Goal: Transaction & Acquisition: Purchase product/service

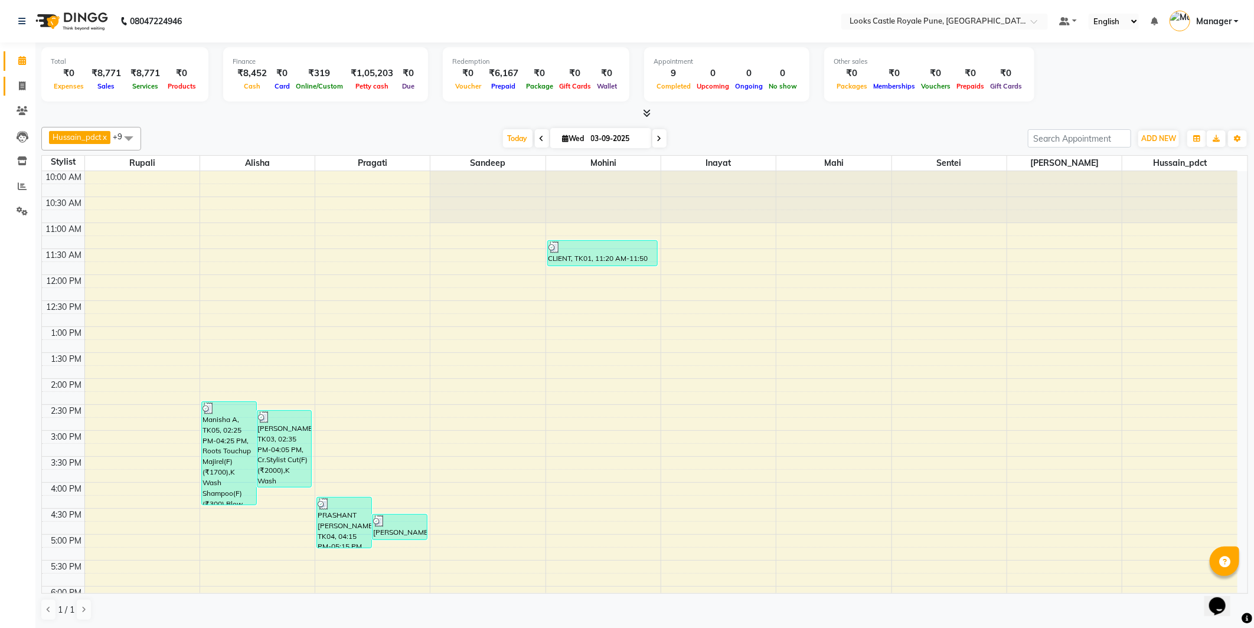
click at [18, 77] on link "Invoice" at bounding box center [18, 86] width 28 height 19
select select "service"
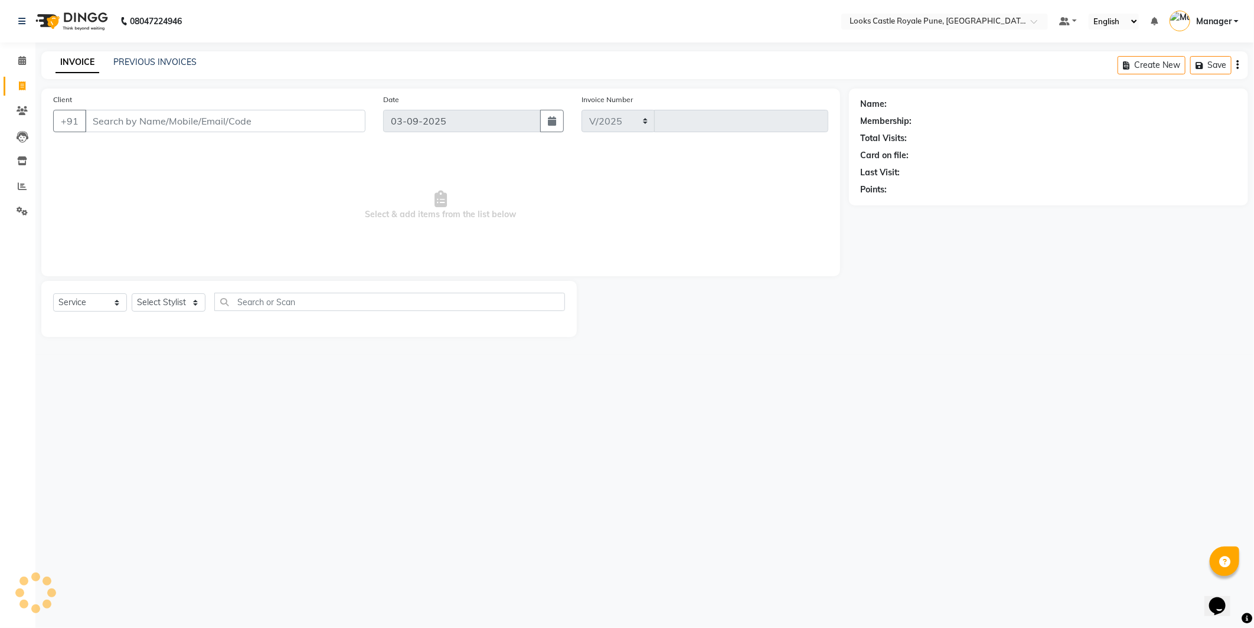
select select "5915"
type input "2739"
click at [208, 121] on input "Client" at bounding box center [225, 121] width 281 height 22
type input "7972364747"
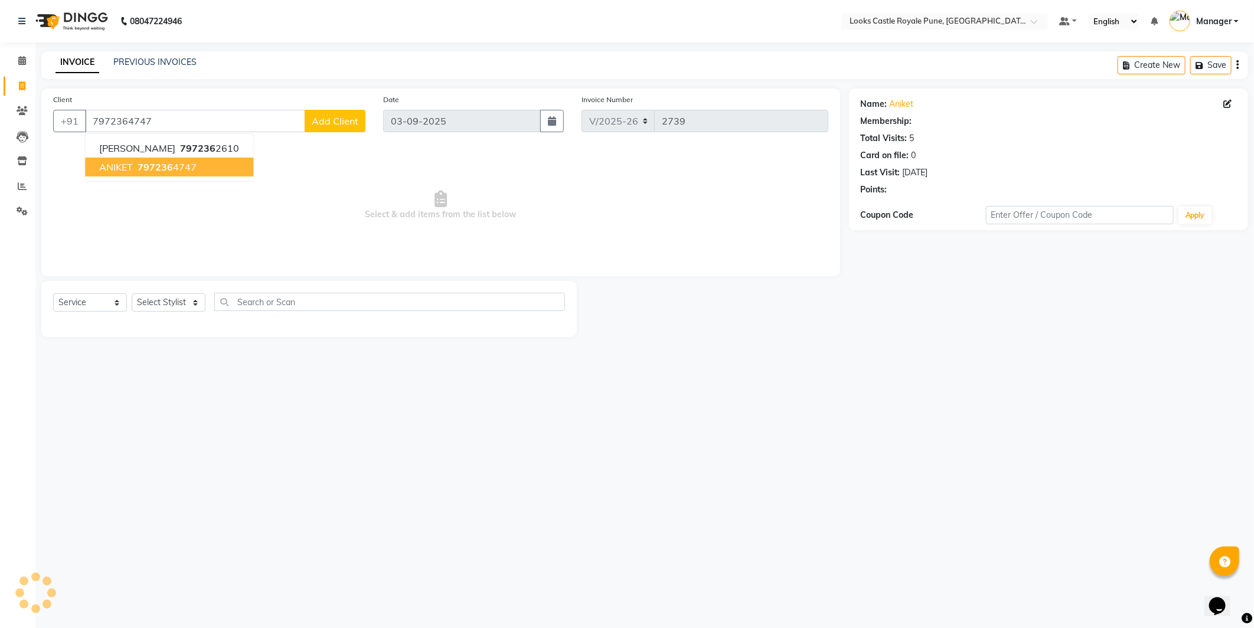
click at [141, 161] on span "797236" at bounding box center [155, 167] width 35 height 12
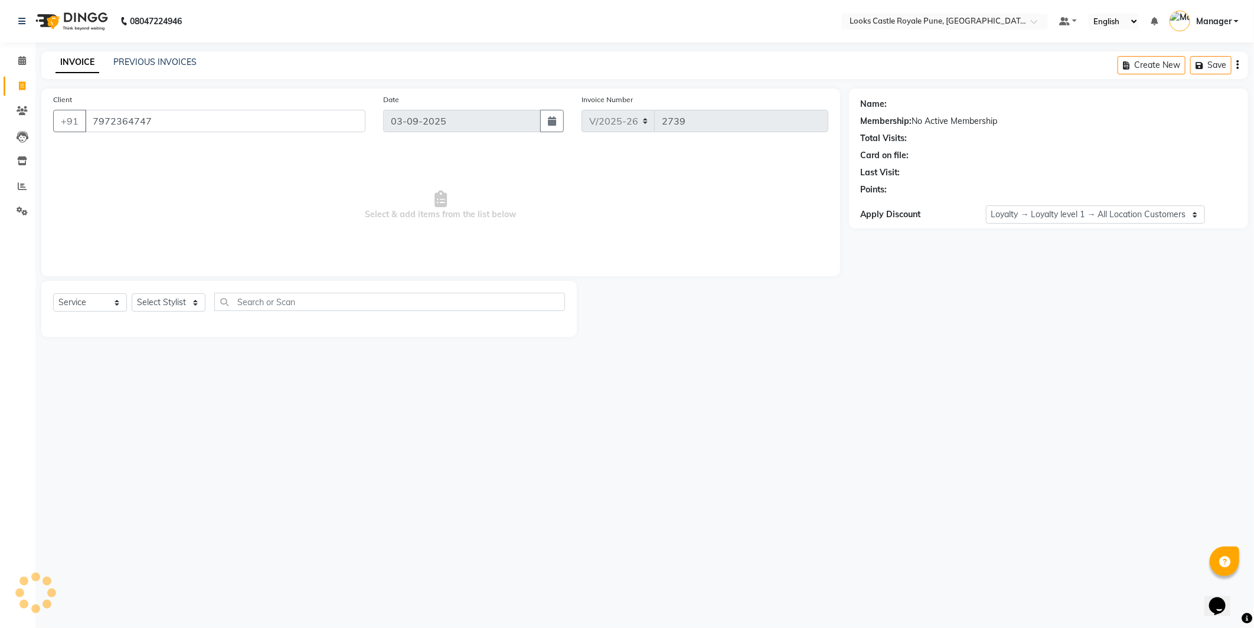
click at [166, 314] on div "Select Service Product Membership Package Voucher Prepaid Gift Card Select Styl…" at bounding box center [309, 307] width 512 height 28
select select "1: Object"
click at [166, 297] on select "Select Stylist Akshay [PERSON_NAME] [PERSON_NAME] [PERSON_NAME] Danish [PERSON_…" at bounding box center [169, 303] width 74 height 18
select select "44715"
click at [132, 294] on select "Select Stylist Akshay [PERSON_NAME] [PERSON_NAME] [PERSON_NAME] Danish [PERSON_…" at bounding box center [169, 303] width 74 height 18
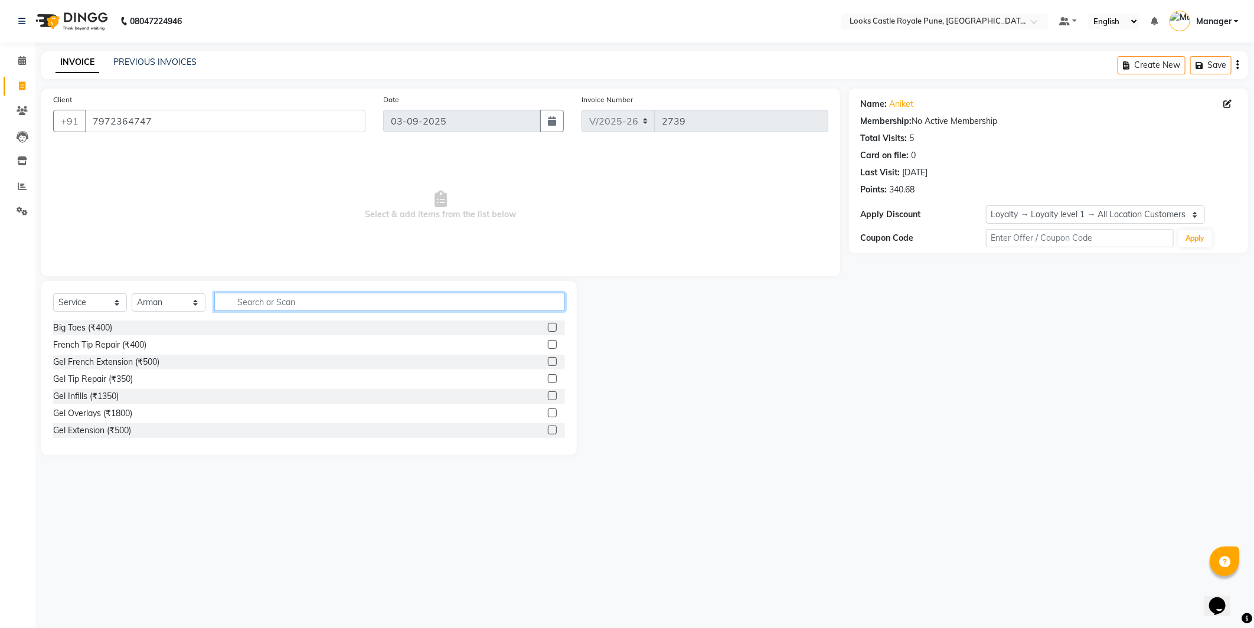
click at [263, 299] on input "text" at bounding box center [389, 302] width 351 height 18
type input "cut"
click at [101, 344] on div "Stylist Cut(M) (₹700)" at bounding box center [91, 345] width 77 height 12
checkbox input "false"
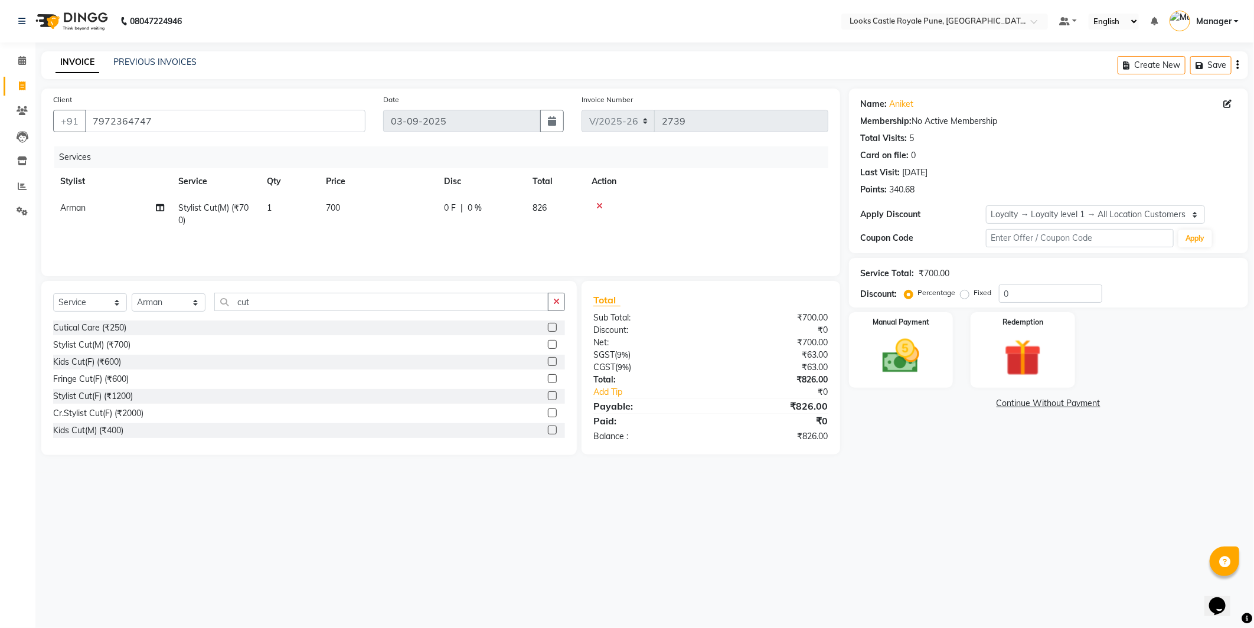
click at [279, 315] on div "Select Service Product Membership Package Voucher Prepaid Gift Card Select Styl…" at bounding box center [309, 307] width 512 height 28
click at [291, 298] on input "cut" at bounding box center [381, 302] width 334 height 18
click at [286, 298] on input "cut" at bounding box center [381, 302] width 334 height 18
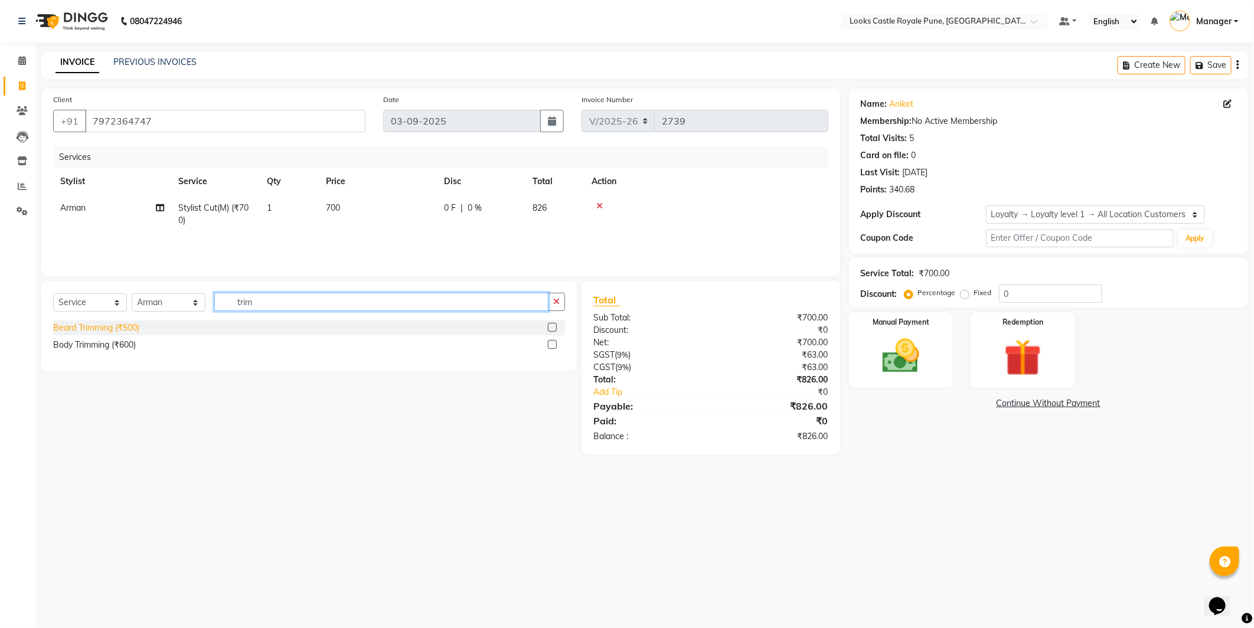
type input "trim"
click at [117, 327] on div "Beard Trimming (₹500)" at bounding box center [96, 328] width 86 height 12
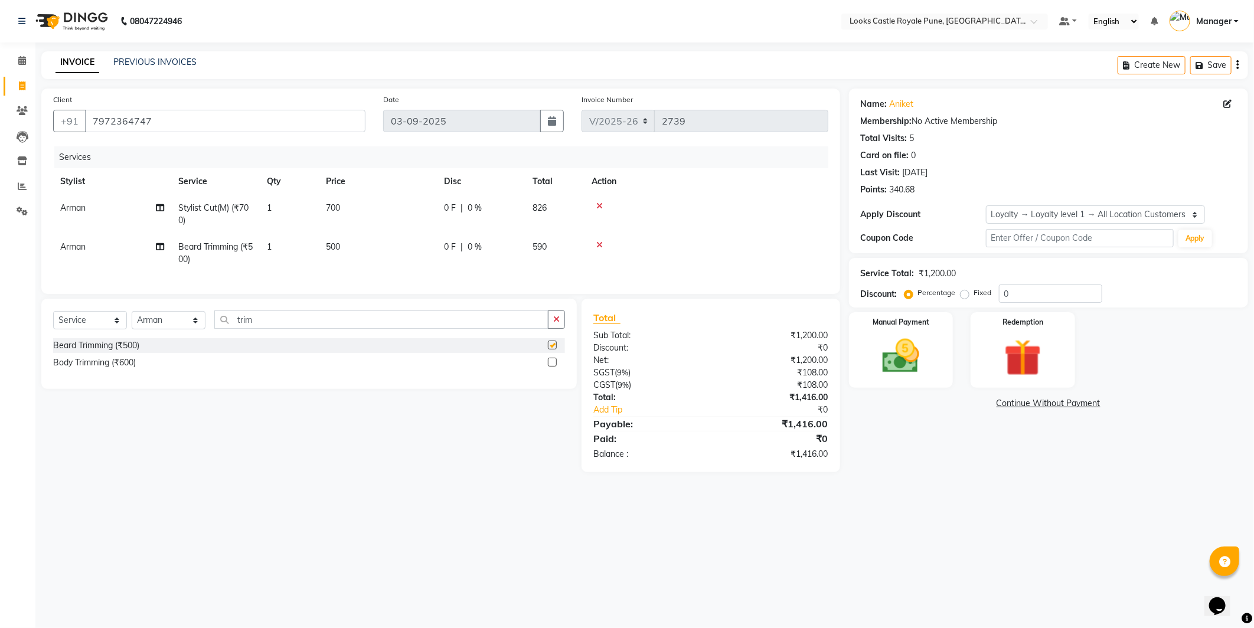
checkbox input "false"
click at [186, 330] on select "Select Stylist Akshay [PERSON_NAME] [PERSON_NAME] [PERSON_NAME] Danish [PERSON_…" at bounding box center [169, 320] width 74 height 18
select select "43054"
click at [132, 321] on select "Select Stylist Akshay [PERSON_NAME] [PERSON_NAME] [PERSON_NAME] Danish [PERSON_…" at bounding box center [169, 320] width 74 height 18
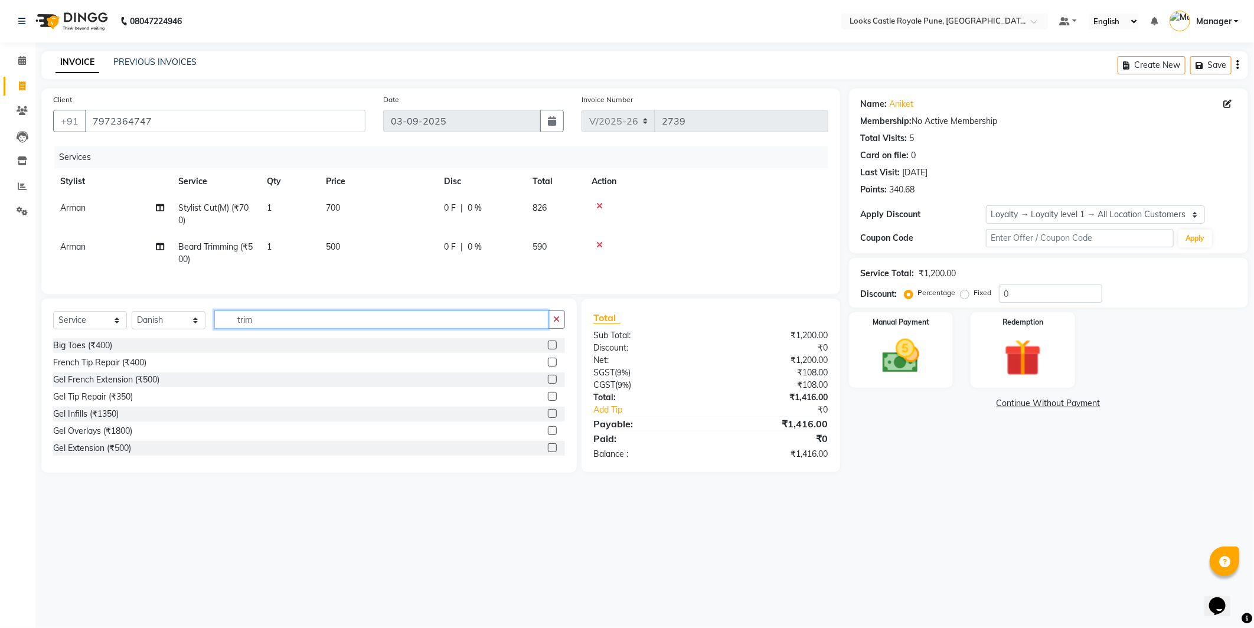
click at [275, 329] on input "trim" at bounding box center [381, 320] width 334 height 18
type input "ritu"
click at [154, 352] on div "K Seal and Gloss Ritual (₹1800)" at bounding box center [112, 346] width 119 height 12
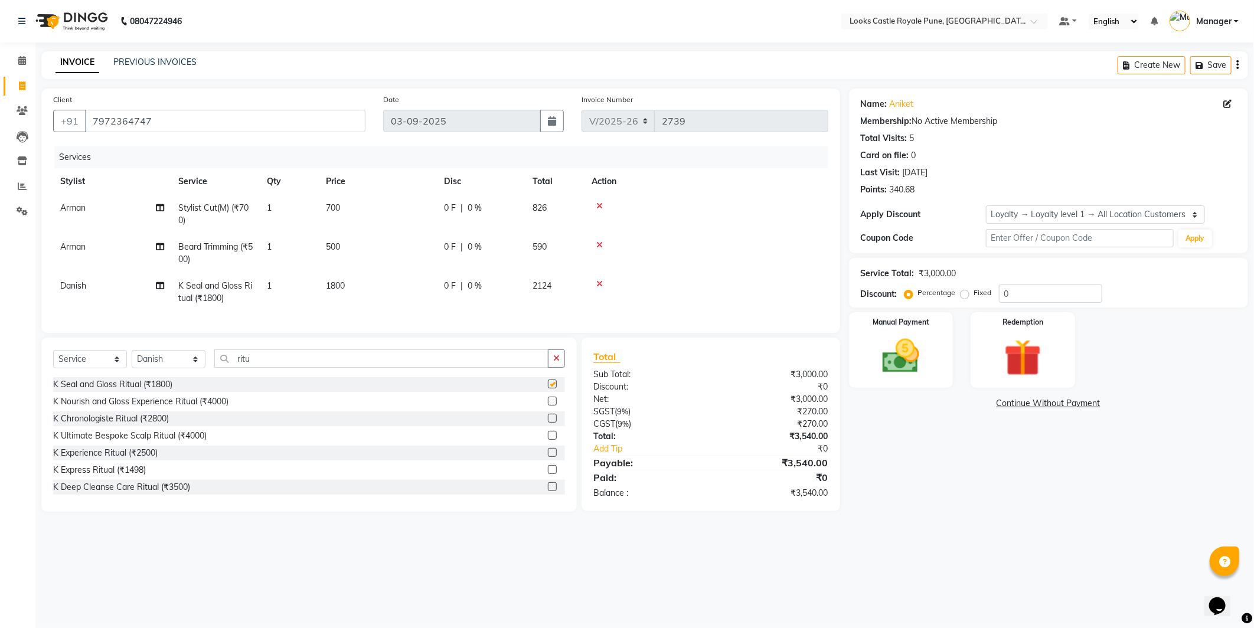
checkbox input "false"
click at [368, 281] on td "1800" at bounding box center [378, 292] width 118 height 39
select select "43054"
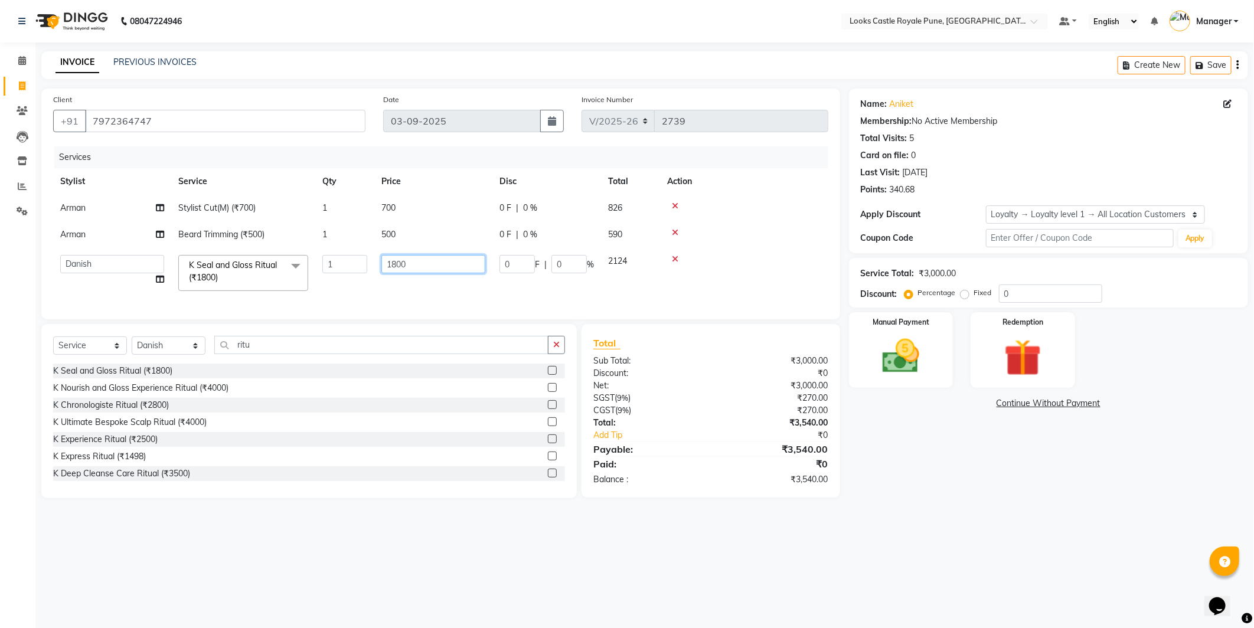
drag, startPoint x: 426, startPoint y: 260, endPoint x: 204, endPoint y: 253, distance: 222.8
click at [204, 253] on tr "Akshay Alisha Amir Anjali Arif Arman Christy Danish Eli Gloria Hafiz Hussain_pd…" at bounding box center [440, 273] width 775 height 50
type input "3500"
click at [937, 498] on div "Name: Aniket Membership: No Active Membership Total Visits: 5 Card on file: 0 L…" at bounding box center [1053, 294] width 408 height 410
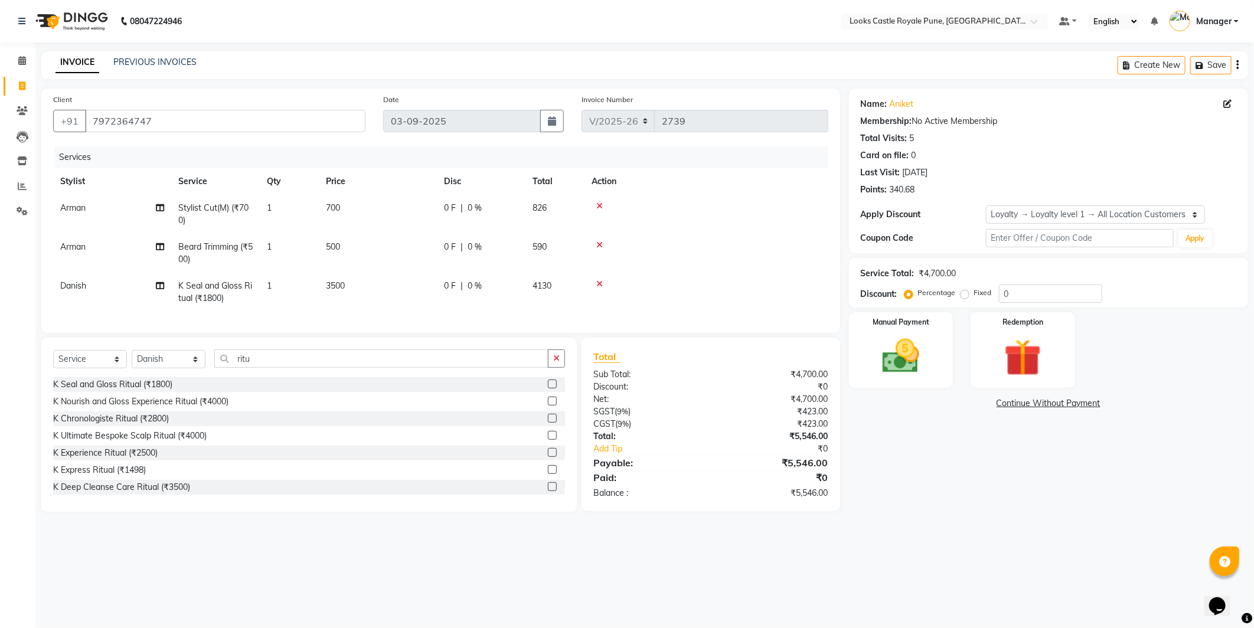
click at [359, 207] on td "700" at bounding box center [378, 214] width 118 height 39
select select "44715"
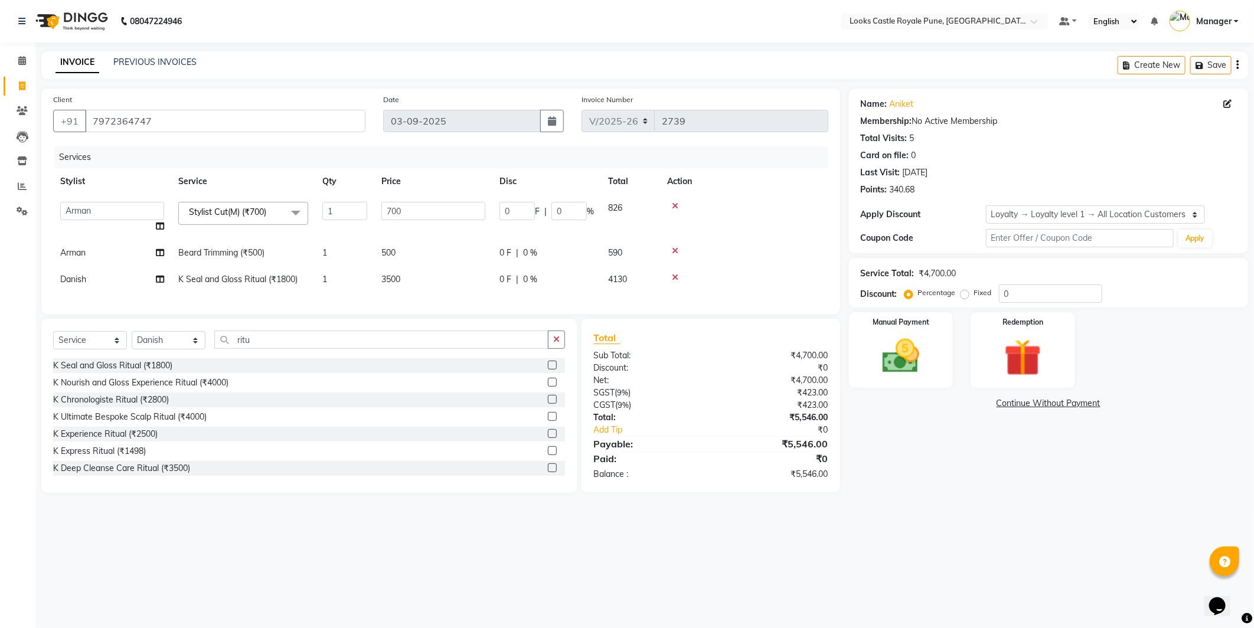
click at [381, 201] on td "700" at bounding box center [433, 217] width 118 height 45
click at [400, 213] on input "700" at bounding box center [434, 211] width 104 height 18
type input "636"
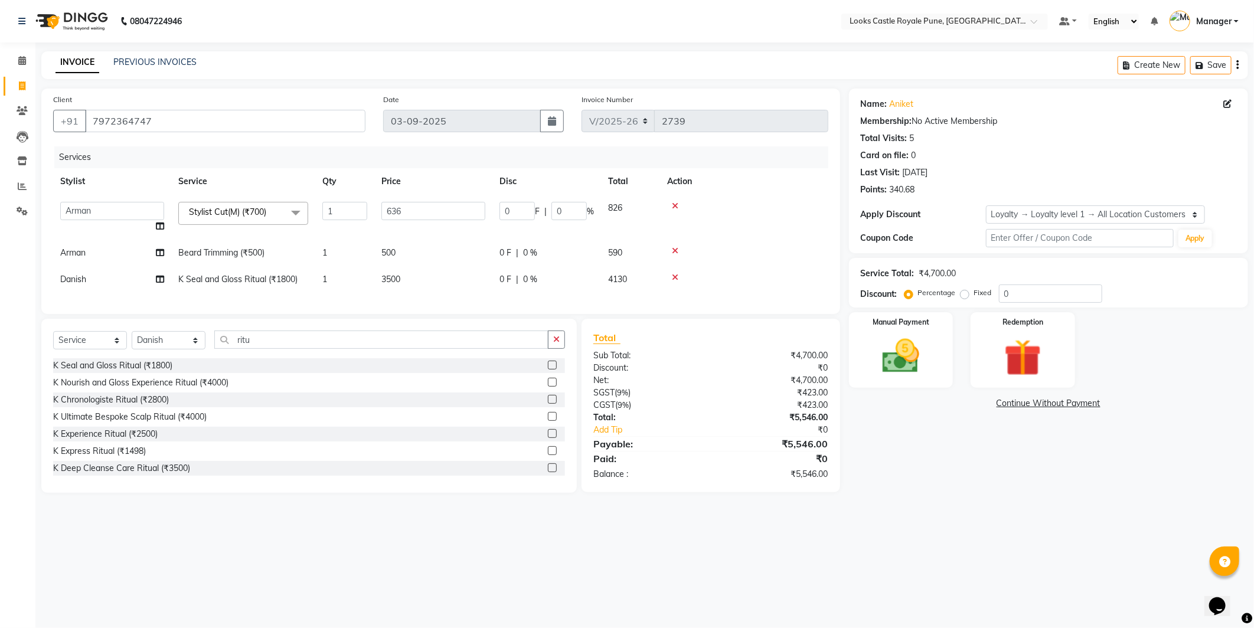
click at [1064, 511] on main "INVOICE PREVIOUS INVOICES Create New Save Client +91 7972364747 Date 03-09-2025…" at bounding box center [644, 281] width 1219 height 460
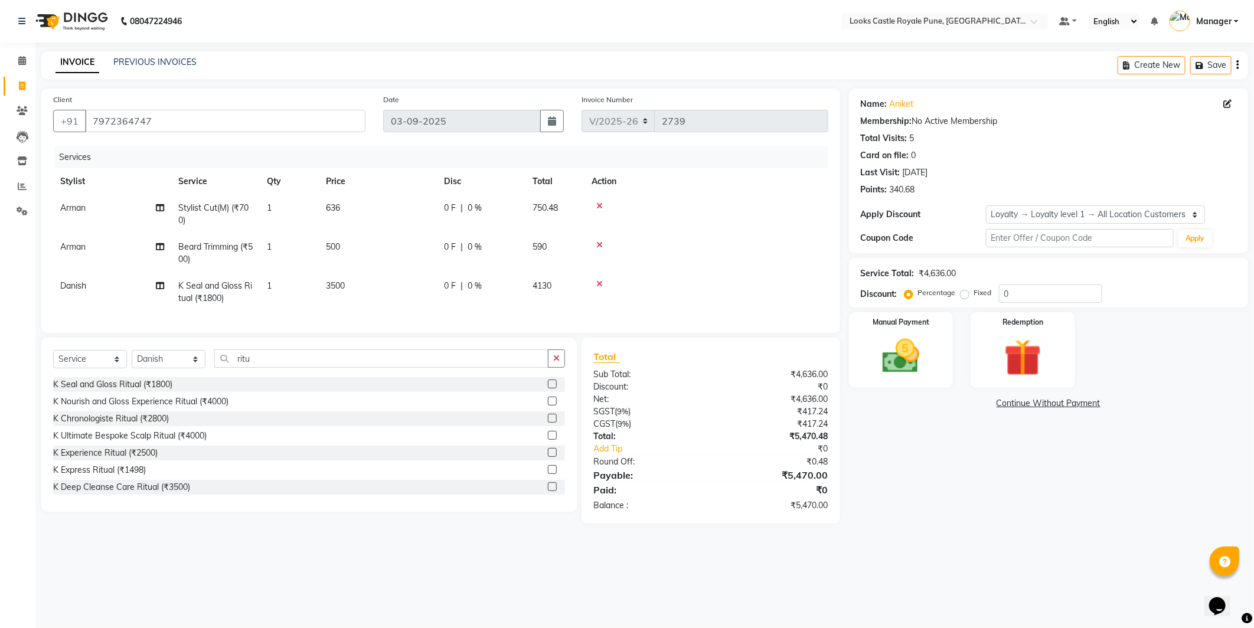
click at [119, 104] on div "Client +91 7972364747" at bounding box center [209, 117] width 330 height 48
click at [116, 119] on input "7972364747" at bounding box center [225, 121] width 281 height 22
click at [848, 353] on div "Manual Payment" at bounding box center [901, 350] width 109 height 79
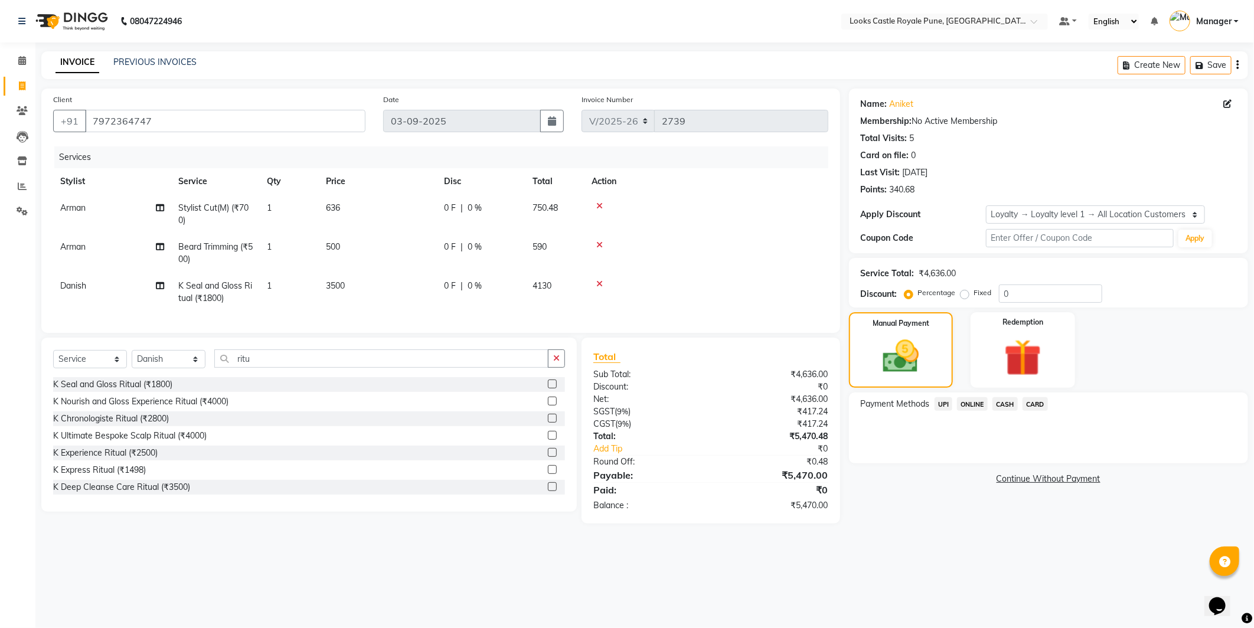
click at [1042, 398] on span "CARD" at bounding box center [1035, 404] width 25 height 14
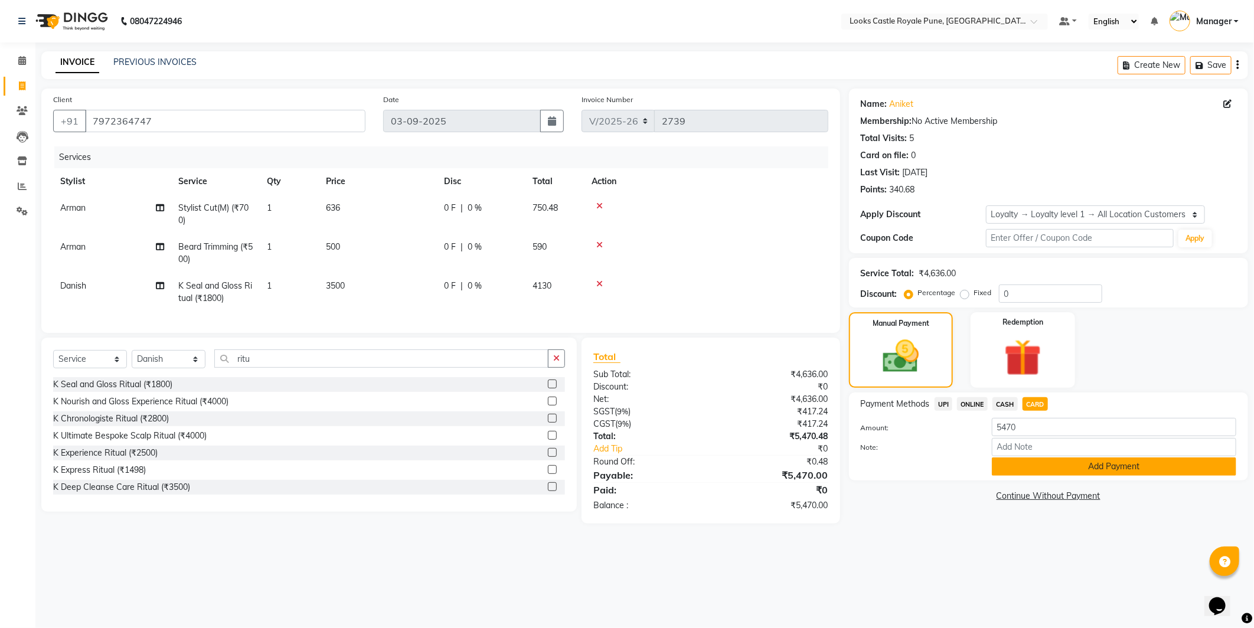
click at [1065, 462] on button "Add Payment" at bounding box center [1114, 467] width 245 height 18
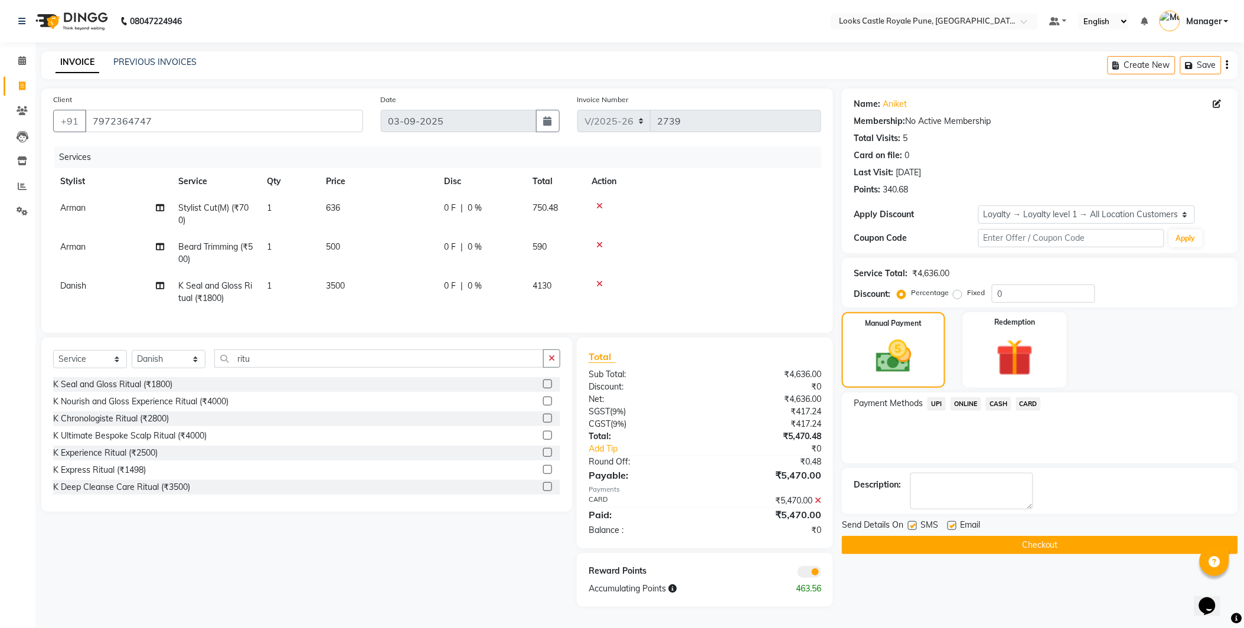
click at [1053, 540] on button "Checkout" at bounding box center [1040, 545] width 396 height 18
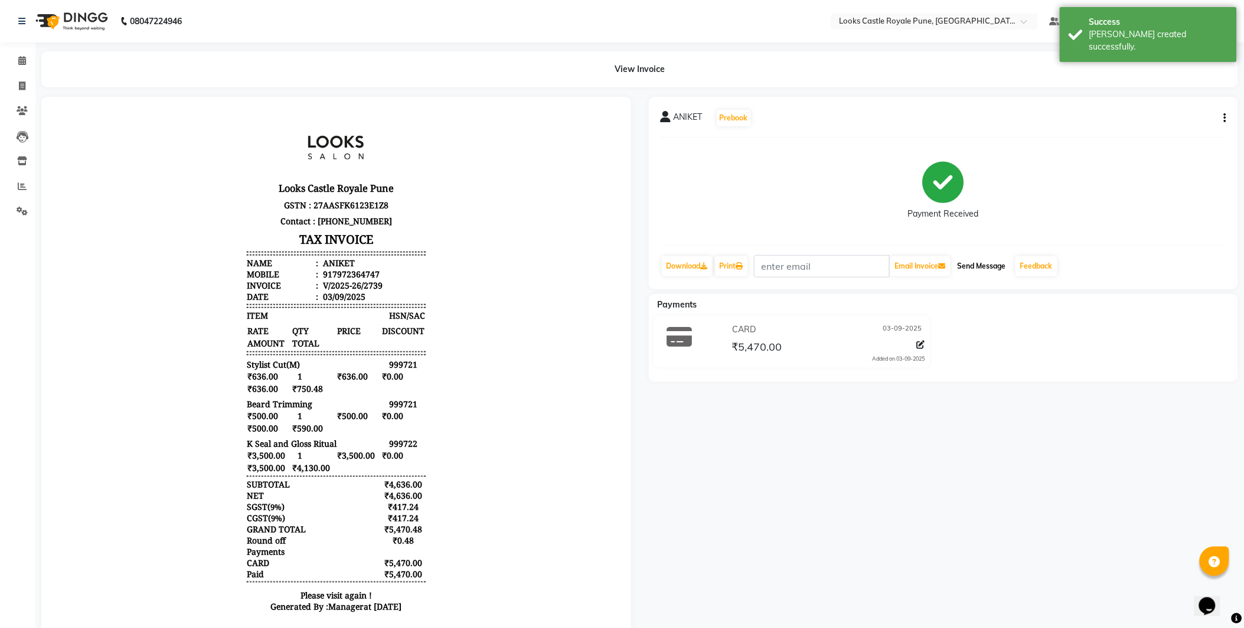
click at [976, 263] on button "Send Message" at bounding box center [982, 266] width 58 height 20
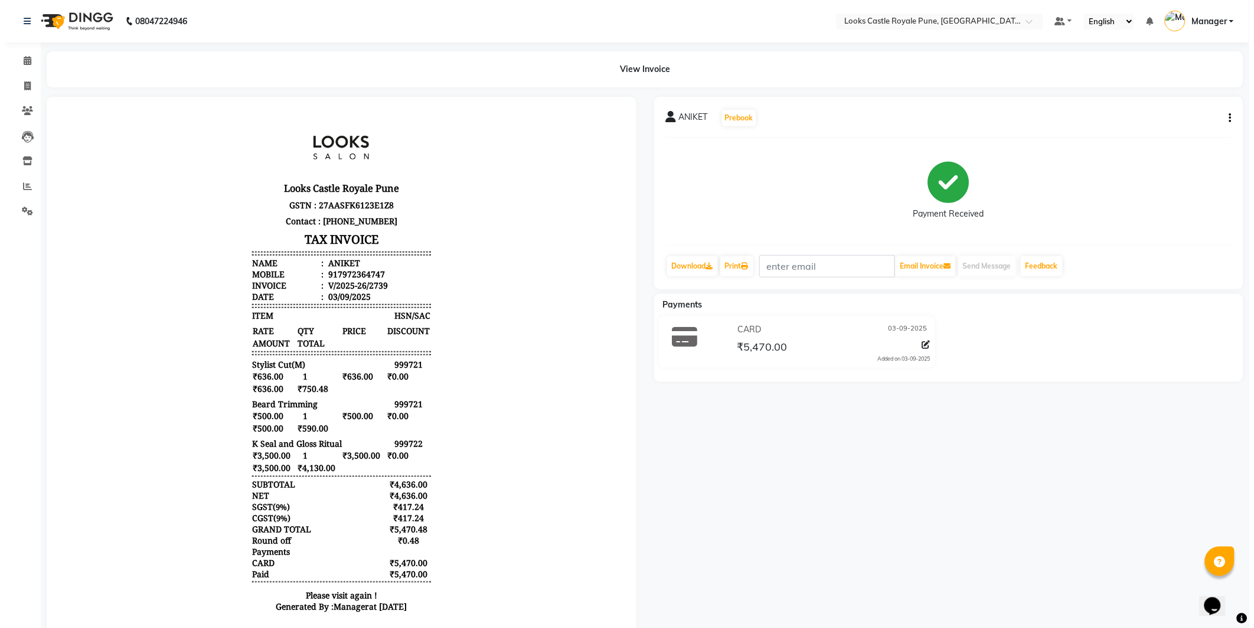
scroll to position [9, 0]
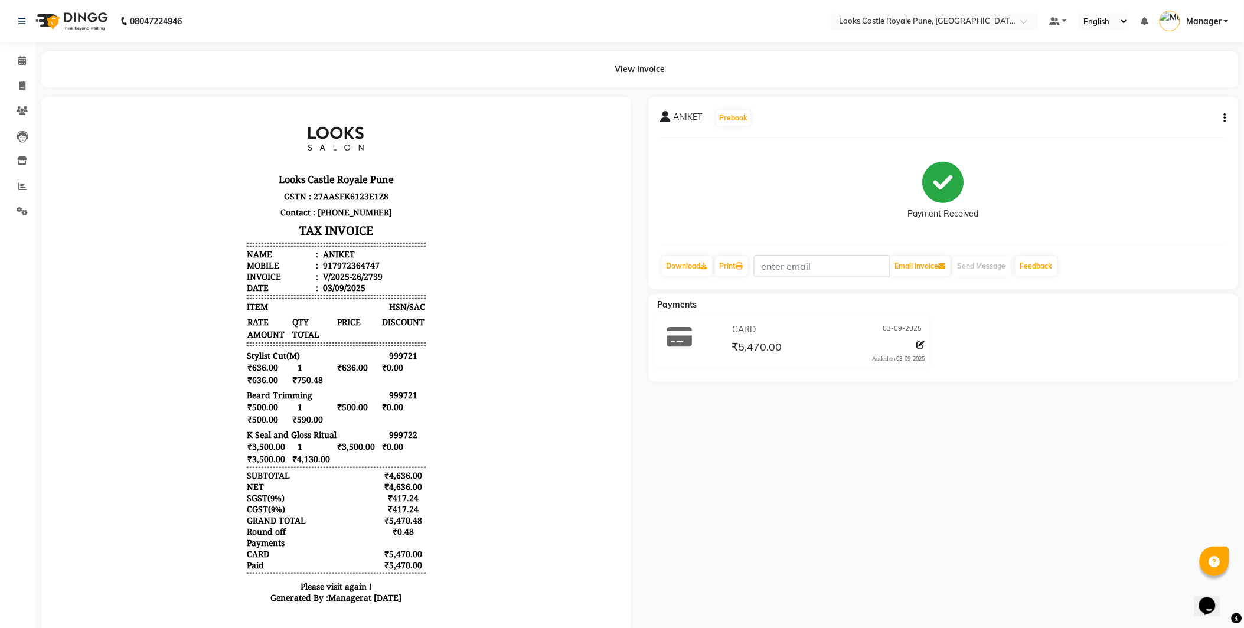
click at [1224, 119] on icon "button" at bounding box center [1225, 118] width 2 height 1
click at [921, 345] on icon at bounding box center [921, 345] width 8 height 8
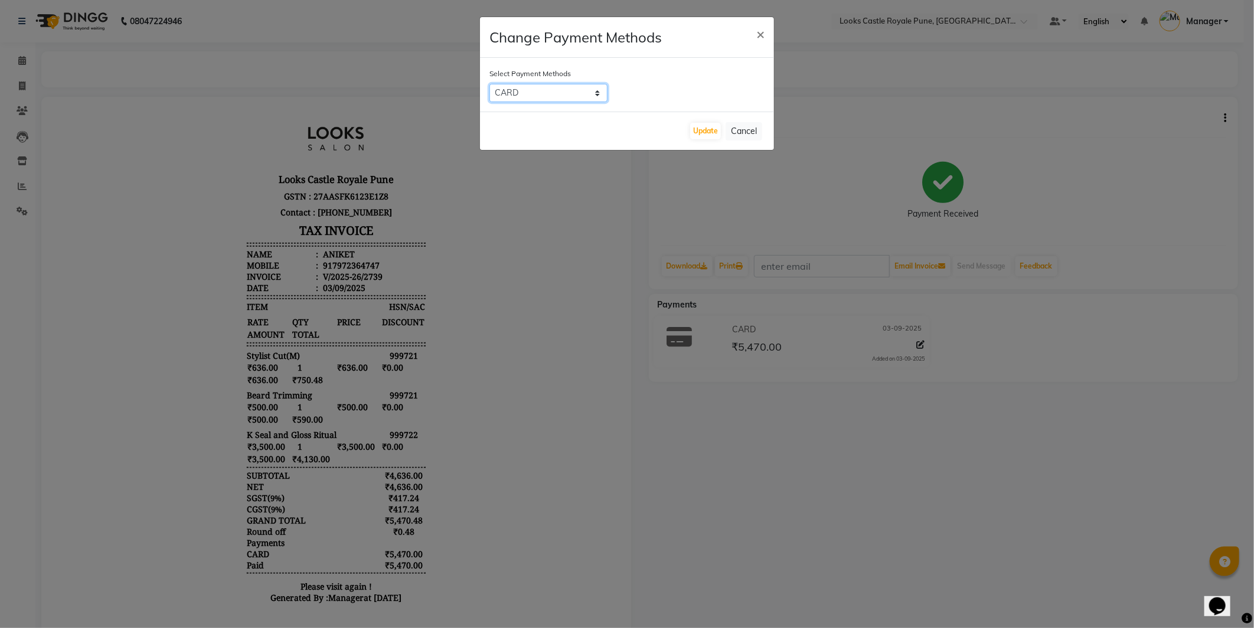
click at [540, 93] on select "UPI ONLINE CASH CARD" at bounding box center [549, 93] width 118 height 18
select select "8"
click at [490, 84] on select "UPI ONLINE CASH CARD" at bounding box center [549, 93] width 118 height 18
click at [706, 123] on button "Update" at bounding box center [705, 131] width 31 height 17
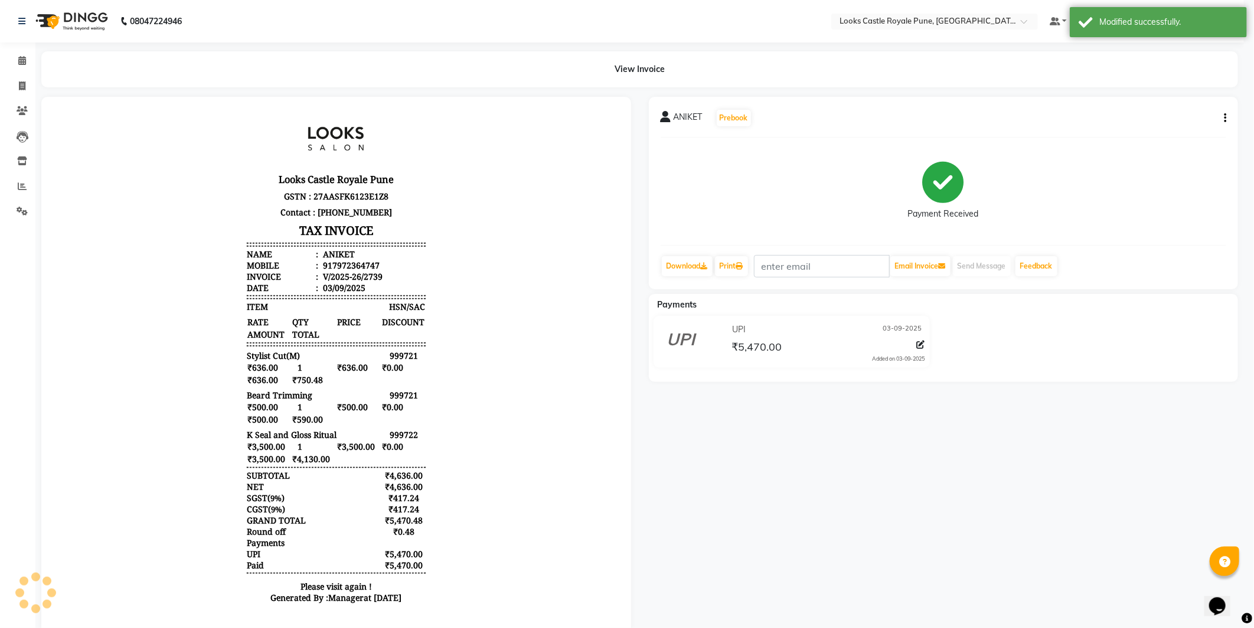
scroll to position [0, 0]
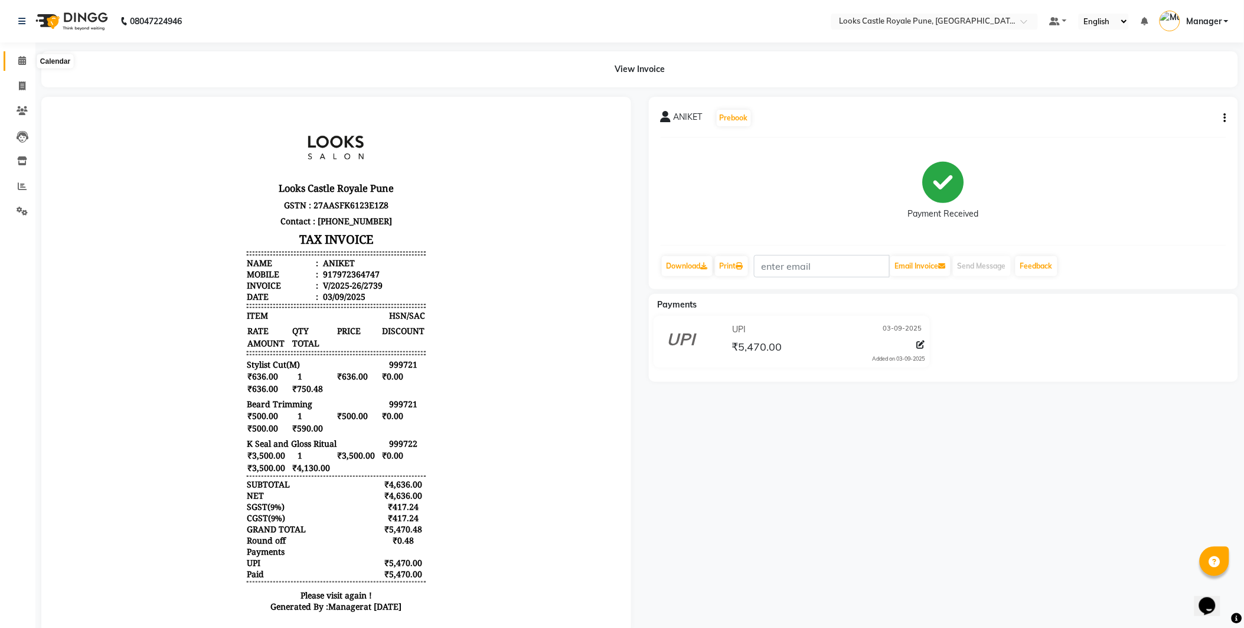
click at [12, 56] on span at bounding box center [22, 61] width 21 height 14
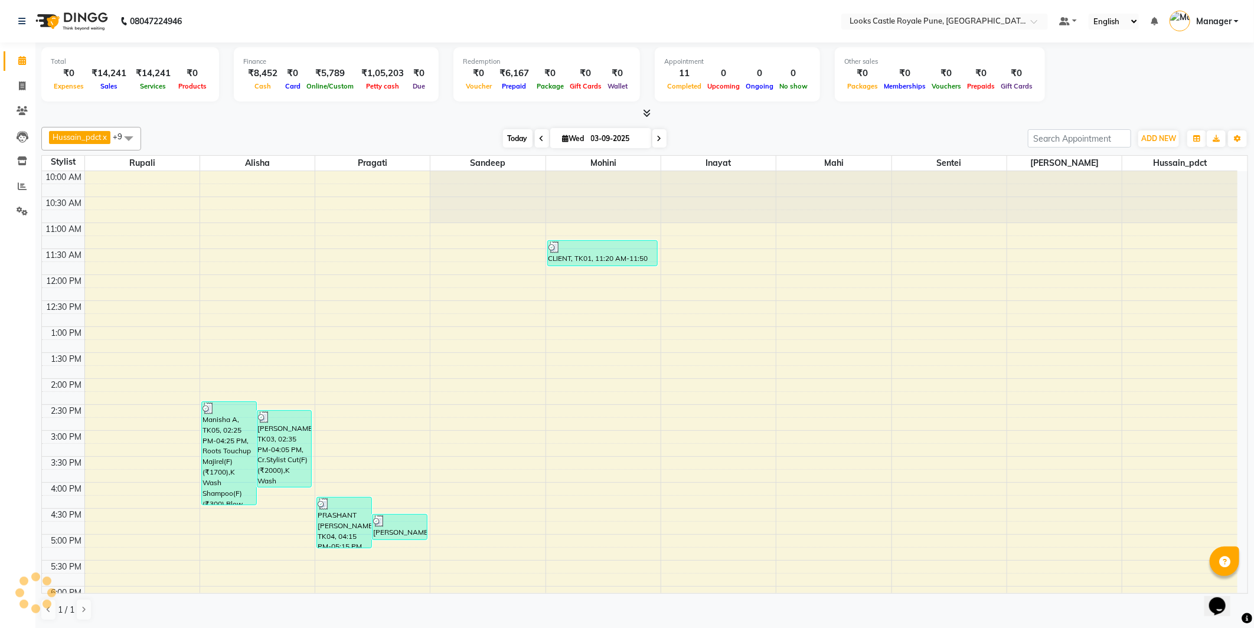
click at [527, 142] on span "Today" at bounding box center [518, 138] width 30 height 18
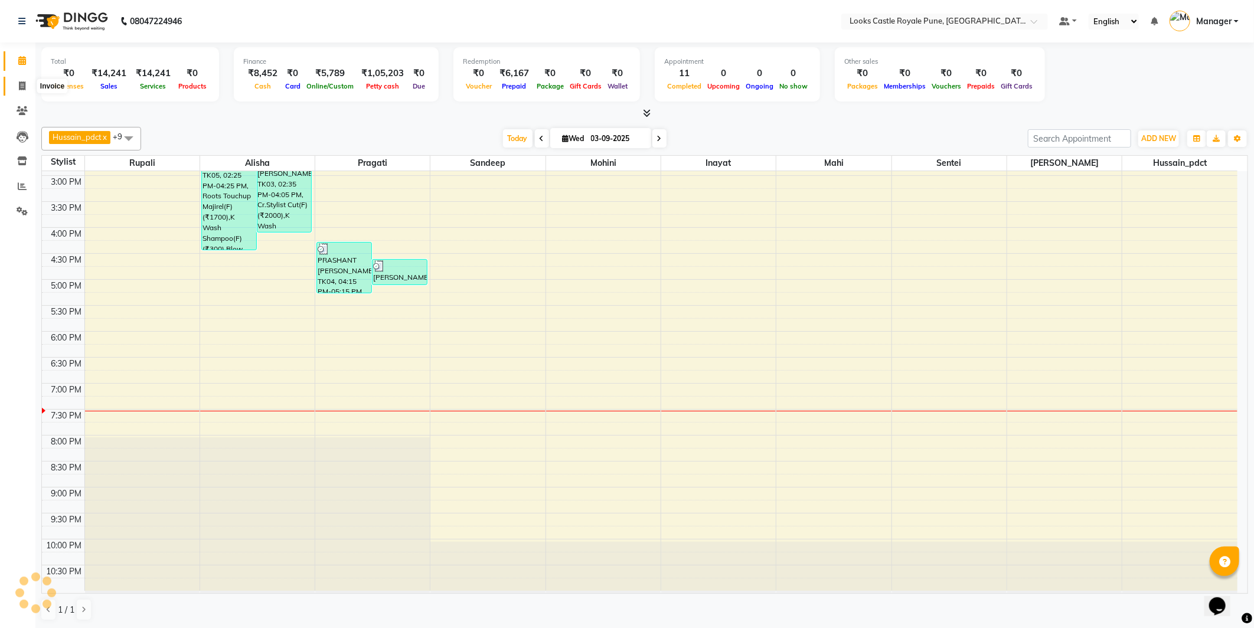
click at [21, 92] on span at bounding box center [22, 87] width 21 height 14
select select "5915"
select select "service"
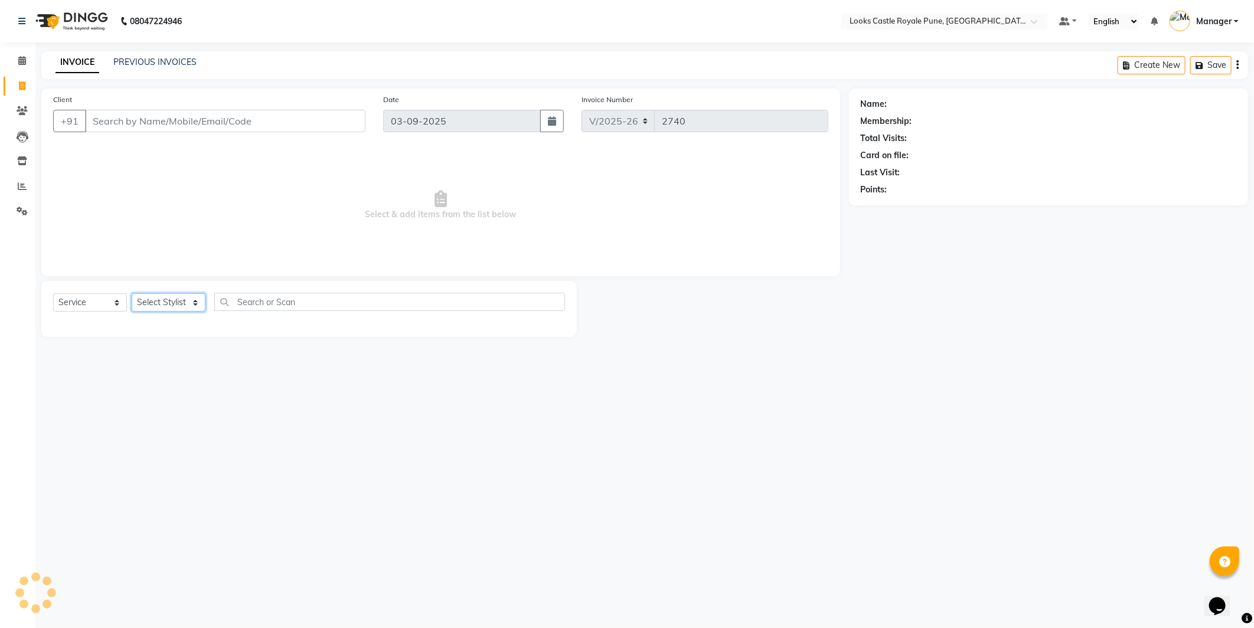
click at [168, 304] on select "Select Stylist Akshay [PERSON_NAME] [PERSON_NAME] [PERSON_NAME] Danish [PERSON_…" at bounding box center [169, 303] width 74 height 18
click at [372, 180] on span "Select & add items from the list below" at bounding box center [440, 205] width 775 height 118
click at [165, 304] on select "Select Stylist Akshay [PERSON_NAME] [PERSON_NAME] [PERSON_NAME] Danish [PERSON_…" at bounding box center [169, 303] width 74 height 18
select select "43059"
click at [132, 294] on select "Select Stylist Akshay [PERSON_NAME] [PERSON_NAME] [PERSON_NAME] Danish [PERSON_…" at bounding box center [169, 303] width 74 height 18
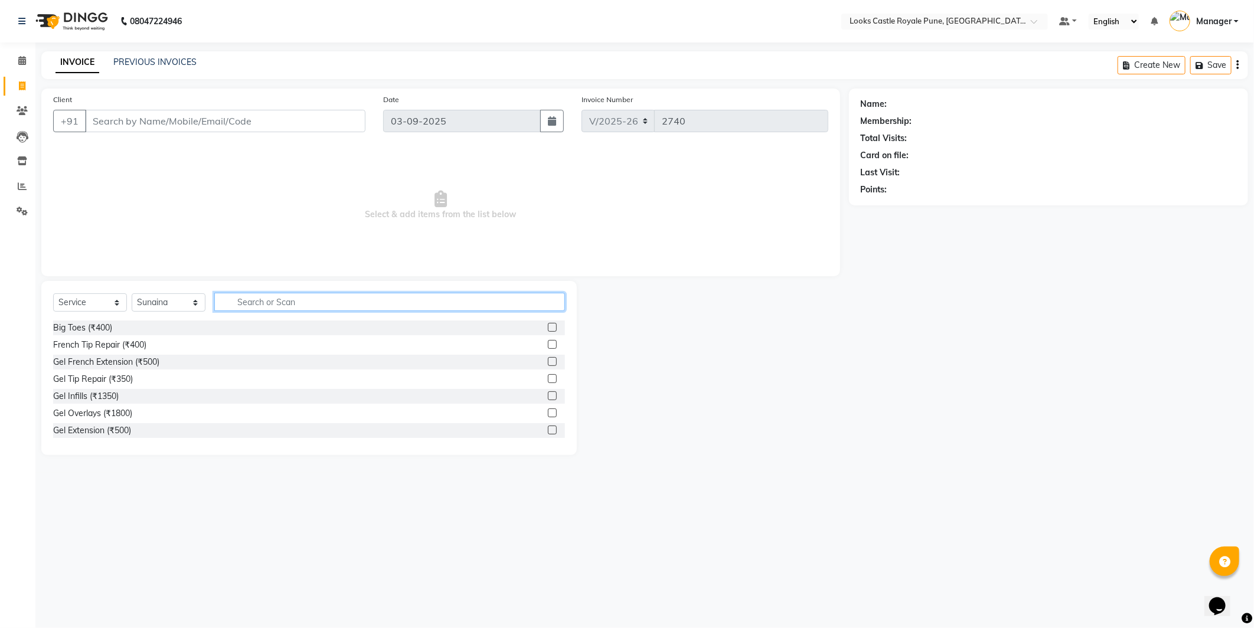
click at [263, 301] on input "text" at bounding box center [389, 302] width 351 height 18
type input "pedi"
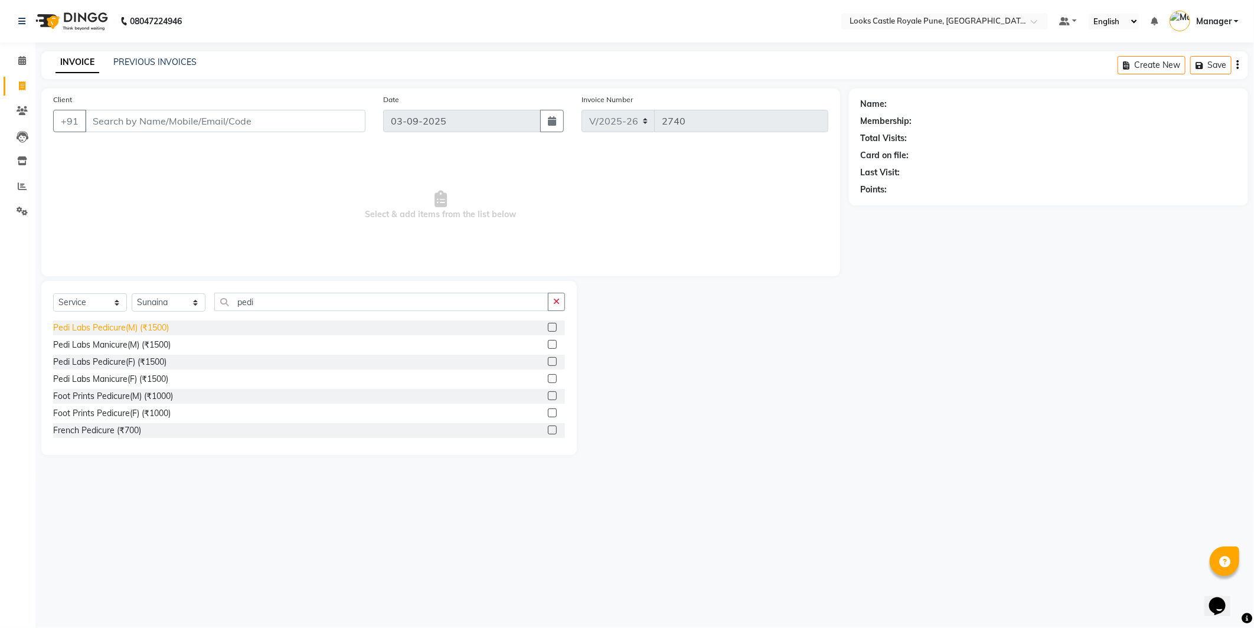
click at [129, 327] on div "Pedi Labs Pedicure(M) (₹1500)" at bounding box center [111, 328] width 116 height 12
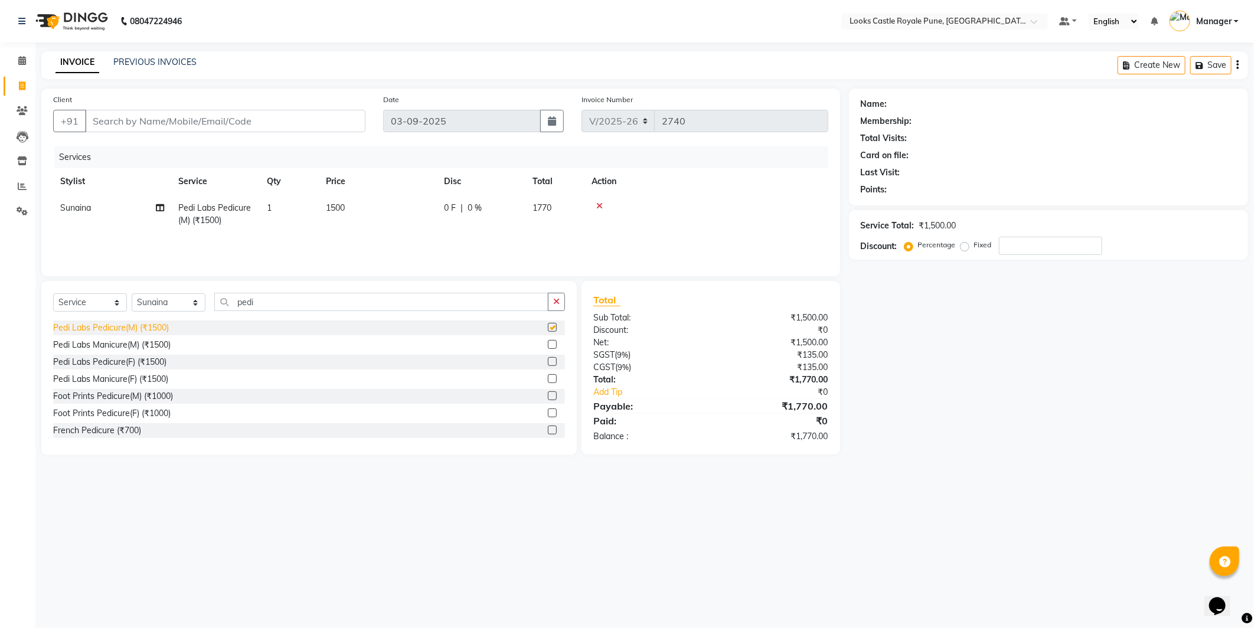
checkbox input "false"
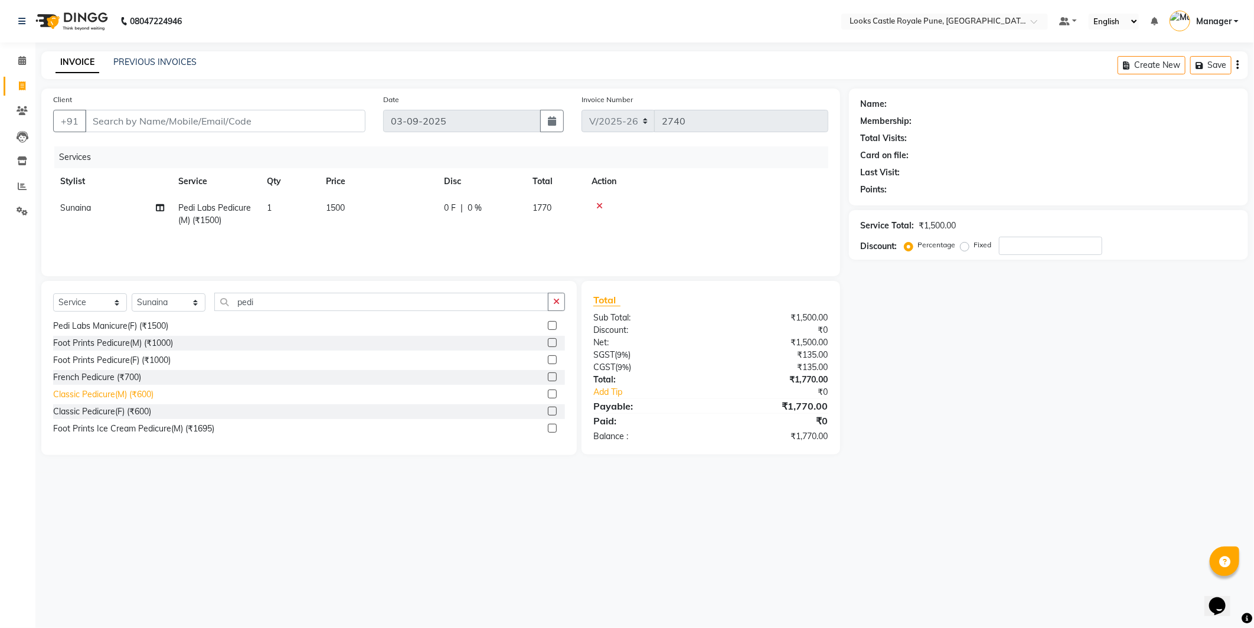
click at [97, 398] on div "Classic Pedicure(M) (₹600)" at bounding box center [103, 395] width 100 height 12
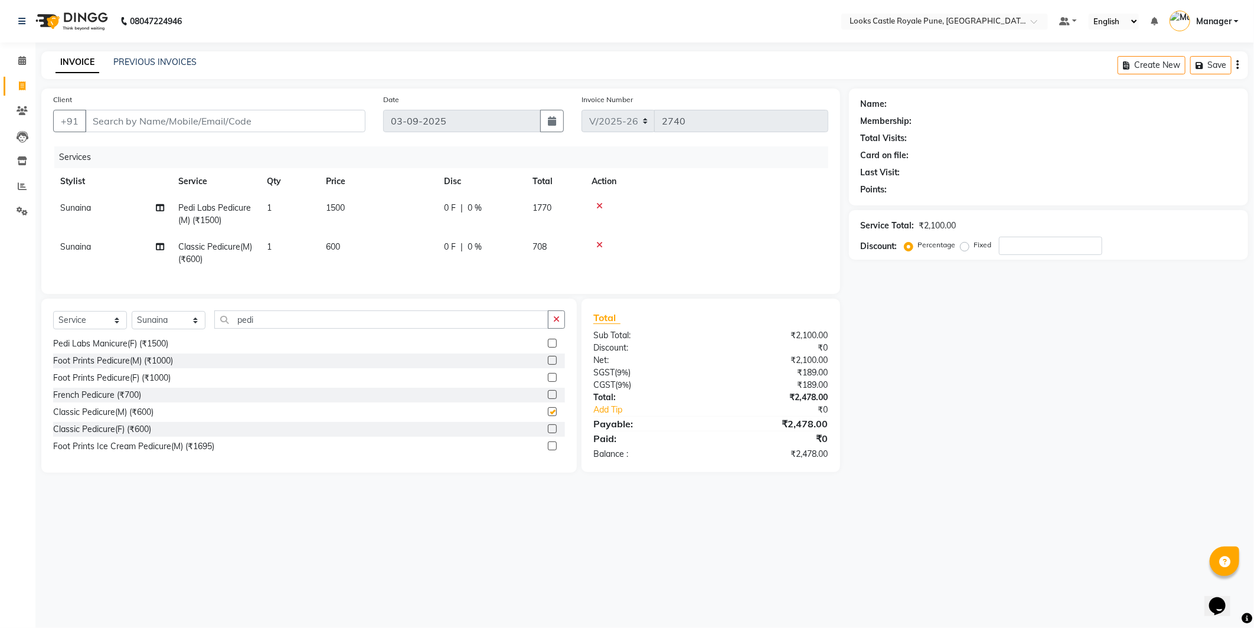
checkbox input "false"
click at [600, 203] on icon at bounding box center [600, 206] width 6 height 8
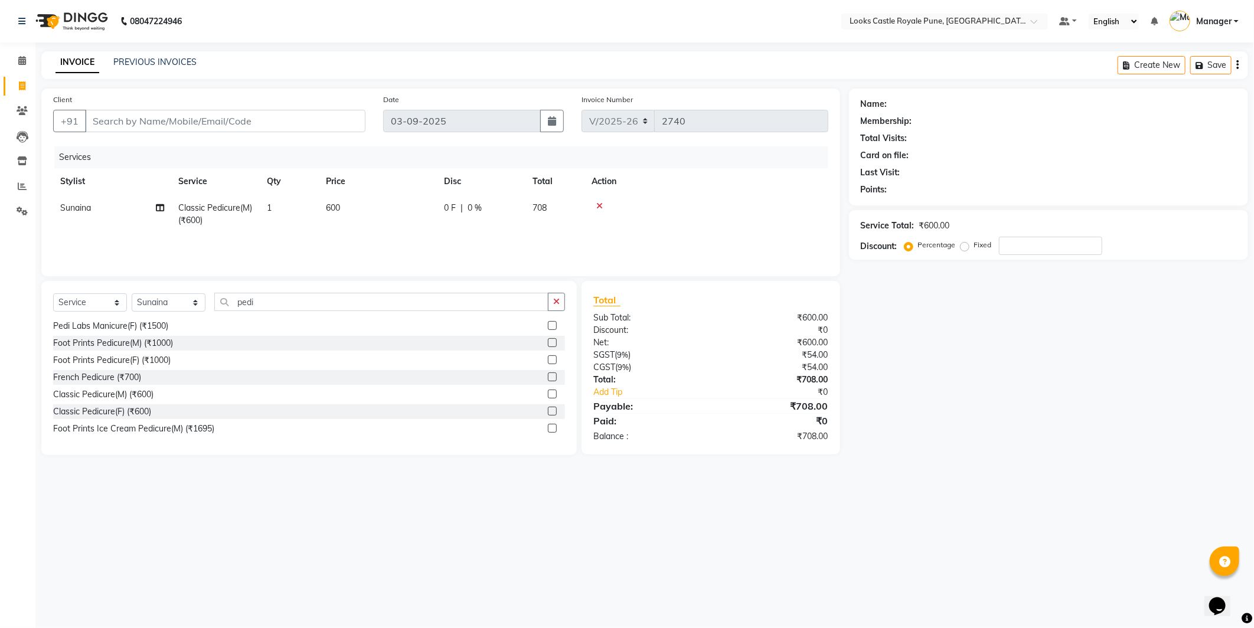
drag, startPoint x: 341, startPoint y: 213, endPoint x: 378, endPoint y: 210, distance: 37.3
click at [341, 213] on td "600" at bounding box center [378, 214] width 118 height 39
select select "43059"
drag, startPoint x: 378, startPoint y: 210, endPoint x: 366, endPoint y: 220, distance: 15.5
click at [366, 220] on tr "Akshay Alisha Amir Anjali Arif Arman Christy Danish Eli Gloria Hafiz Hussain_pd…" at bounding box center [440, 220] width 775 height 50
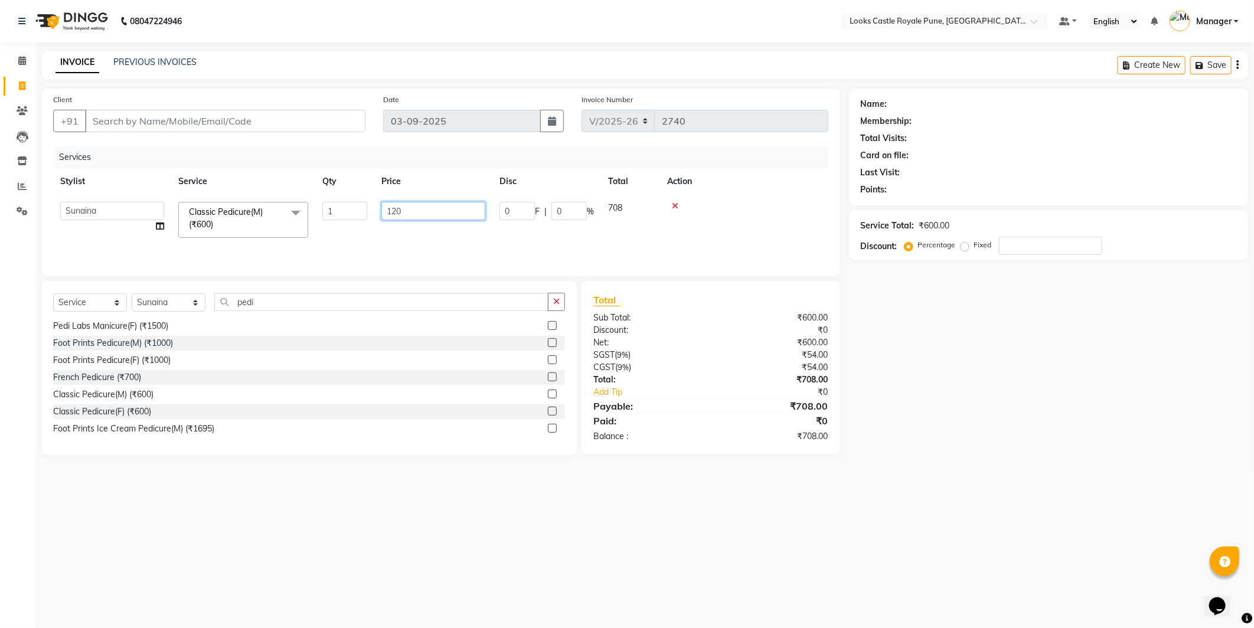
type input "1200"
click at [1008, 453] on div "Name: Membership: Total Visits: Card on file: Last Visit: Points: Service Total…" at bounding box center [1053, 272] width 408 height 367
click at [249, 128] on input "Client" at bounding box center [225, 121] width 281 height 22
type input "9"
type input "0"
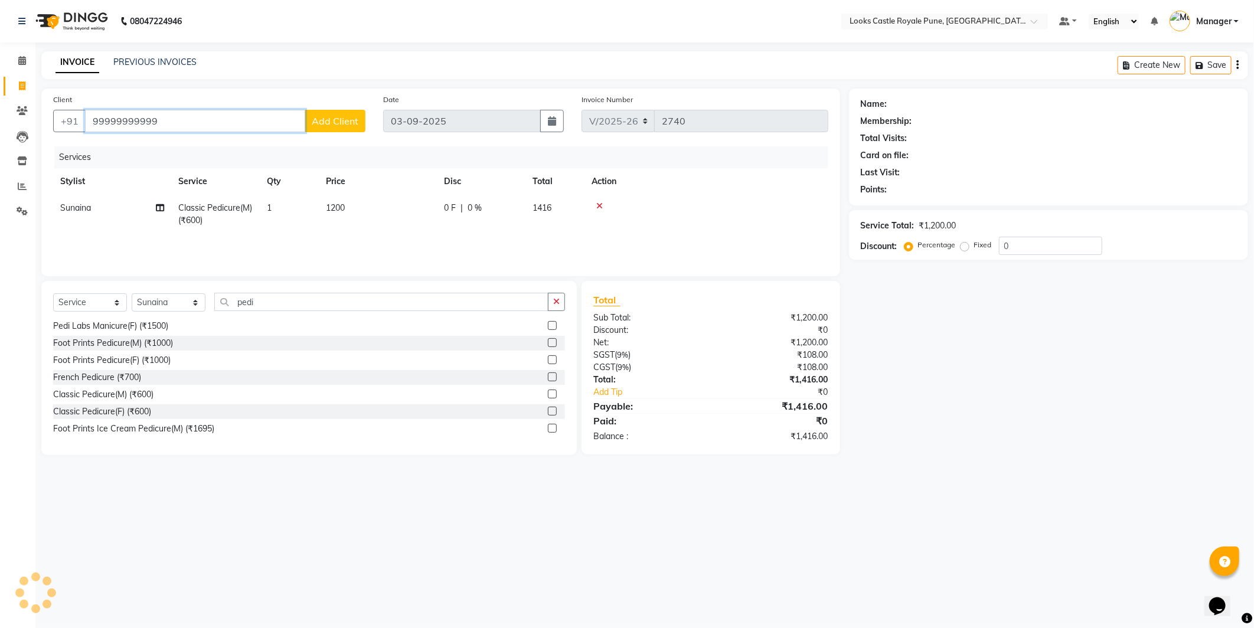
type input "99999999999"
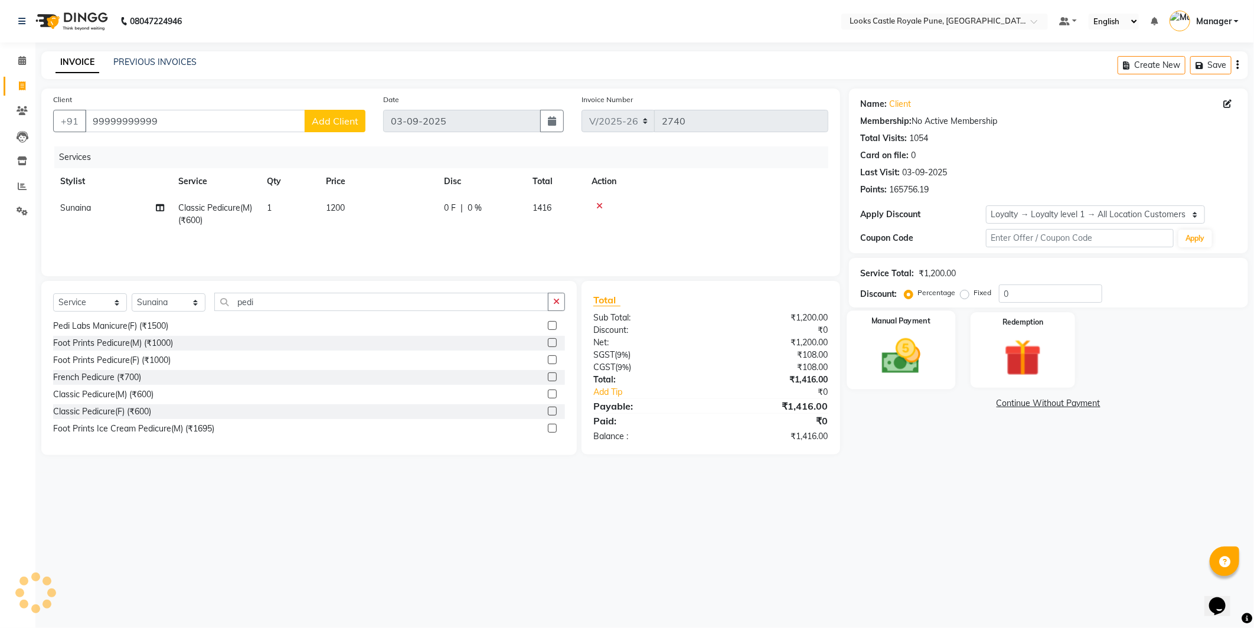
click at [913, 379] on div "Manual Payment" at bounding box center [901, 350] width 109 height 79
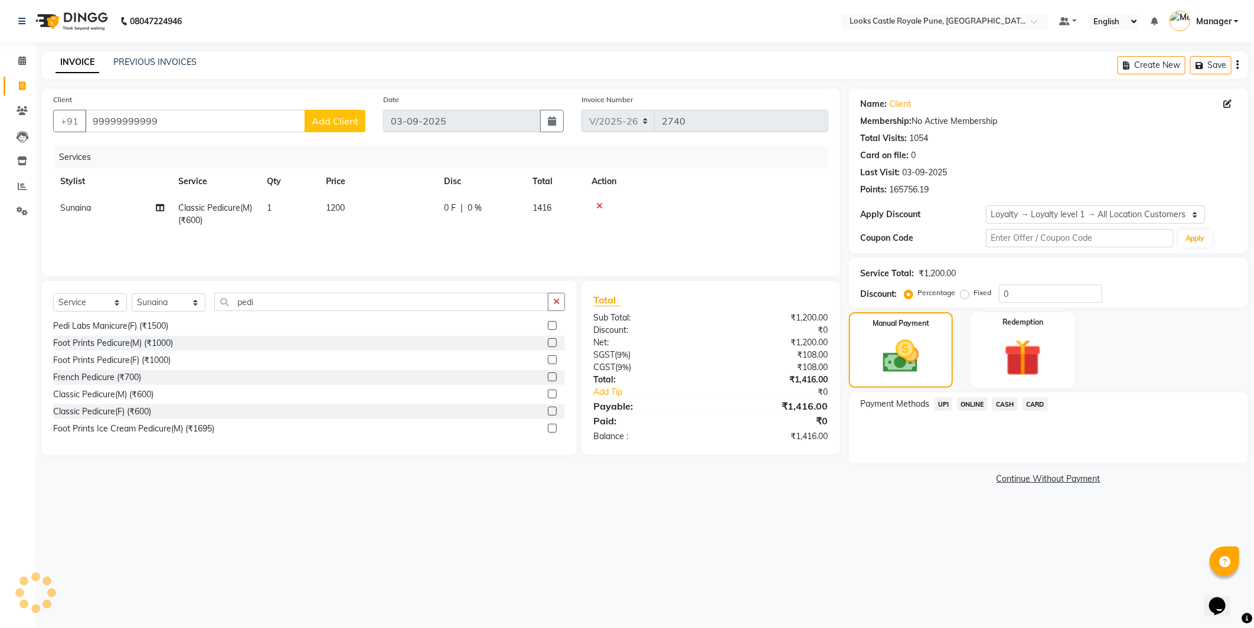
select select "1: Object"
click at [1011, 405] on span "CASH" at bounding box center [1005, 404] width 25 height 14
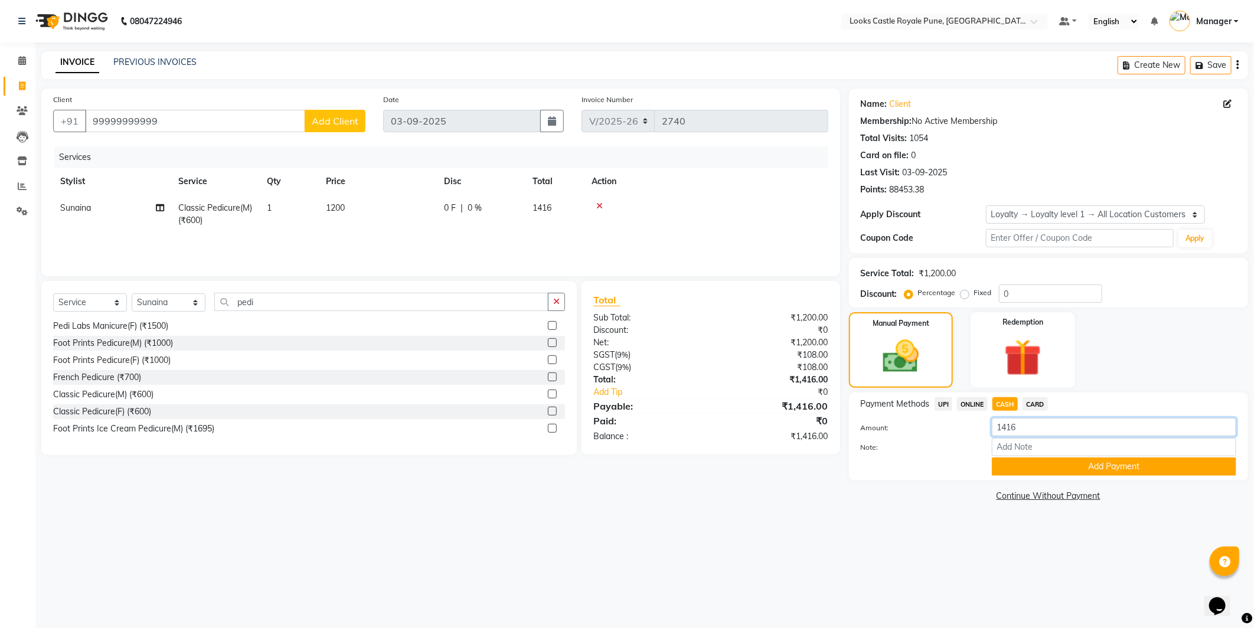
drag, startPoint x: 1064, startPoint y: 428, endPoint x: 813, endPoint y: 447, distance: 252.4
click at [813, 447] on div "Client +91 99999999999 Add Client Date 03-09-2025 Invoice Number V/2025 V/2025-…" at bounding box center [644, 297] width 1225 height 416
type input "1400"
click at [1078, 470] on button "Add Payment" at bounding box center [1114, 467] width 245 height 18
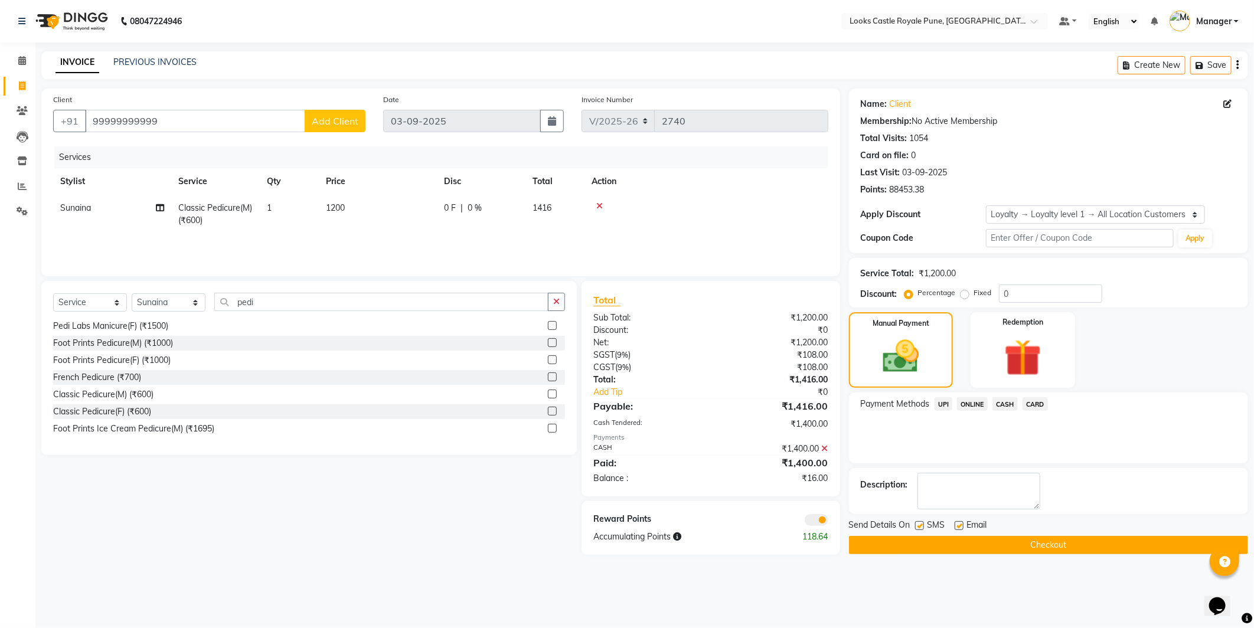
click at [949, 403] on span "UPI" at bounding box center [944, 404] width 18 height 14
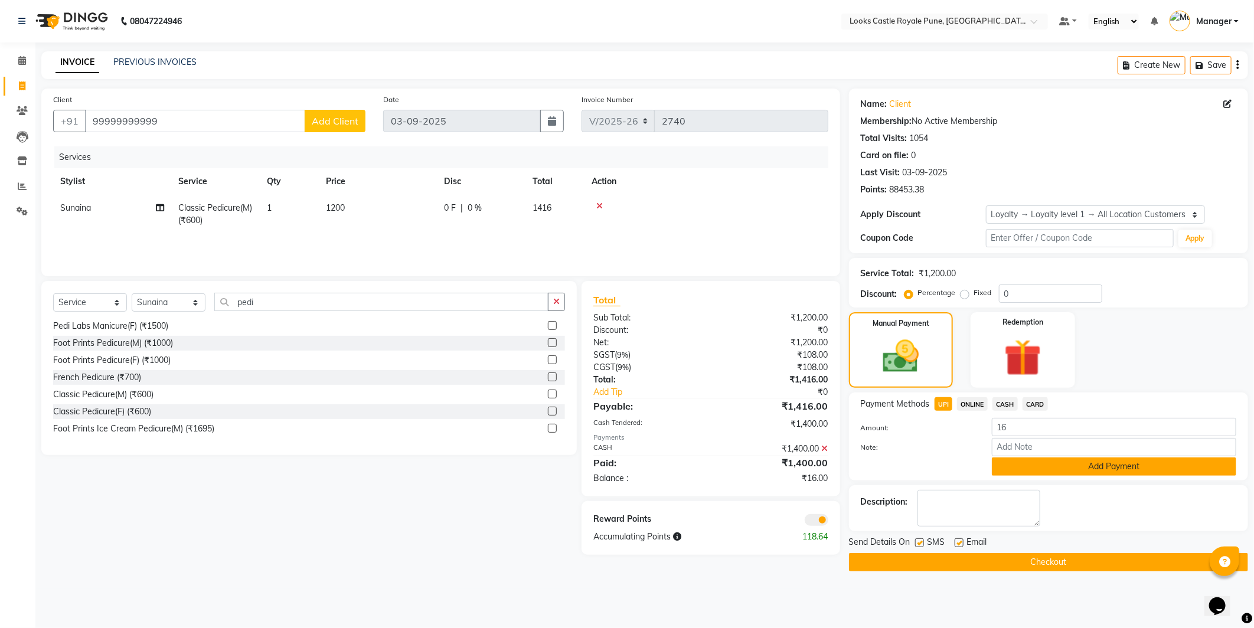
click at [1148, 469] on button "Add Payment" at bounding box center [1114, 467] width 245 height 18
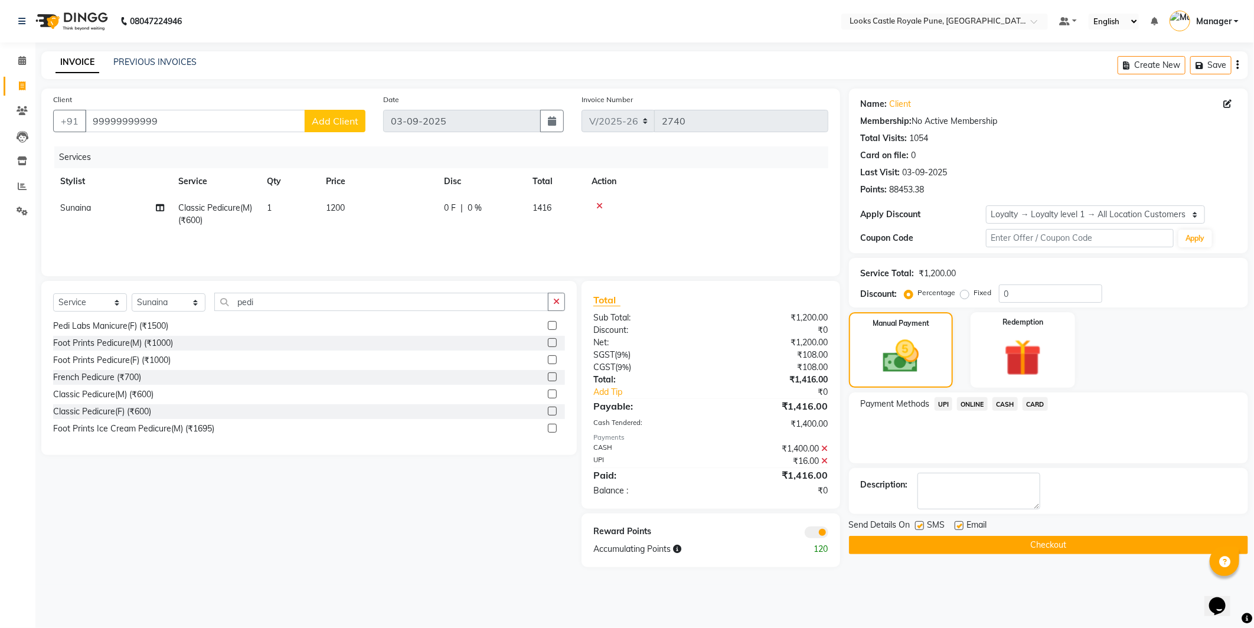
click at [1008, 548] on button "Checkout" at bounding box center [1048, 545] width 399 height 18
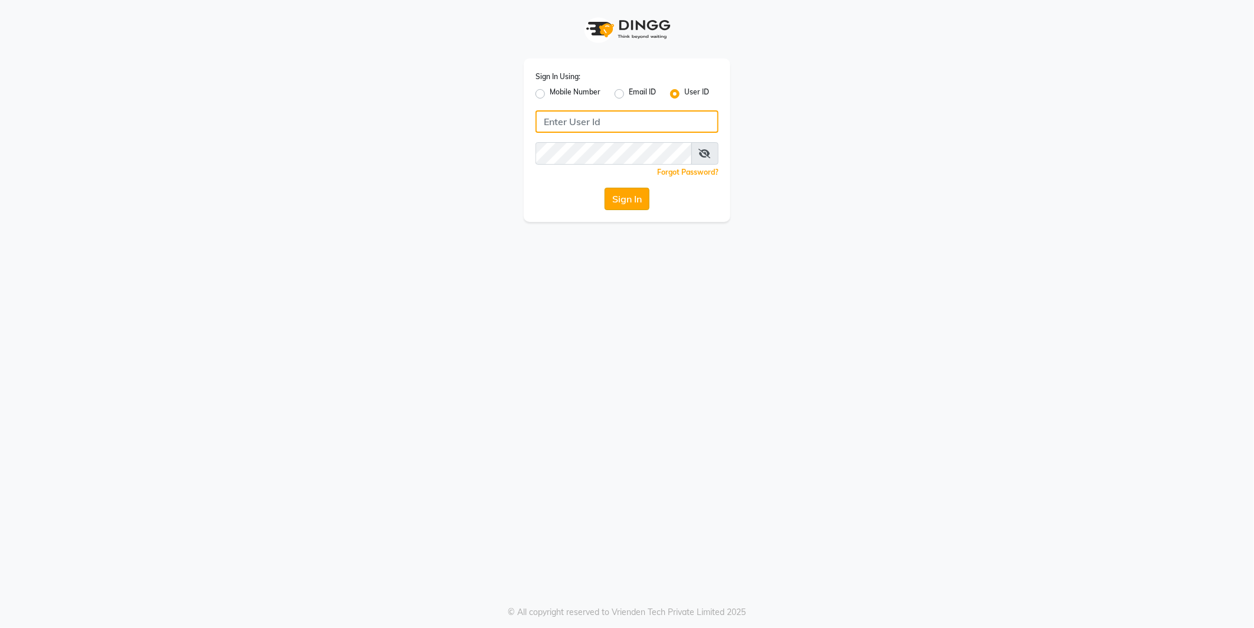
type input "e2555-01"
click at [634, 193] on button "Sign In" at bounding box center [627, 199] width 45 height 22
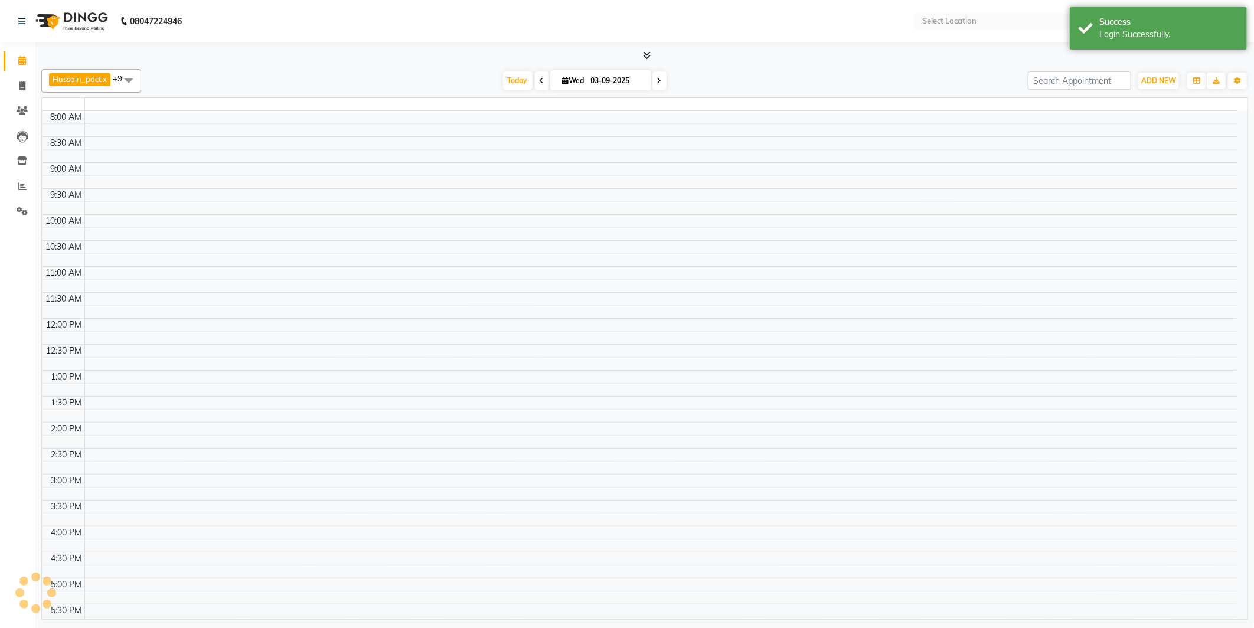
select select "en"
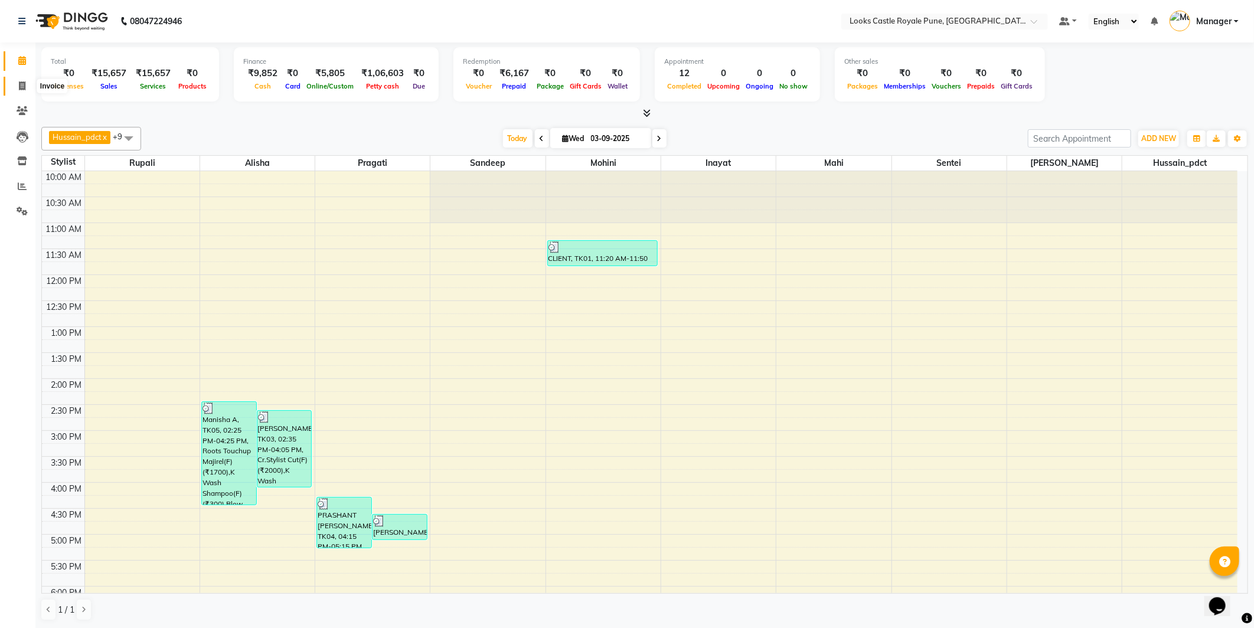
click at [17, 83] on span at bounding box center [22, 87] width 21 height 14
select select "5915"
select select "service"
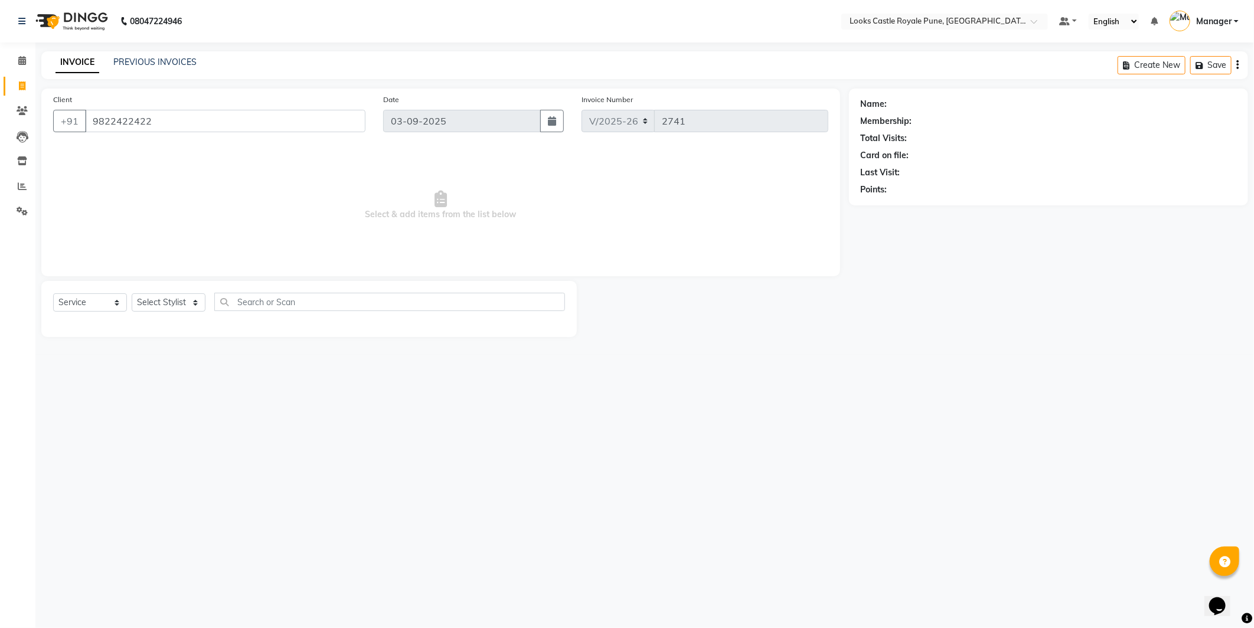
type input "9822422422"
select select "1: Object"
click at [132, 302] on select "Select Stylist Akshay [PERSON_NAME] [PERSON_NAME] [PERSON_NAME] Danish [PERSON_…" at bounding box center [169, 303] width 74 height 18
select select "43061"
click at [132, 294] on select "Select Stylist Akshay [PERSON_NAME] [PERSON_NAME] [PERSON_NAME] Danish [PERSON_…" at bounding box center [169, 303] width 74 height 18
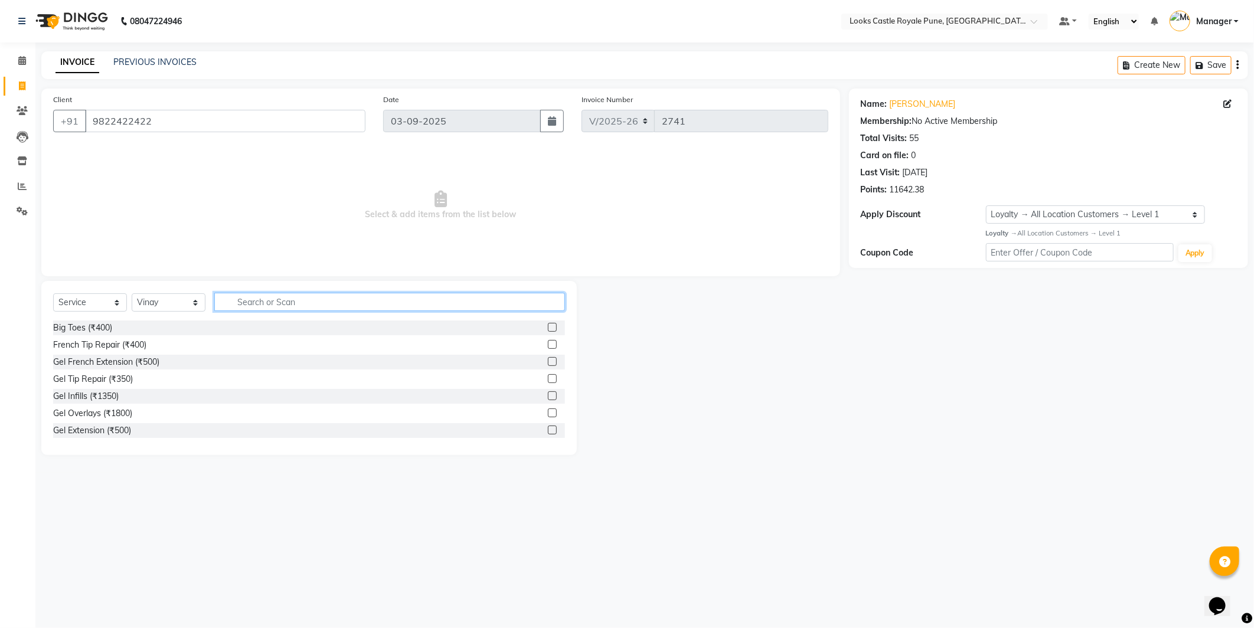
click at [279, 304] on input "text" at bounding box center [389, 302] width 351 height 18
type input "wash"
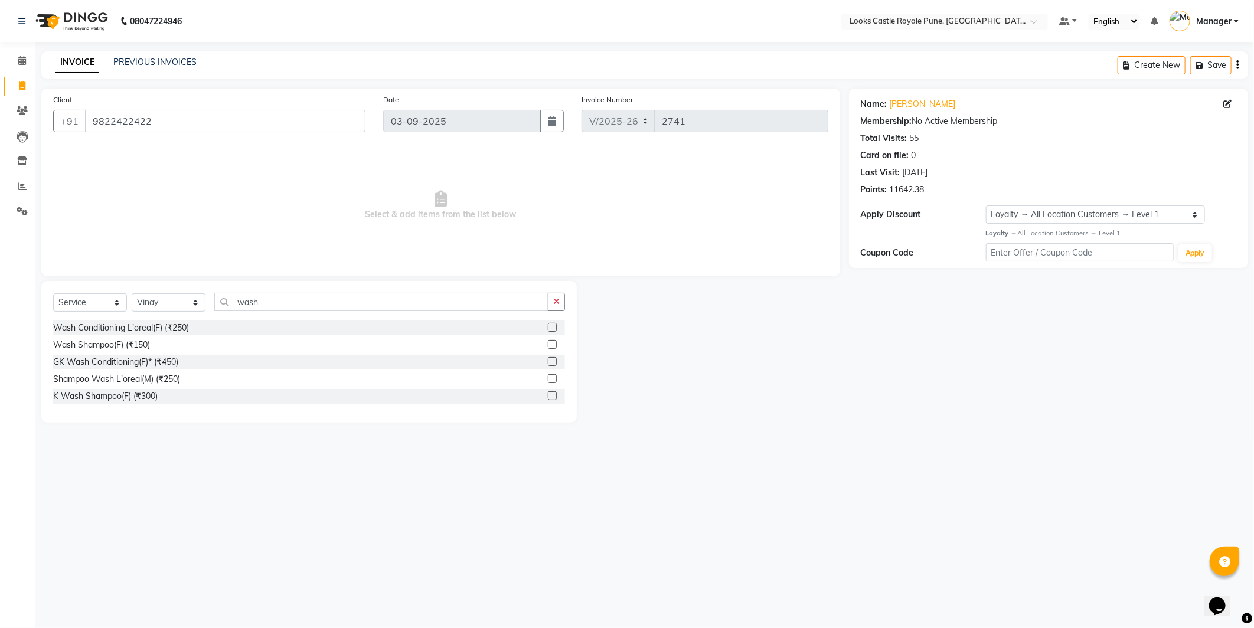
click at [142, 404] on div "Wash Conditioning L'oreal(F) (₹250) Wash Shampoo(F) (₹150) GK Wash Conditioning…" at bounding box center [309, 364] width 512 height 86
click at [142, 397] on div "K Wash Shampoo(F) (₹300)" at bounding box center [105, 396] width 105 height 12
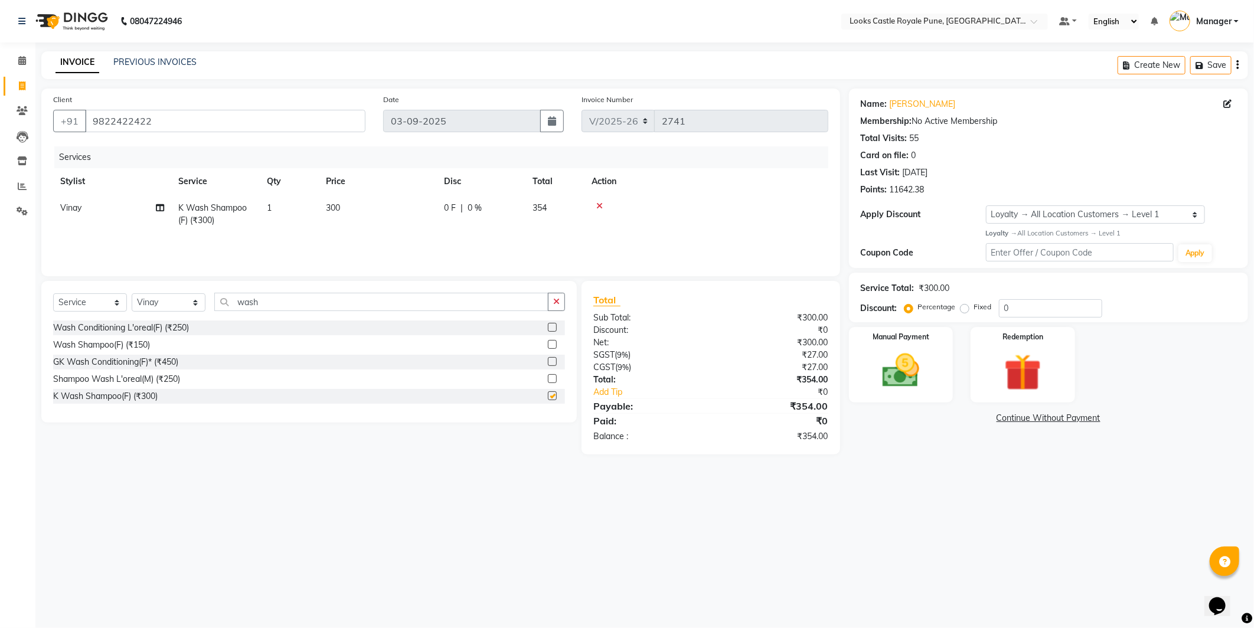
checkbox input "false"
click at [280, 301] on input "wash" at bounding box center [381, 302] width 334 height 18
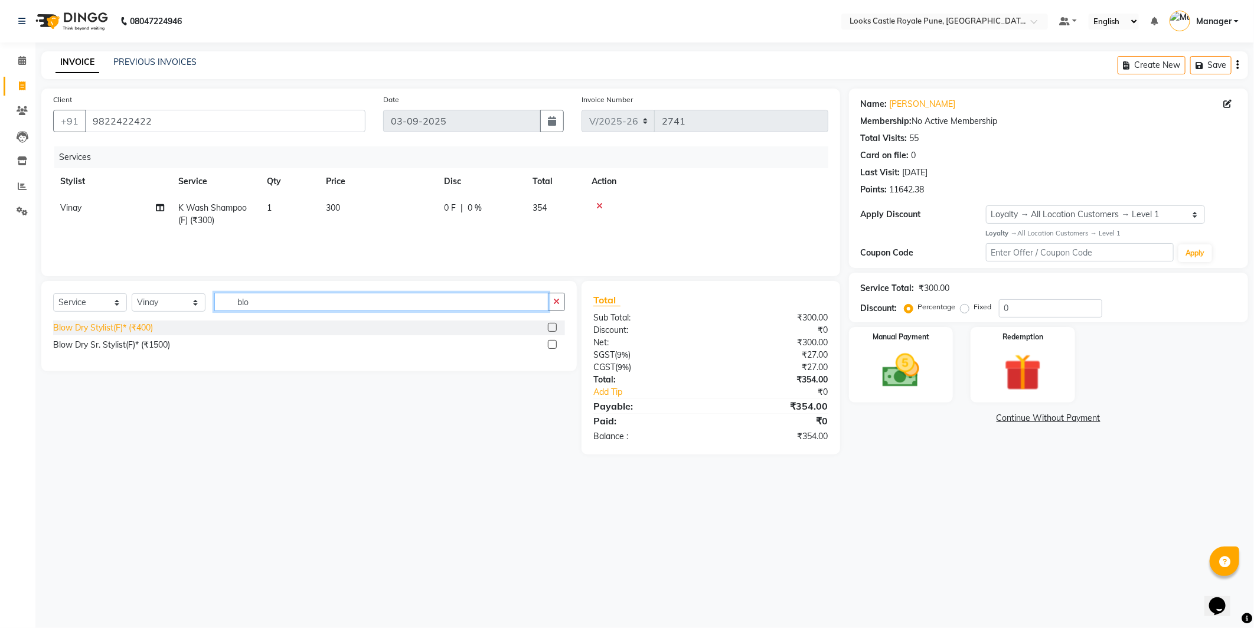
type input "blo"
click at [98, 322] on div "Blow Dry Stylist(F)* (₹400)" at bounding box center [103, 328] width 100 height 12
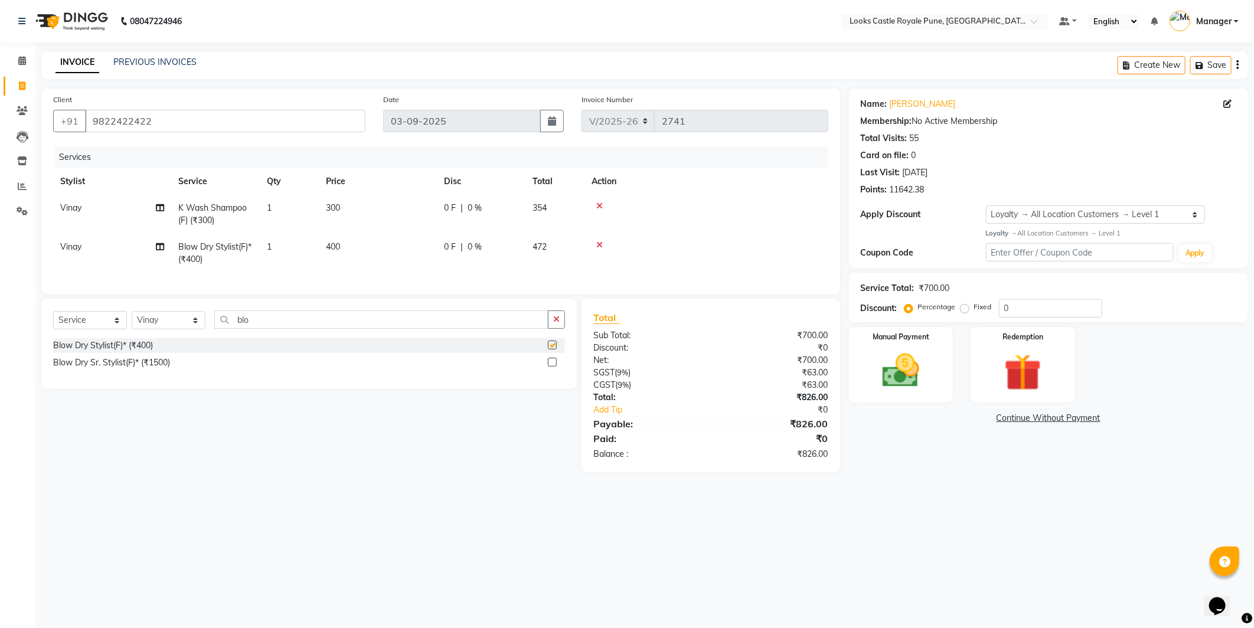
checkbox input "false"
click at [379, 203] on td "300" at bounding box center [378, 214] width 118 height 39
select select "43061"
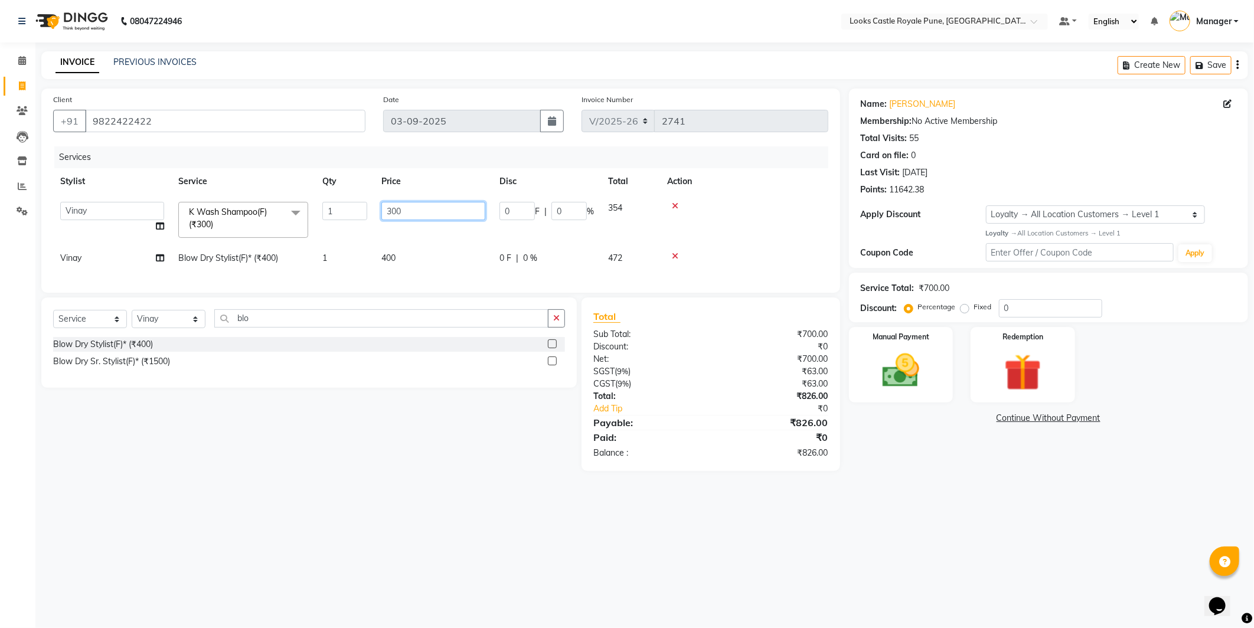
click at [382, 204] on input "300" at bounding box center [434, 211] width 104 height 18
type input "550"
click at [400, 257] on td "400" at bounding box center [433, 258] width 118 height 27
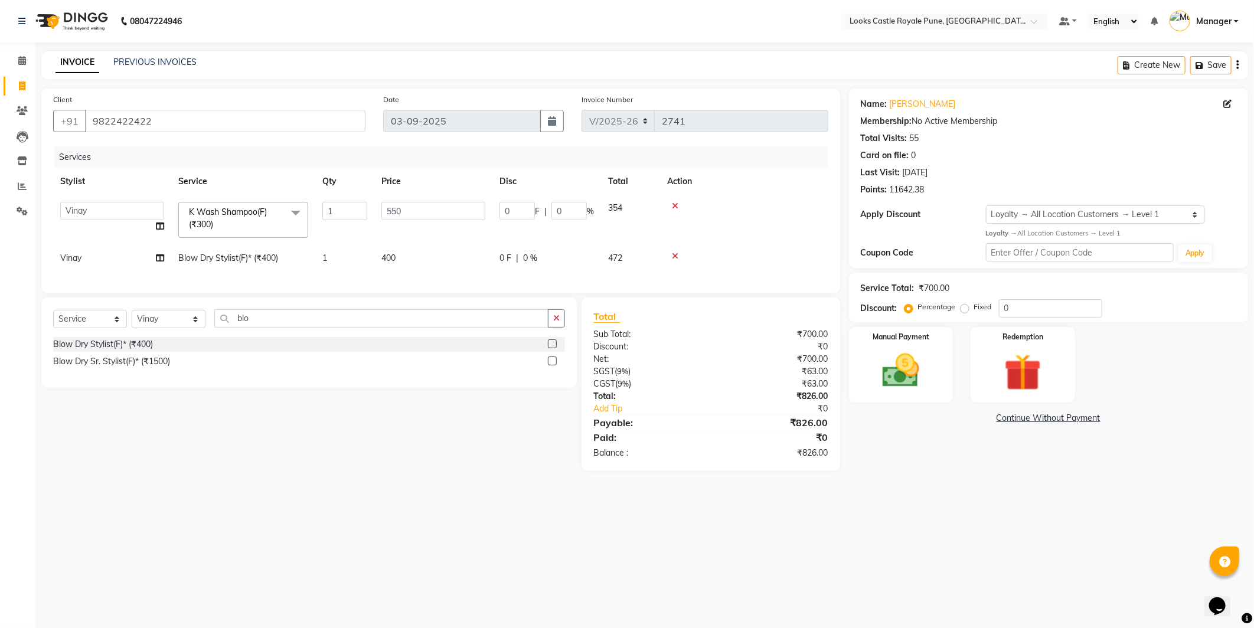
select select "43061"
drag, startPoint x: 427, startPoint y: 237, endPoint x: 214, endPoint y: 221, distance: 213.8
click at [214, 221] on tr "Akshay Alisha Amir Anjali Arif Arman Christy Danish Eli Gloria Hafiz Hussain_pd…" at bounding box center [440, 246] width 775 height 50
type input "650"
click at [918, 489] on main "INVOICE PREVIOUS INVOICES Create New Save Client +91 9822422422 Date 03-09-2025…" at bounding box center [644, 270] width 1219 height 438
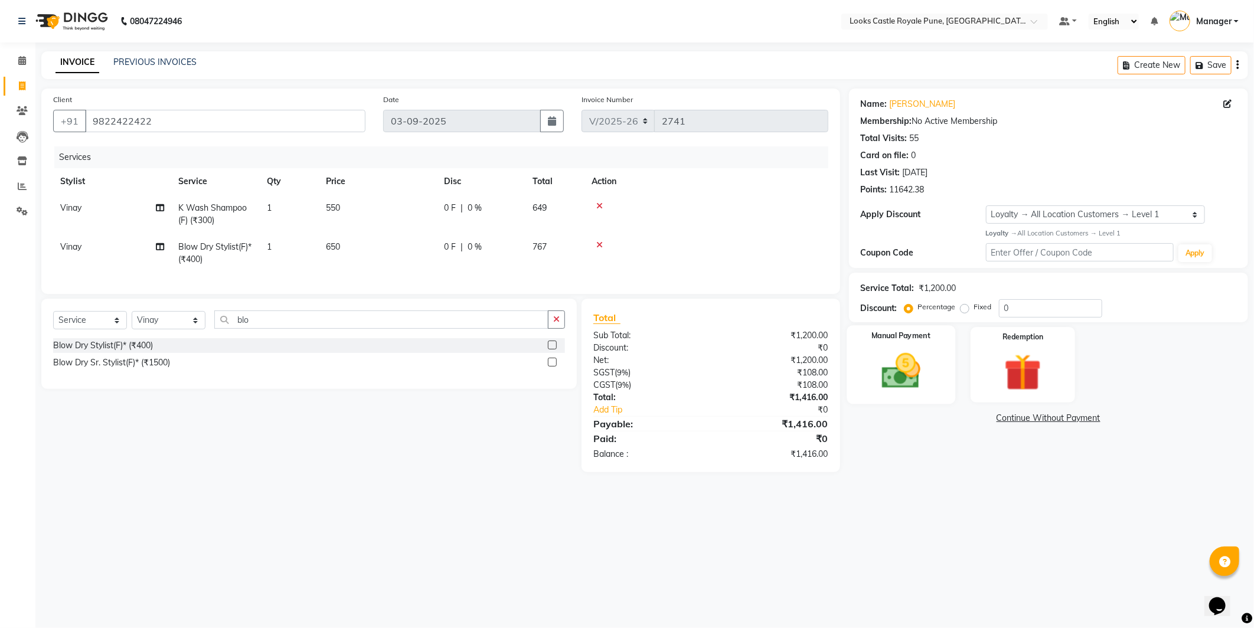
click at [918, 397] on div "Manual Payment" at bounding box center [901, 364] width 109 height 79
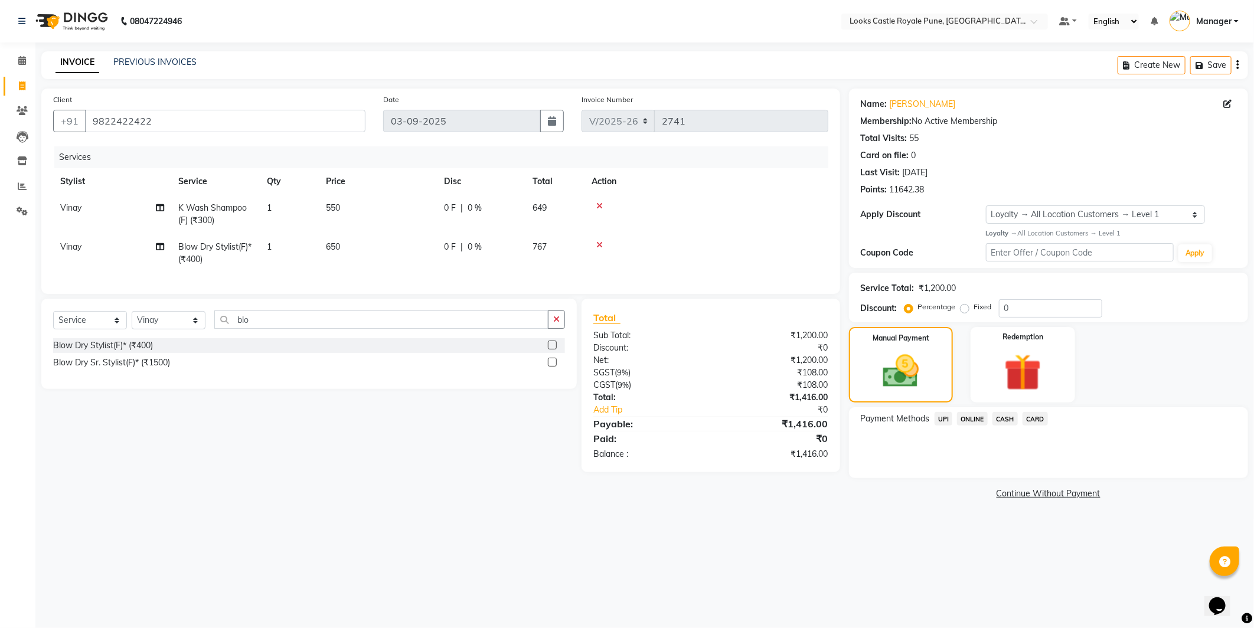
click at [937, 420] on span "UPI" at bounding box center [944, 419] width 18 height 14
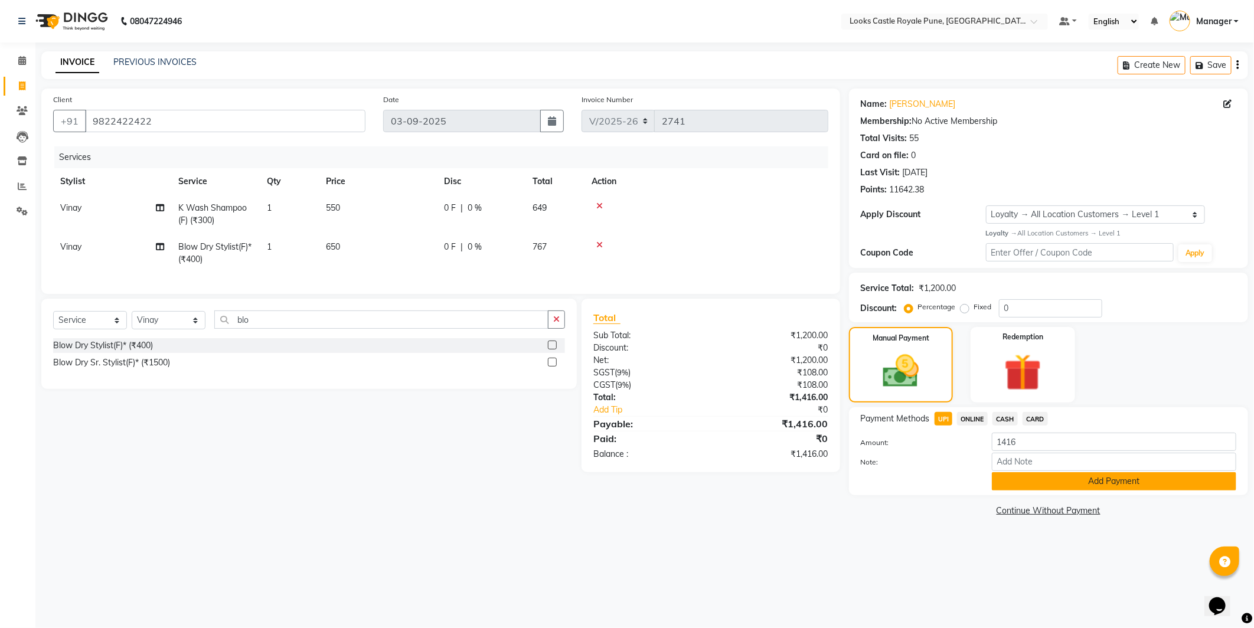
click at [1036, 474] on button "Add Payment" at bounding box center [1114, 481] width 245 height 18
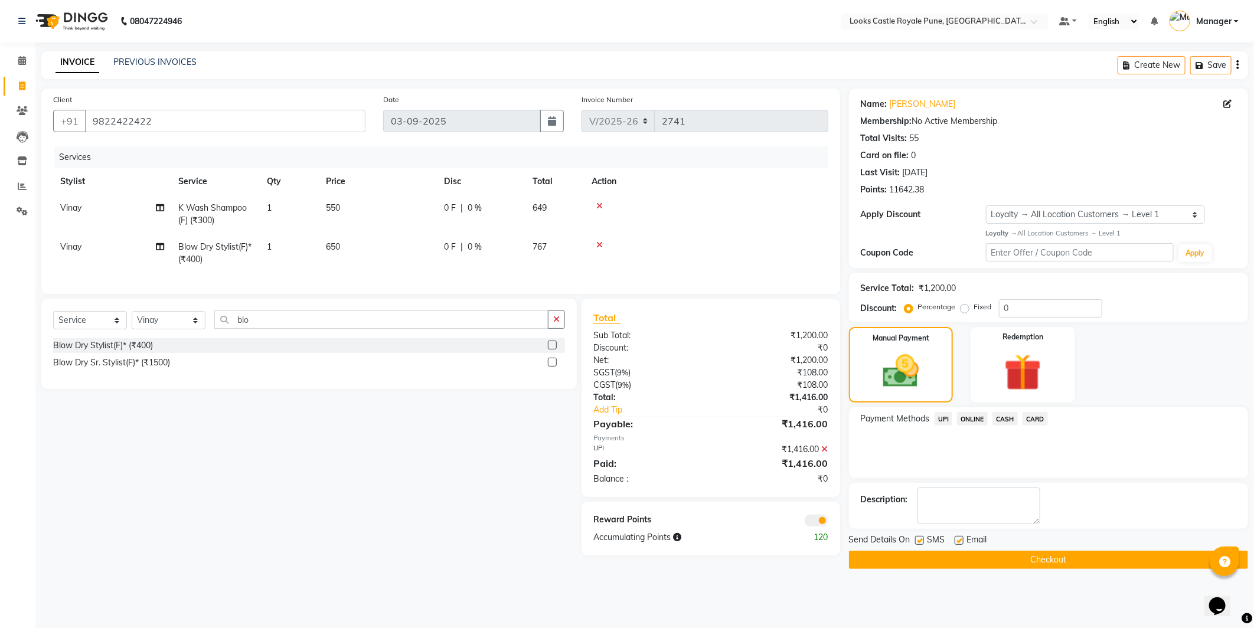
click at [1044, 560] on button "Checkout" at bounding box center [1048, 560] width 399 height 18
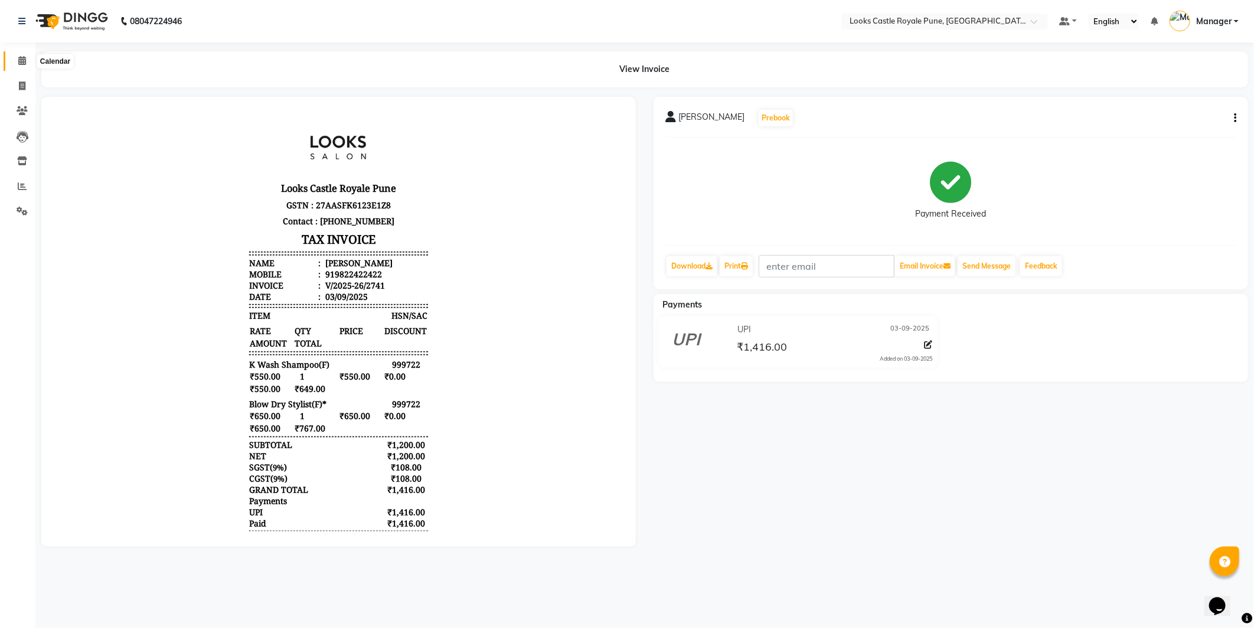
click at [22, 65] on icon at bounding box center [22, 60] width 8 height 9
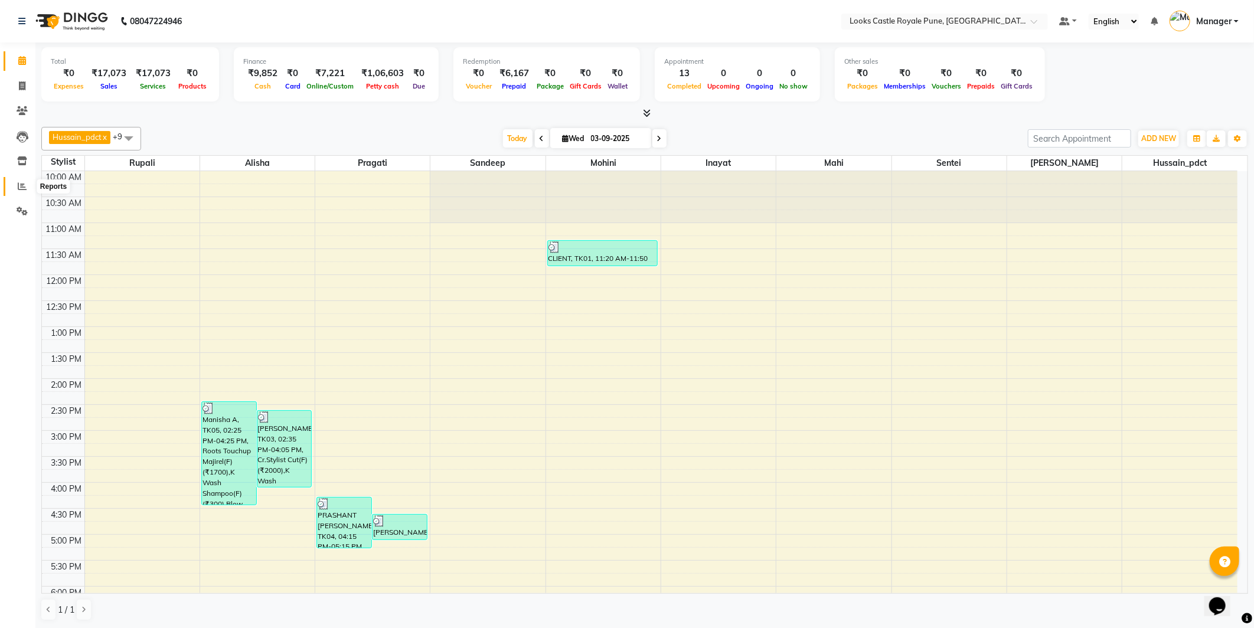
click at [28, 190] on span at bounding box center [22, 187] width 21 height 14
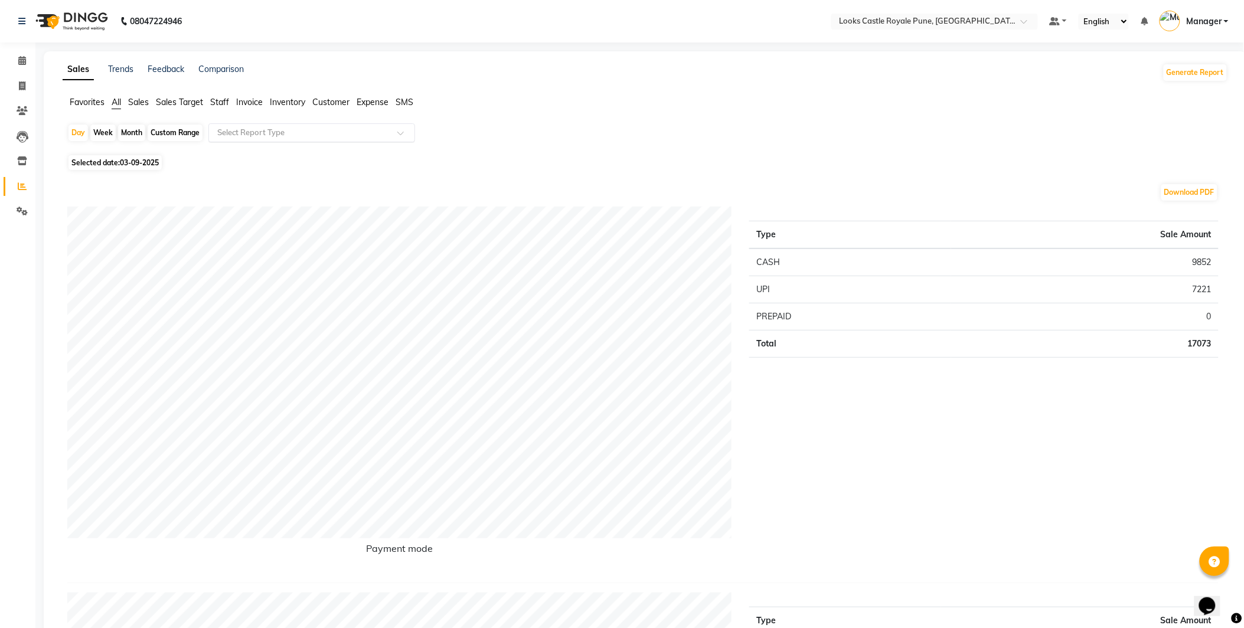
click at [354, 130] on input "text" at bounding box center [300, 133] width 170 height 12
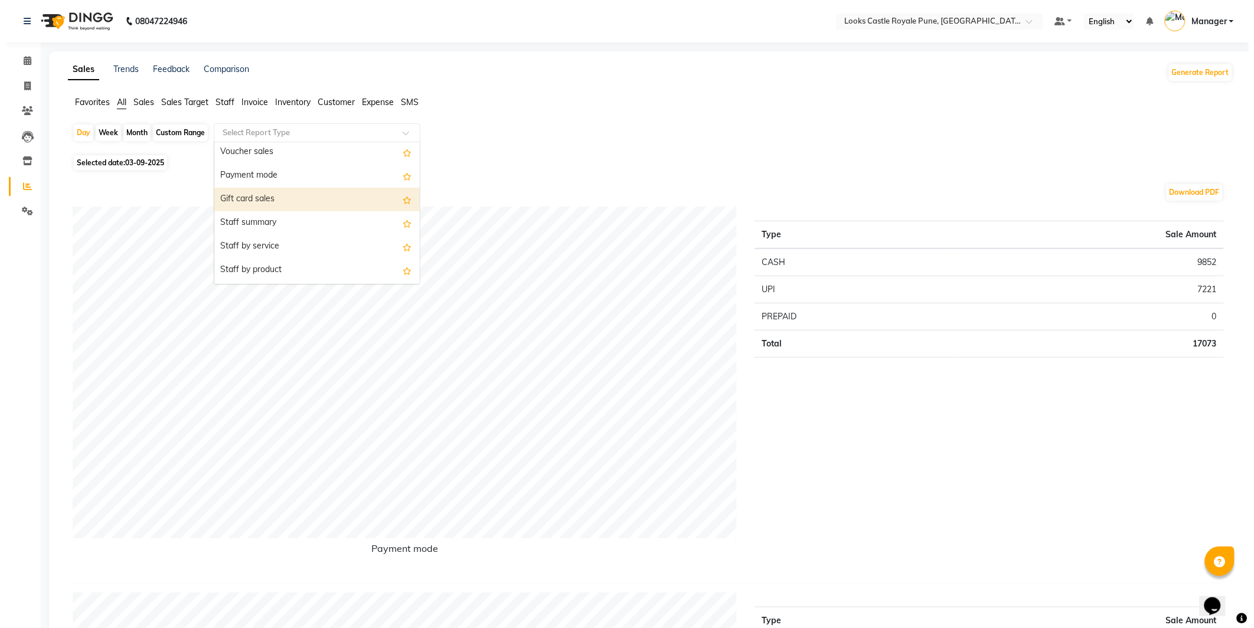
scroll to position [149, 0]
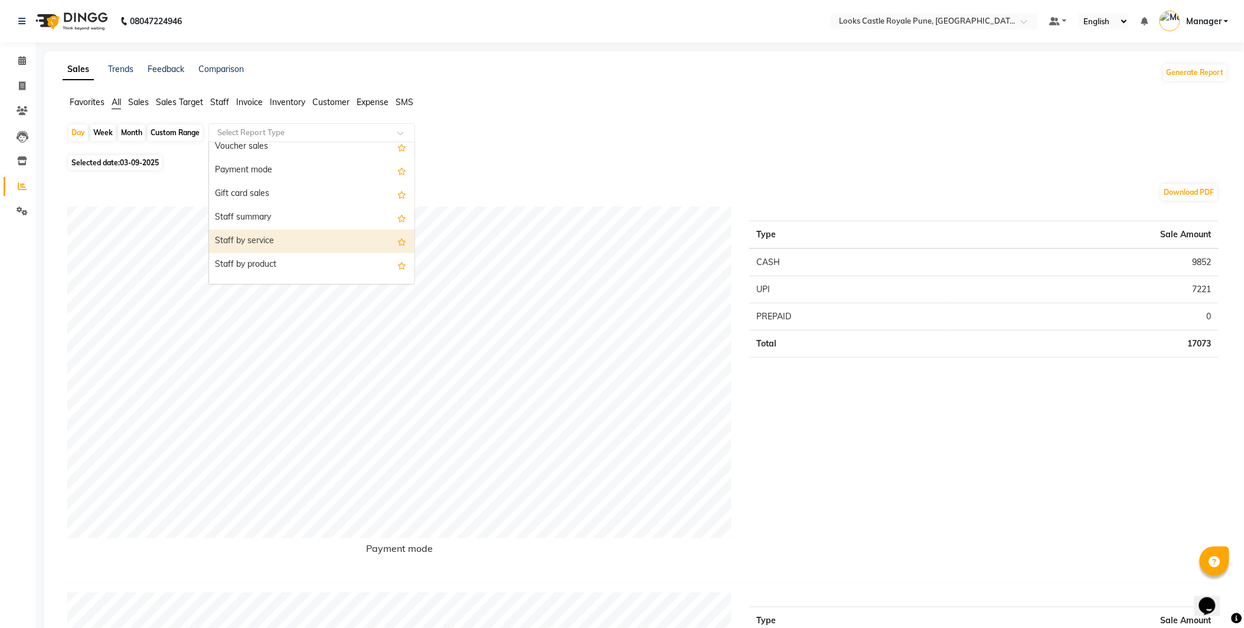
click at [321, 241] on div "Staff by service" at bounding box center [312, 242] width 206 height 24
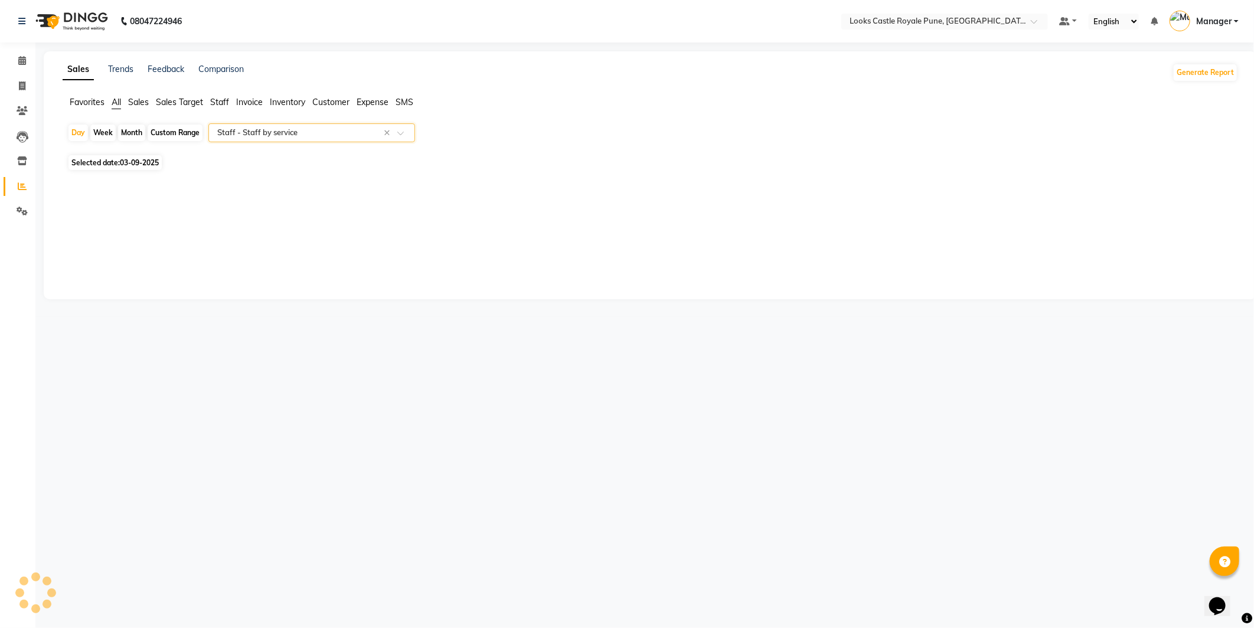
select select "full_report"
select select "csv"
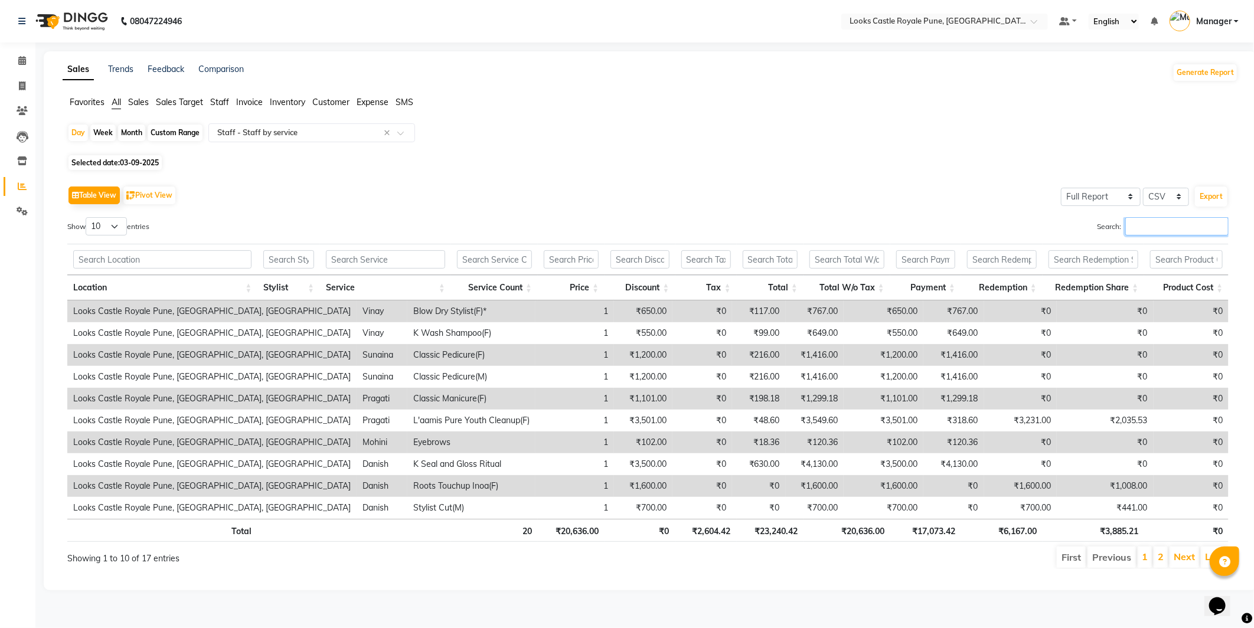
click at [1155, 221] on input "Search:" at bounding box center [1177, 226] width 103 height 18
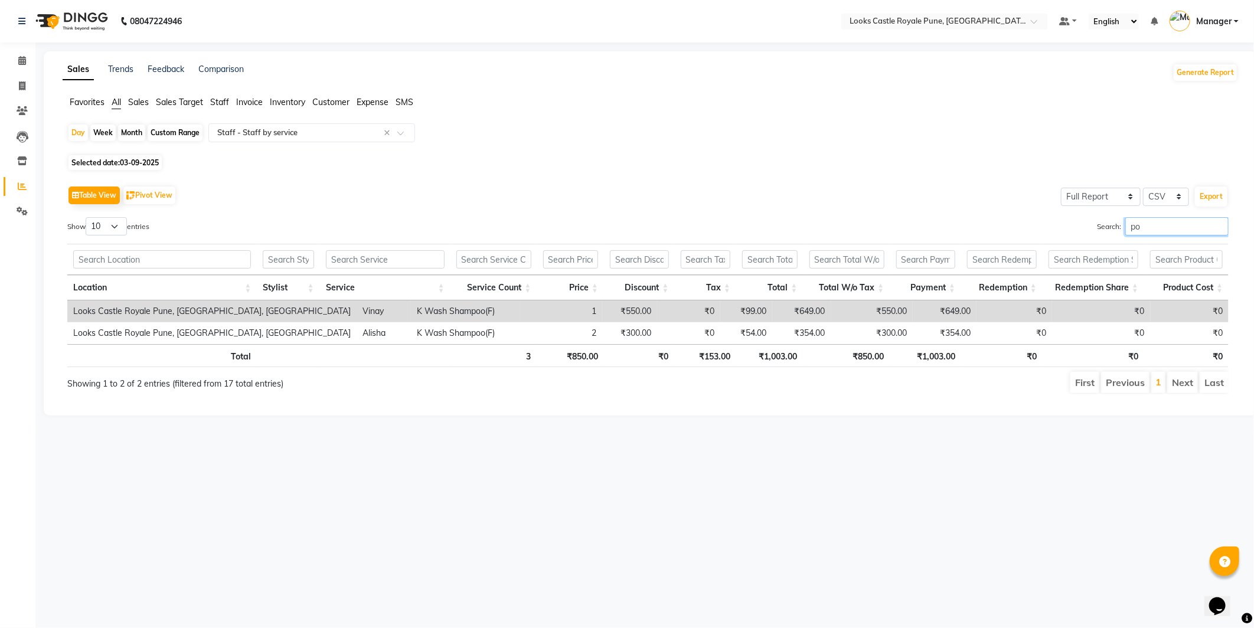
type input "p"
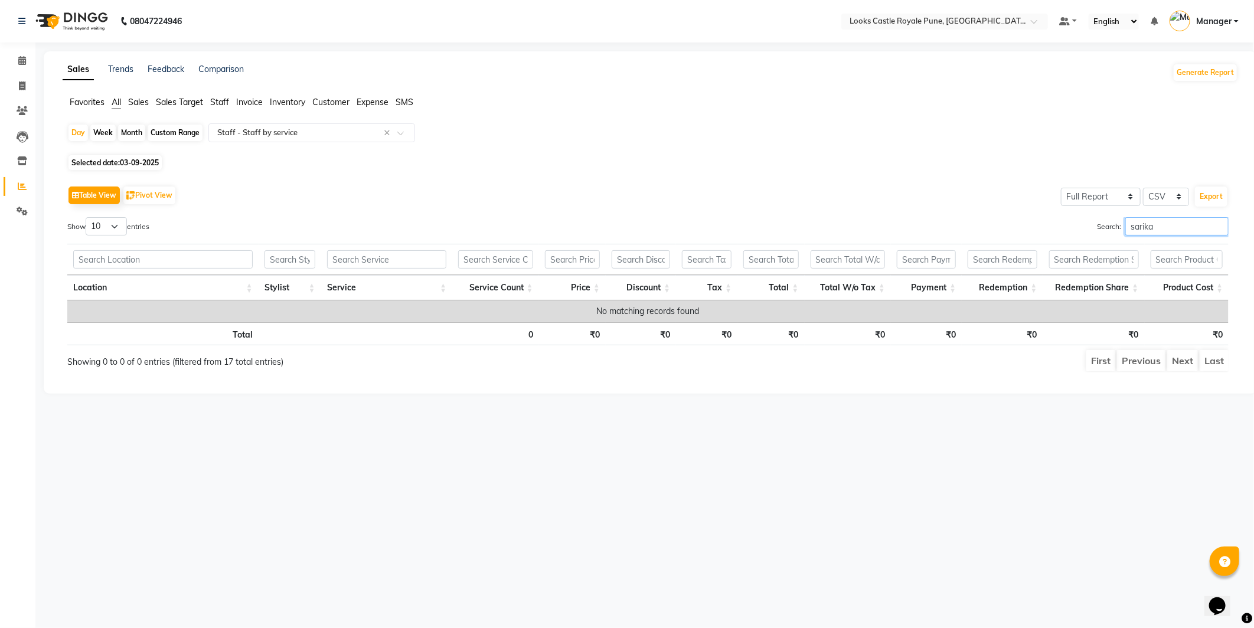
type input "sarika"
click at [21, 63] on icon at bounding box center [22, 60] width 8 height 9
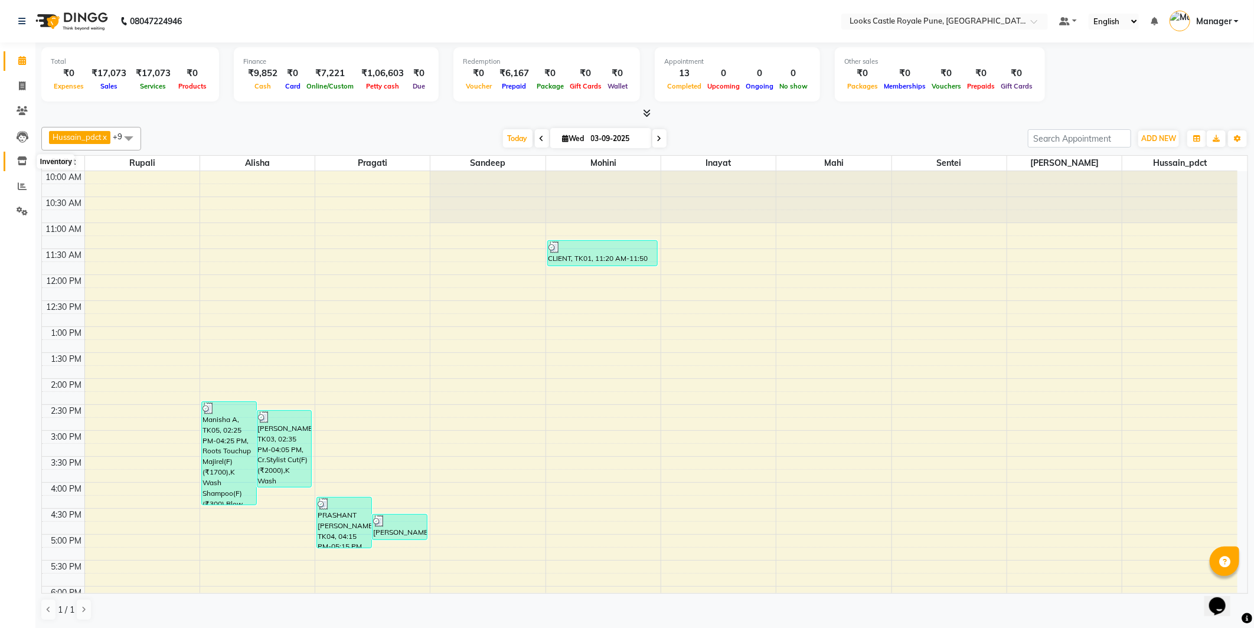
click at [15, 158] on span at bounding box center [22, 162] width 21 height 14
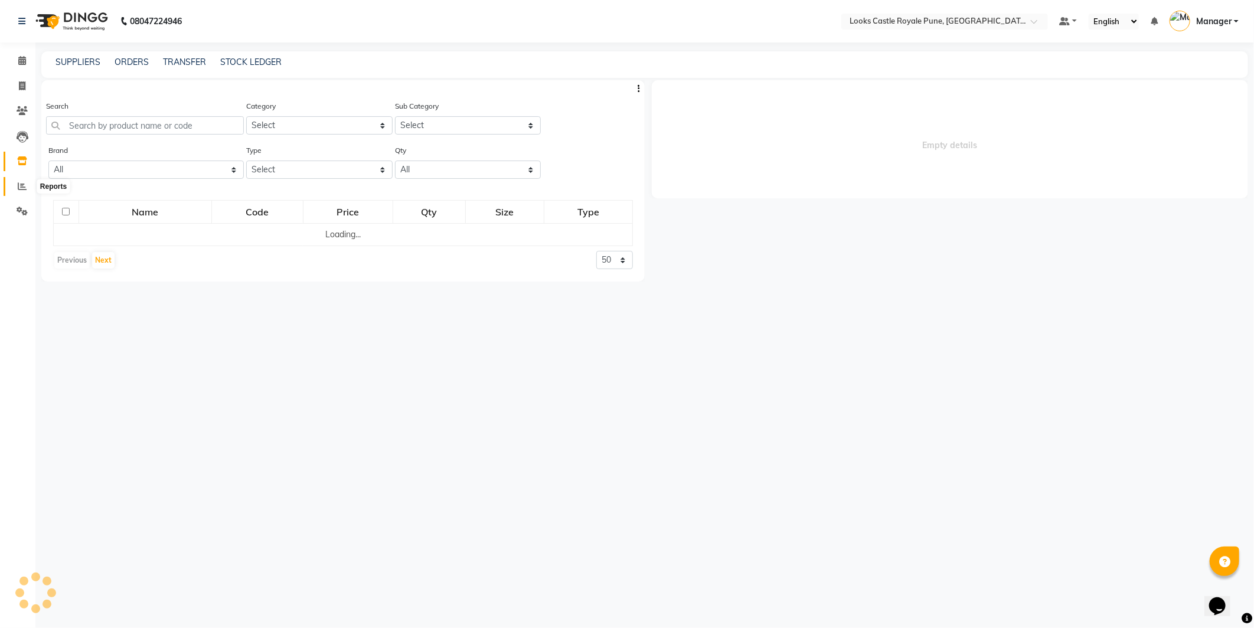
click at [20, 187] on icon at bounding box center [22, 186] width 9 height 9
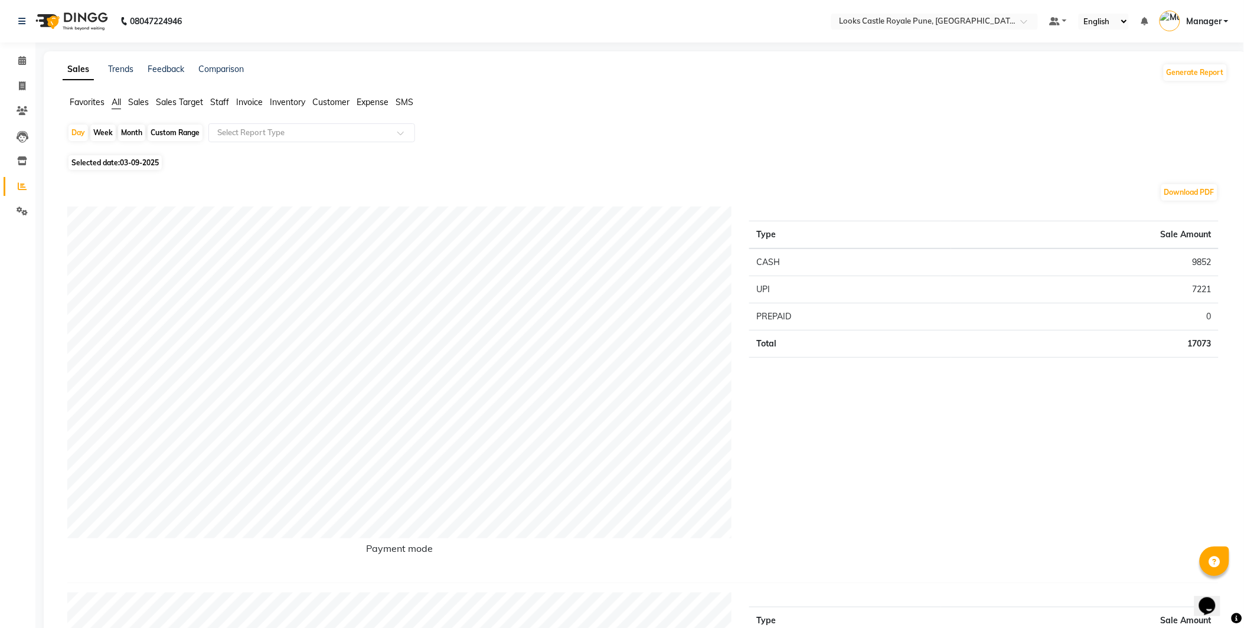
click at [219, 102] on span "Staff" at bounding box center [219, 102] width 19 height 11
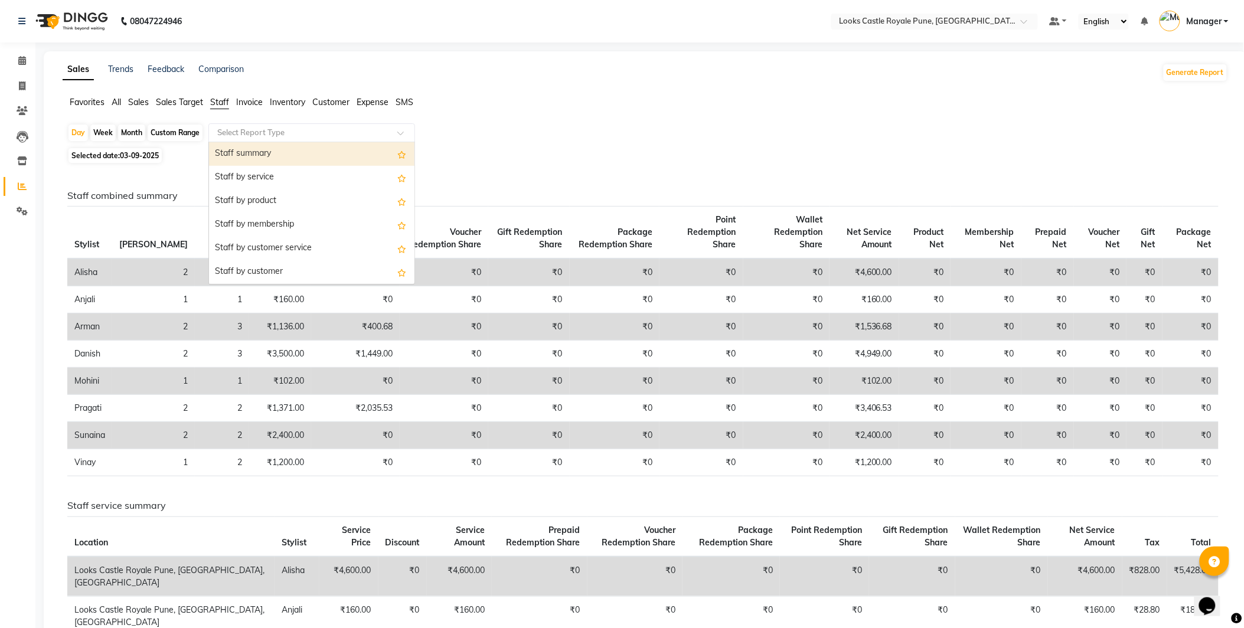
click at [286, 138] on input "text" at bounding box center [300, 133] width 170 height 12
click at [267, 178] on div "Staff by service" at bounding box center [312, 178] width 206 height 24
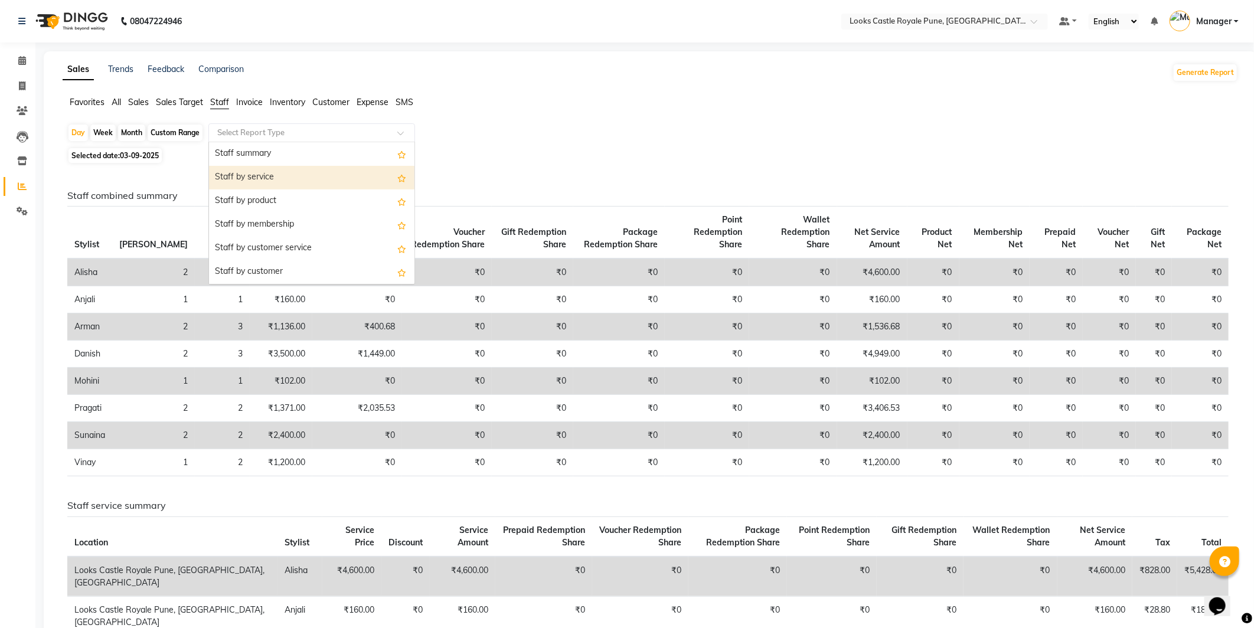
select select "full_report"
select select "csv"
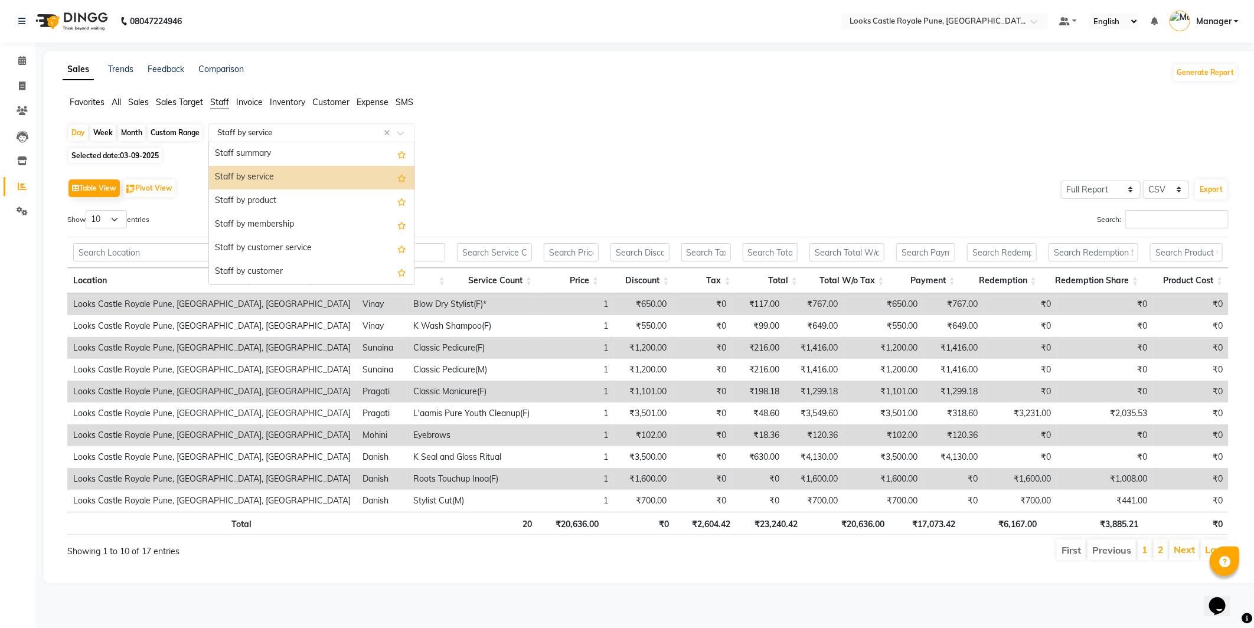
click at [282, 132] on input "text" at bounding box center [300, 133] width 170 height 12
click at [278, 167] on div "Staff by service" at bounding box center [312, 178] width 206 height 24
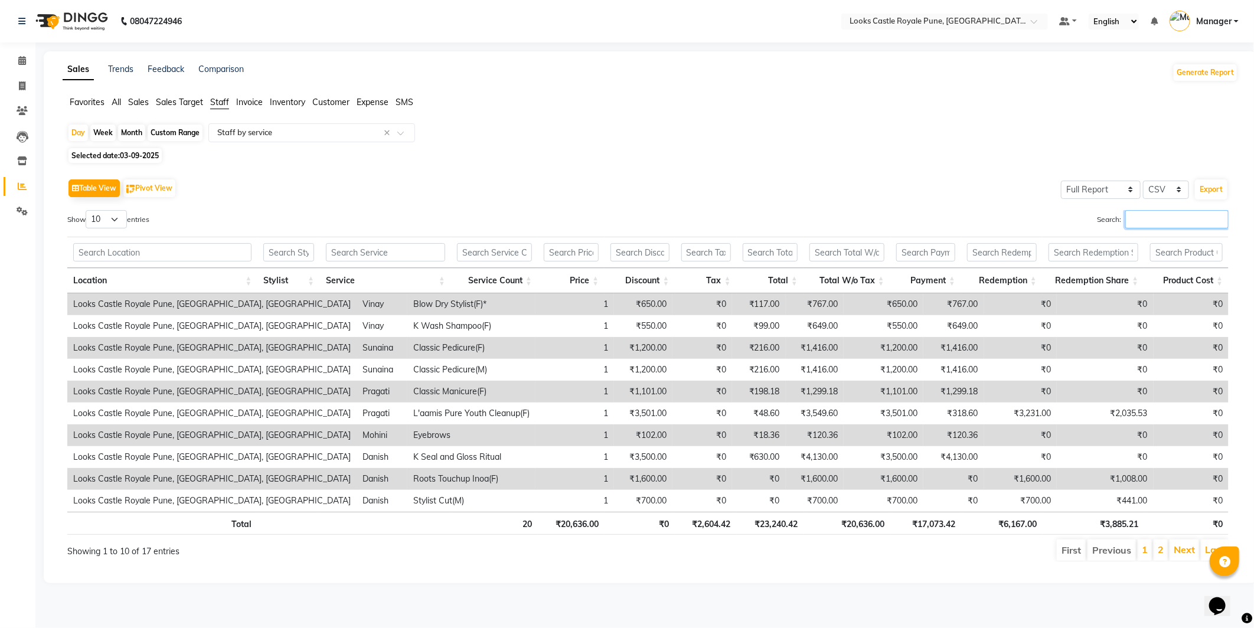
click at [1142, 220] on input "Search:" at bounding box center [1177, 219] width 103 height 18
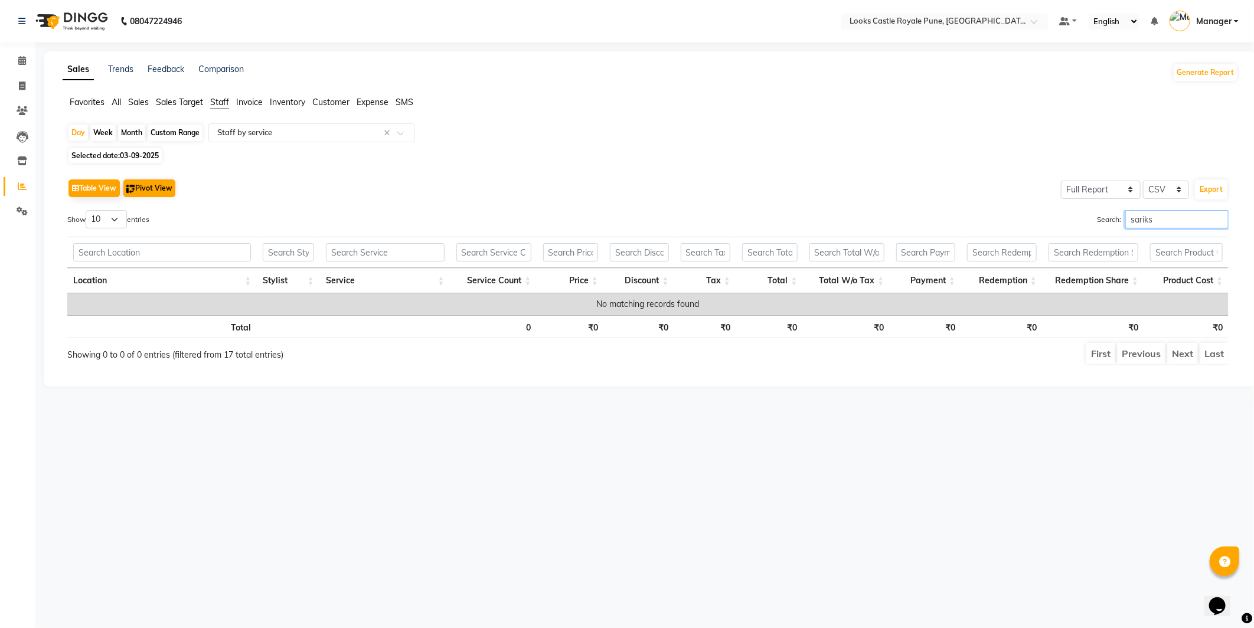
type input "sariks"
click at [155, 190] on button "Pivot View" at bounding box center [149, 189] width 52 height 18
select select "full_report"
select select "csv"
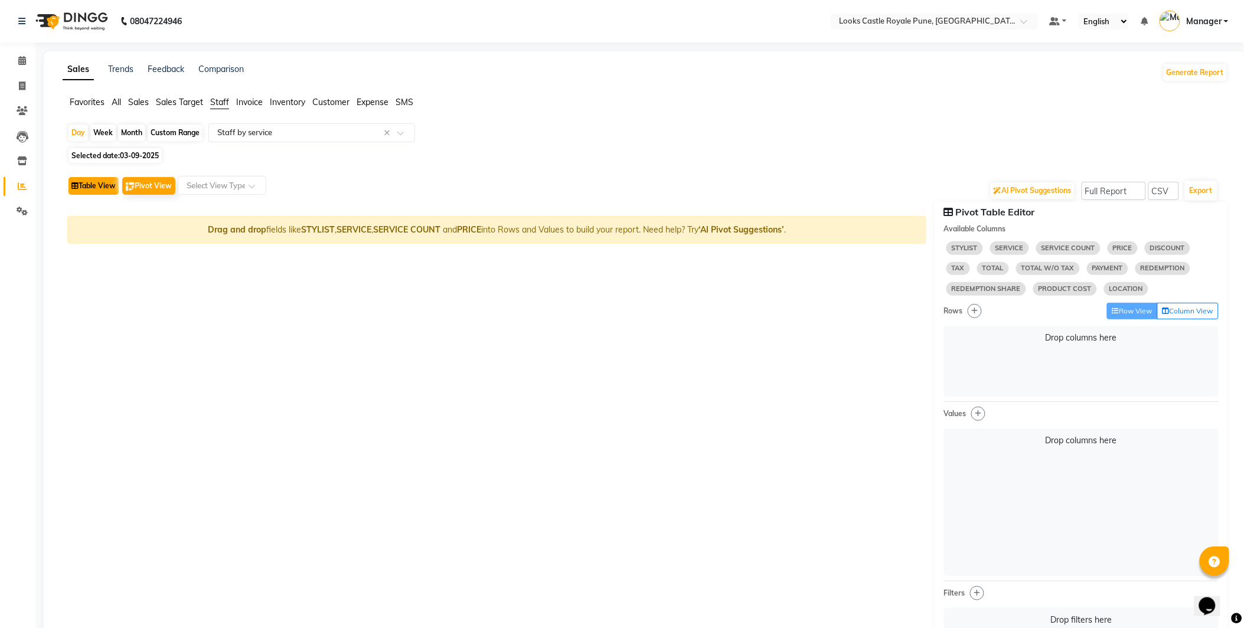
click at [86, 184] on button "Table View" at bounding box center [94, 186] width 50 height 18
select select "full_report"
select select "csv"
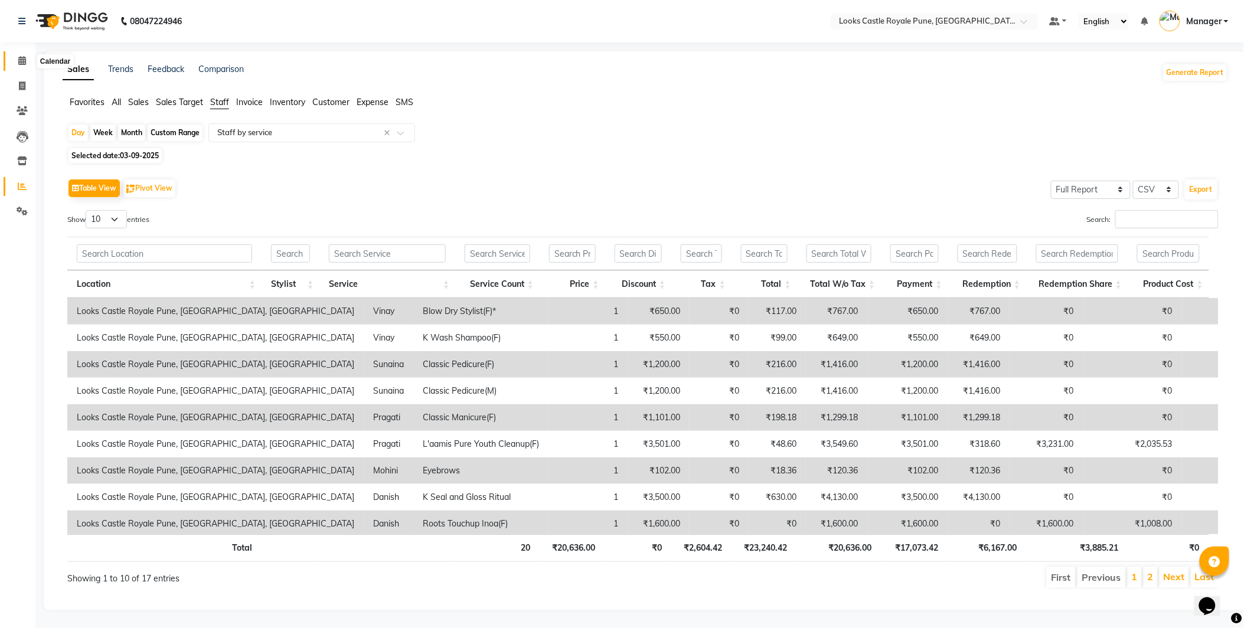
click at [19, 63] on icon at bounding box center [22, 60] width 8 height 9
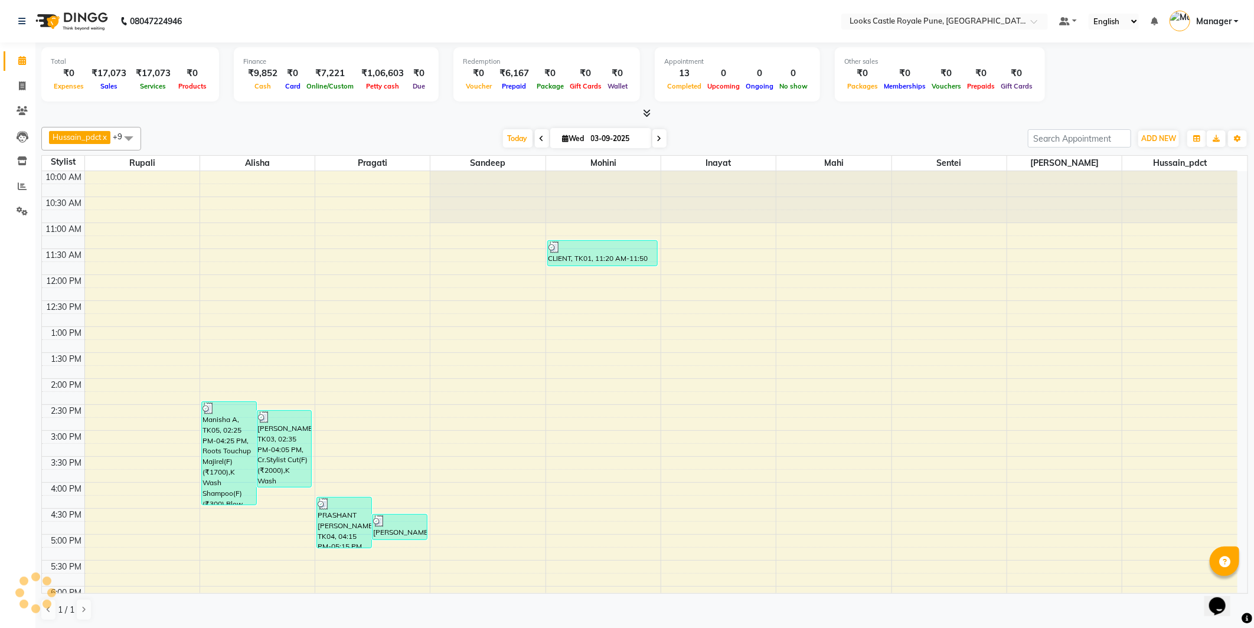
scroll to position [233, 0]
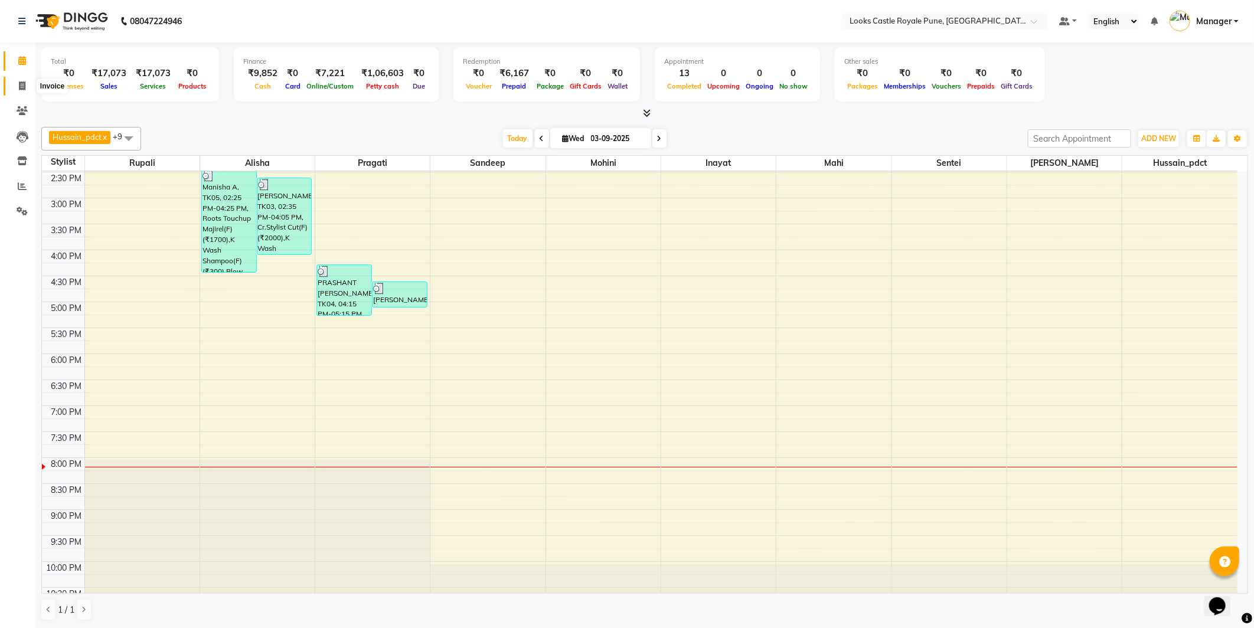
click at [19, 92] on span at bounding box center [22, 87] width 21 height 14
select select "5915"
select select "service"
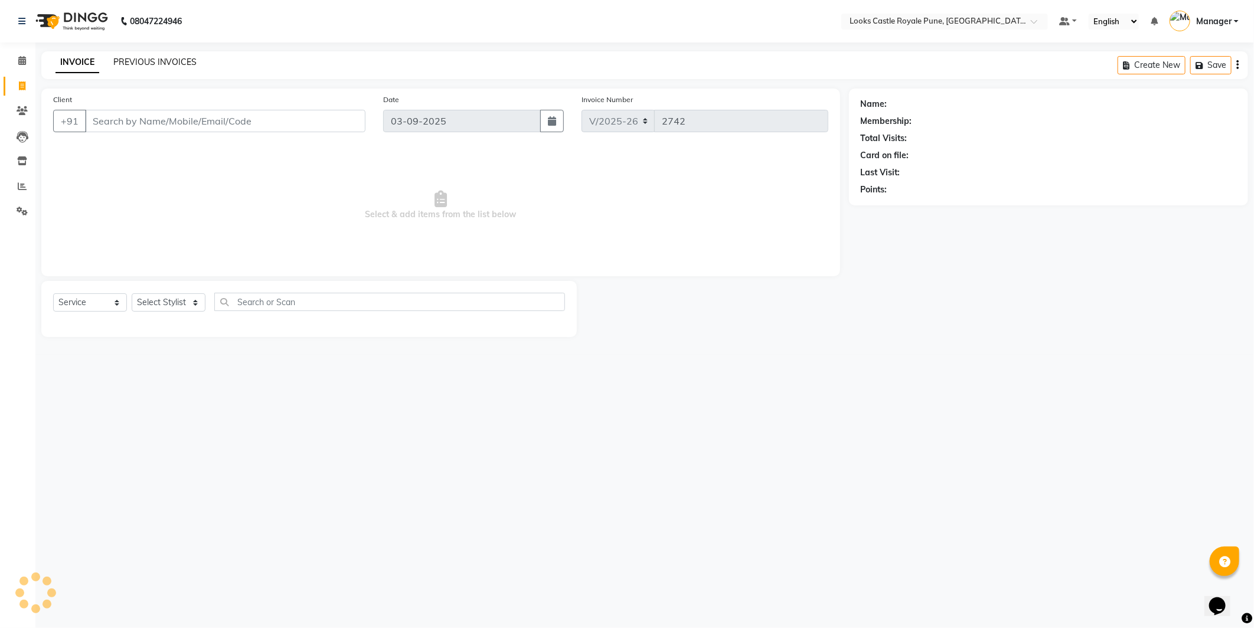
click at [155, 60] on link "PREVIOUS INVOICES" at bounding box center [154, 62] width 83 height 11
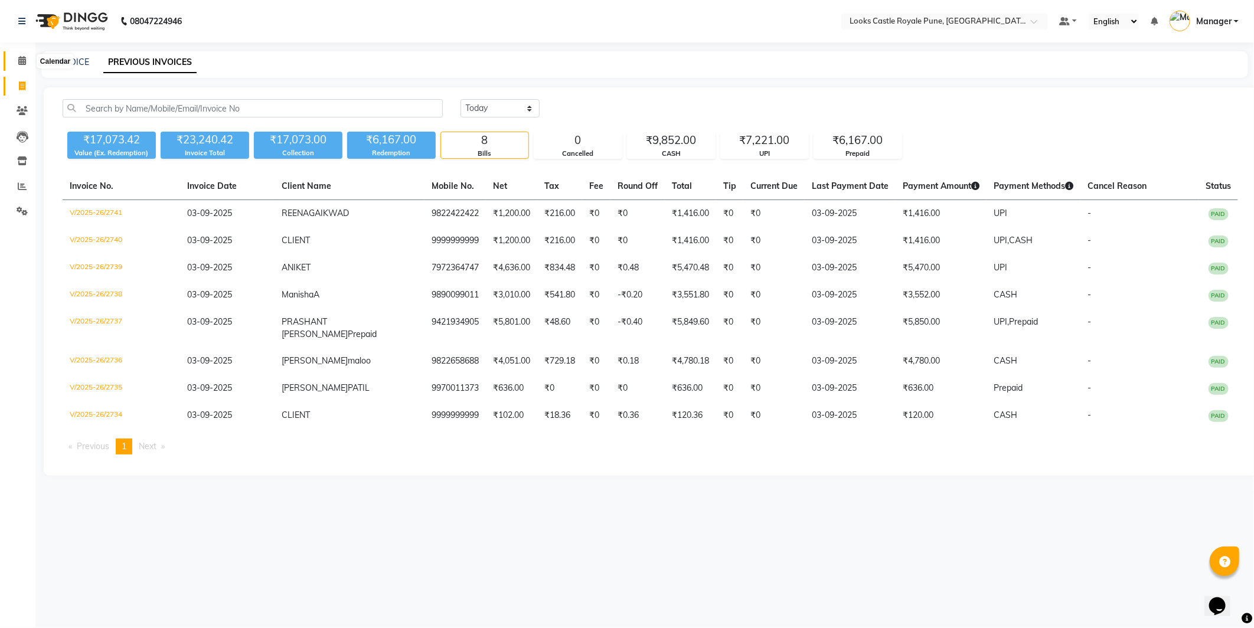
click at [14, 67] on span at bounding box center [22, 61] width 21 height 14
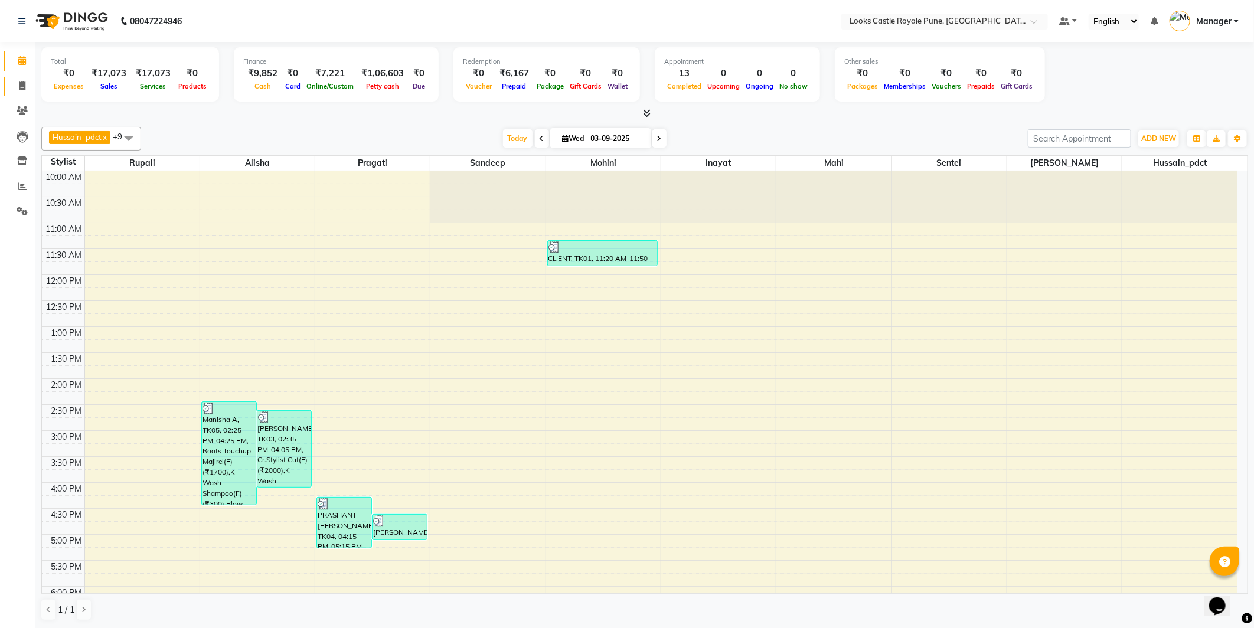
click at [21, 94] on link "Invoice" at bounding box center [18, 86] width 28 height 19
select select "service"
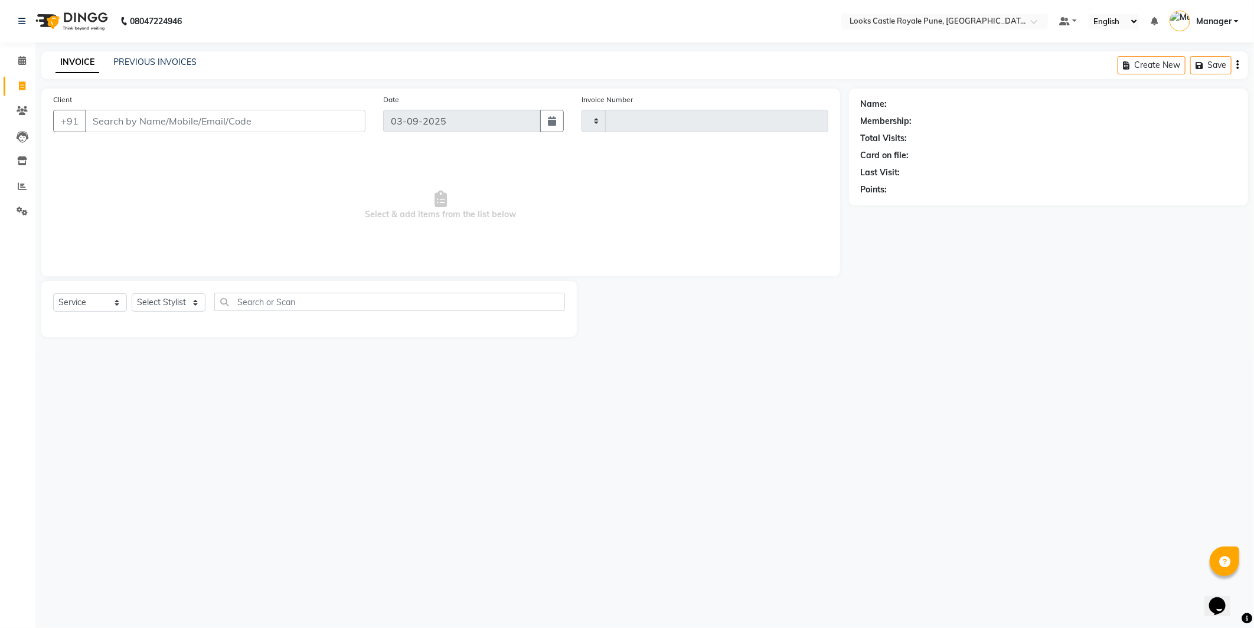
type input "2742"
select select "5915"
type input "9999999999999"
click at [165, 299] on select "Select Stylist" at bounding box center [169, 307] width 74 height 18
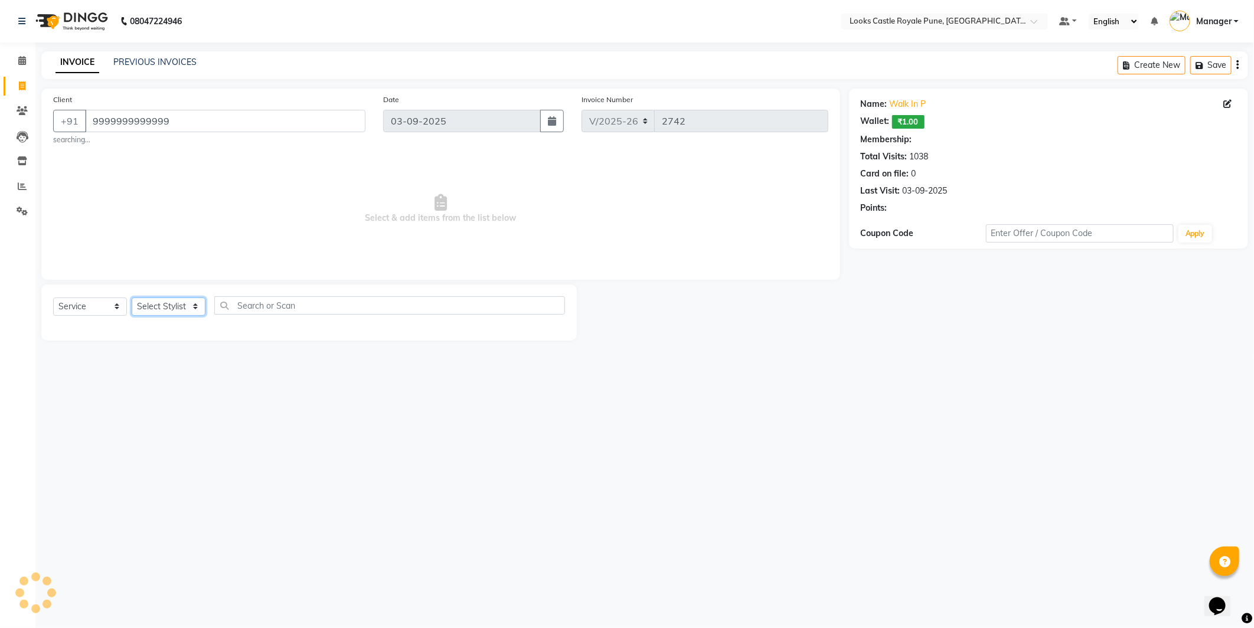
select select "1: Object"
click at [167, 301] on select "Select Stylist" at bounding box center [169, 307] width 74 height 18
click at [167, 301] on select "Select Stylist Akshay Alisha Amir Anjali Arif Arman Christy Danish Eli Gloria H…" at bounding box center [169, 307] width 74 height 18
select select "48815"
click at [132, 298] on select "Select Stylist Akshay Alisha Amir Anjali Arif Arman Christy Danish Eli Gloria H…" at bounding box center [169, 307] width 74 height 18
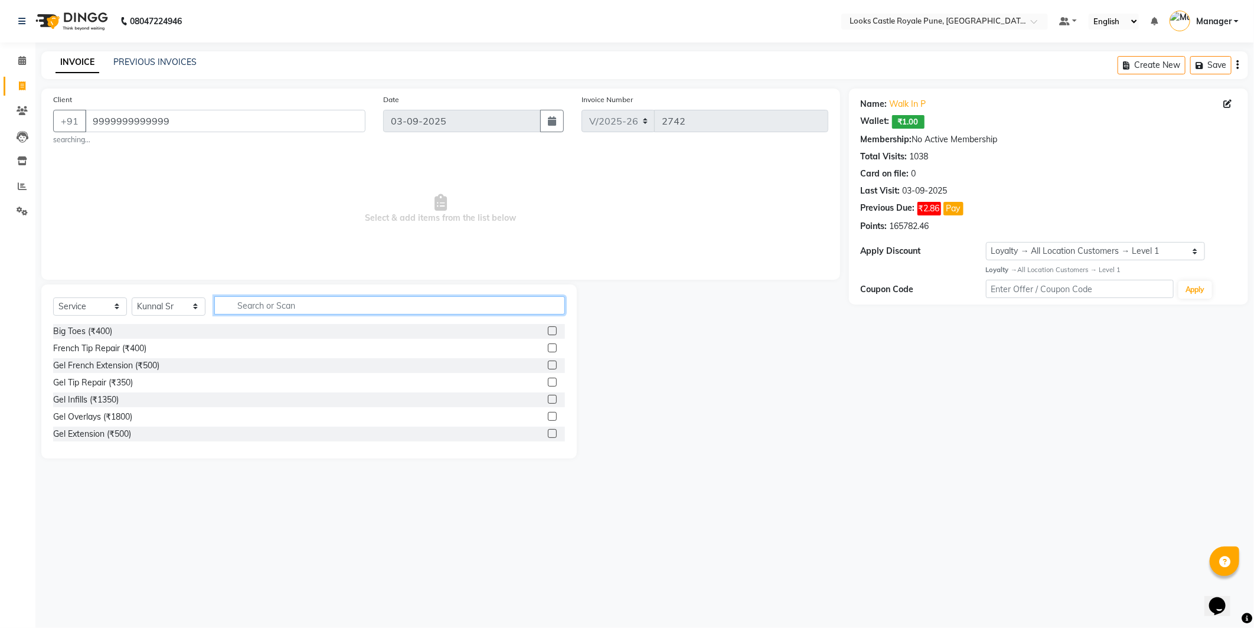
click at [263, 305] on input "text" at bounding box center [389, 305] width 351 height 18
type input "CUT"
click at [97, 346] on div "Stylist Cut(M) (₹700)" at bounding box center [91, 349] width 77 height 12
checkbox input "false"
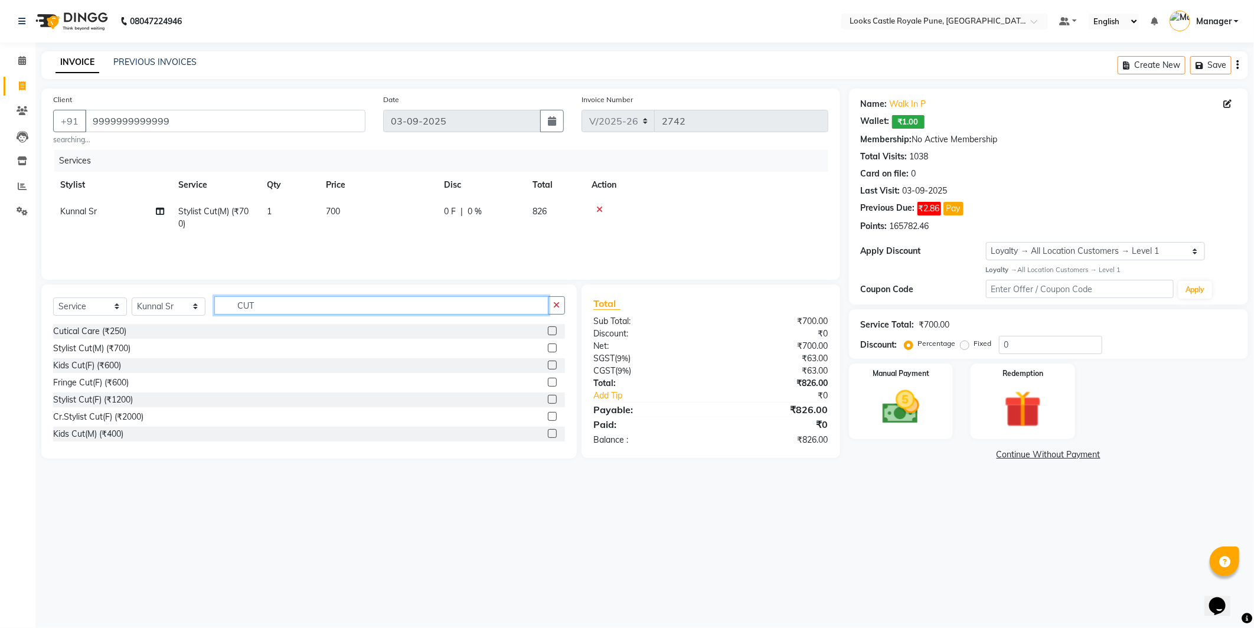
click at [272, 308] on input "CUT" at bounding box center [381, 305] width 334 height 18
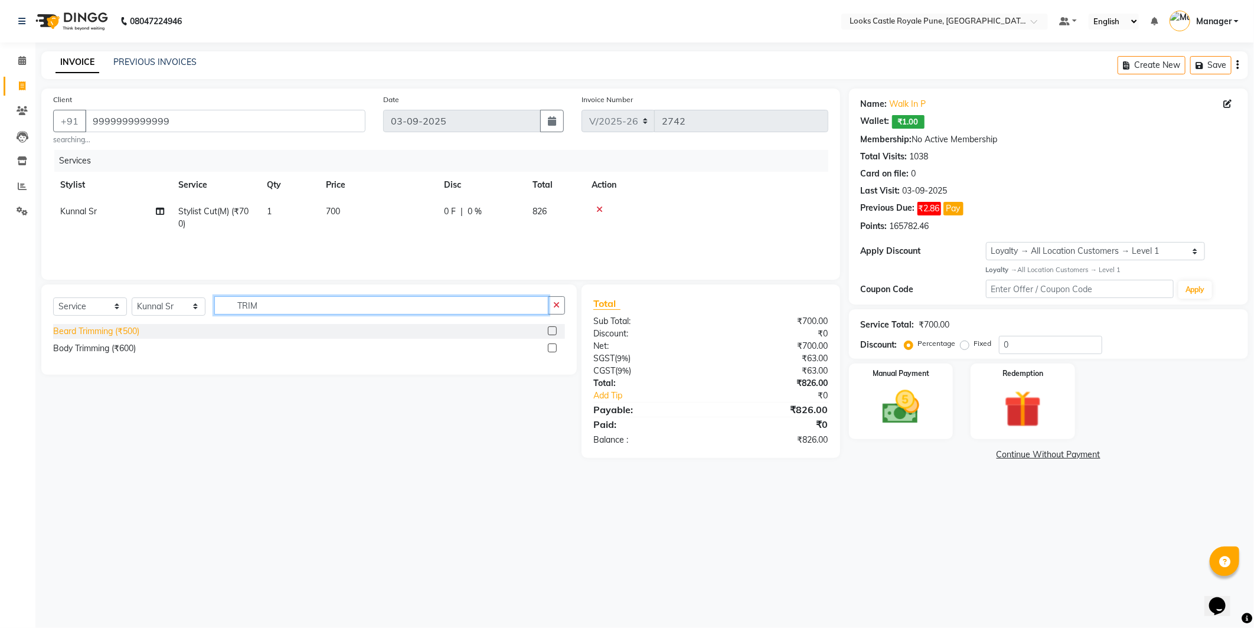
type input "TRIM"
click at [95, 335] on div "Beard Trimming (₹500)" at bounding box center [96, 331] width 86 height 12
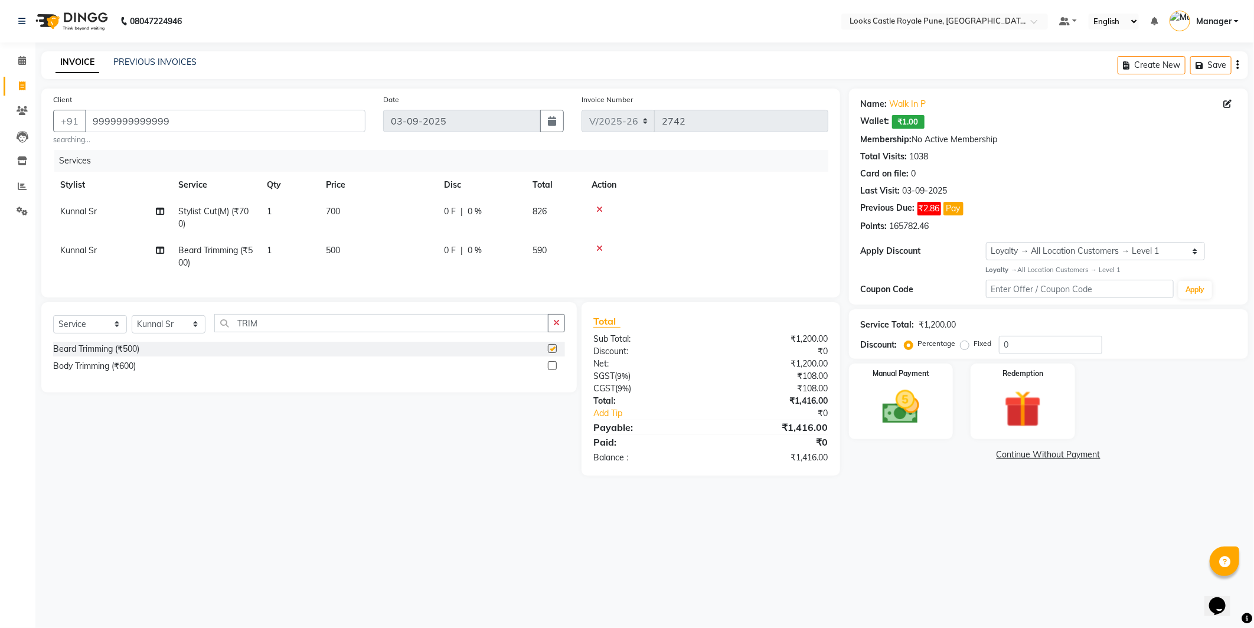
checkbox input "false"
click at [384, 221] on td "700" at bounding box center [378, 217] width 118 height 39
select select "48815"
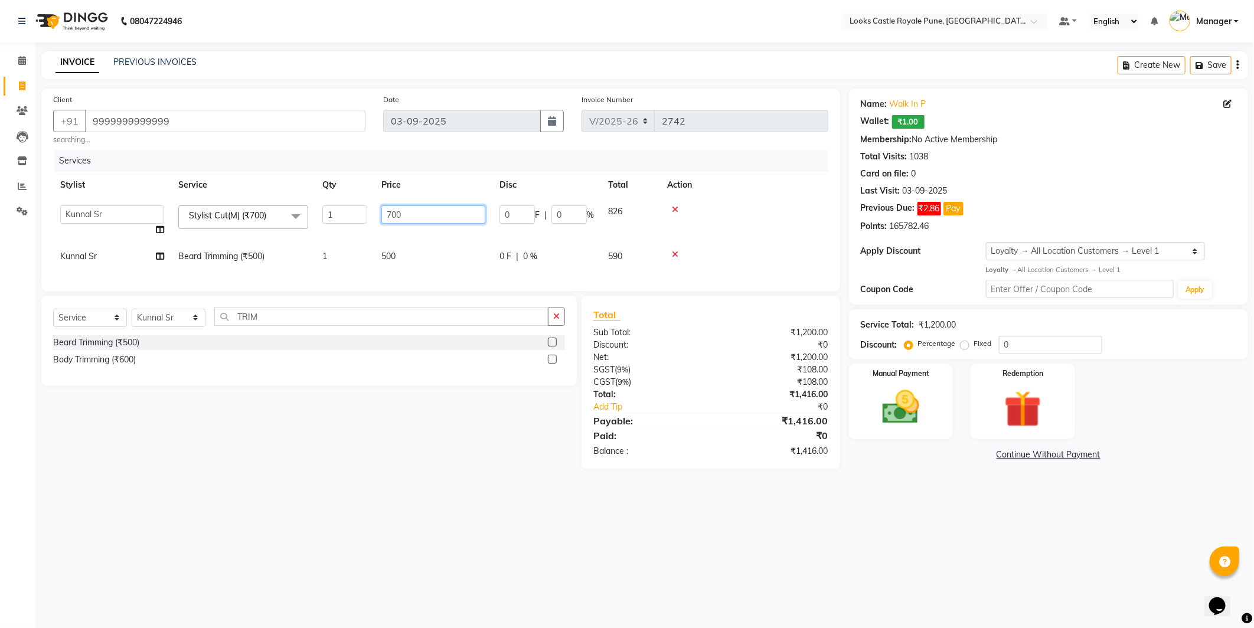
drag, startPoint x: 408, startPoint y: 216, endPoint x: 347, endPoint y: 236, distance: 64.3
click at [347, 236] on tr "Akshay Alisha Amir Anjali Arif Arman Christy Danish Eli Gloria Hafiz Hussain_pd…" at bounding box center [440, 220] width 775 height 45
type input "636"
drag, startPoint x: 892, startPoint y: 557, endPoint x: 883, endPoint y: 539, distance: 20.3
click at [890, 553] on div "08047224946 Select Location × Looks Castle Royale Pune, Pune, Maharashtra Defau…" at bounding box center [627, 314] width 1254 height 628
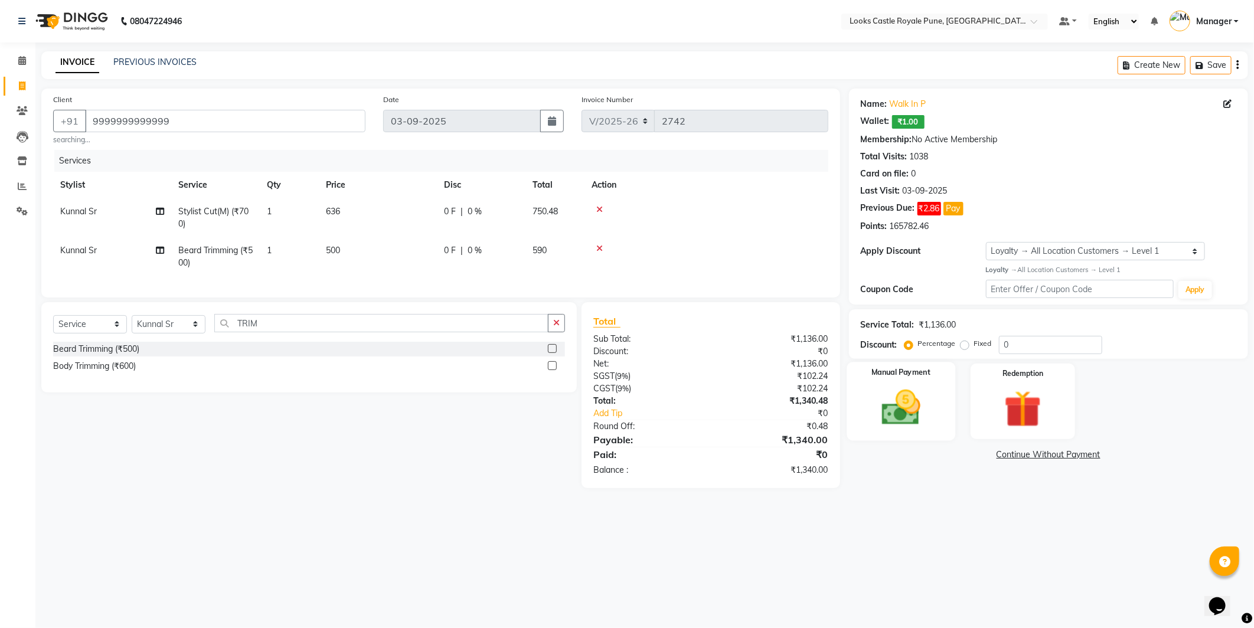
click at [875, 418] on img at bounding box center [901, 408] width 63 height 45
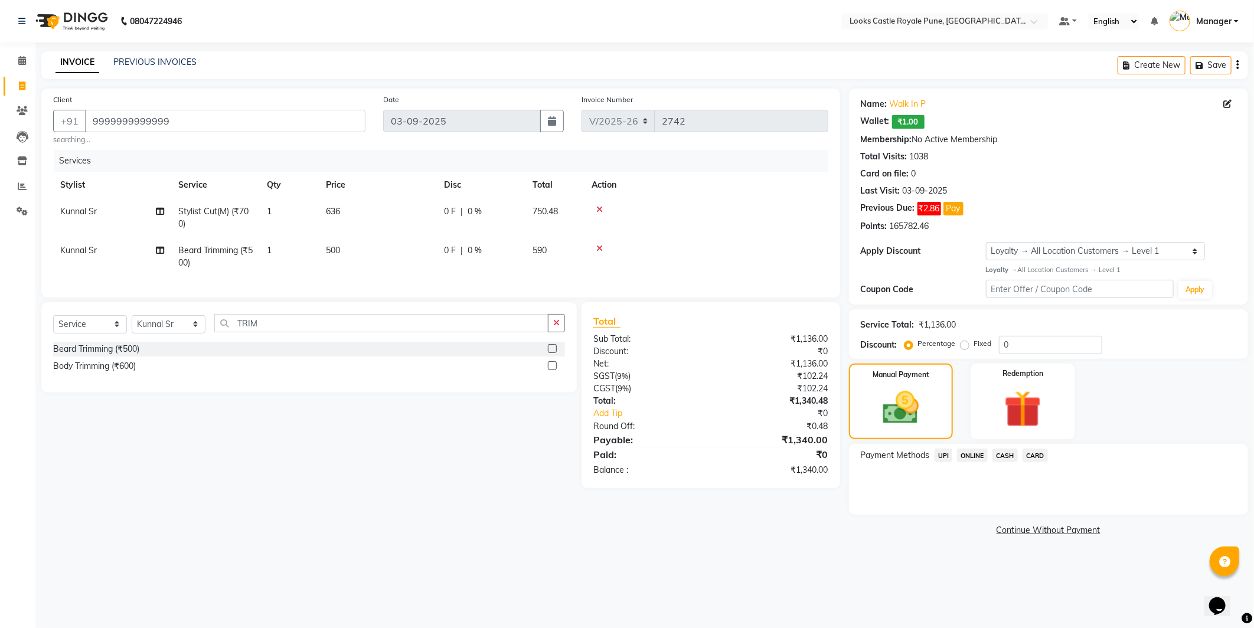
drag, startPoint x: 943, startPoint y: 453, endPoint x: 952, endPoint y: 457, distance: 9.8
click at [946, 454] on span "UPI" at bounding box center [944, 456] width 18 height 14
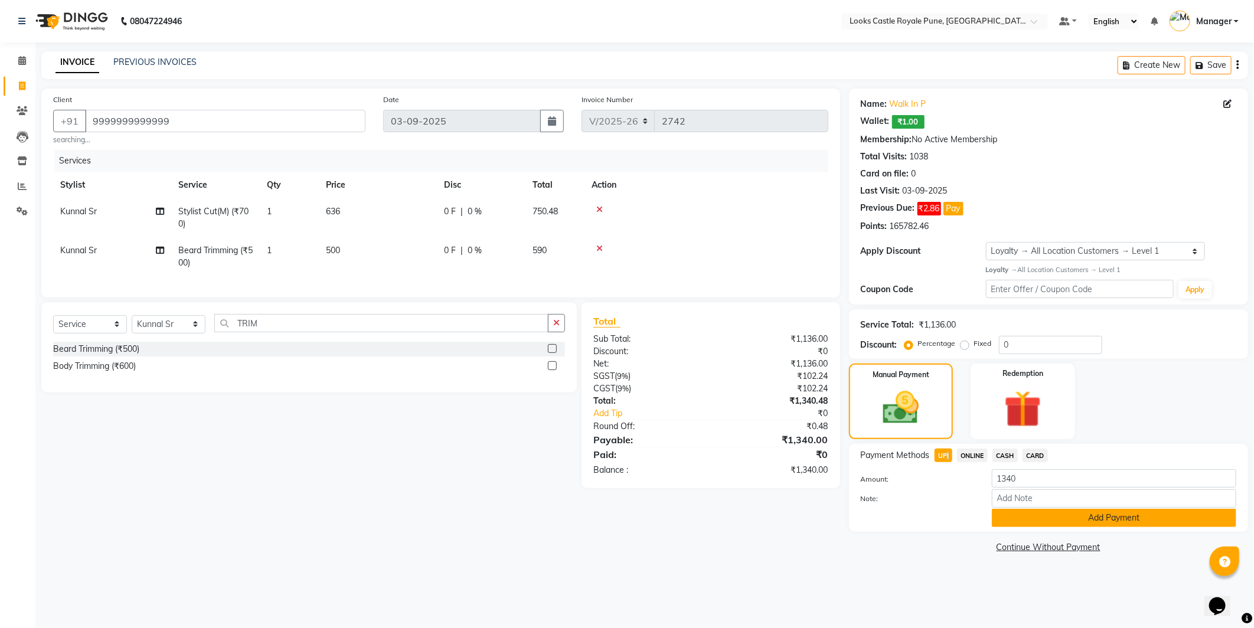
click at [1055, 517] on button "Add Payment" at bounding box center [1114, 518] width 245 height 18
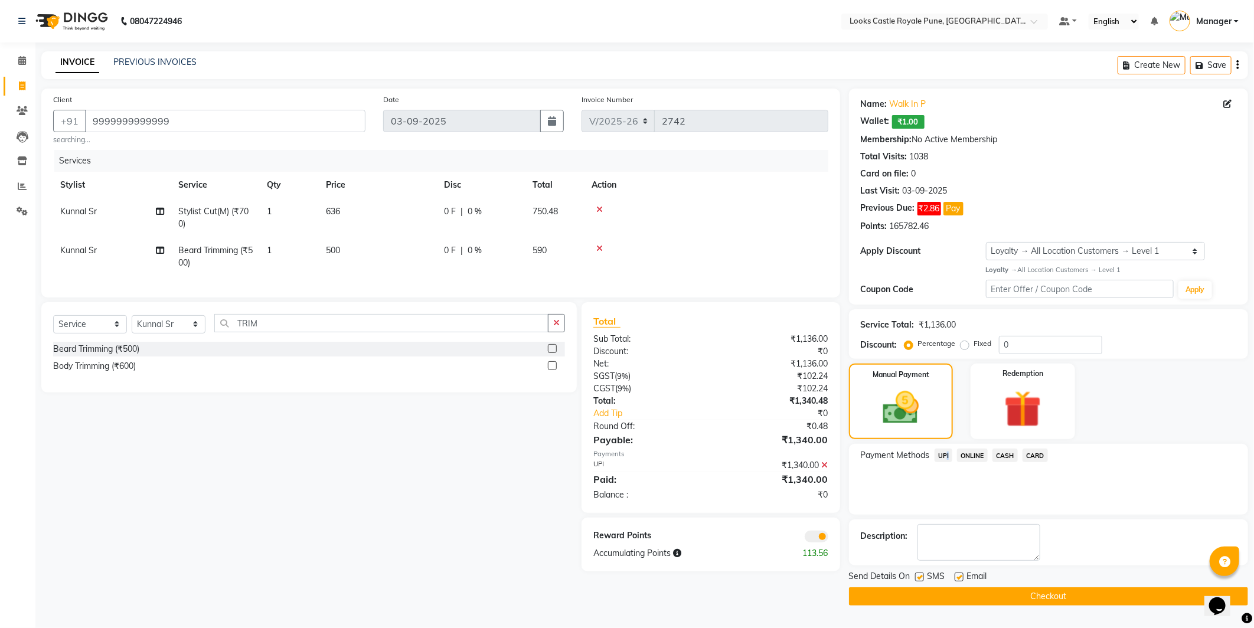
click at [1096, 602] on button "Checkout" at bounding box center [1048, 597] width 399 height 18
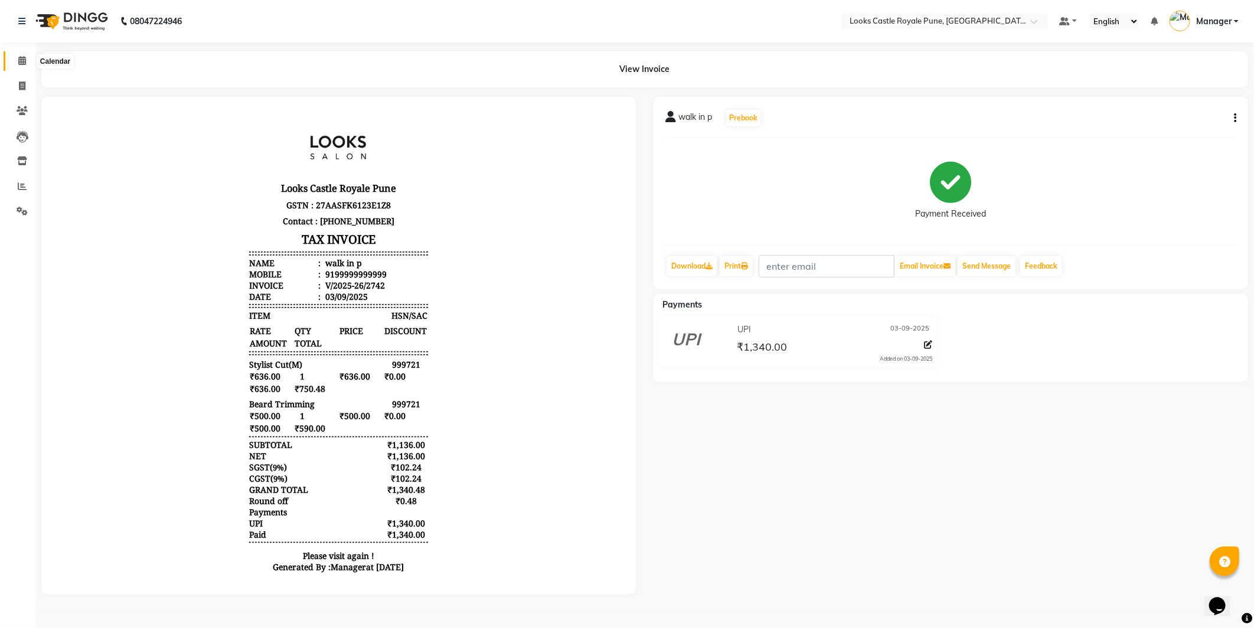
click at [19, 65] on icon at bounding box center [22, 60] width 8 height 9
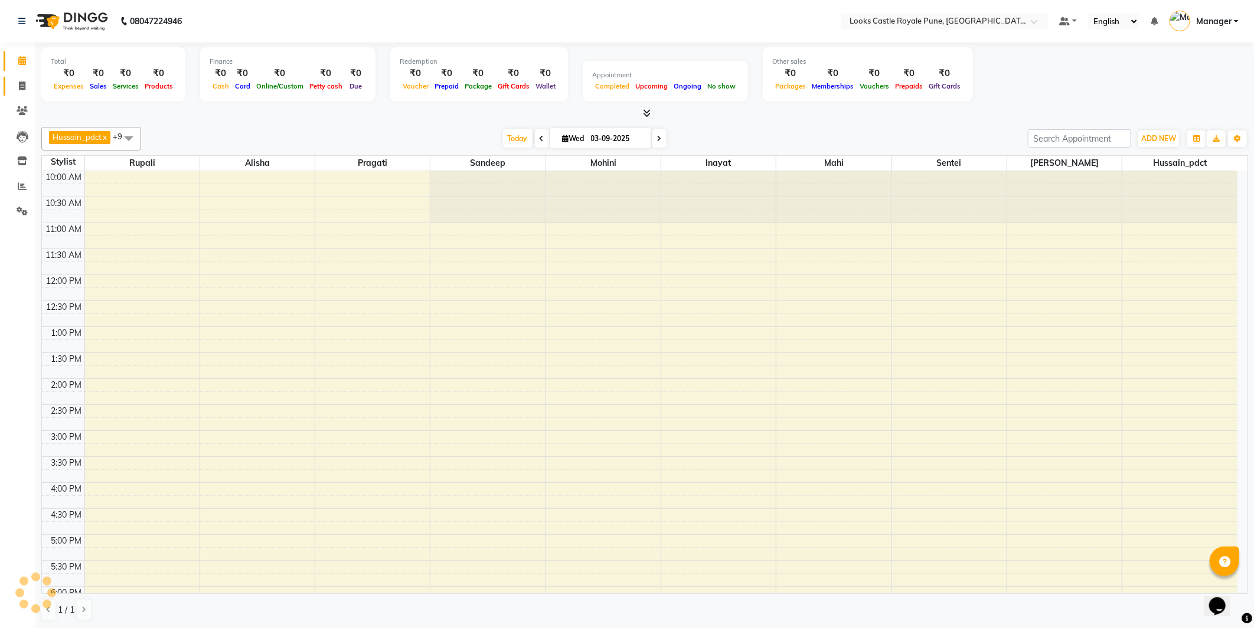
click at [24, 93] on link "Invoice" at bounding box center [18, 86] width 28 height 19
select select "service"
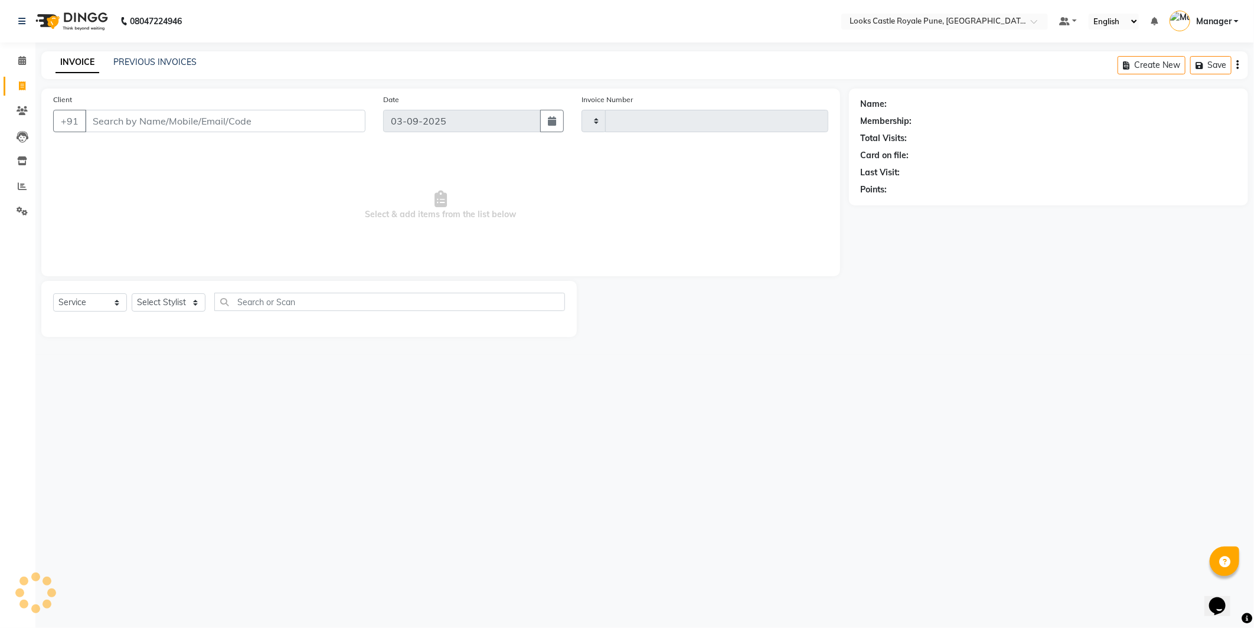
type input "2743"
select select "5915"
type input "999999999999999"
select select "1: Object"
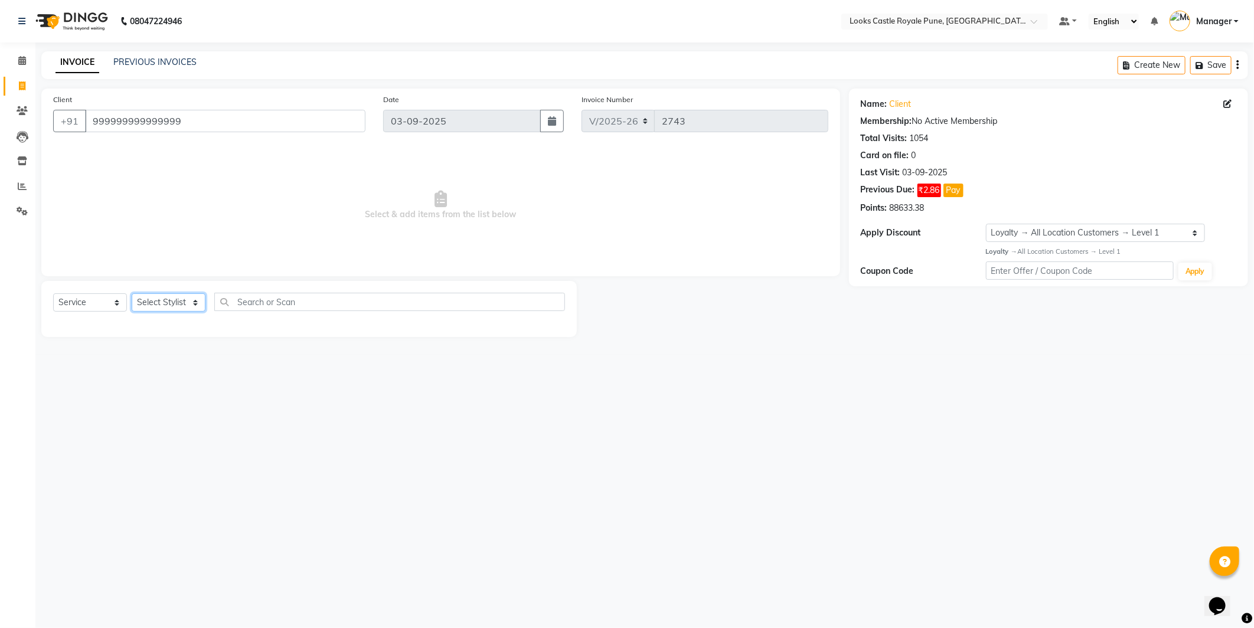
click at [175, 302] on select "Select Stylist Akshay Alisha Amir Anjali Arif Arman Christy Danish Eli Gloria H…" at bounding box center [169, 303] width 74 height 18
select select "43054"
click at [132, 294] on select "Select Stylist Akshay Alisha Amir Anjali Arif Arman Christy Danish Eli Gloria H…" at bounding box center [169, 303] width 74 height 18
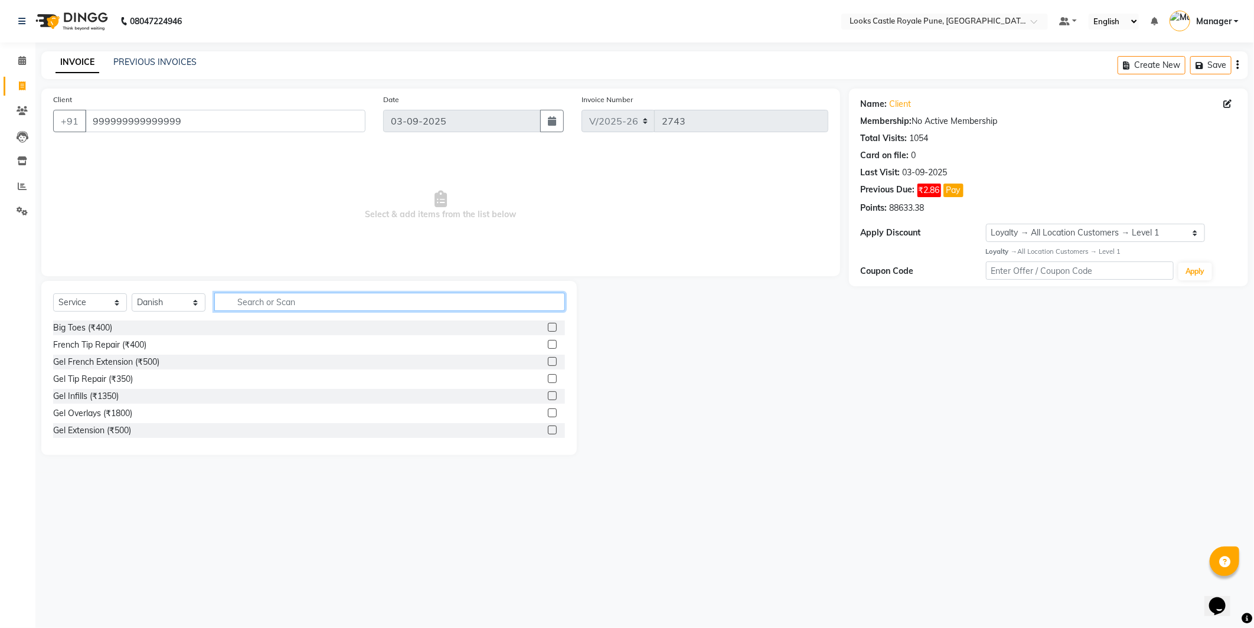
click at [256, 303] on input "text" at bounding box center [389, 302] width 351 height 18
type input "CUT"
click at [96, 341] on div "Stylist Cut(M) (₹700)" at bounding box center [91, 345] width 77 height 12
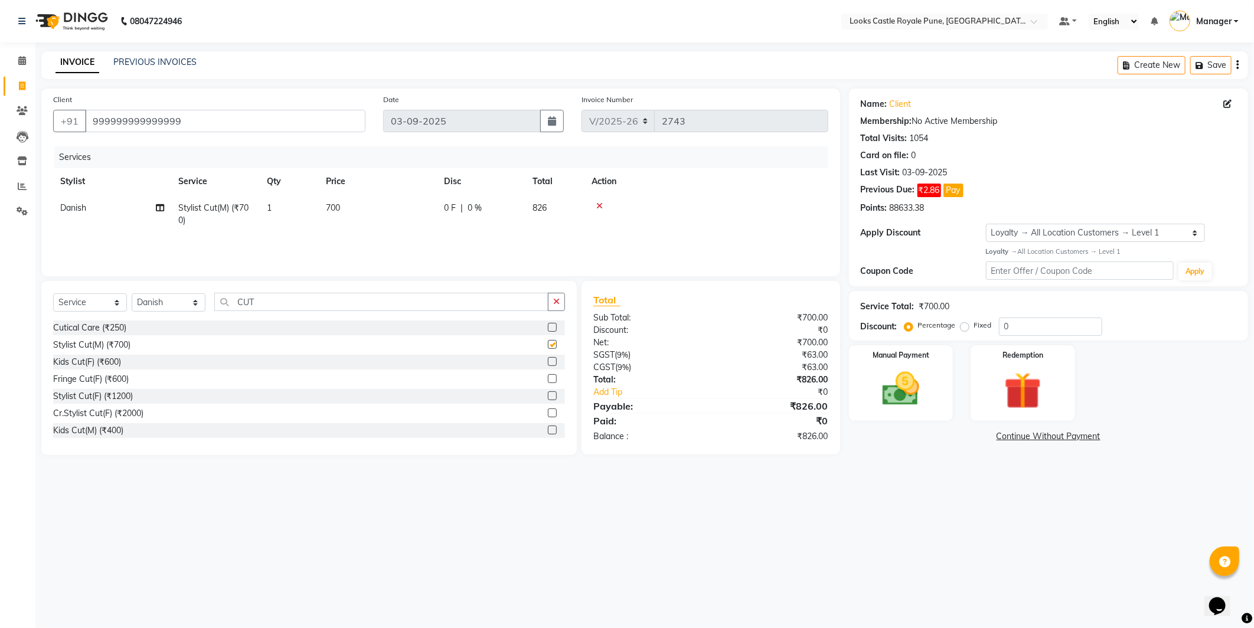
checkbox input "false"
click at [395, 223] on td "700" at bounding box center [378, 214] width 118 height 39
select select "43054"
click at [390, 221] on td "700" at bounding box center [433, 217] width 118 height 45
type input "7"
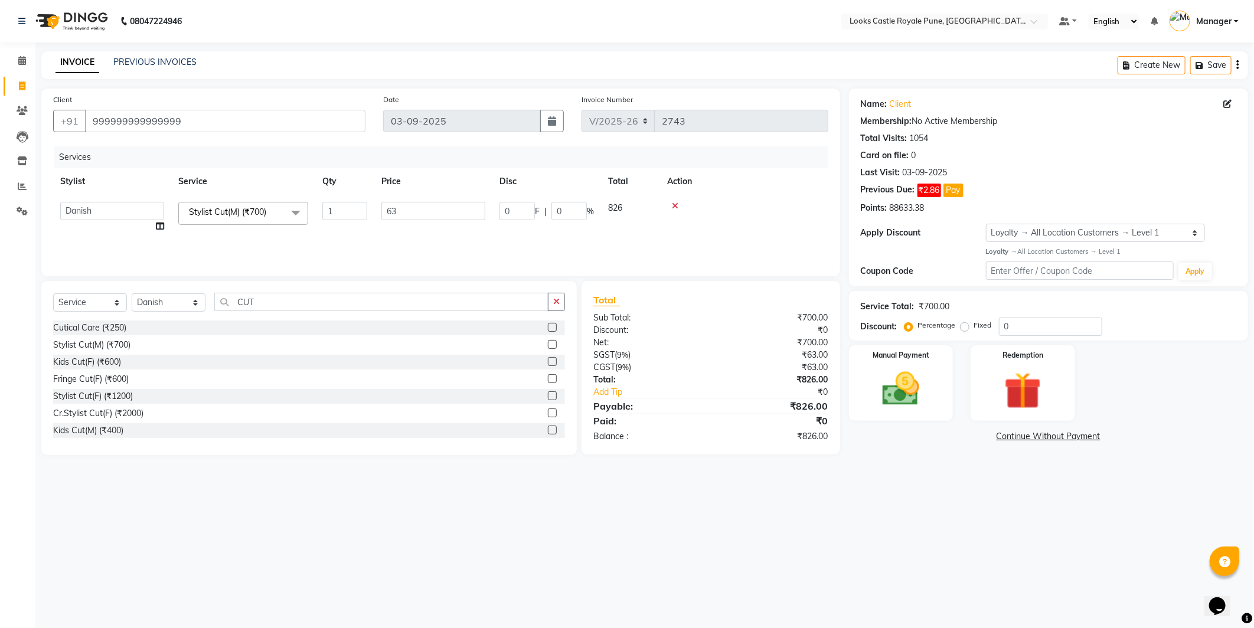
type input "636"
click at [918, 491] on div "08047224946 Select Location × Looks Castle Royale Pune, Pune, Maharashtra Defau…" at bounding box center [627, 314] width 1254 height 628
drag, startPoint x: 905, startPoint y: 399, endPoint x: 930, endPoint y: 409, distance: 26.8
click at [906, 399] on img at bounding box center [901, 389] width 63 height 45
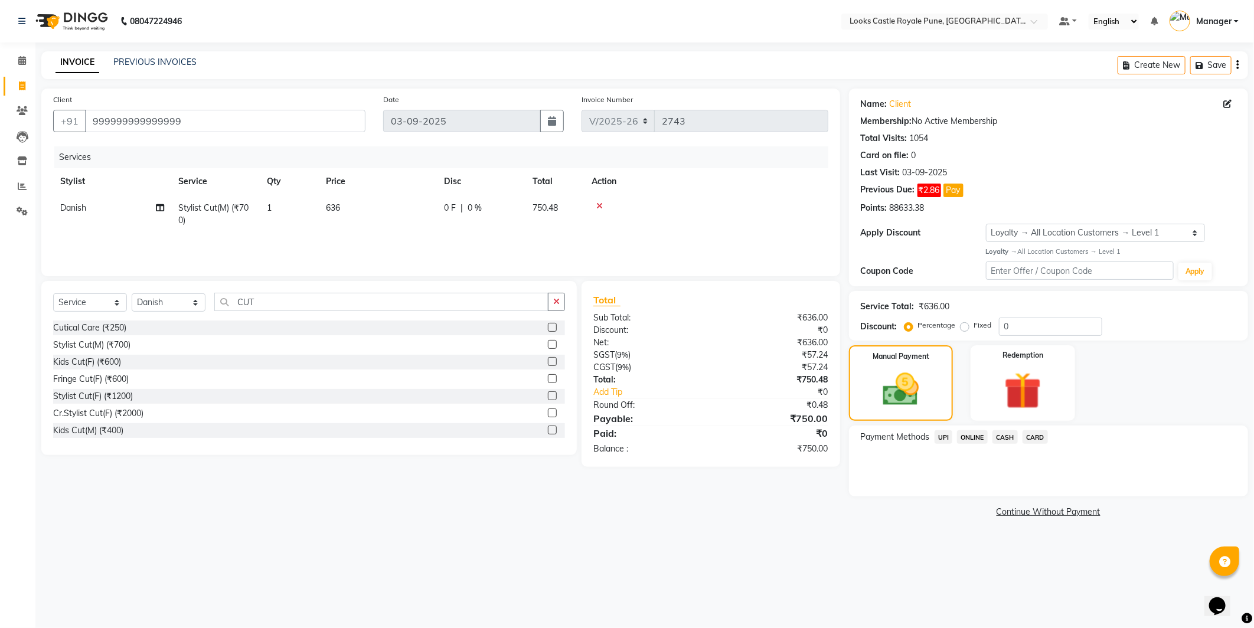
click at [1012, 441] on span "CASH" at bounding box center [1005, 438] width 25 height 14
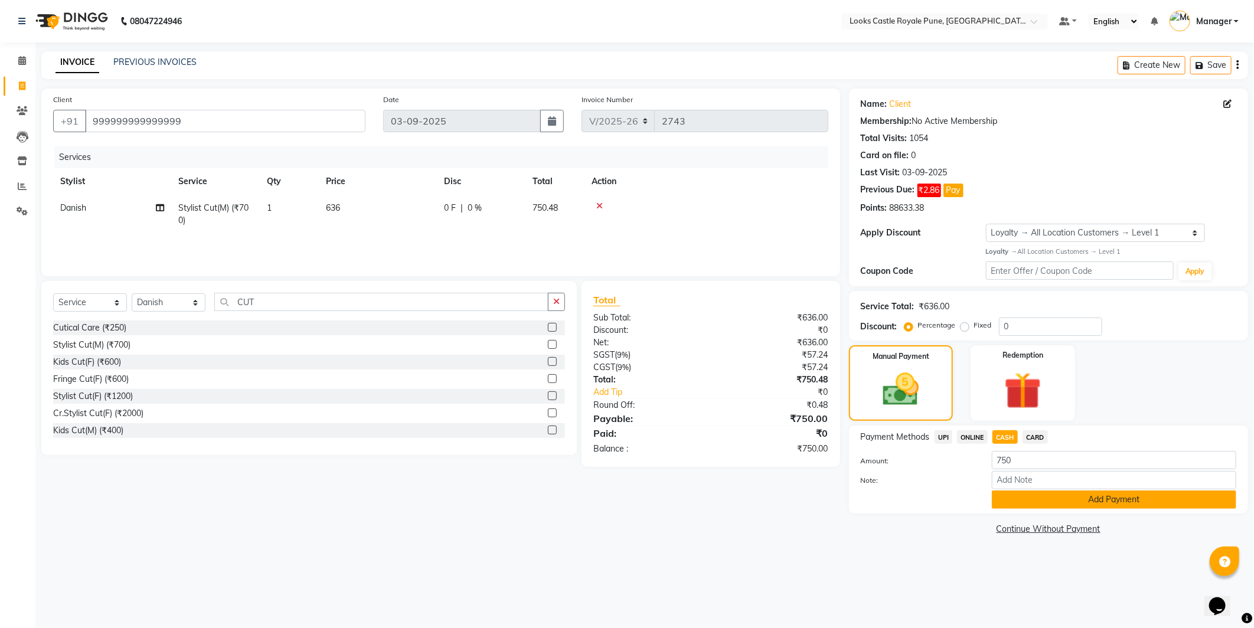
click at [1094, 507] on button "Add Payment" at bounding box center [1114, 500] width 245 height 18
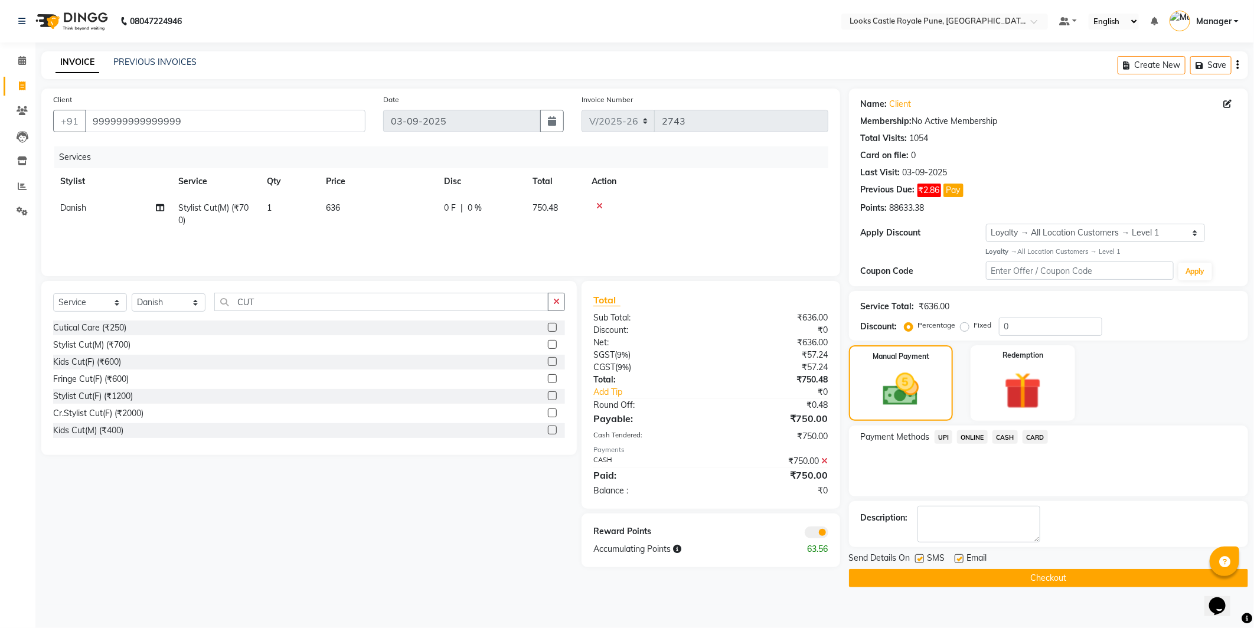
click at [1093, 586] on button "Checkout" at bounding box center [1048, 578] width 399 height 18
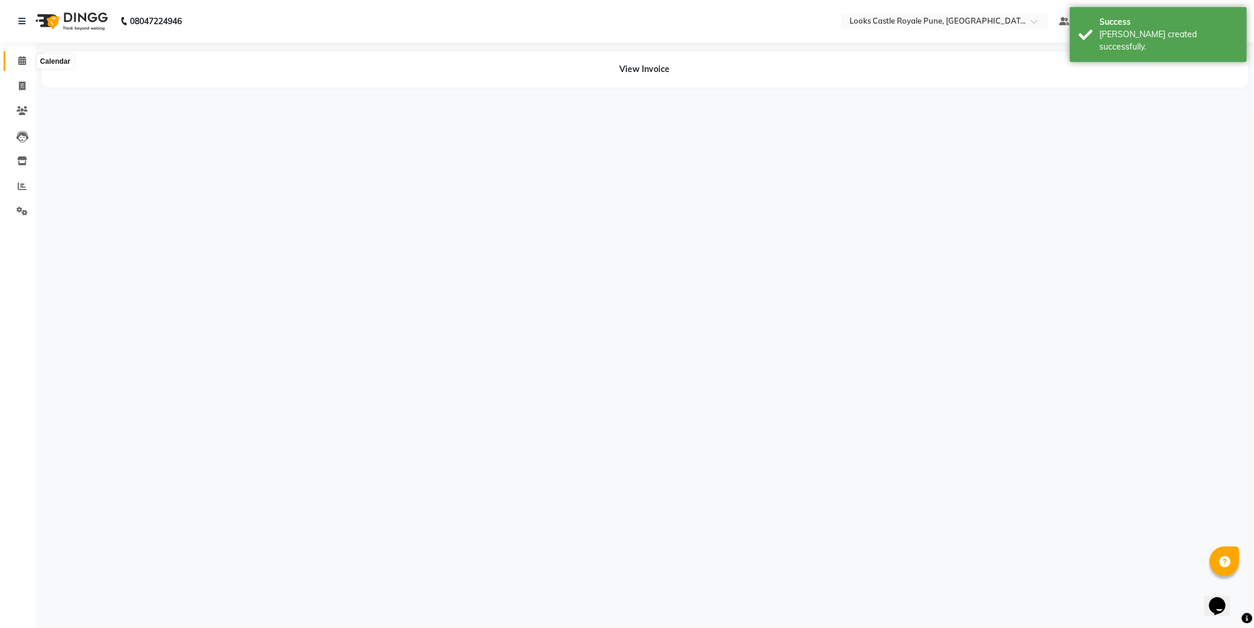
click at [25, 55] on span at bounding box center [22, 61] width 21 height 14
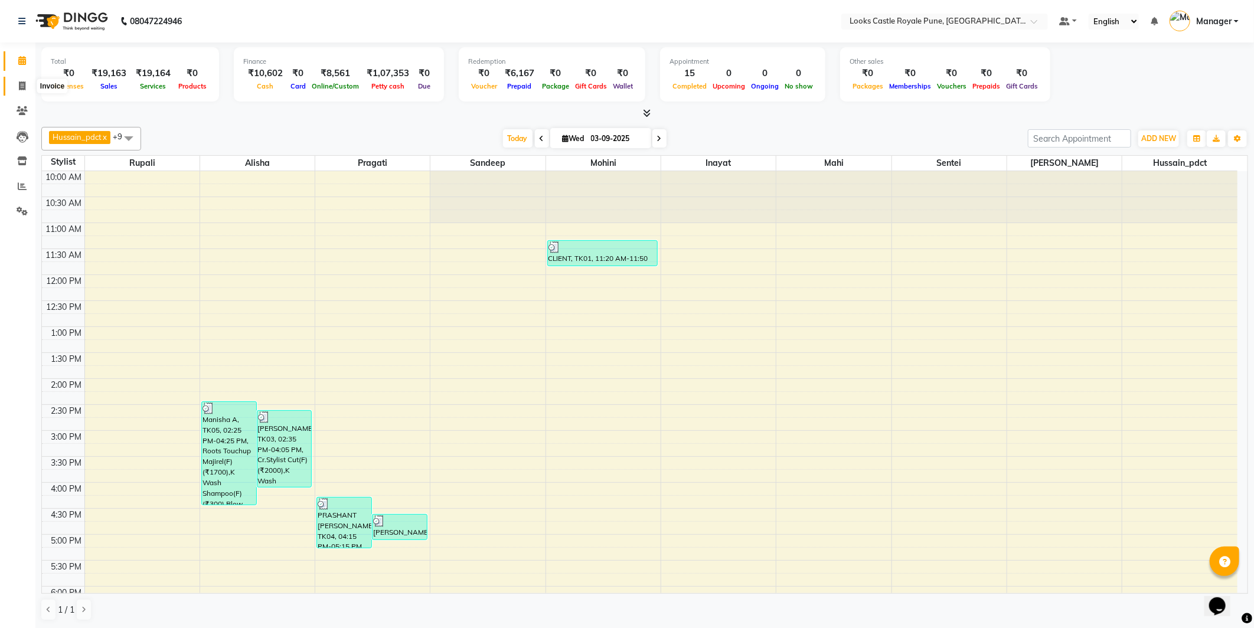
click at [19, 89] on icon at bounding box center [22, 86] width 6 height 9
select select "5915"
select select "service"
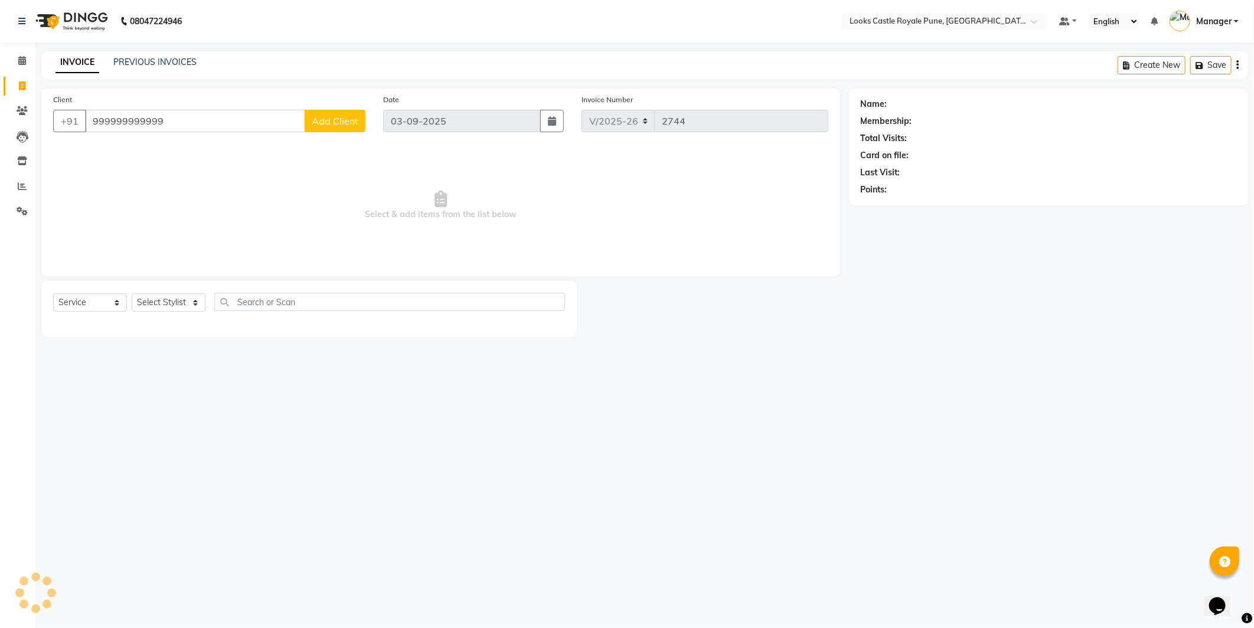
type input "999999999999"
select select "1: Object"
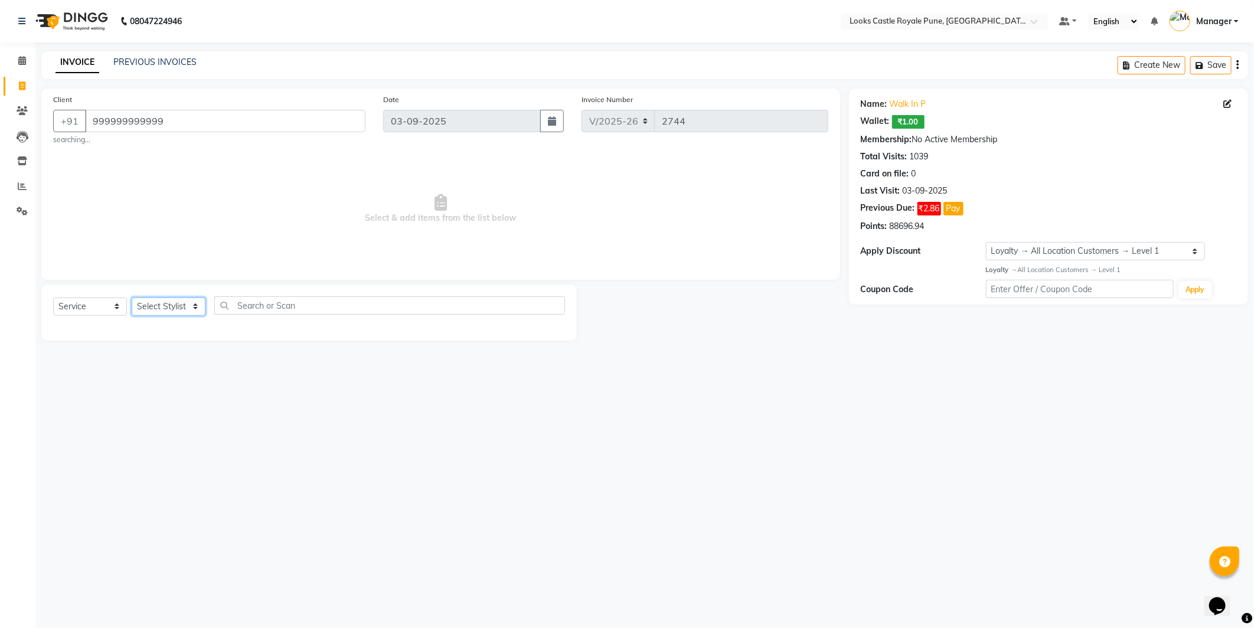
click at [171, 302] on select "Select Stylist Akshay Alisha Amir Anjali Arif Arman Christy Danish Eli Gloria H…" at bounding box center [169, 307] width 74 height 18
select select "43054"
click at [132, 298] on select "Select Stylist Akshay Alisha Amir Anjali Arif Arman Christy Danish Eli Gloria H…" at bounding box center [169, 307] width 74 height 18
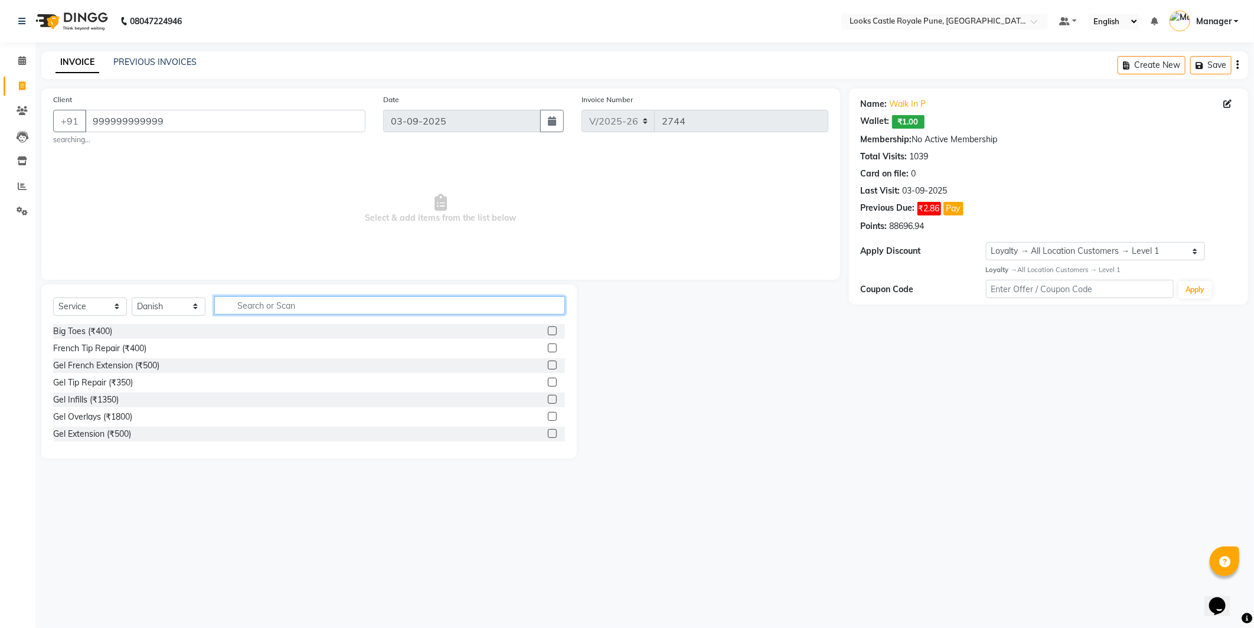
drag, startPoint x: 256, startPoint y: 297, endPoint x: 280, endPoint y: 214, distance: 86.2
click at [266, 268] on div "Client +91 999999999999 searching... Date 03-09-2025 Invoice Number V/2025 V/20…" at bounding box center [440, 274] width 817 height 370
type input "CUT"
click at [112, 349] on div "Stylist Cut(M) (₹700)" at bounding box center [91, 349] width 77 height 12
checkbox input "false"
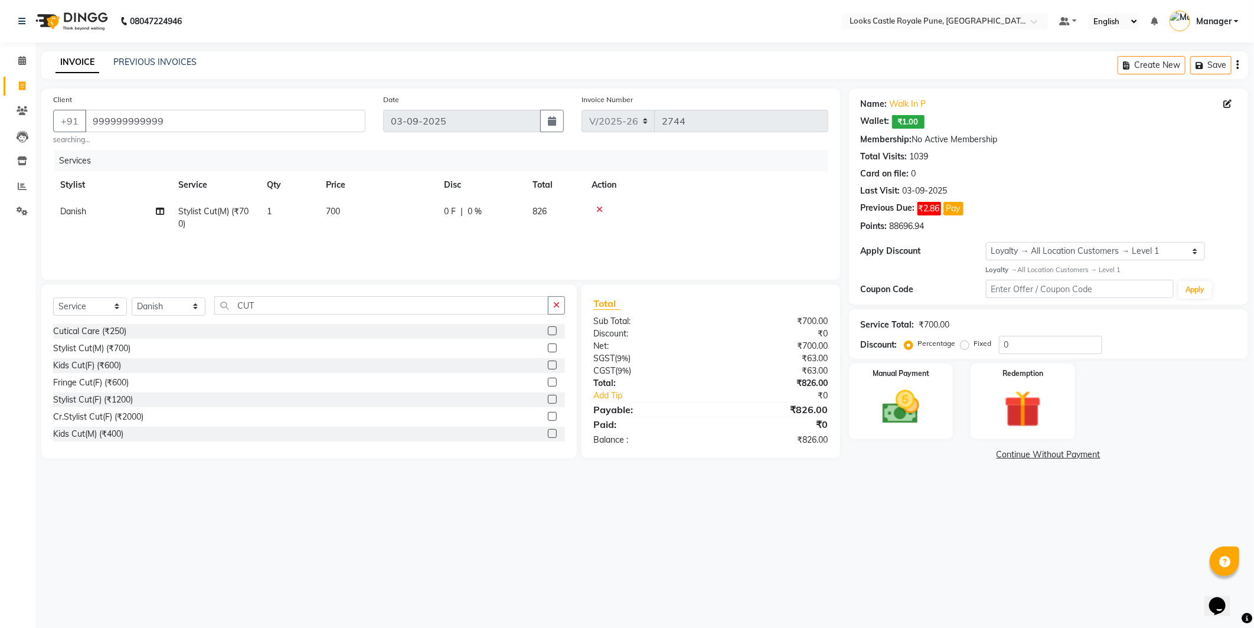
click at [397, 219] on td "700" at bounding box center [378, 217] width 118 height 39
select select "43054"
click at [399, 219] on input "700" at bounding box center [434, 215] width 104 height 18
type input "636"
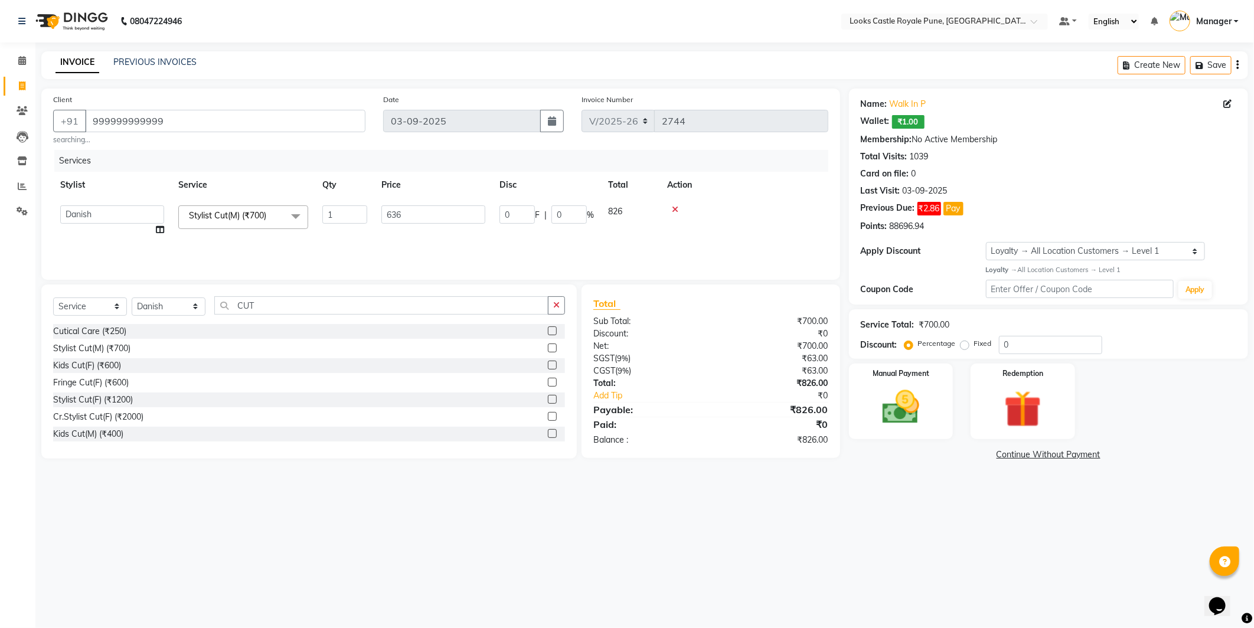
click at [916, 480] on main "INVOICE PREVIOUS INVOICES Create New Save Client +91 999999999999 searching... …" at bounding box center [644, 266] width 1219 height 430
click at [907, 379] on div "Manual Payment" at bounding box center [901, 401] width 109 height 79
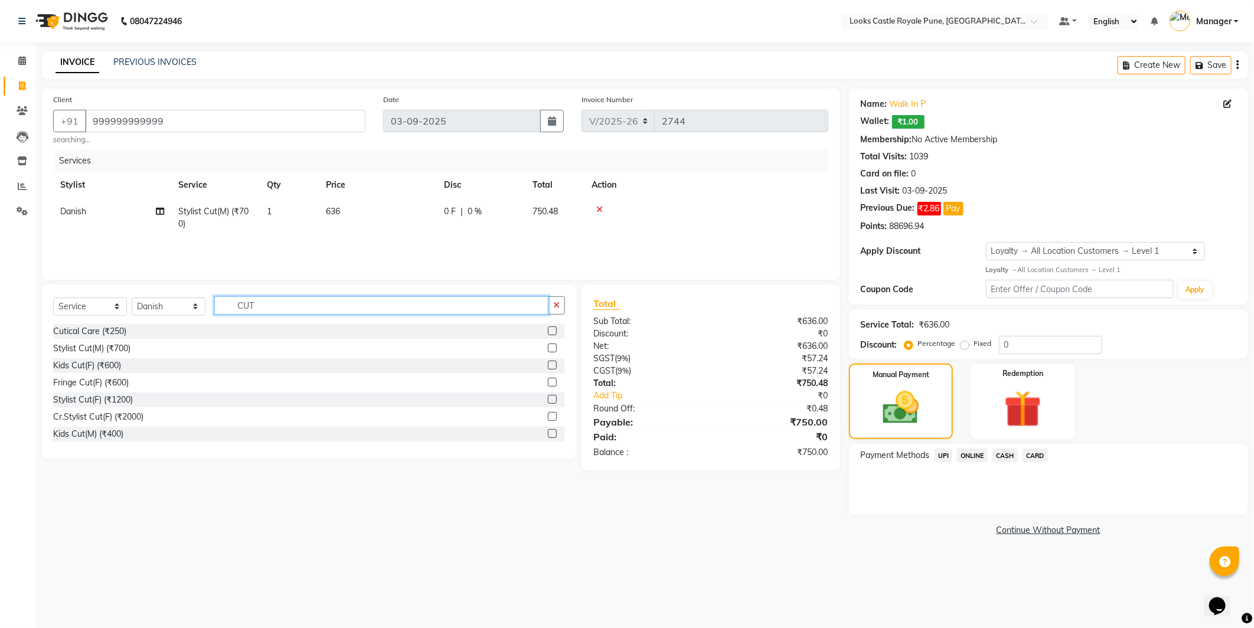
click at [312, 314] on input "CUT" at bounding box center [381, 305] width 334 height 18
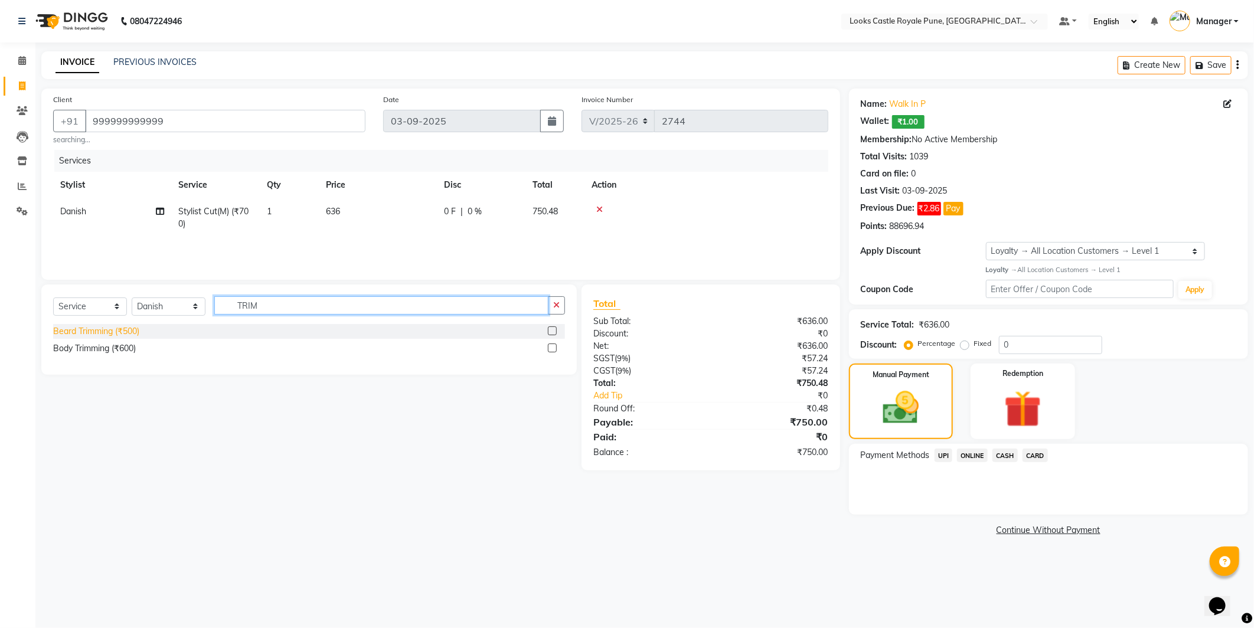
type input "TRIM"
click at [128, 335] on div "Beard Trimming (₹500)" at bounding box center [96, 331] width 86 height 12
checkbox input "false"
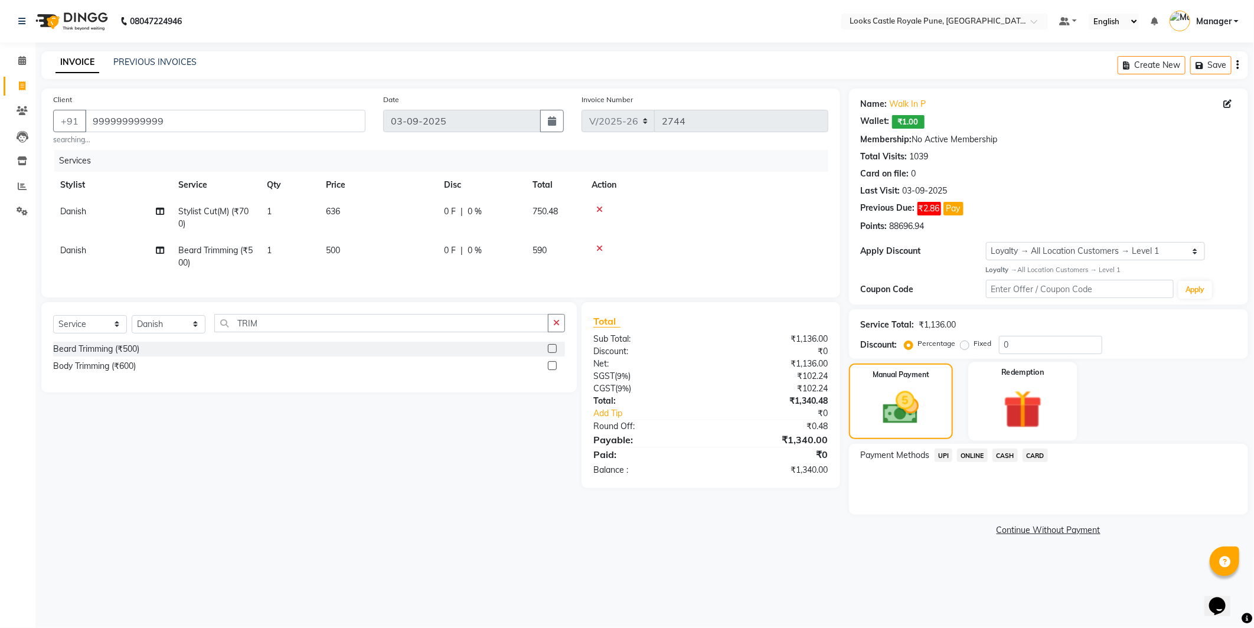
click at [1014, 408] on img at bounding box center [1023, 410] width 63 height 48
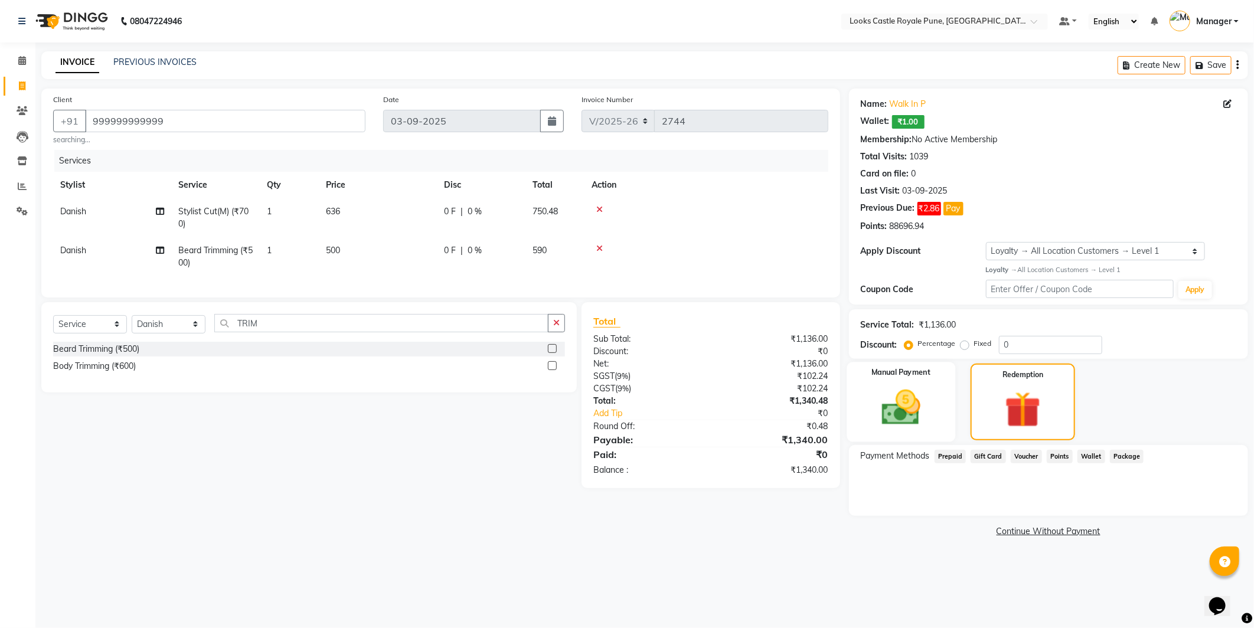
click at [921, 405] on img at bounding box center [901, 408] width 63 height 45
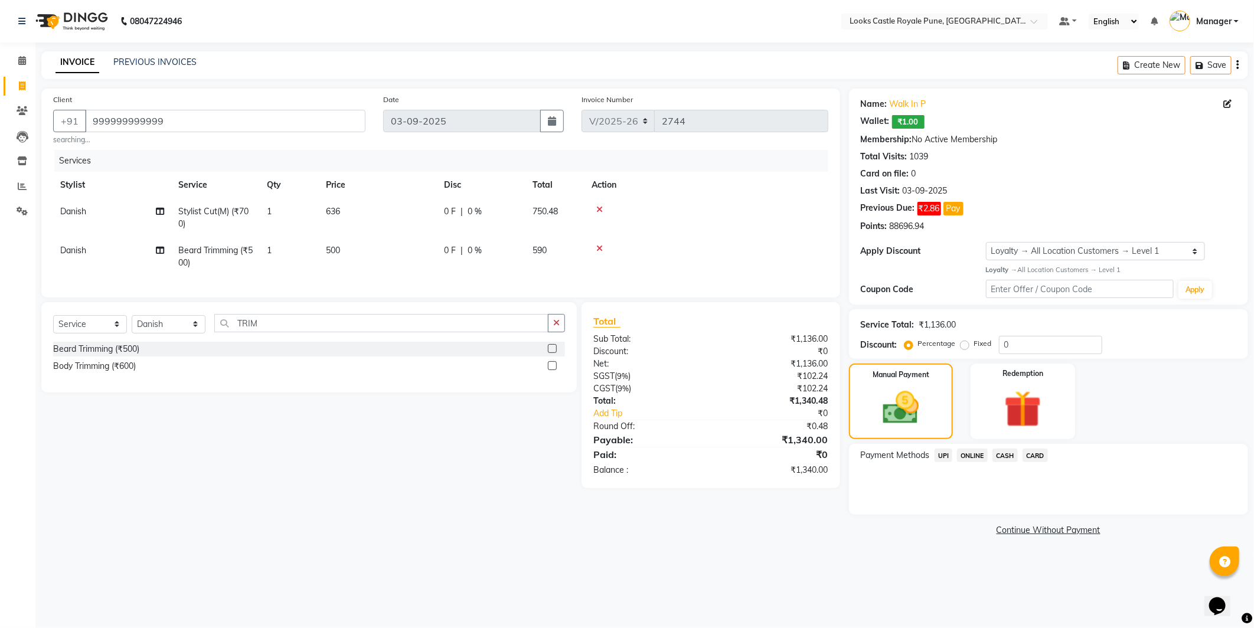
click at [1034, 456] on span "CARD" at bounding box center [1035, 456] width 25 height 14
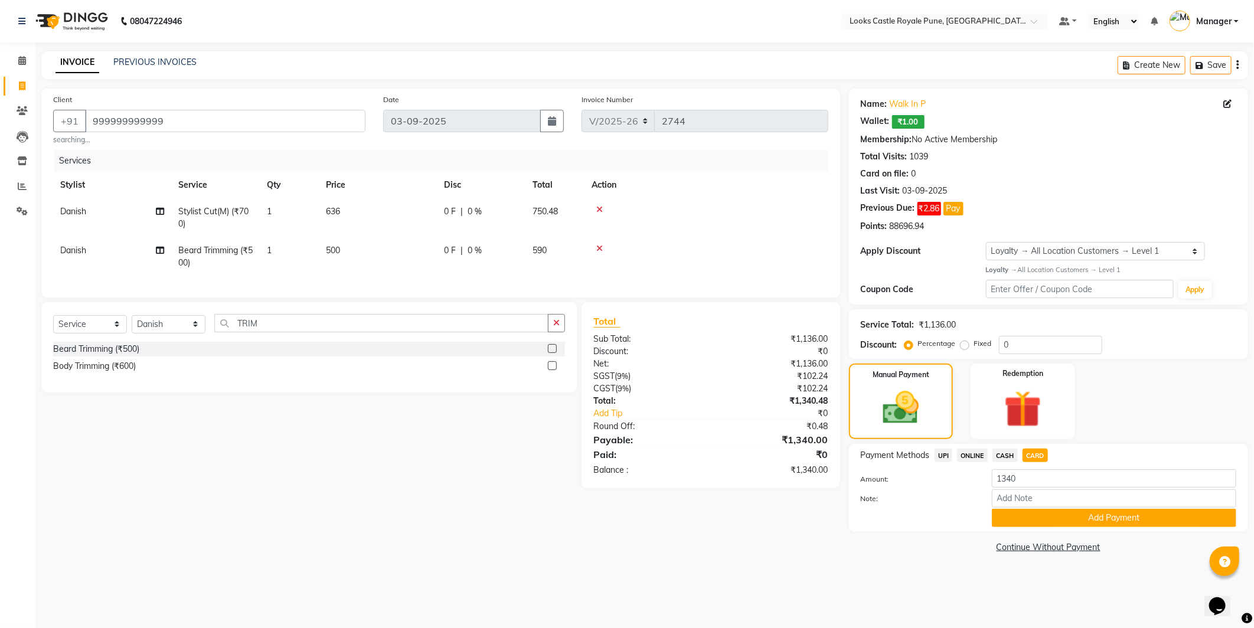
click at [1071, 533] on div "Name: Walk In P Wallet: ₹1.00 Membership: No Active Membership Total Visits: 10…" at bounding box center [1053, 323] width 408 height 468
click at [1072, 522] on button "Add Payment" at bounding box center [1114, 518] width 245 height 18
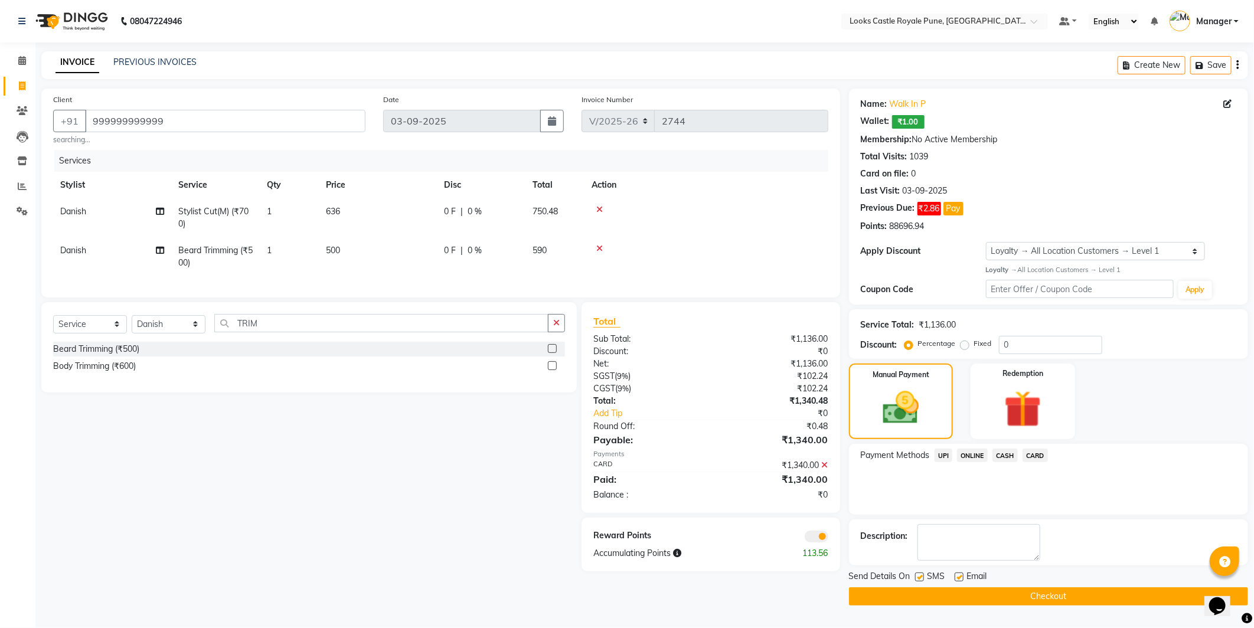
click at [1050, 601] on button "Checkout" at bounding box center [1048, 597] width 399 height 18
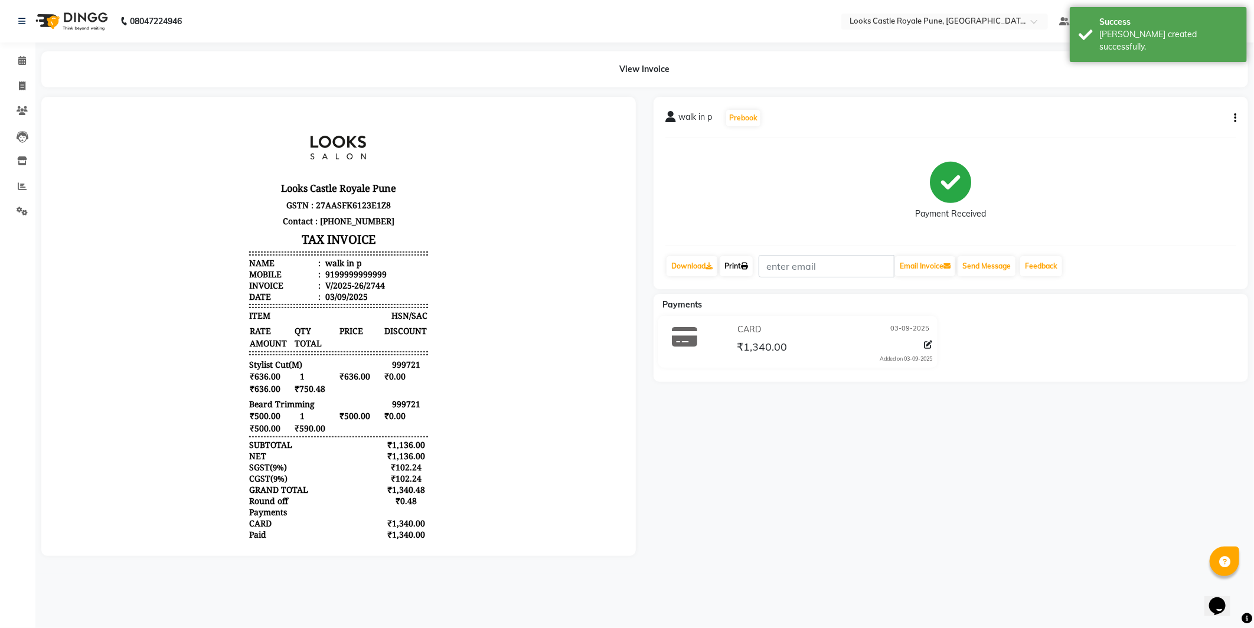
click at [737, 269] on link "Print" at bounding box center [736, 266] width 33 height 20
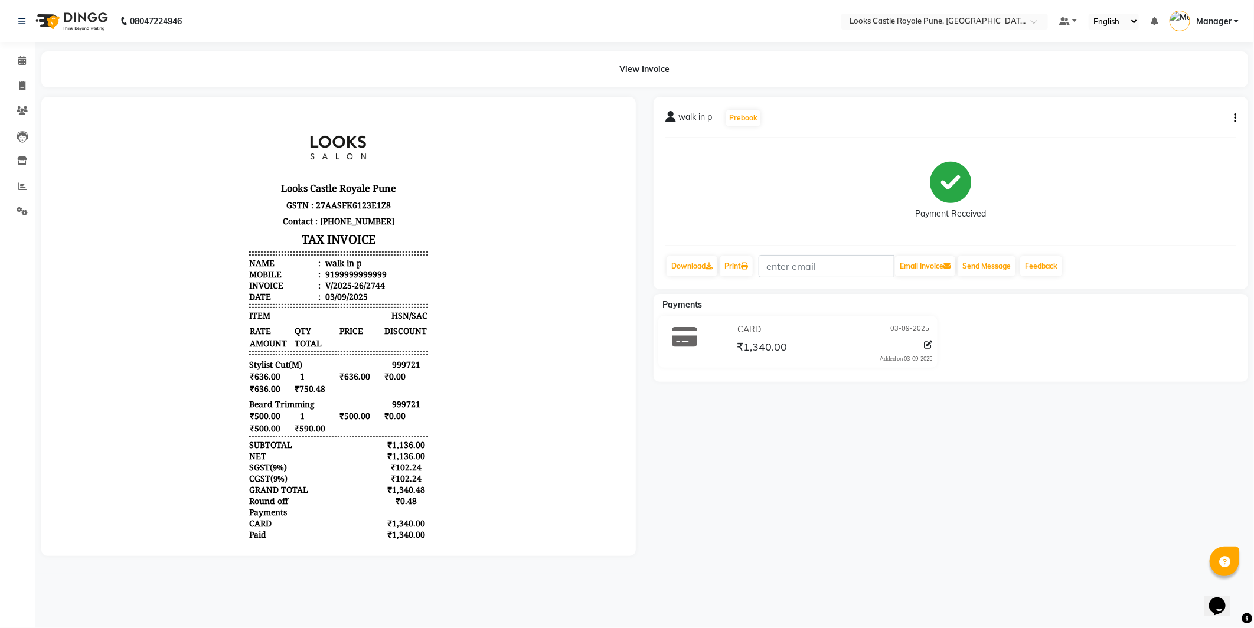
click at [14, 50] on li "Calendar" at bounding box center [17, 60] width 35 height 25
click at [1, 58] on li "Calendar" at bounding box center [17, 60] width 35 height 25
click at [15, 63] on span at bounding box center [22, 61] width 21 height 14
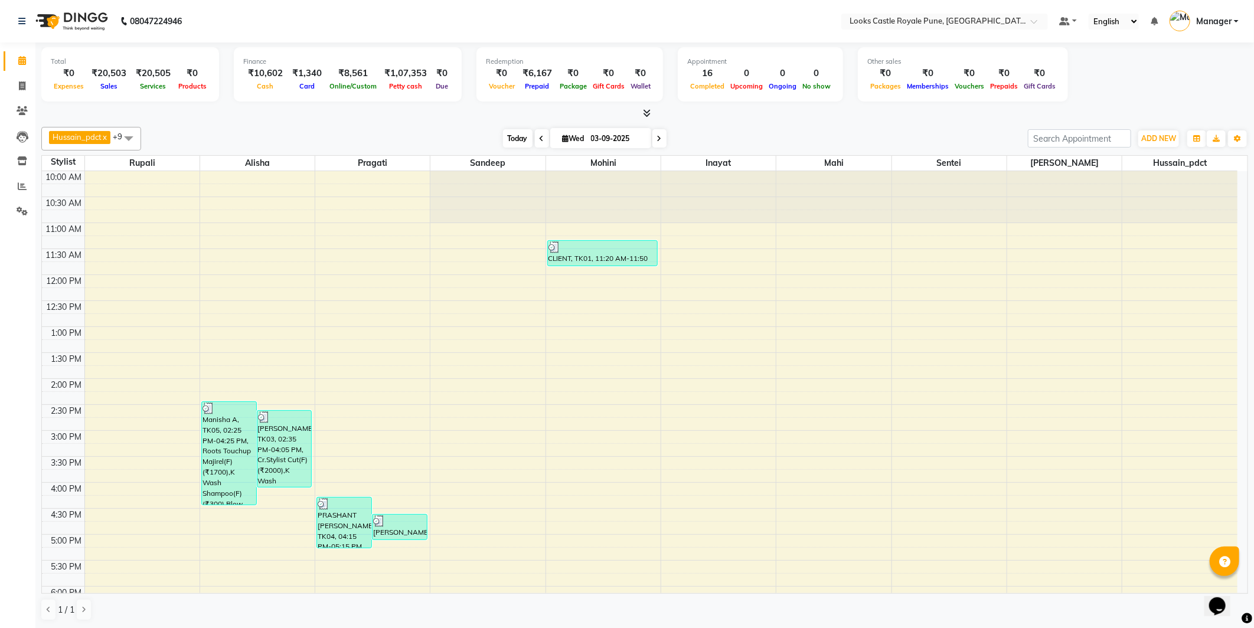
click at [511, 136] on span "Today" at bounding box center [518, 138] width 30 height 18
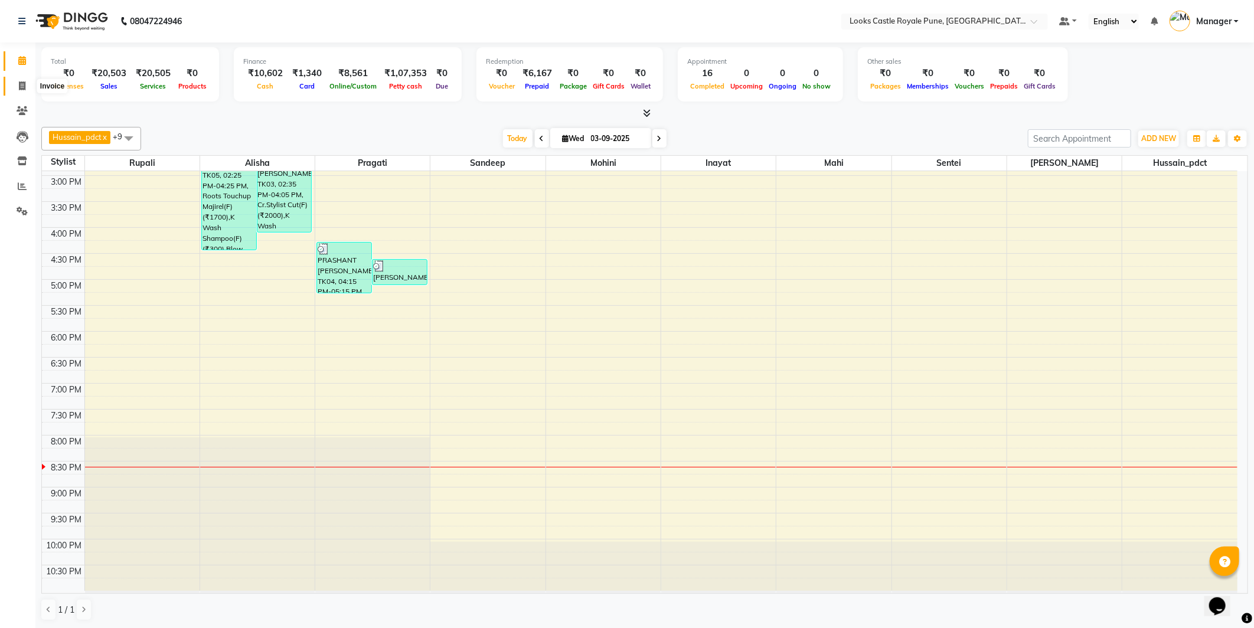
click at [16, 85] on span at bounding box center [22, 87] width 21 height 14
select select "service"
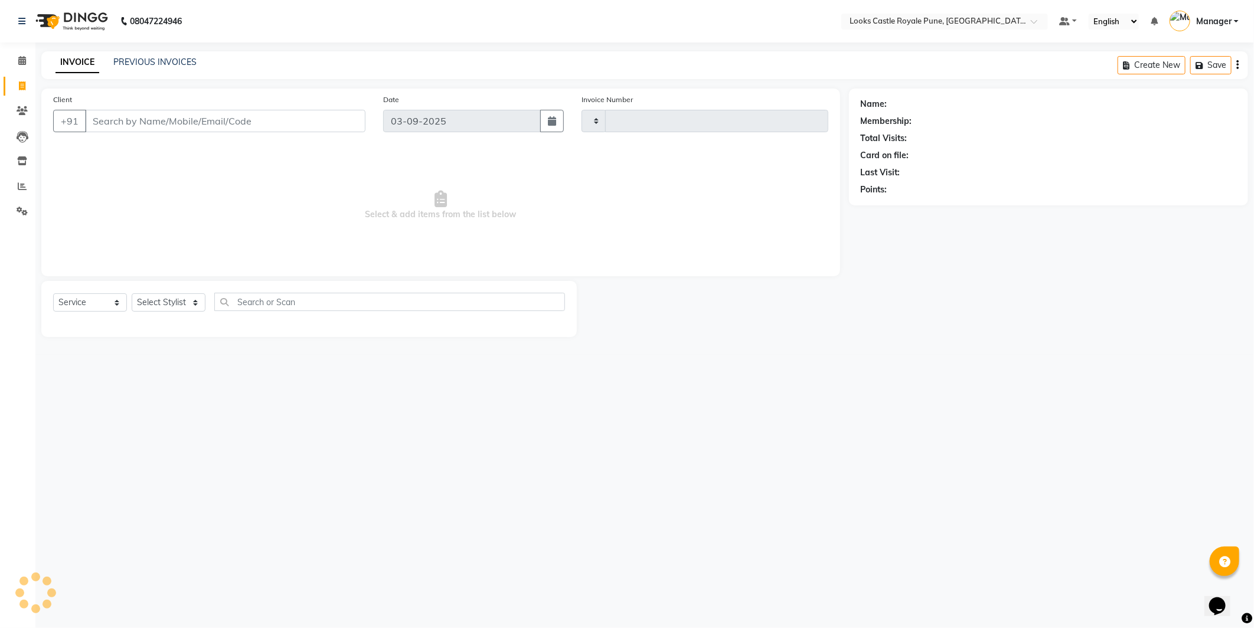
type input "2745"
select select "5915"
click at [189, 291] on div "Select Service Product Membership Package Voucher Prepaid Gift Card Select Styl…" at bounding box center [309, 309] width 536 height 56
click at [183, 309] on select "Select Stylist" at bounding box center [169, 303] width 74 height 18
select select "43057"
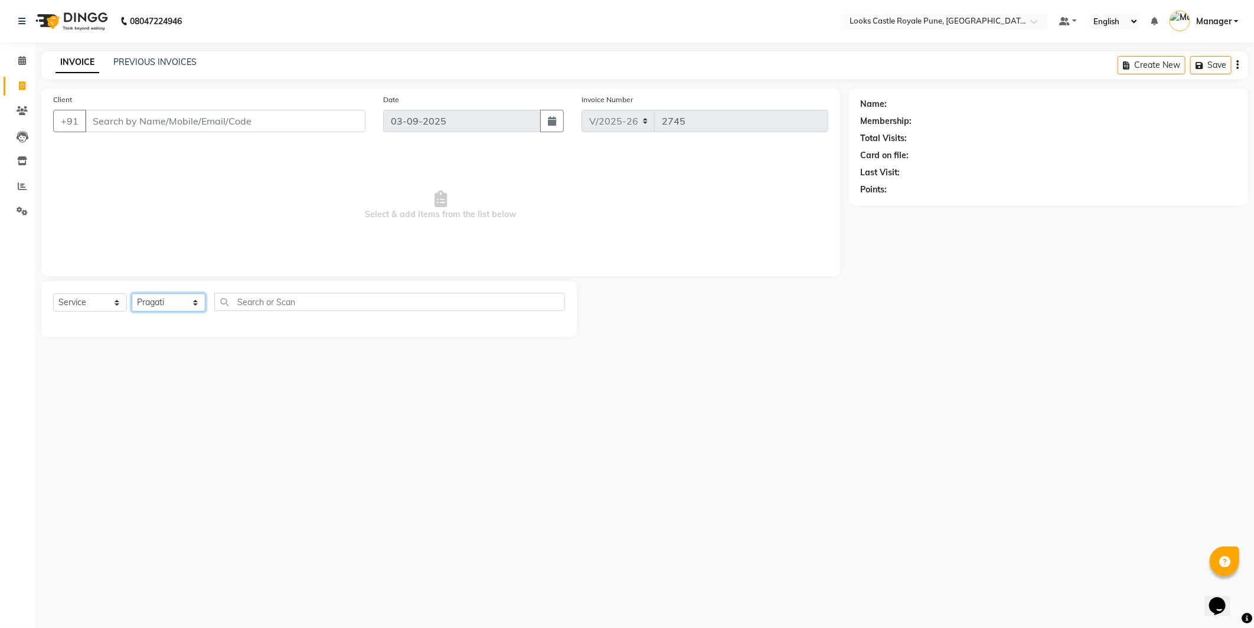
click at [132, 294] on select "Select Stylist Akshay Alisha Amir Anjali Arif Arman Christy Danish Eli Gloria H…" at bounding box center [169, 303] width 74 height 18
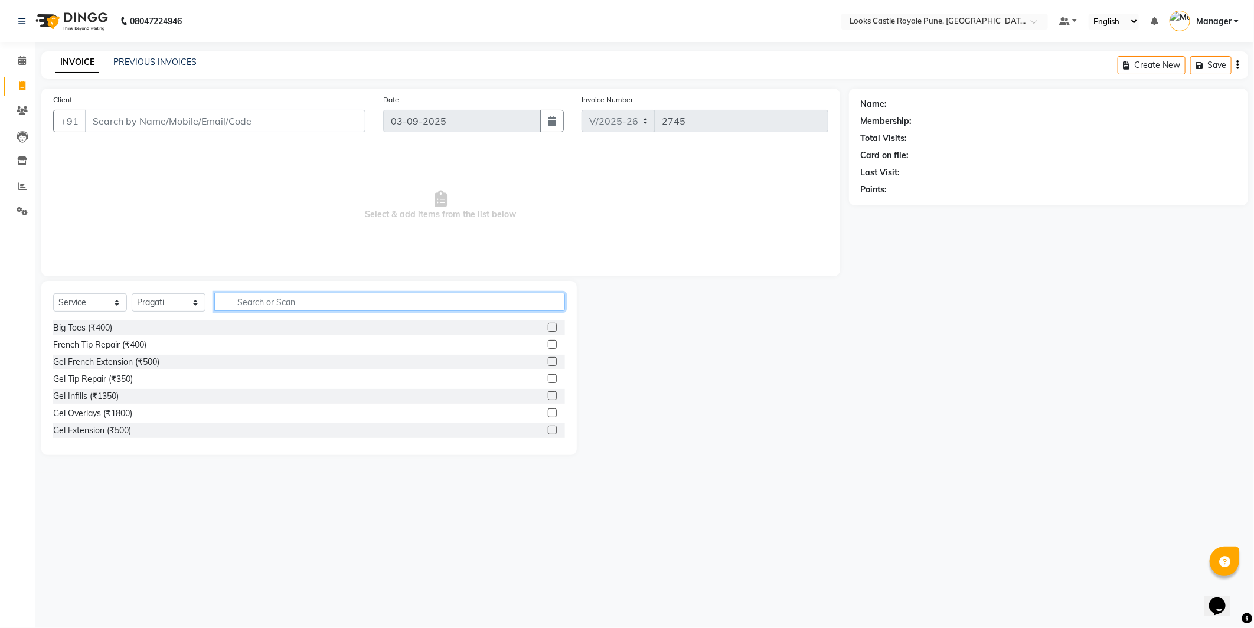
click at [299, 299] on input "text" at bounding box center [389, 302] width 351 height 18
type input "CLE"
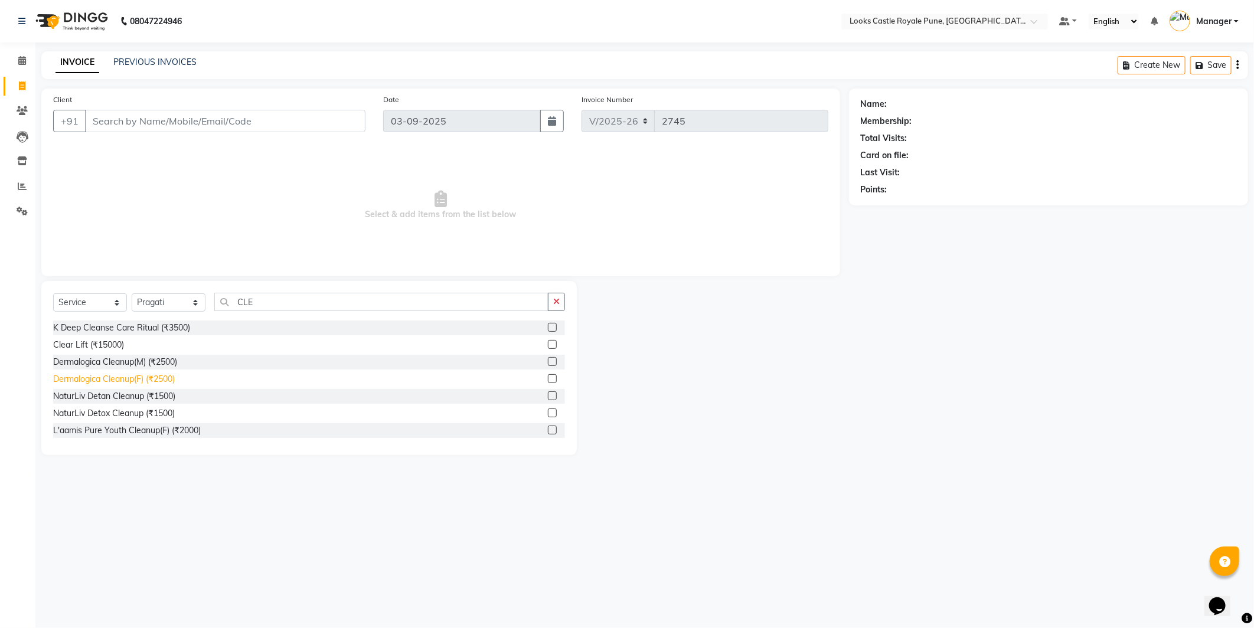
click at [127, 381] on div "Dermalogica Cleanup(F) (₹2500)" at bounding box center [114, 379] width 122 height 12
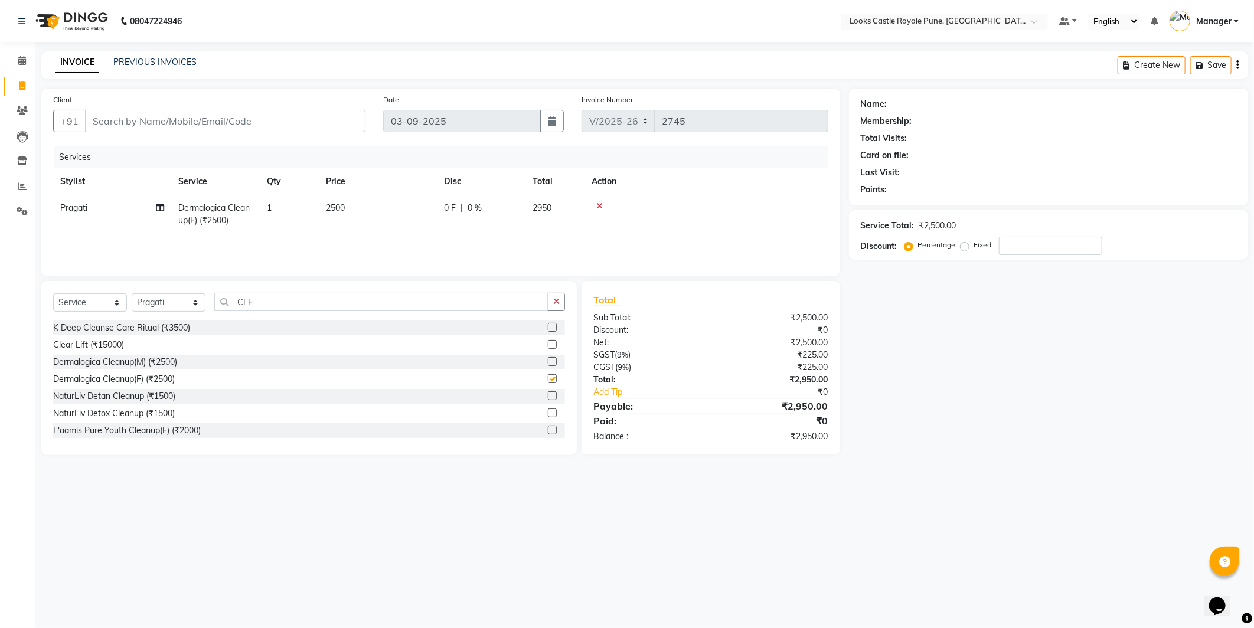
checkbox input "false"
click at [402, 223] on td "2500" at bounding box center [378, 214] width 118 height 39
select select "43057"
click at [410, 220] on td "2500" at bounding box center [433, 220] width 118 height 50
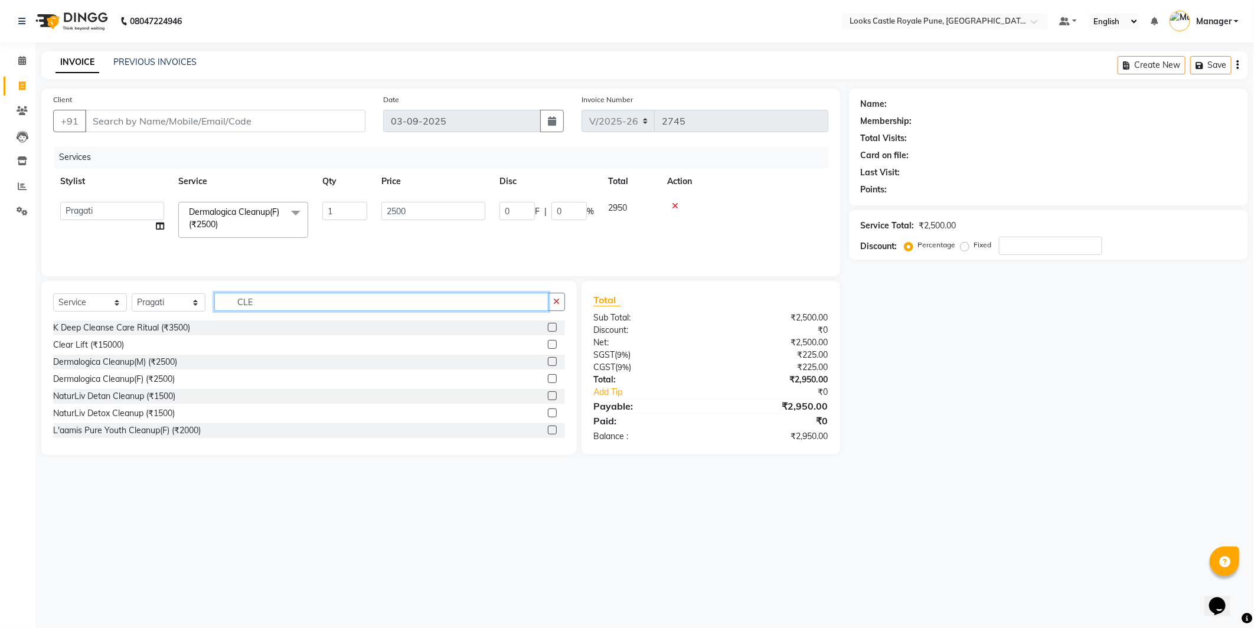
click at [265, 310] on input "CLE" at bounding box center [381, 302] width 334 height 18
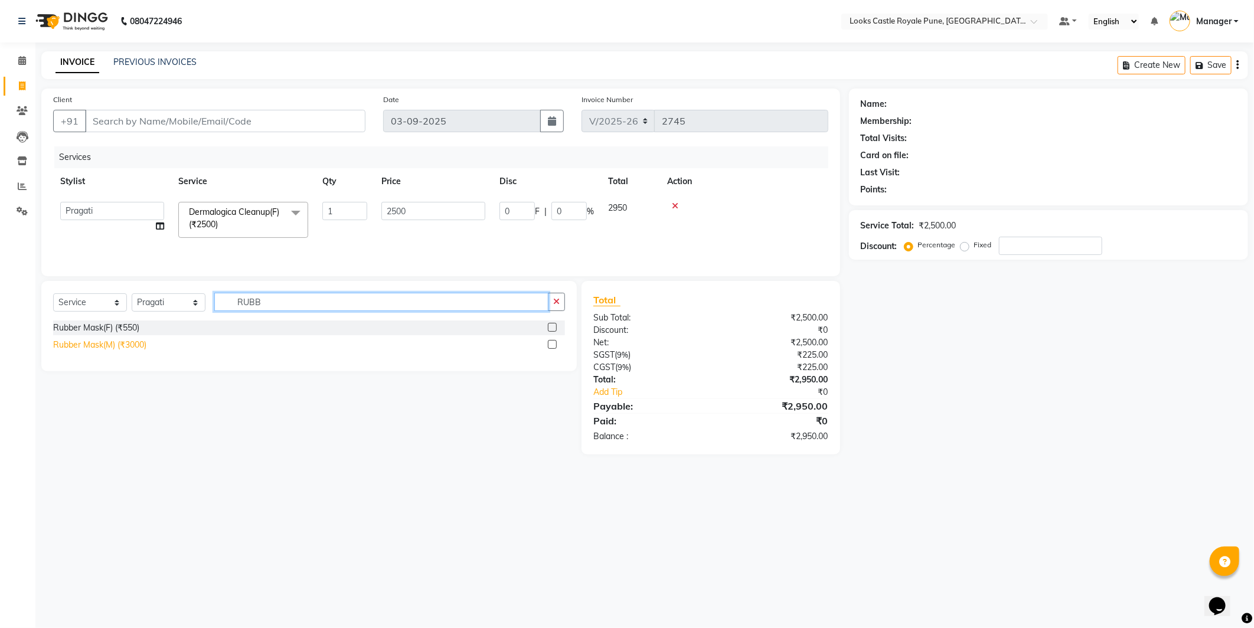
type input "RUBB"
click at [116, 348] on div "Rubber Mask(M) (₹3000)" at bounding box center [99, 345] width 93 height 12
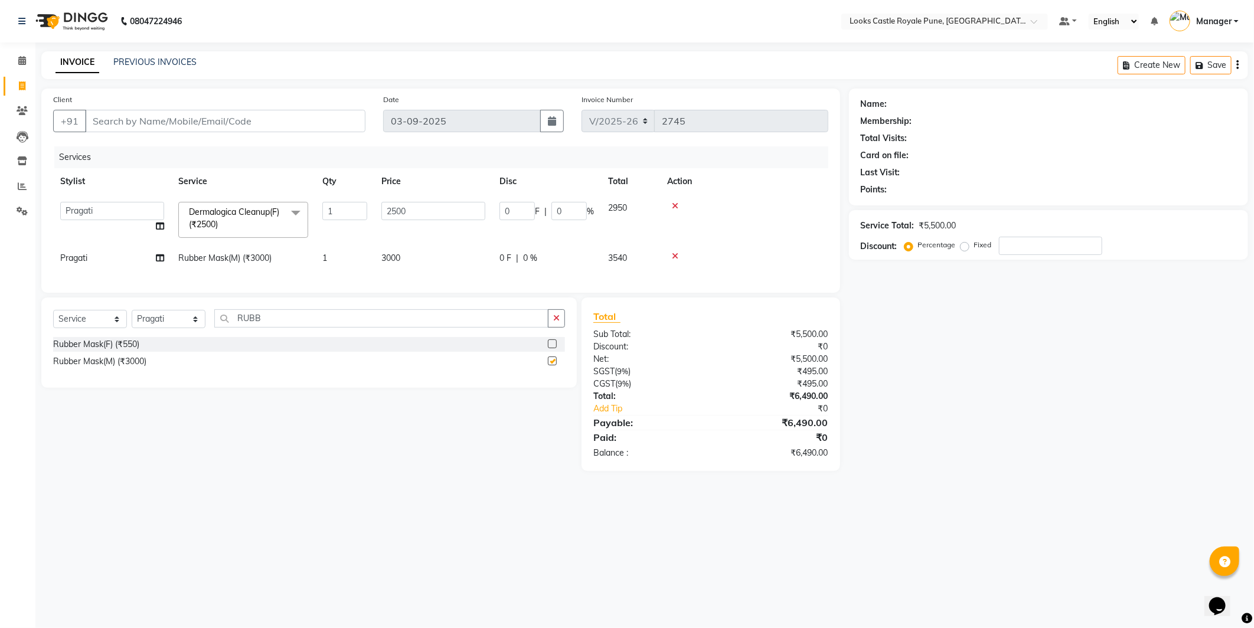
checkbox input "false"
click at [677, 204] on icon at bounding box center [675, 206] width 6 height 8
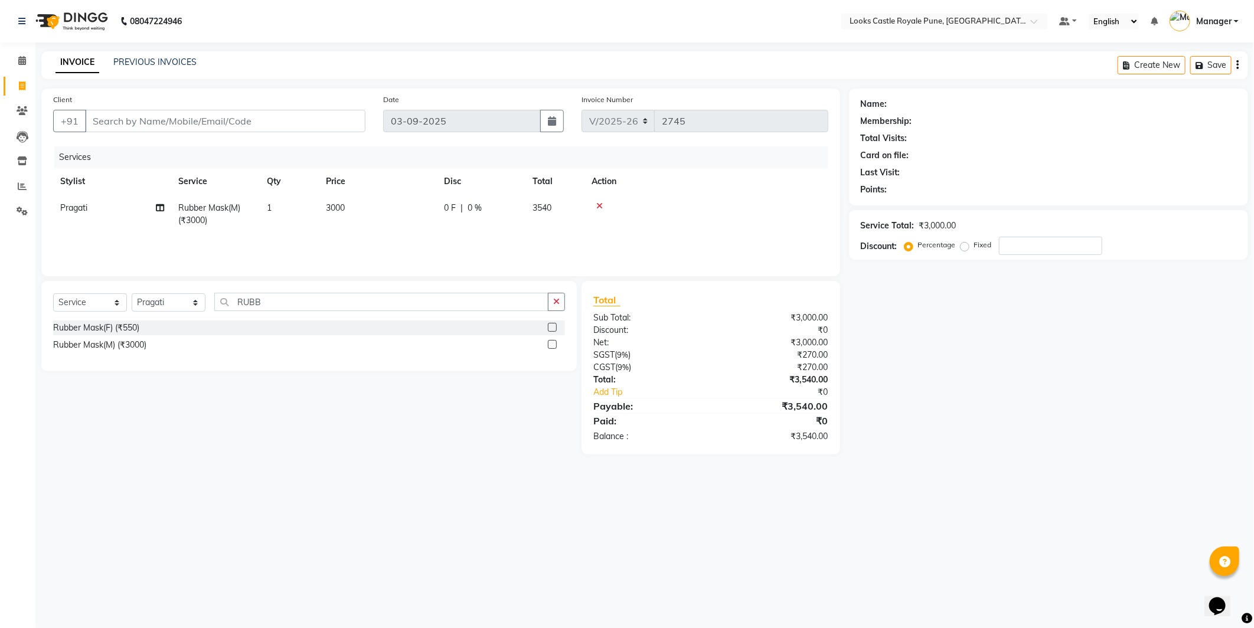
click at [421, 204] on td "3000" at bounding box center [378, 214] width 118 height 39
select select "43057"
drag, startPoint x: 421, startPoint y: 204, endPoint x: 257, endPoint y: 67, distance: 214.2
click at [273, 145] on div "Client +91 Date 03-09-2025 Invoice Number V/2025 V/2025-26 2745 Services Stylis…" at bounding box center [440, 183] width 799 height 188
click at [373, 211] on tr "Akshay Alisha Amir Anjali Arif Arman Christy Danish Eli Gloria Hafiz Hussain_pd…" at bounding box center [440, 220] width 775 height 50
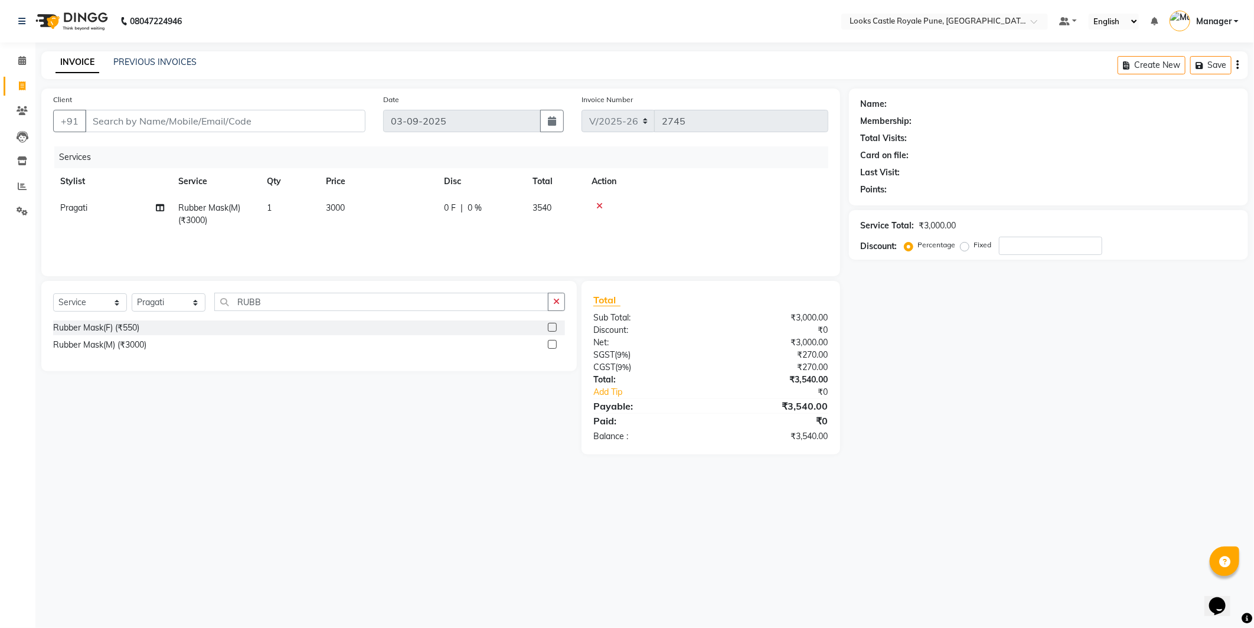
click at [402, 211] on td "3000" at bounding box center [378, 214] width 118 height 39
select select "43057"
click at [402, 211] on input "3000" at bounding box center [434, 211] width 104 height 18
type input "2500"
click at [170, 301] on select "Select Stylist Akshay Alisha Amir Anjali Arif Arman Christy Danish Eli Gloria H…" at bounding box center [169, 303] width 74 height 18
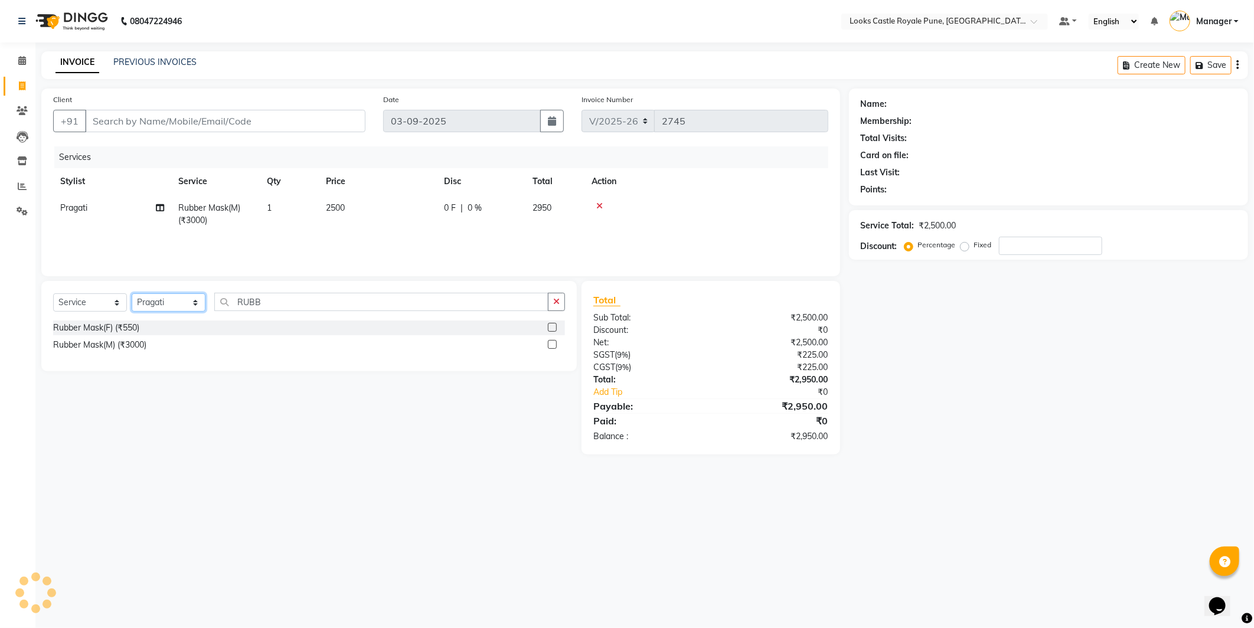
select select "64707"
click at [132, 294] on select "Select Stylist Akshay Alisha Amir Anjali Arif Arman Christy Danish Eli Gloria H…" at bounding box center [169, 303] width 74 height 18
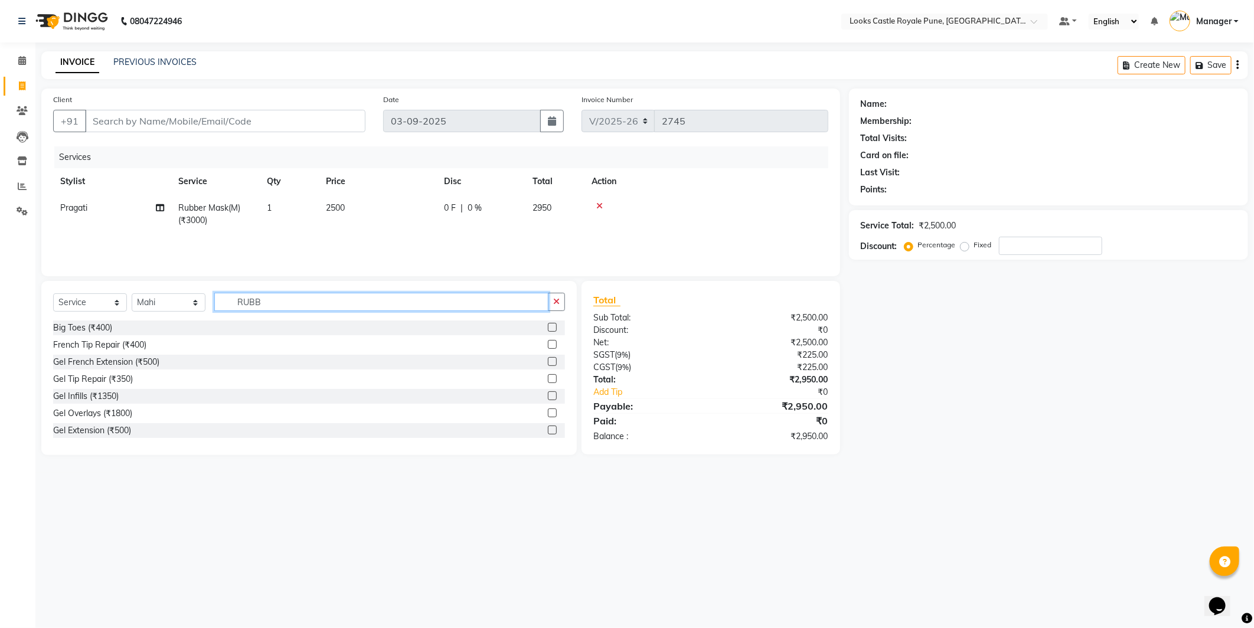
click at [319, 307] on input "RUBB" at bounding box center [381, 302] width 334 height 18
click at [317, 307] on input "RUBB" at bounding box center [381, 302] width 334 height 18
click at [291, 296] on input "RUBB" at bounding box center [381, 302] width 334 height 18
type input "WASH"
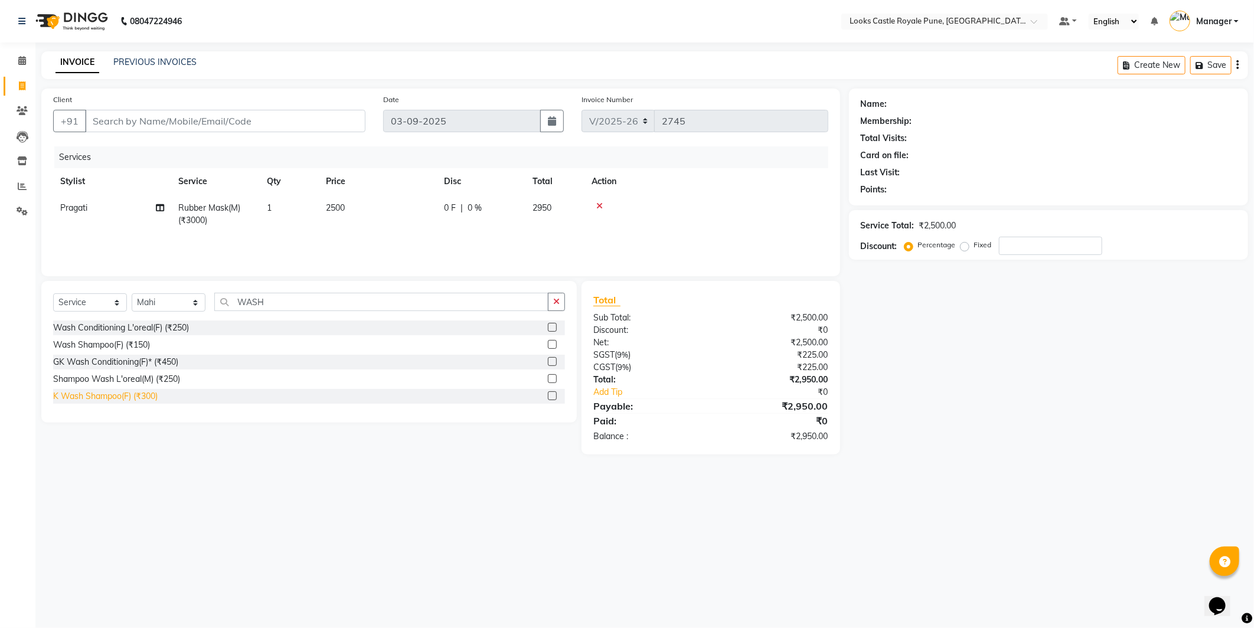
click at [145, 392] on div "K Wash Shampoo(F) (₹300)" at bounding box center [105, 396] width 105 height 12
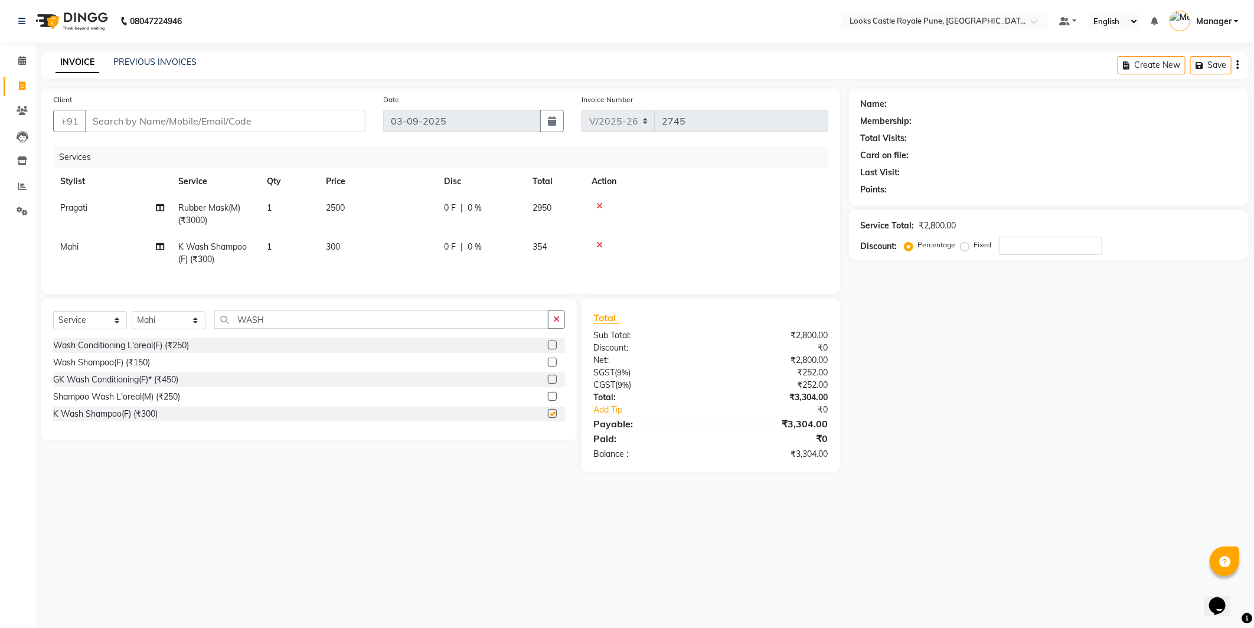
checkbox input "false"
click at [294, 329] on input "WASH" at bounding box center [381, 320] width 334 height 18
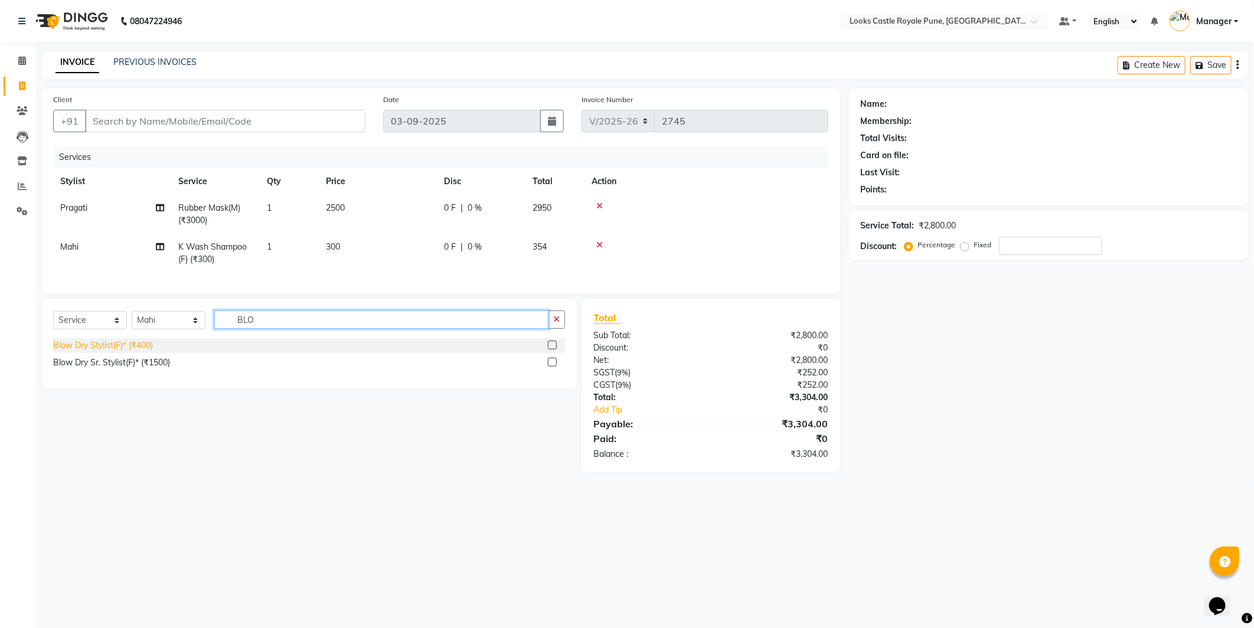
type input "BLO"
click at [104, 352] on div "Blow Dry Stylist(F)* (₹400)" at bounding box center [103, 346] width 100 height 12
checkbox input "false"
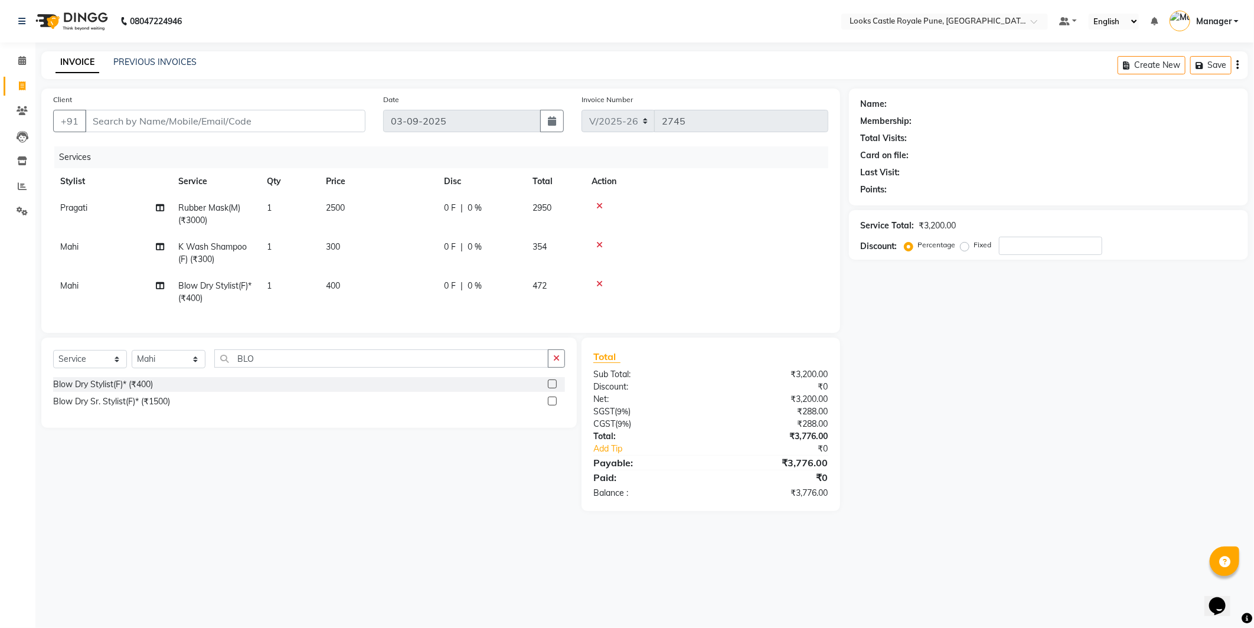
click at [399, 281] on td "400" at bounding box center [378, 292] width 118 height 39
select select "64707"
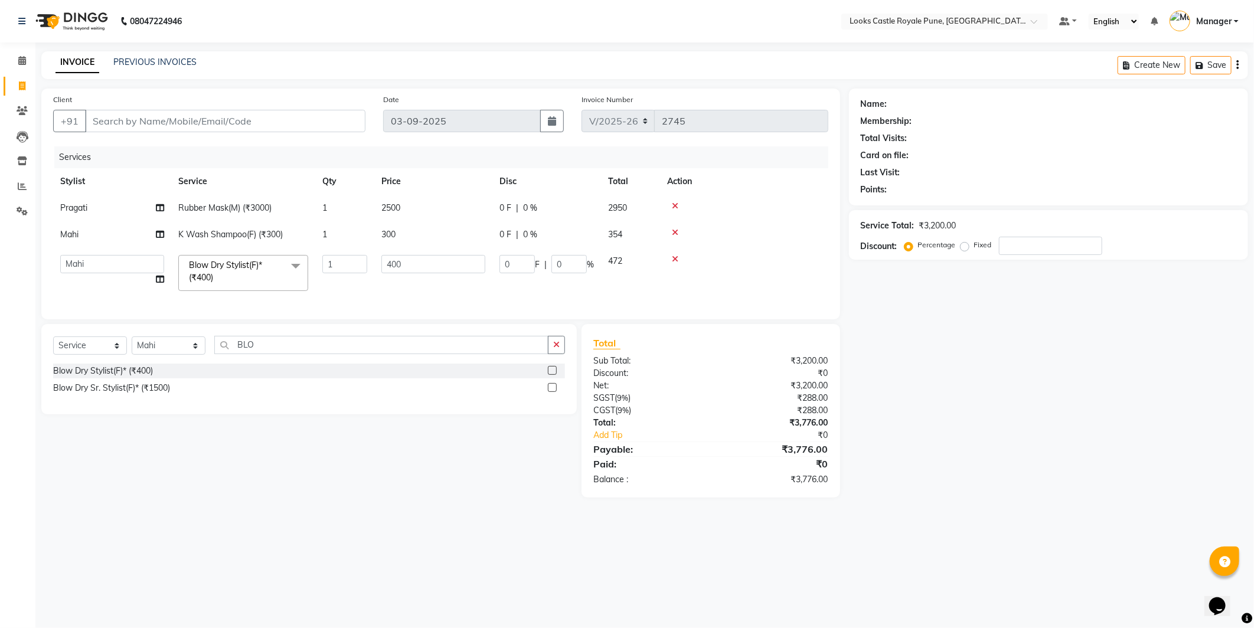
drag, startPoint x: 438, startPoint y: 246, endPoint x: 428, endPoint y: 250, distance: 10.6
click at [429, 248] on tbody "Pragati Rubber Mask(M) (₹3000) 1 2500 0 F | 0 % 2950 Mahi K Wash Shampoo(F) (₹3…" at bounding box center [440, 246] width 775 height 103
click at [421, 256] on input "400" at bounding box center [434, 264] width 104 height 18
drag, startPoint x: 421, startPoint y: 256, endPoint x: 425, endPoint y: 217, distance: 39.3
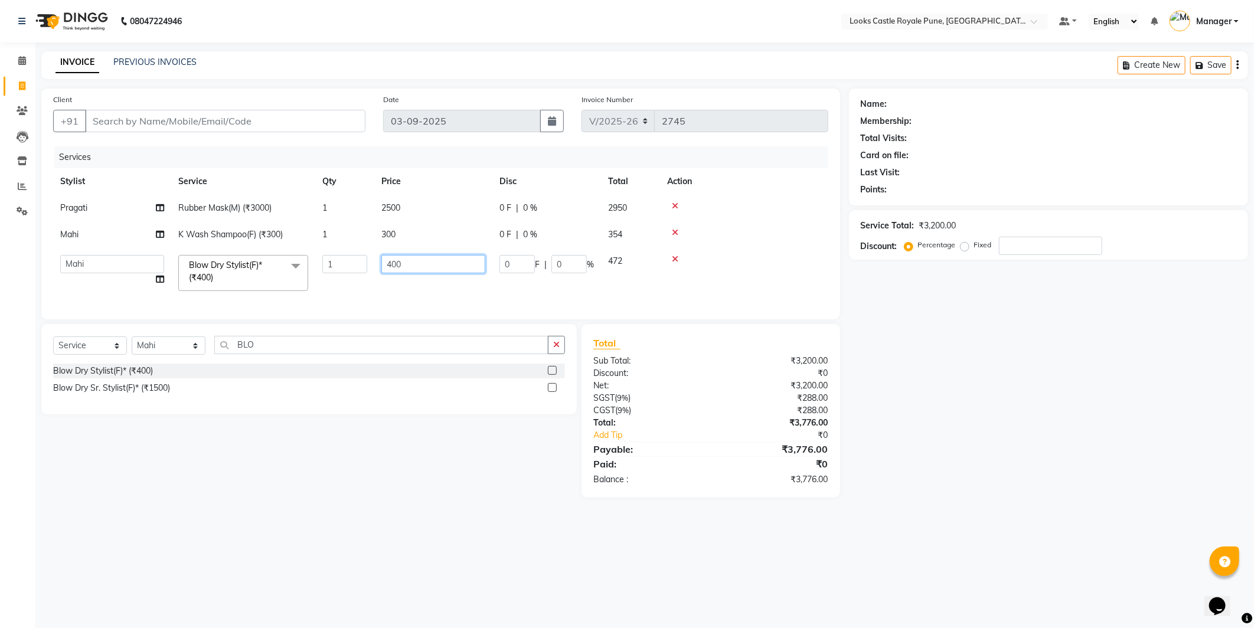
click at [421, 255] on input "400" at bounding box center [434, 264] width 104 height 18
type input "650"
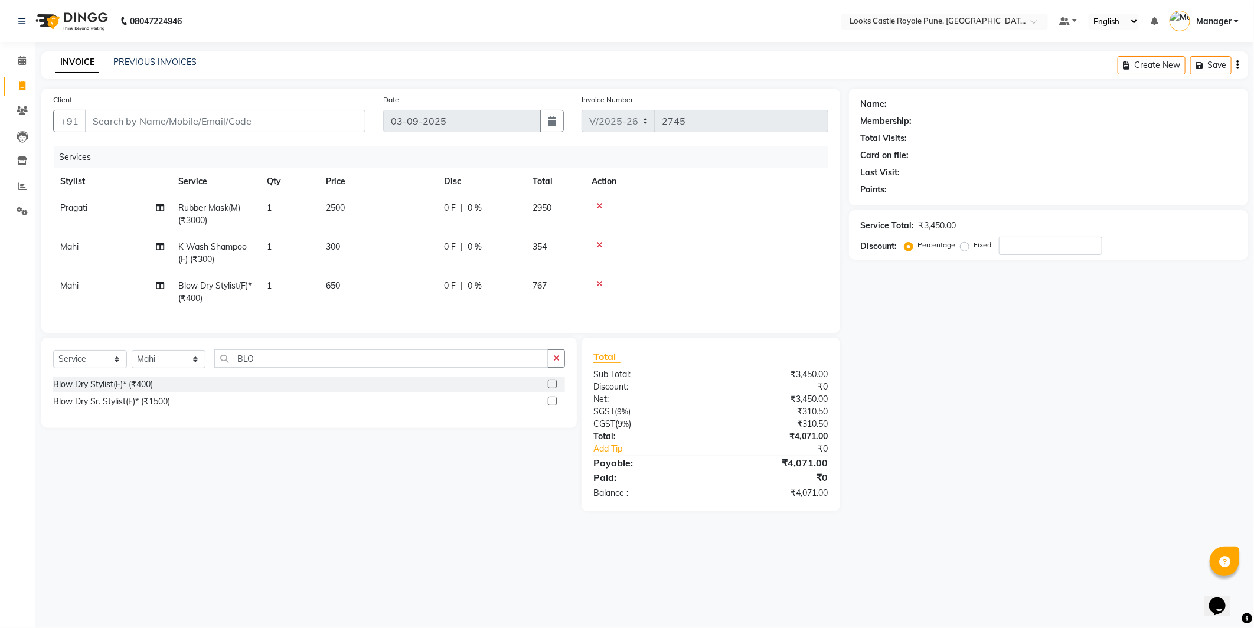
click at [424, 229] on tbody "Pragati Rubber Mask(M) (₹3000) 1 2500 0 F | 0 % 2950 Mahi K Wash Shampoo(F) (₹3…" at bounding box center [440, 253] width 775 height 117
click at [424, 229] on td "2500" at bounding box center [378, 214] width 118 height 39
select select "43057"
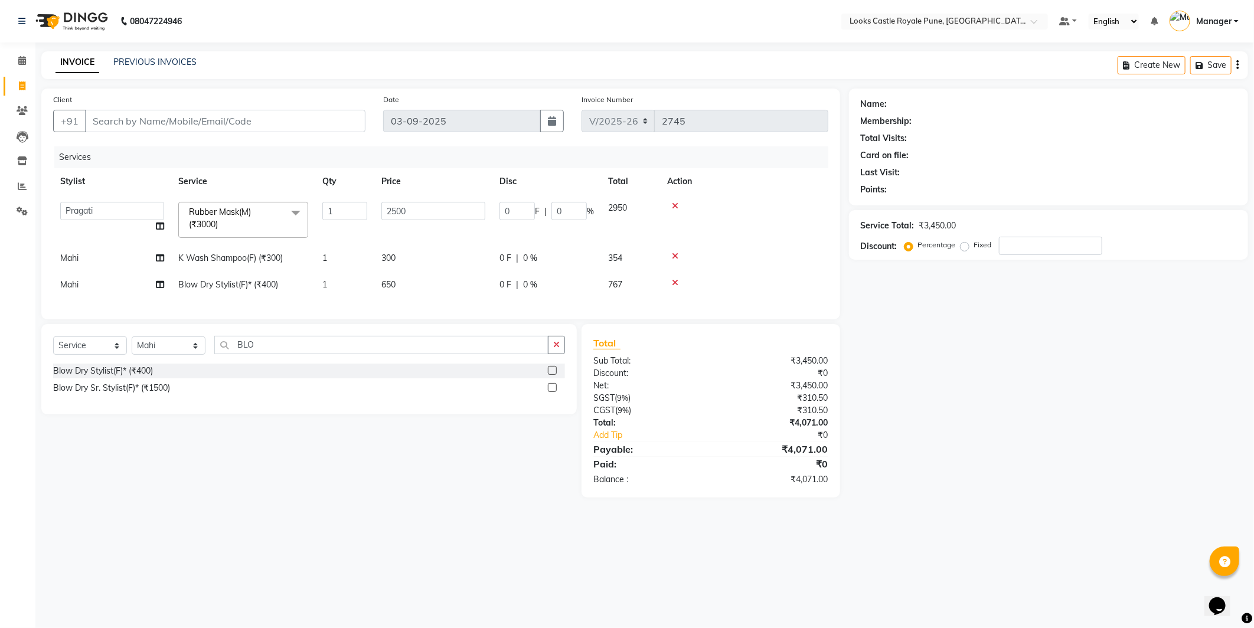
click at [411, 239] on td "2500" at bounding box center [433, 220] width 118 height 50
click at [416, 259] on td "300" at bounding box center [433, 258] width 118 height 27
select select "64707"
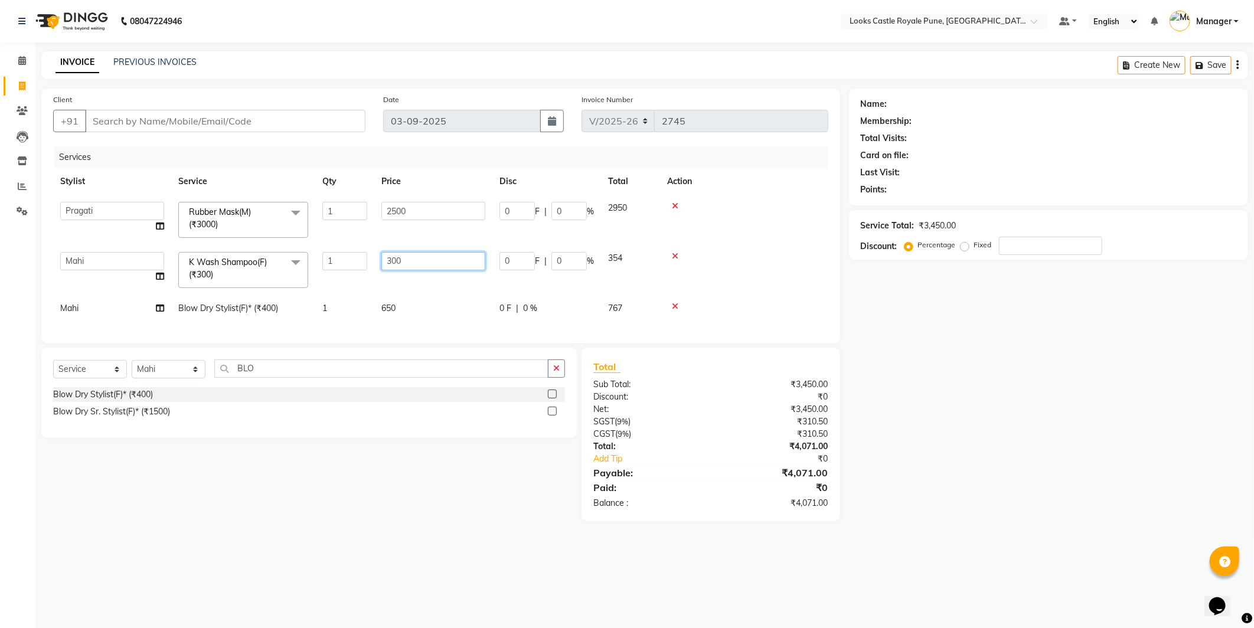
click at [417, 259] on input "300" at bounding box center [434, 261] width 104 height 18
type input "550"
click at [883, 370] on div "Name: Membership: Total Visits: Card on file: Last Visit: Points: Service Total…" at bounding box center [1053, 305] width 408 height 433
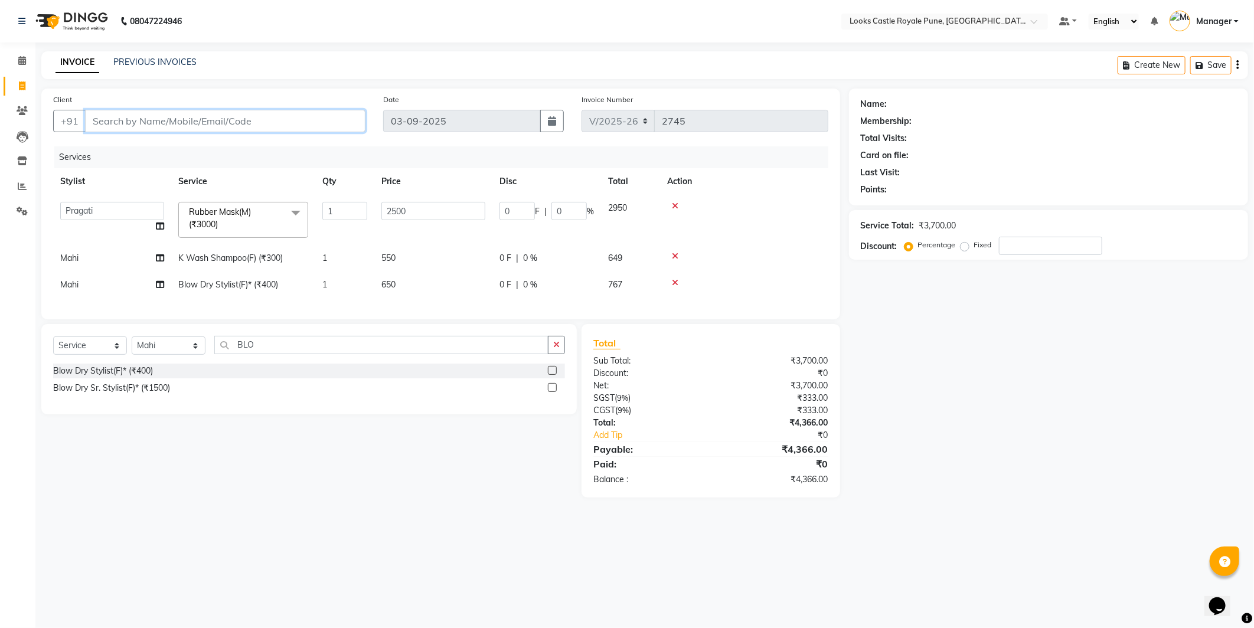
paste input "7768097567"
type input "7768097567"
type input "0"
type input "7768097567"
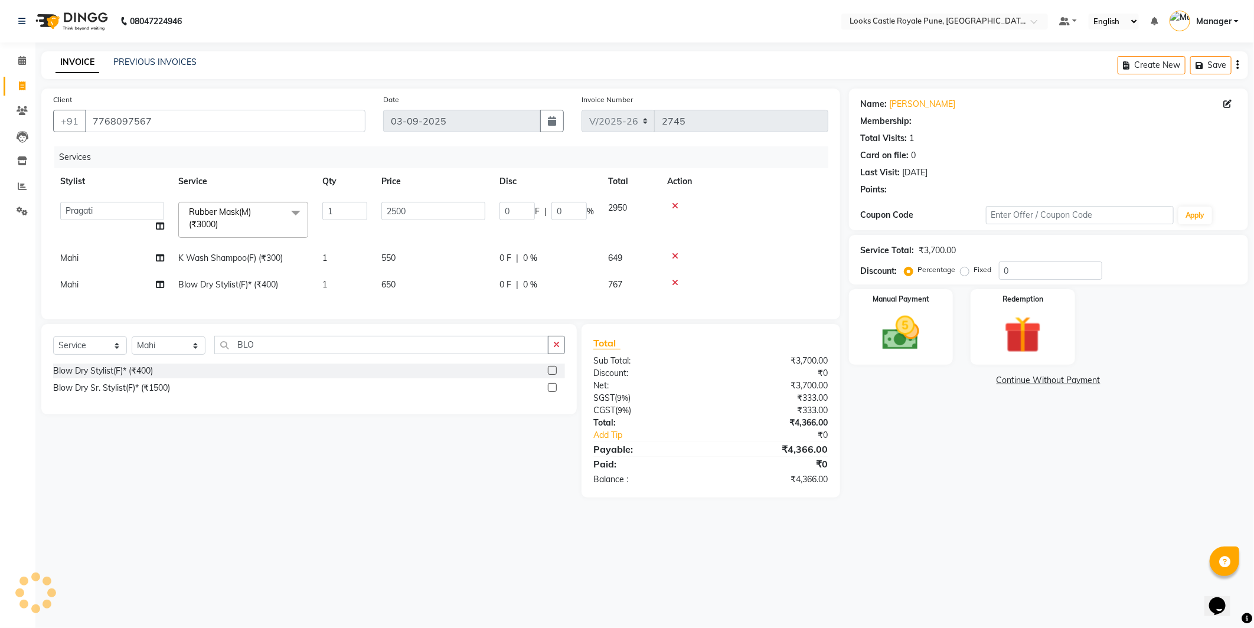
select select "1: Object"
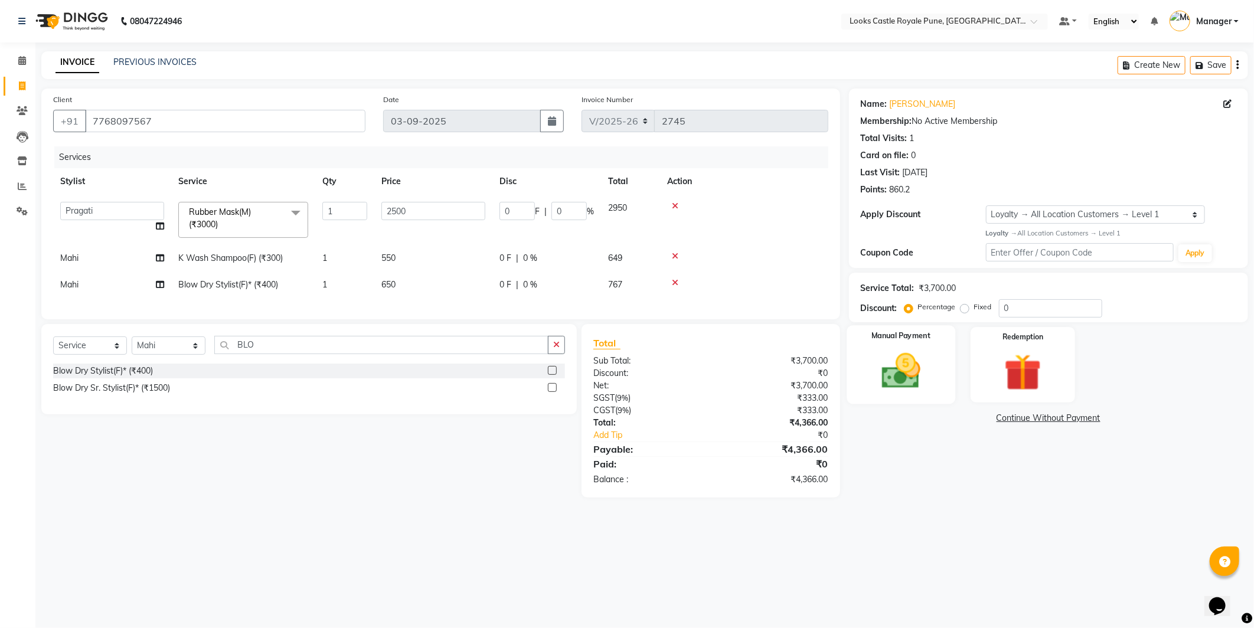
click at [921, 353] on img at bounding box center [901, 371] width 63 height 45
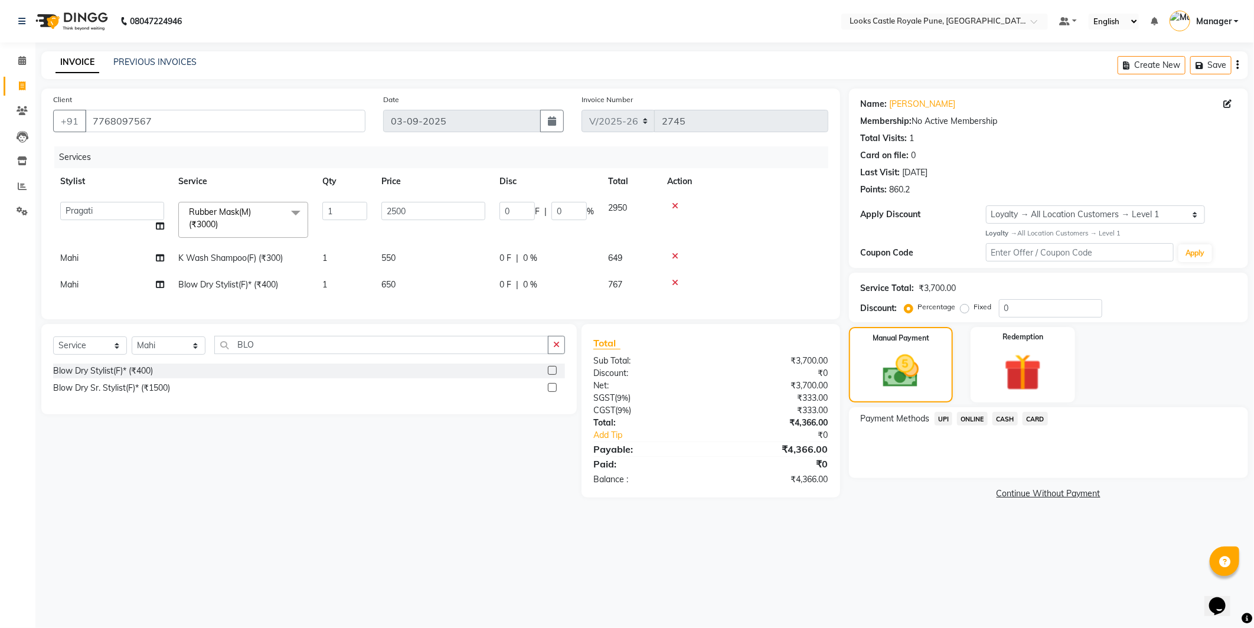
click at [939, 421] on span "UPI" at bounding box center [944, 419] width 18 height 14
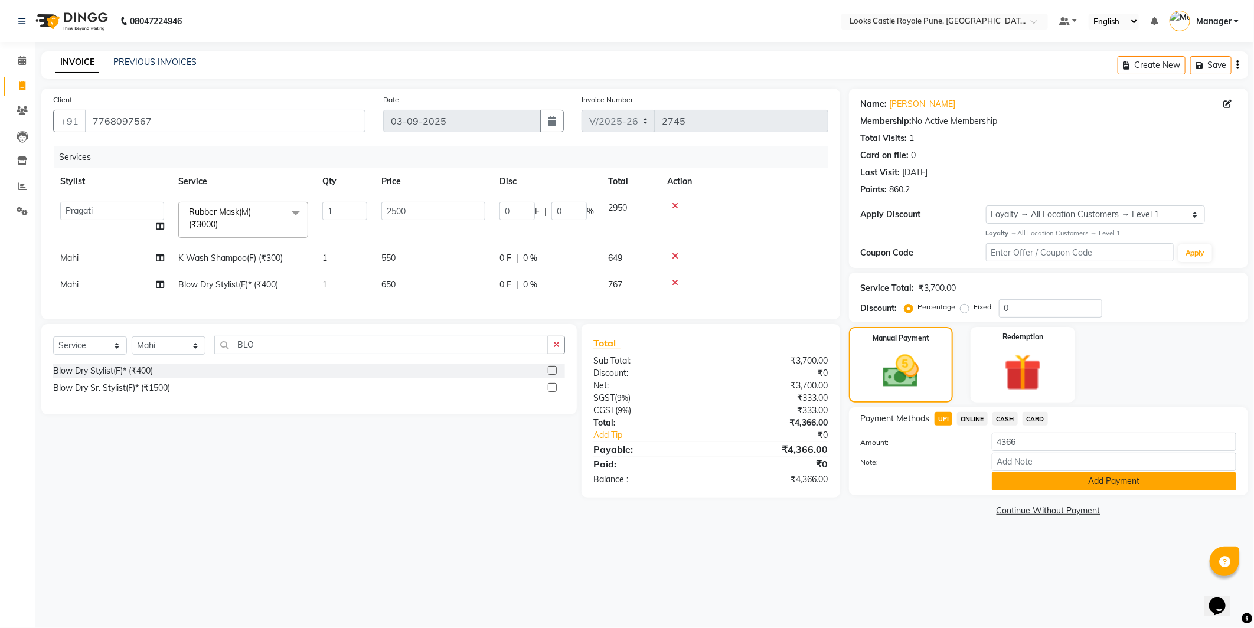
click at [1073, 483] on button "Add Payment" at bounding box center [1114, 481] width 245 height 18
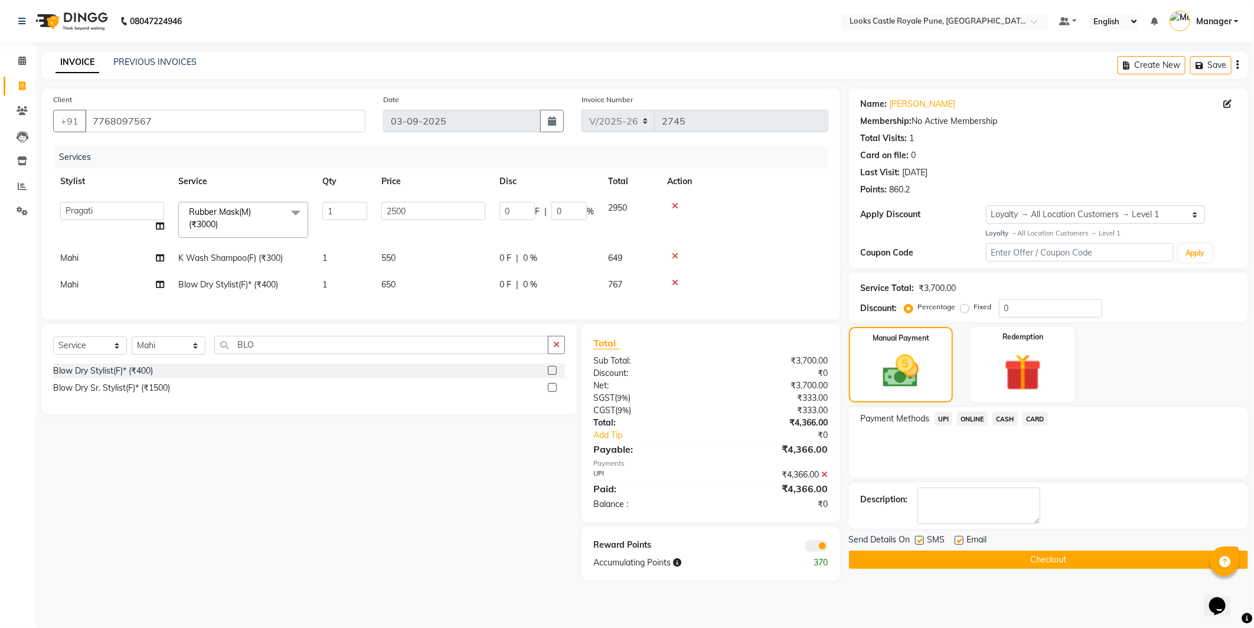
click at [1050, 545] on div "Send Details On SMS Email" at bounding box center [1048, 541] width 399 height 15
click at [1059, 558] on button "Checkout" at bounding box center [1048, 560] width 399 height 18
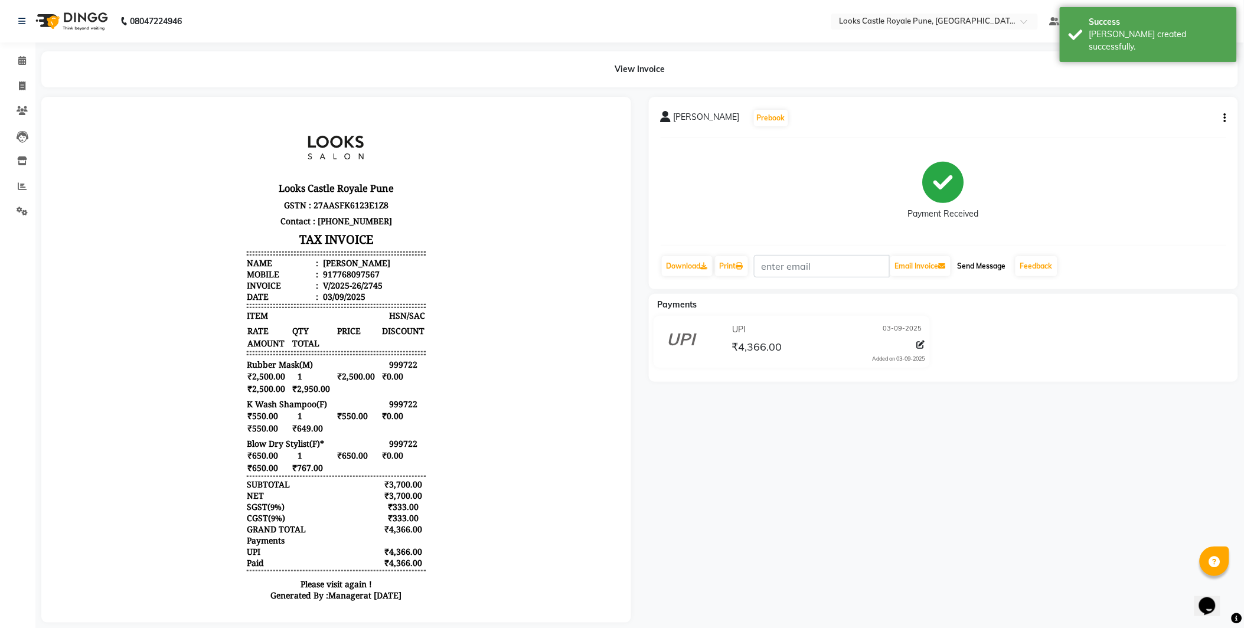
click at [982, 264] on button "Send Message" at bounding box center [982, 266] width 58 height 20
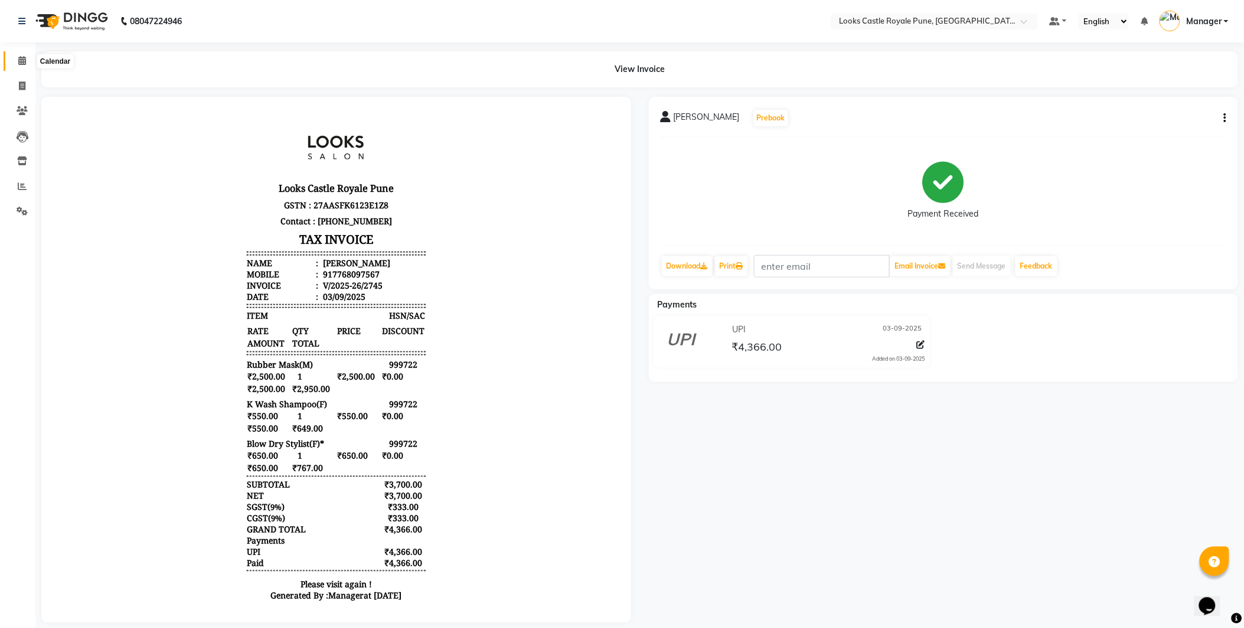
click at [16, 60] on span at bounding box center [22, 61] width 21 height 14
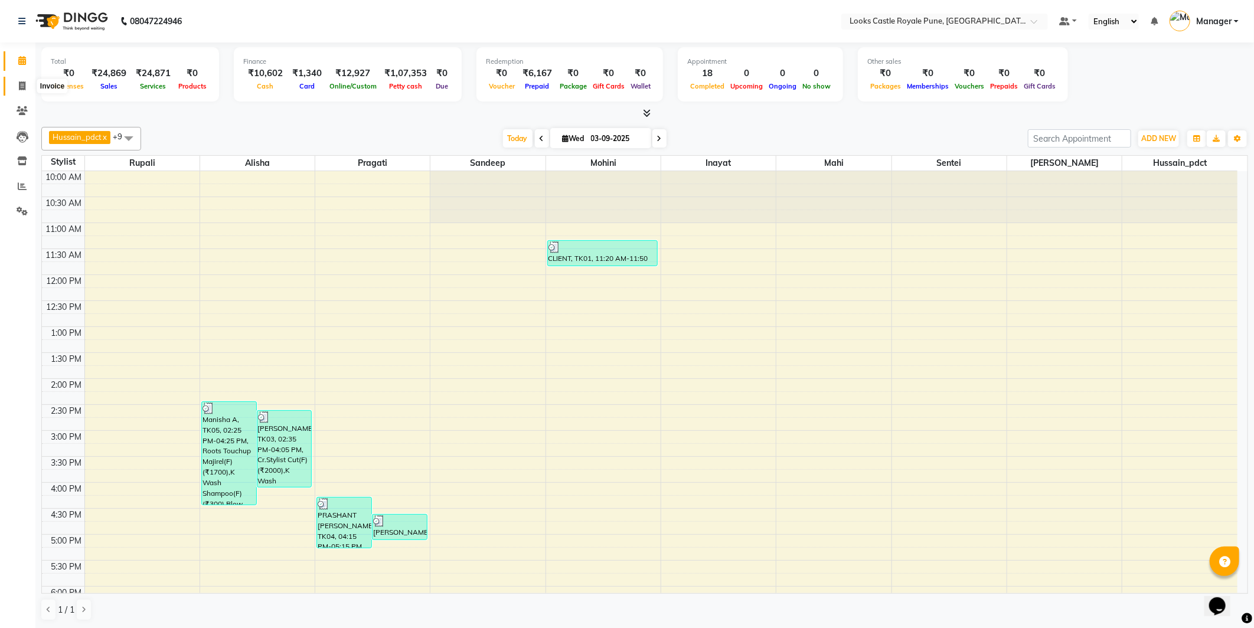
click at [20, 91] on span at bounding box center [22, 87] width 21 height 14
select select "5915"
select select "service"
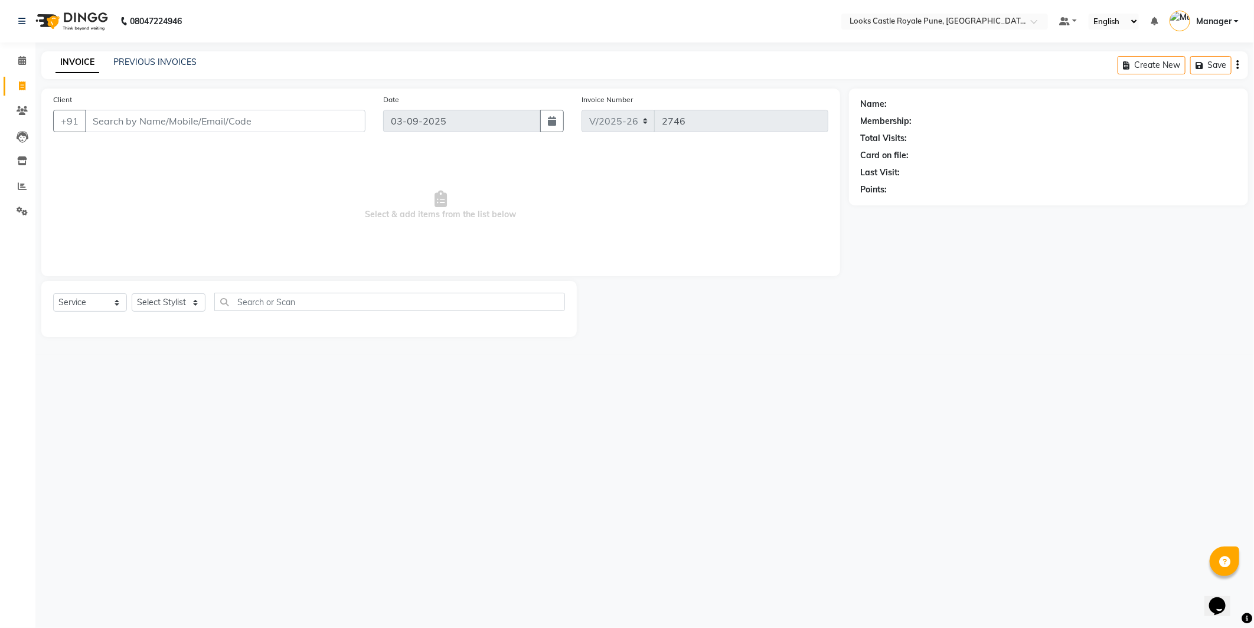
click at [125, 115] on input "Client" at bounding box center [225, 121] width 281 height 22
type input "9123839331"
click at [328, 129] on button "Add Client" at bounding box center [335, 121] width 61 height 22
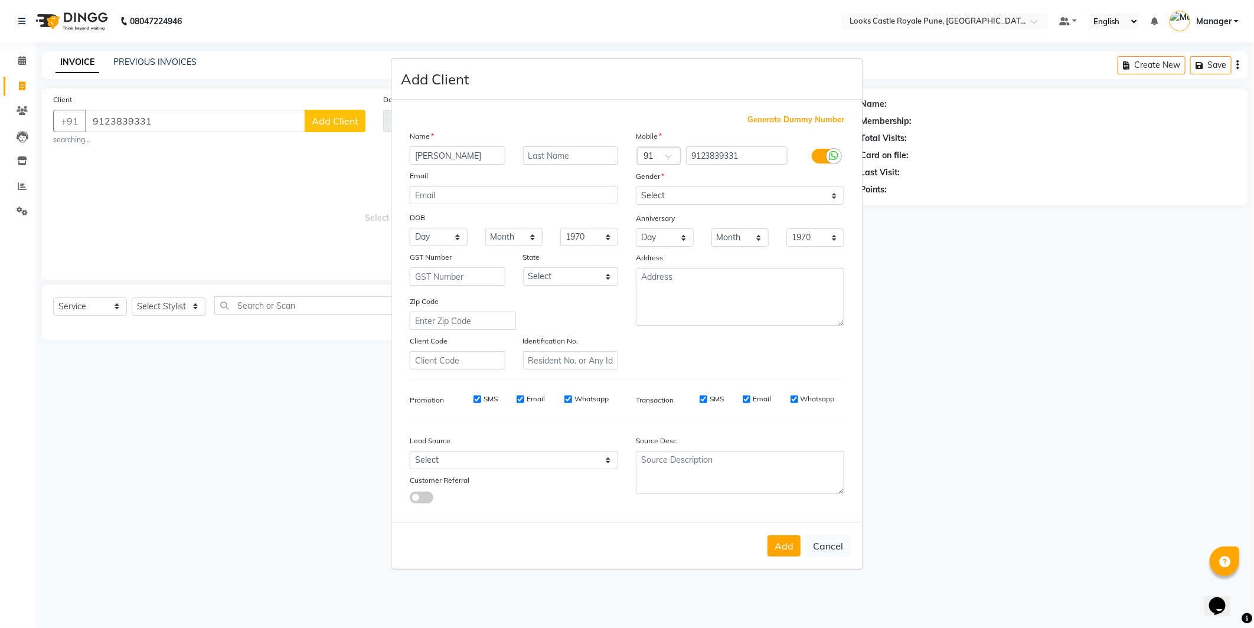
type input "Anuradha"
click at [683, 200] on select "Select Male Female Other Prefer Not To Say" at bounding box center [740, 196] width 208 height 18
select select "female"
click at [636, 187] on select "Select Male Female Other Prefer Not To Say" at bounding box center [740, 196] width 208 height 18
click at [768, 548] on div "Add Cancel" at bounding box center [627, 546] width 471 height 47
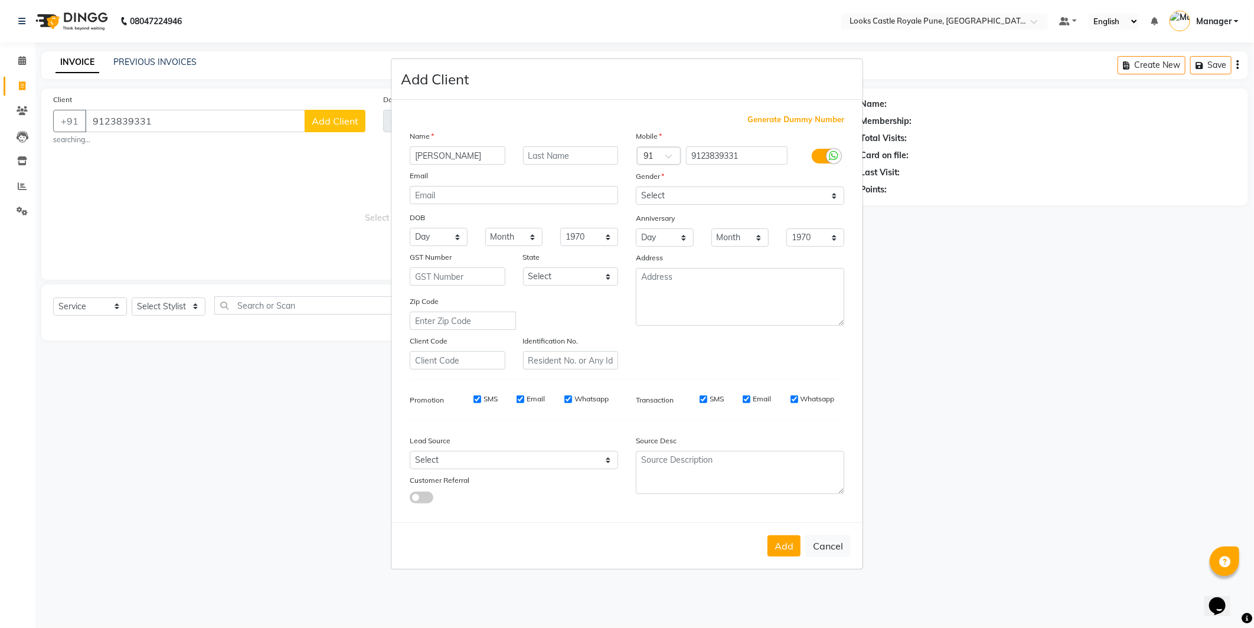
click at [769, 548] on button "Add" at bounding box center [784, 546] width 33 height 21
select select
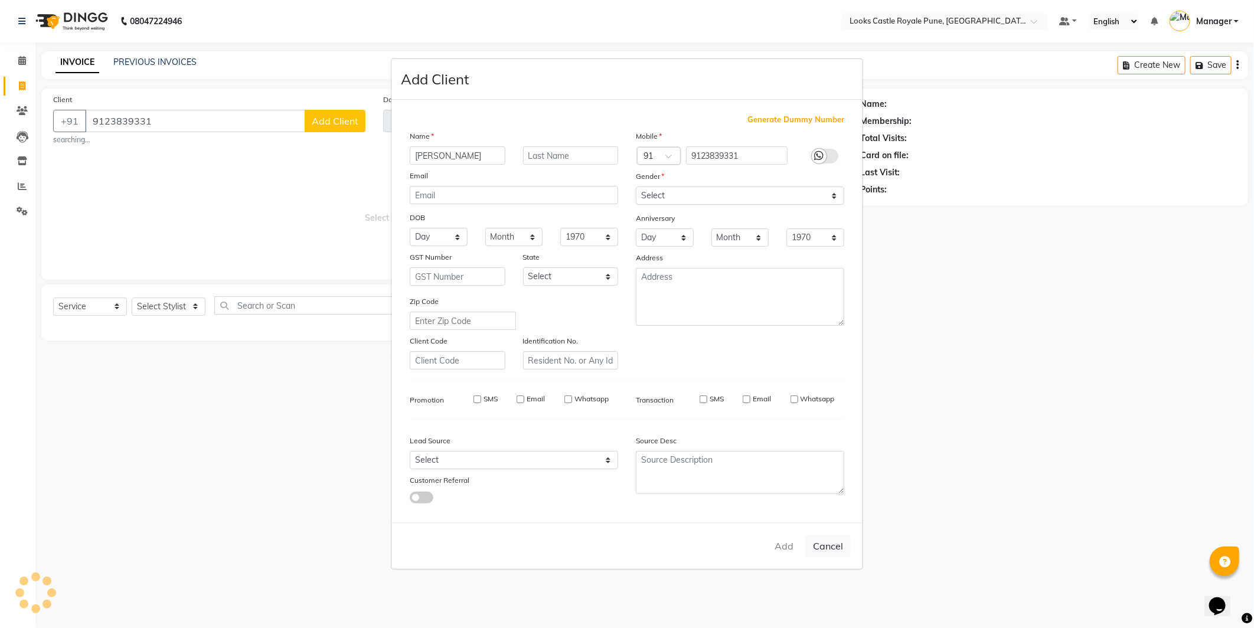
select select
checkbox input "false"
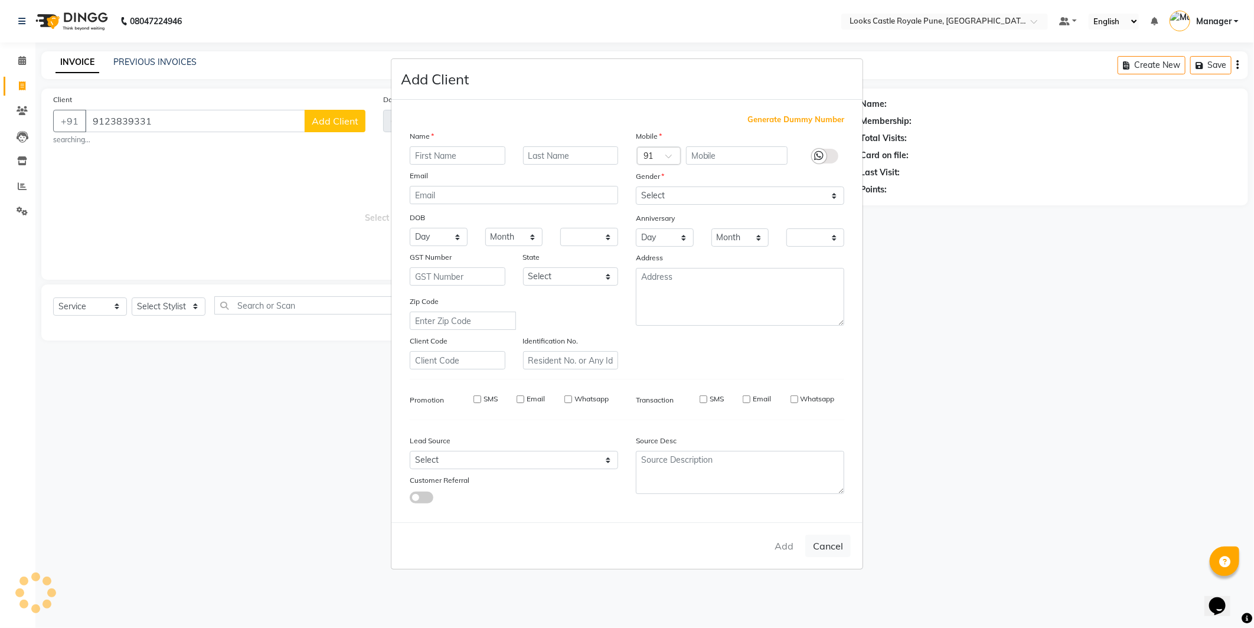
checkbox input "false"
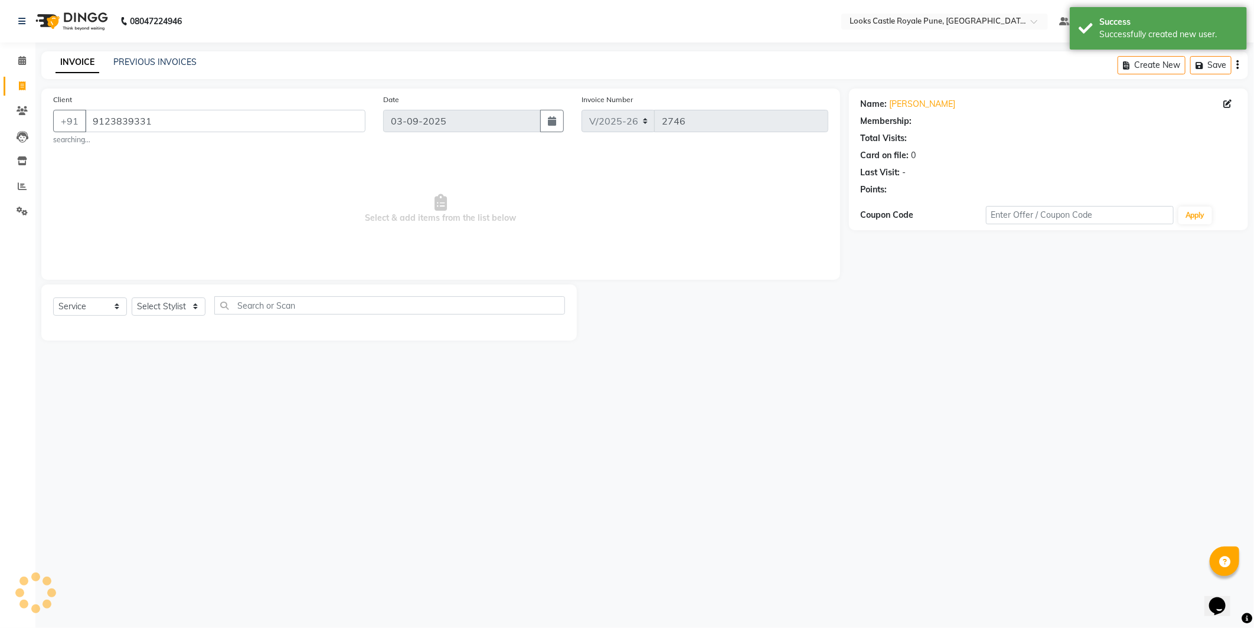
select select "1: Object"
click at [178, 298] on select "Select Stylist Akshay Alisha Amir Anjali Arif Arman Christy Danish Eli Gloria H…" at bounding box center [169, 307] width 74 height 18
select select "43050"
click at [132, 298] on select "Select Stylist Akshay Alisha Amir Anjali Arif Arman Christy Danish Eli Gloria H…" at bounding box center [169, 307] width 74 height 18
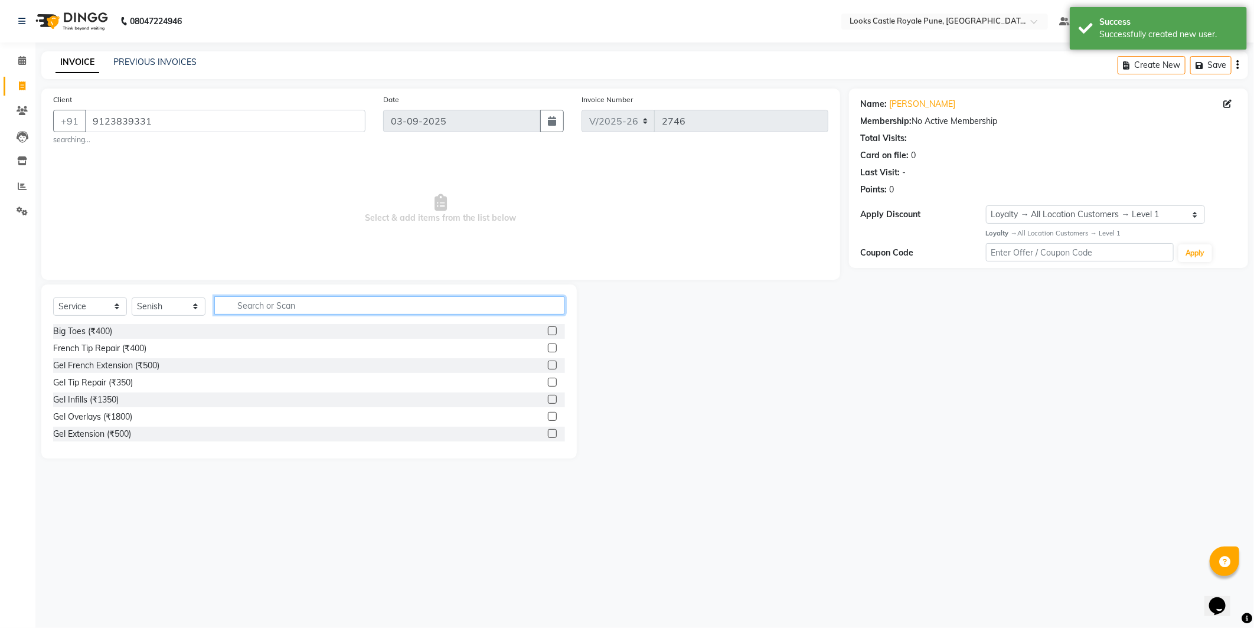
click at [428, 299] on input "text" at bounding box center [389, 305] width 351 height 18
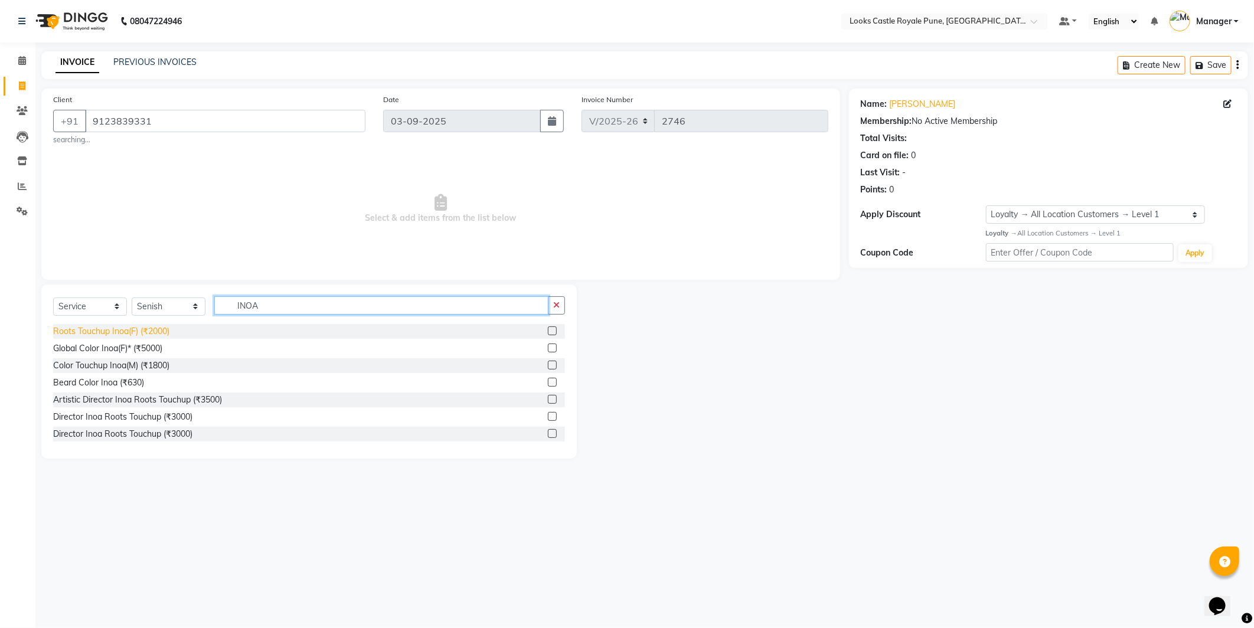
type input "INOA"
click at [87, 333] on div "Roots Touchup Inoa(F) (₹2000)" at bounding box center [111, 331] width 116 height 12
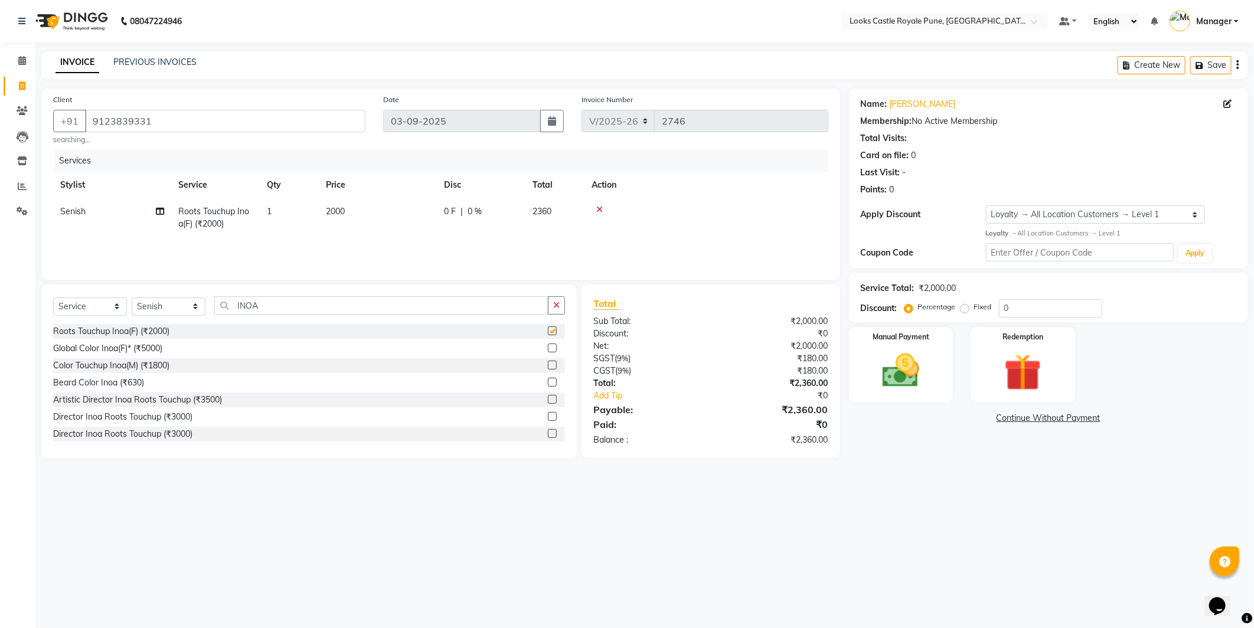
checkbox input "false"
click at [372, 208] on td "2000" at bounding box center [378, 217] width 118 height 39
select select "43050"
drag, startPoint x: 372, startPoint y: 208, endPoint x: 392, endPoint y: 215, distance: 21.1
click at [392, 215] on input "2000" at bounding box center [434, 215] width 104 height 18
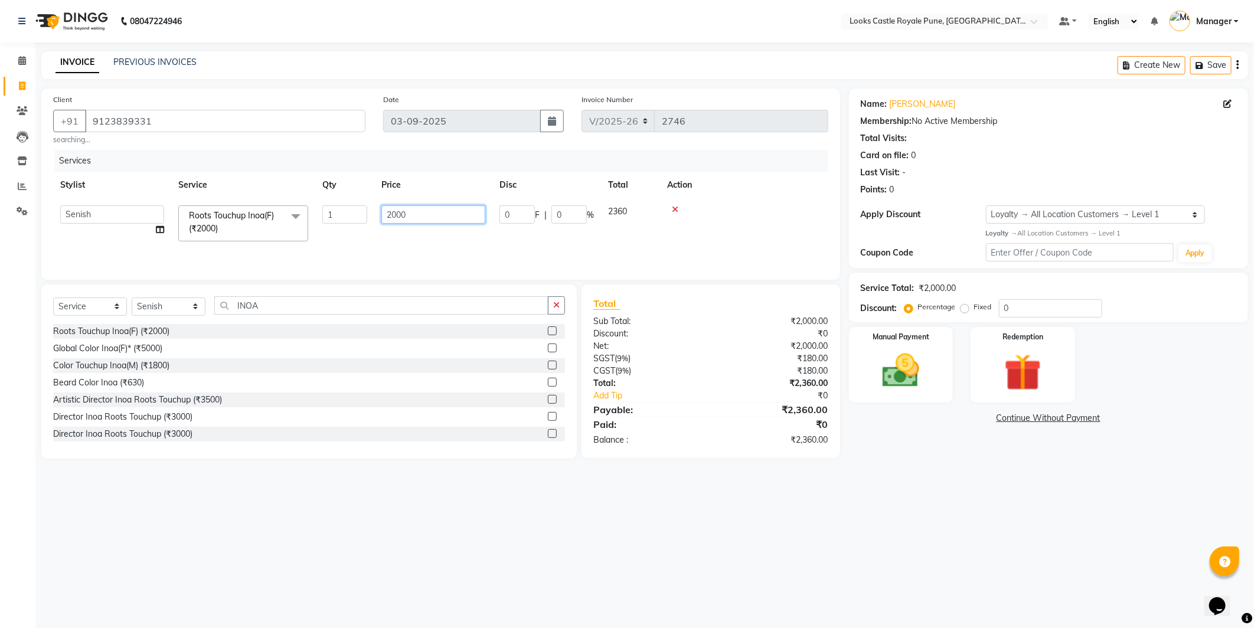
type input "2"
type input "1600"
click at [1077, 501] on div "08047224946 Select Location × Looks Castle Royale Pune, Pune, Maharashtra Defau…" at bounding box center [627, 314] width 1254 height 628
click at [917, 381] on img at bounding box center [901, 371] width 63 height 45
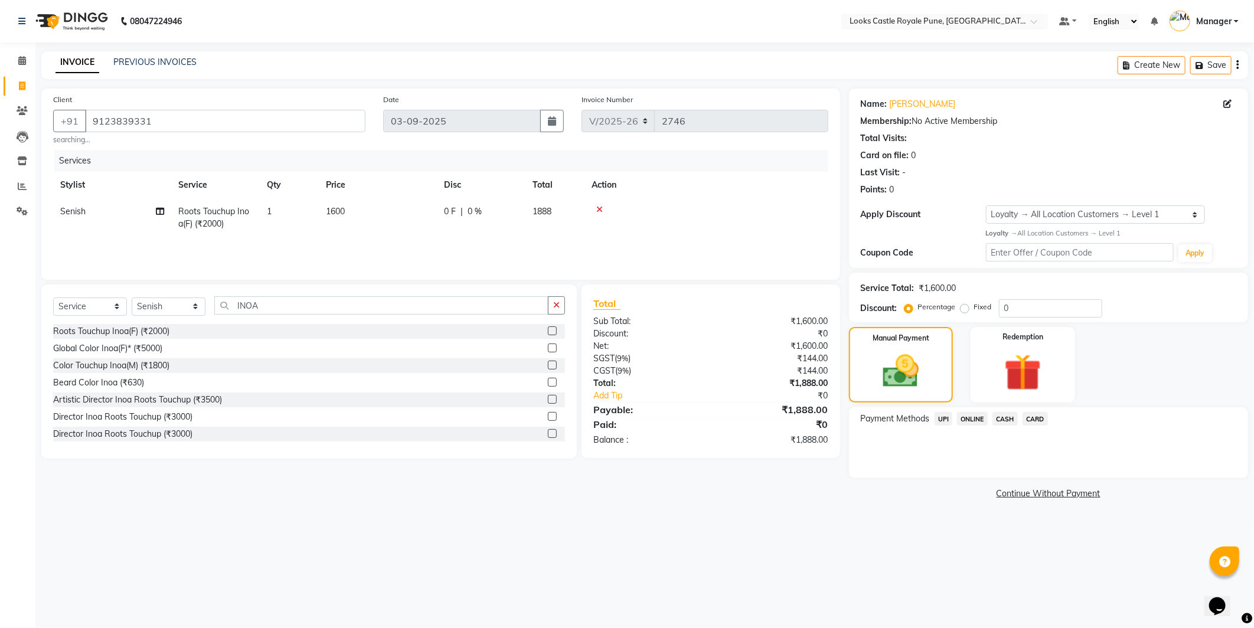
click at [941, 422] on span "UPI" at bounding box center [944, 419] width 18 height 14
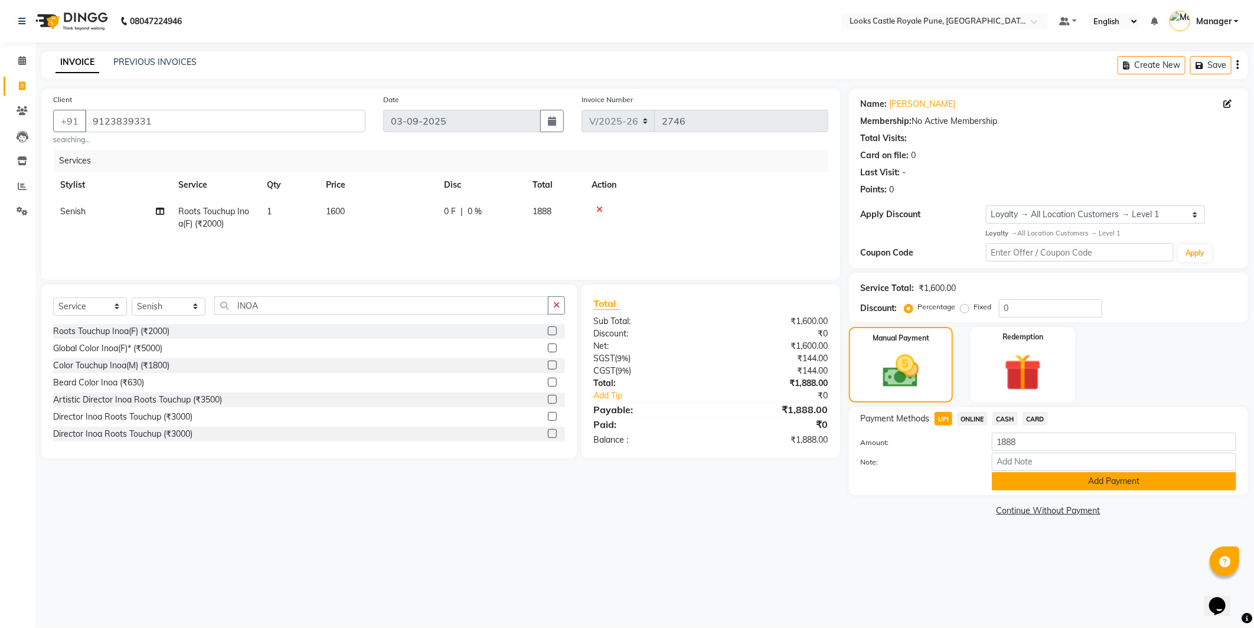
click at [1027, 474] on button "Add Payment" at bounding box center [1114, 481] width 245 height 18
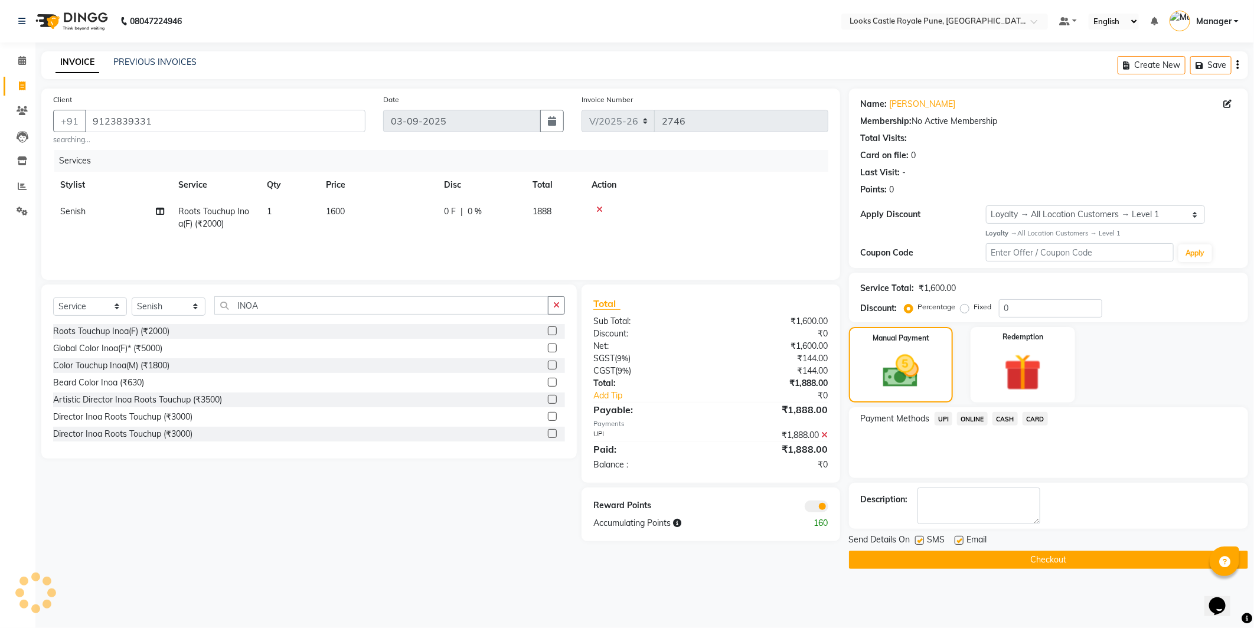
click at [1044, 554] on button "Checkout" at bounding box center [1048, 560] width 399 height 18
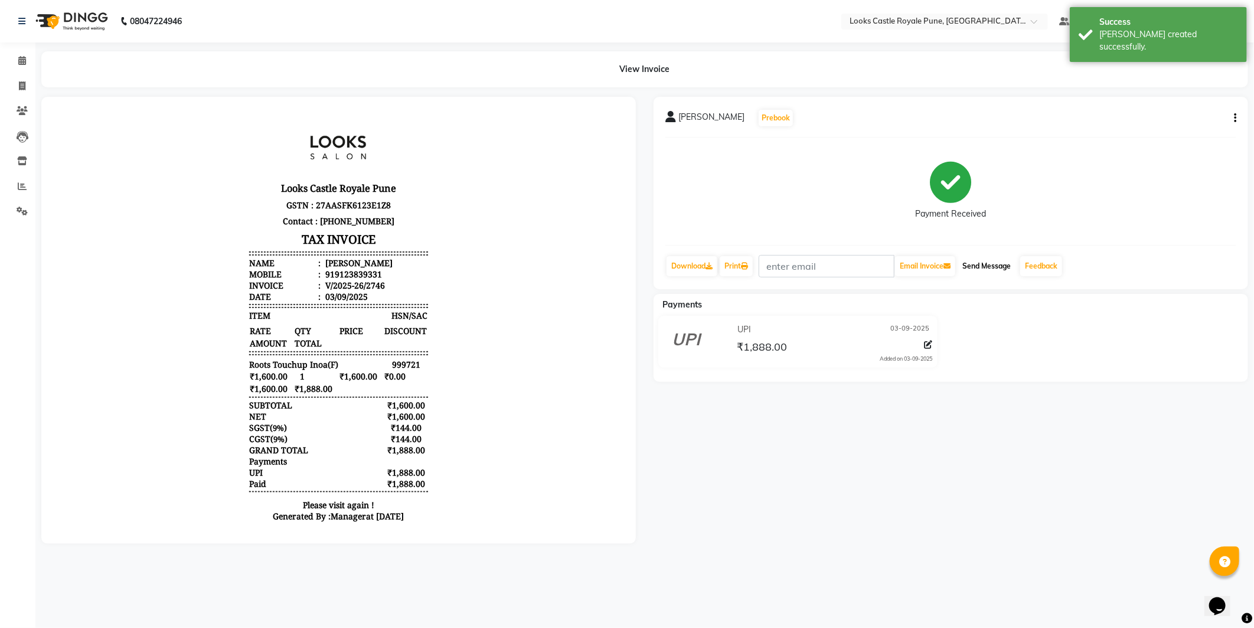
click at [1006, 263] on button "Send Message" at bounding box center [987, 266] width 58 height 20
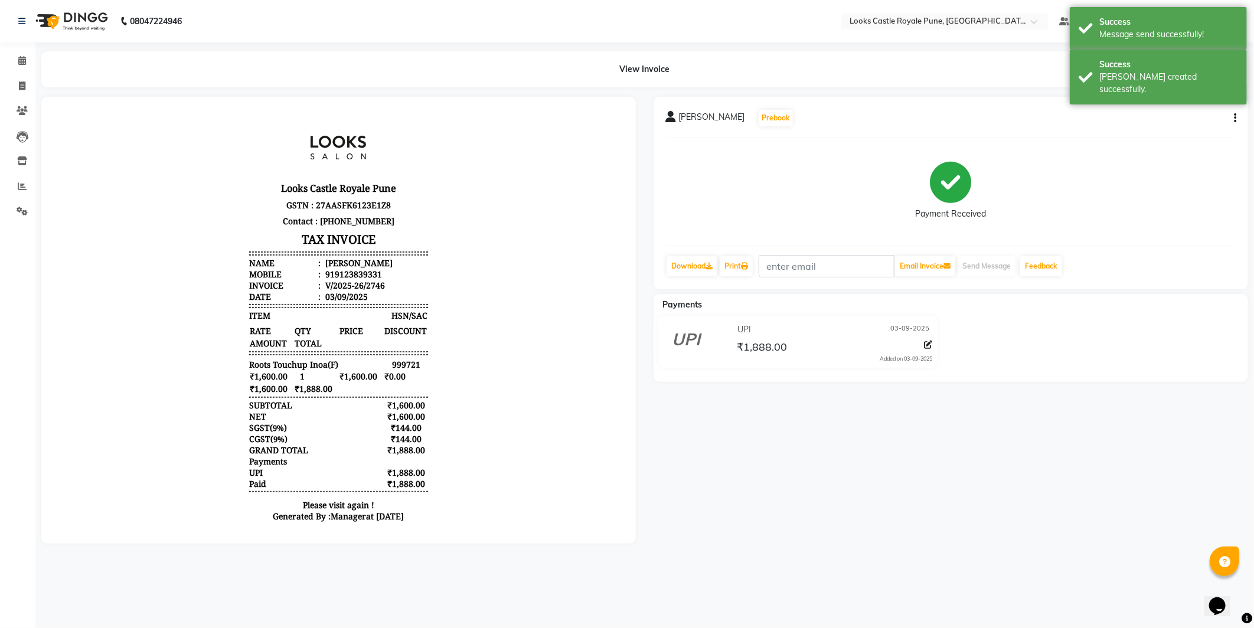
click at [1236, 119] on icon "button" at bounding box center [1235, 118] width 2 height 1
click at [1164, 115] on div "Split Service Amount" at bounding box center [1176, 118] width 81 height 15
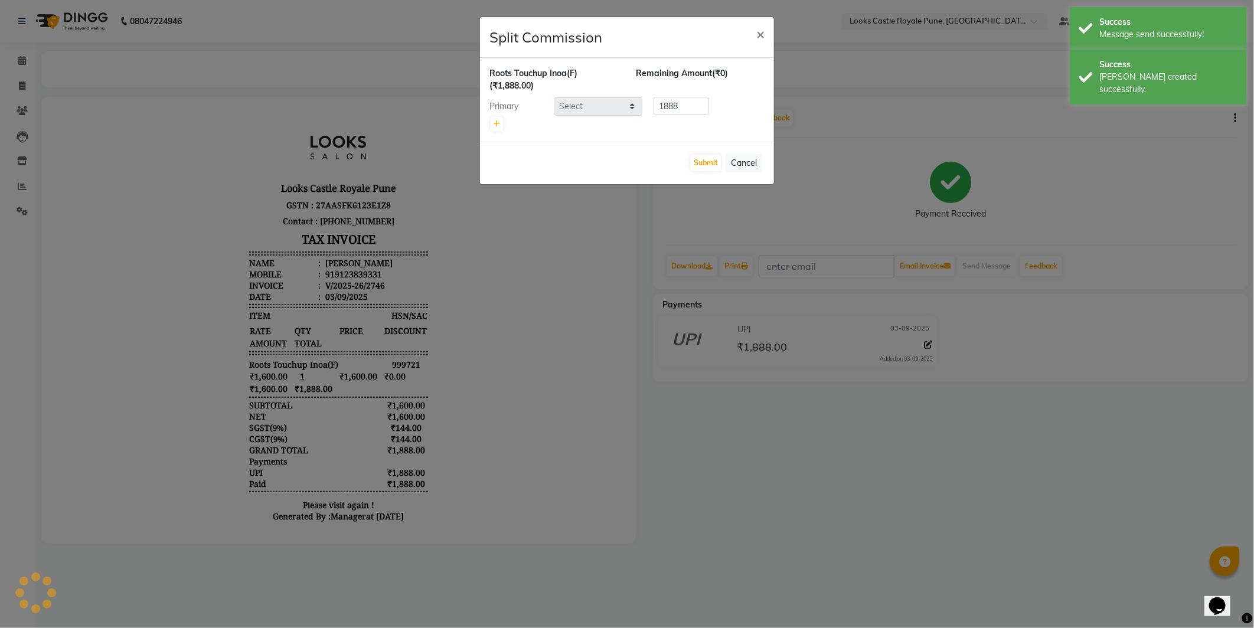
select select "43050"
click at [735, 152] on div "Submit Cancel" at bounding box center [627, 163] width 294 height 43
click at [748, 165] on button "Cancel" at bounding box center [744, 163] width 37 height 18
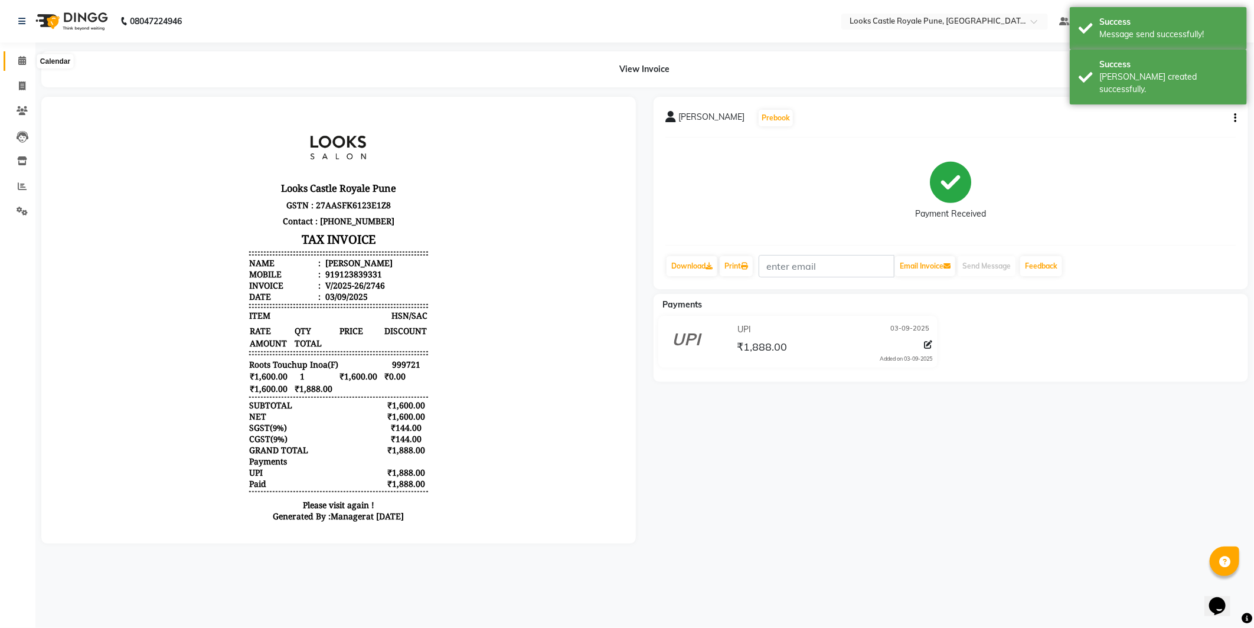
click at [20, 54] on span at bounding box center [22, 61] width 21 height 14
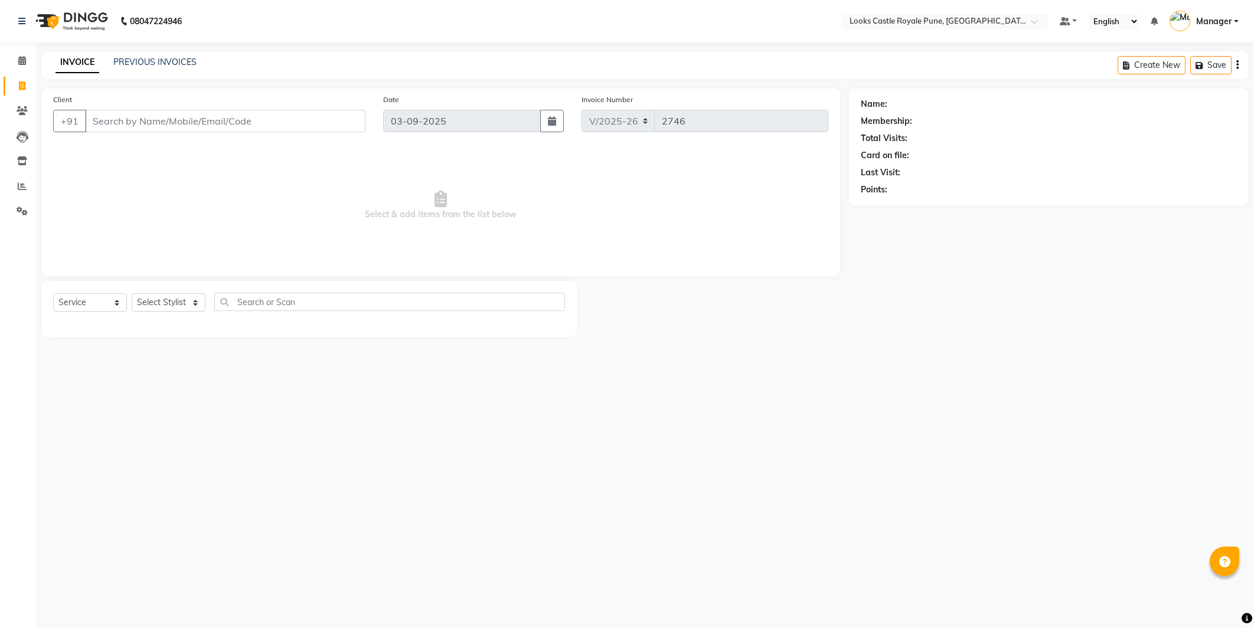
select select "5915"
select select "service"
click at [20, 54] on span at bounding box center [22, 61] width 21 height 14
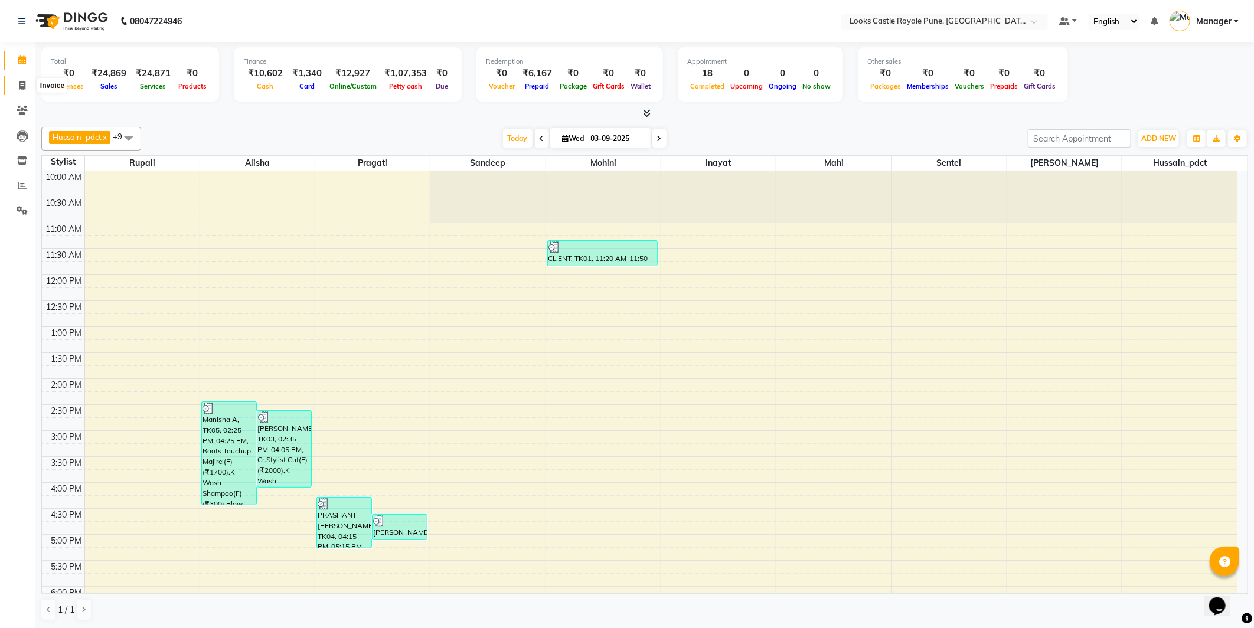
click at [16, 86] on span at bounding box center [22, 86] width 21 height 14
select select "5915"
select select "service"
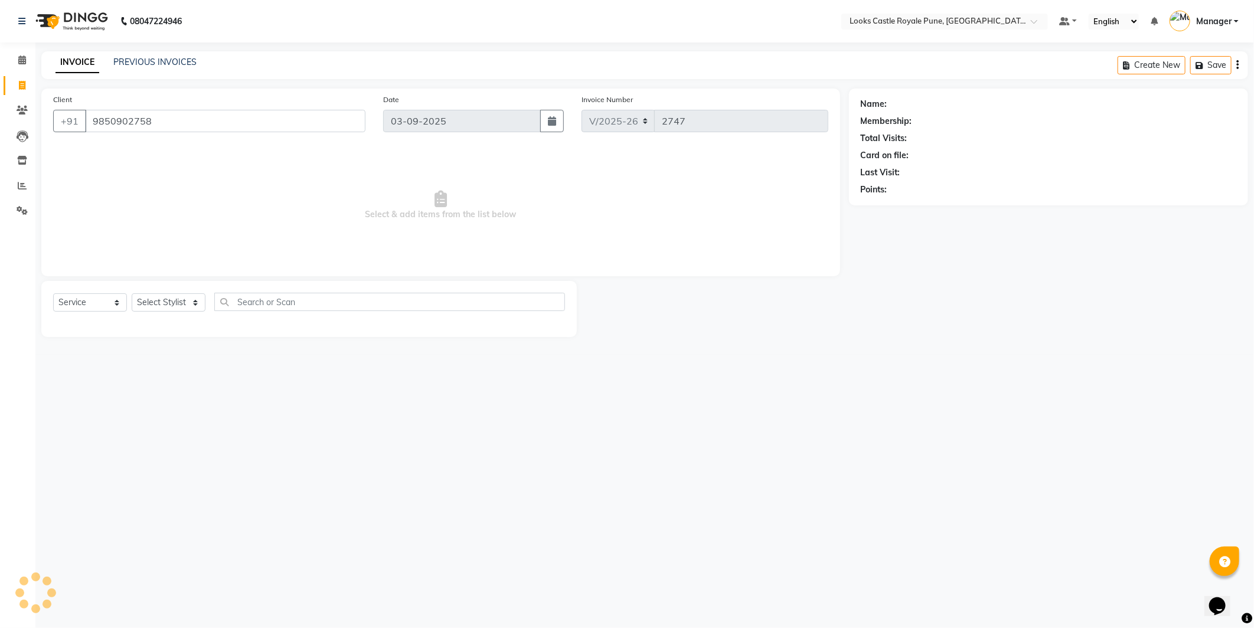
type input "9850902758"
select select "1: Object"
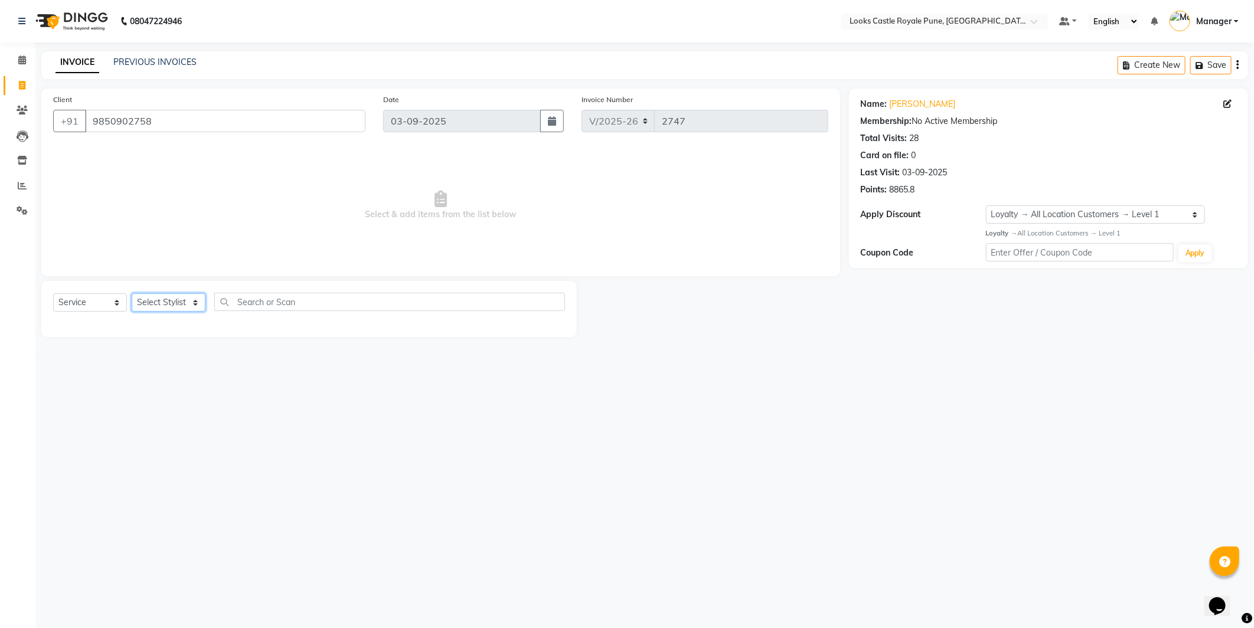
click at [150, 305] on select "Select Stylist Akshay [PERSON_NAME] [PERSON_NAME] [PERSON_NAME] Danish [PERSON_…" at bounding box center [169, 303] width 74 height 18
click at [250, 301] on input "text" at bounding box center [389, 302] width 351 height 18
click at [170, 298] on select "Select Stylist Akshay [PERSON_NAME] [PERSON_NAME] [PERSON_NAME] Danish [PERSON_…" at bounding box center [169, 303] width 74 height 18
select select "71317"
click at [132, 294] on select "Select Stylist Akshay [PERSON_NAME] [PERSON_NAME] [PERSON_NAME] Danish [PERSON_…" at bounding box center [169, 303] width 74 height 18
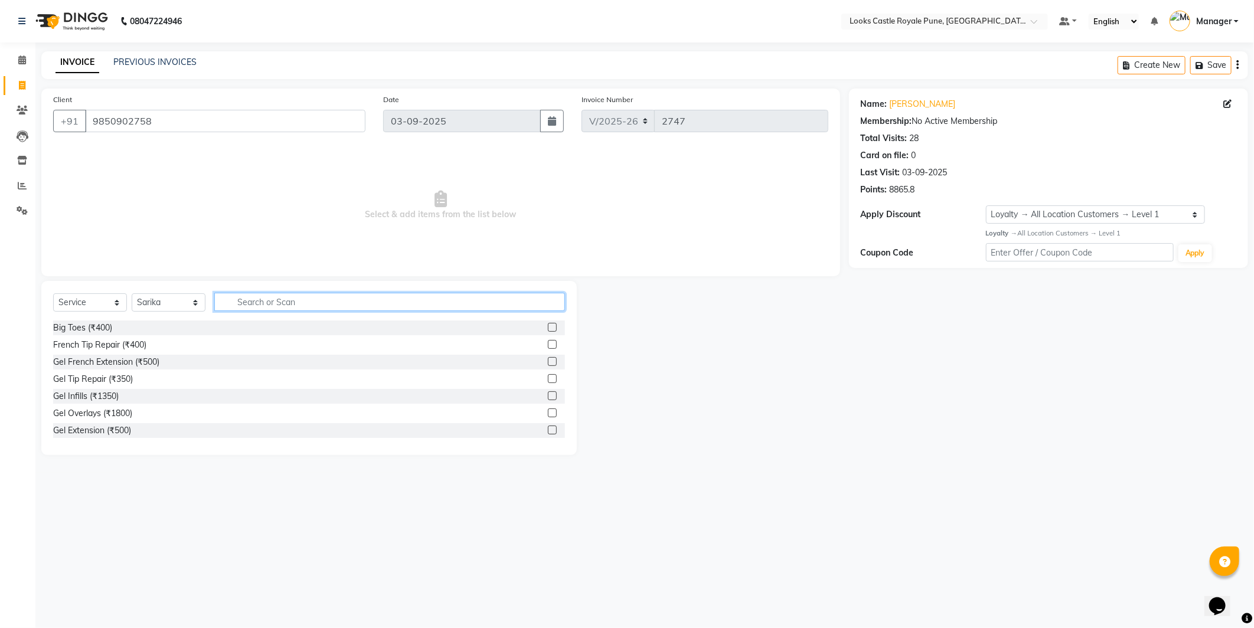
click at [282, 308] on input "text" at bounding box center [389, 302] width 351 height 18
type input "CLE"
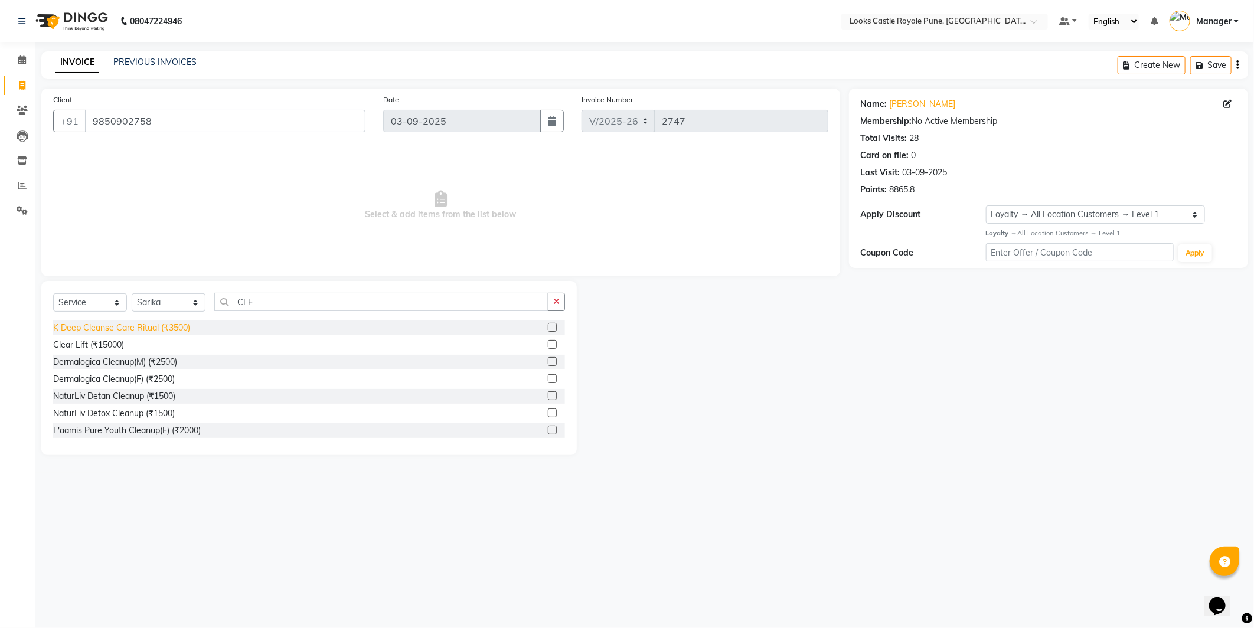
click at [159, 327] on div "K Deep Cleanse Care Ritual (₹3500)" at bounding box center [121, 328] width 137 height 12
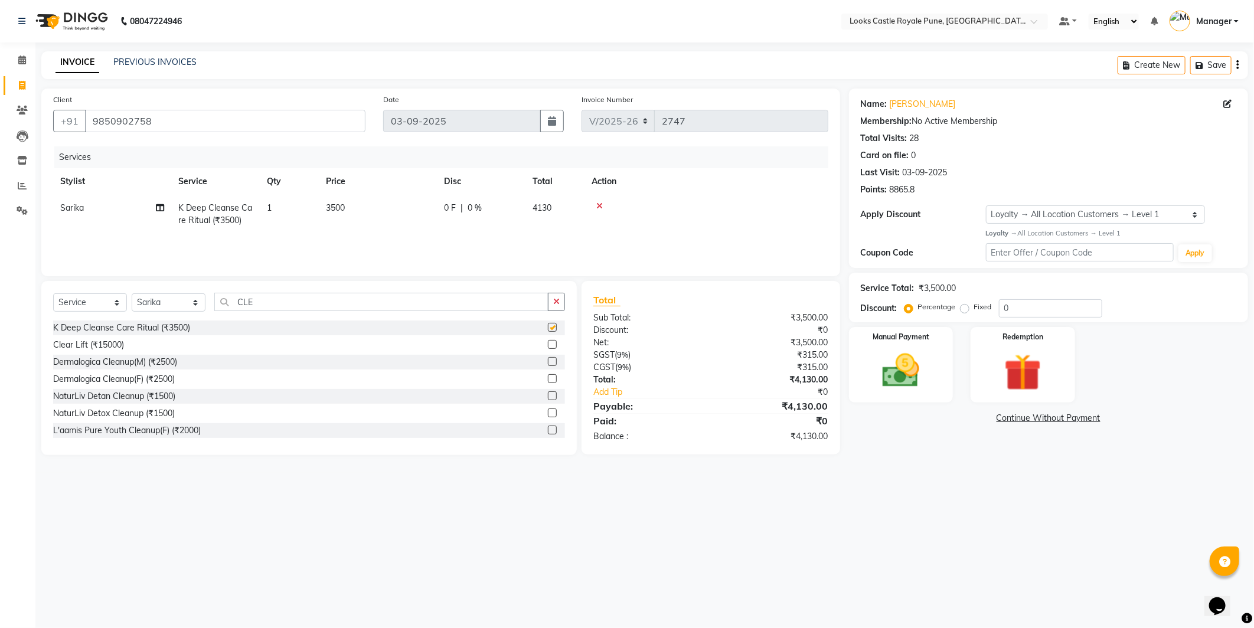
checkbox input "false"
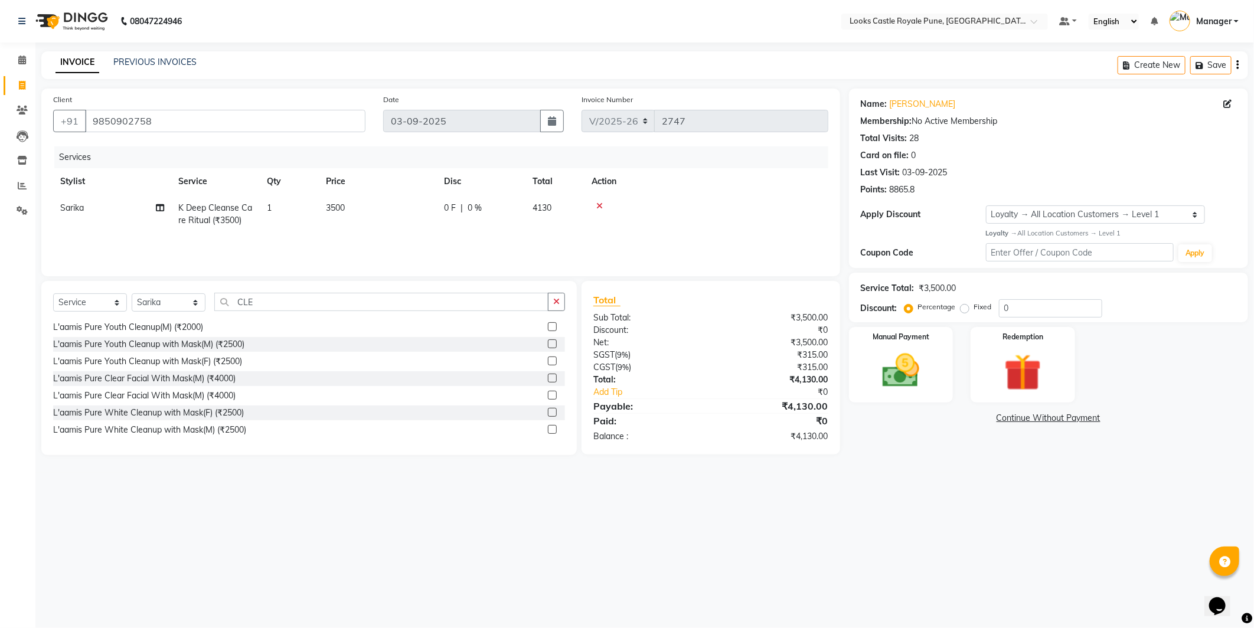
scroll to position [121, 0]
click at [292, 307] on input "CLE" at bounding box center [381, 302] width 334 height 18
drag, startPoint x: 292, startPoint y: 307, endPoint x: 232, endPoint y: 125, distance: 191.6
click at [265, 247] on div "Client +91 9850902758 Date 03-09-2025 Invoice Number V/2025 V/2025-26 2747 Serv…" at bounding box center [440, 272] width 817 height 367
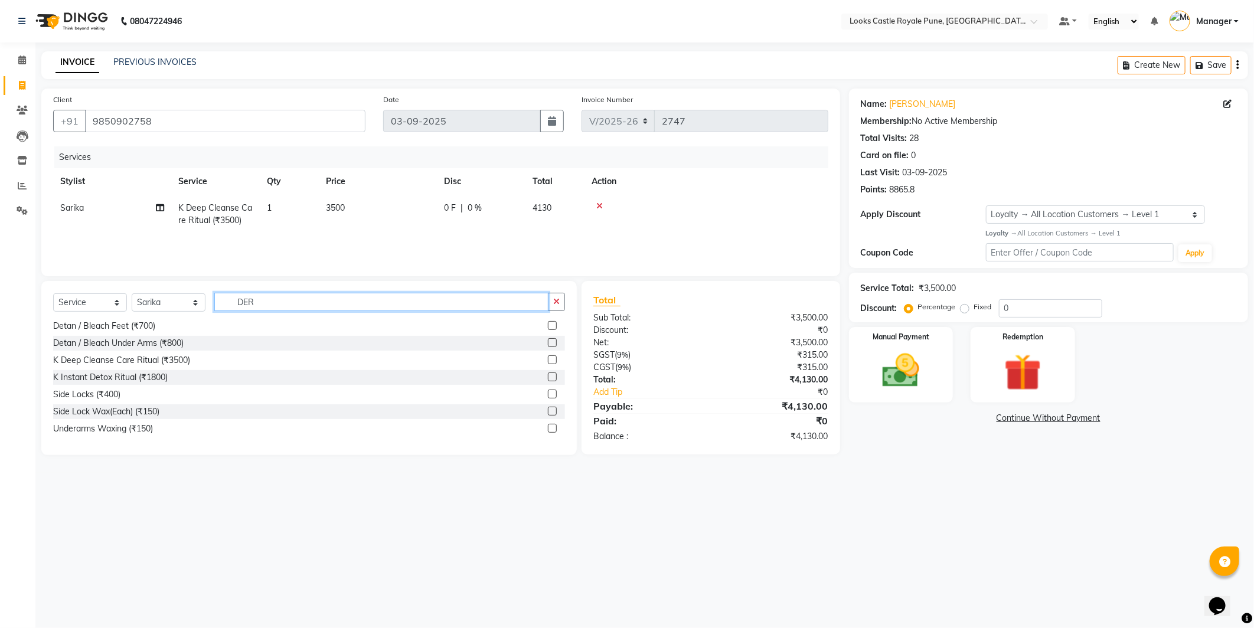
scroll to position [0, 0]
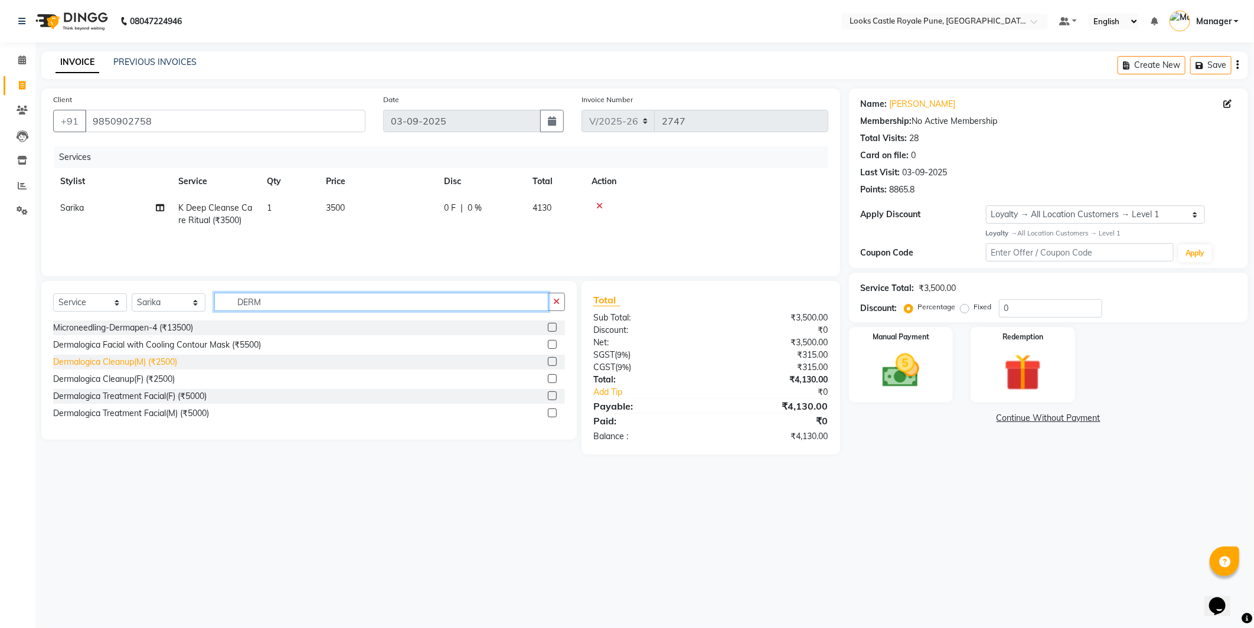
type input "DERM"
click at [125, 362] on div "Dermalogica Cleanup(M) (₹2500)" at bounding box center [115, 362] width 124 height 12
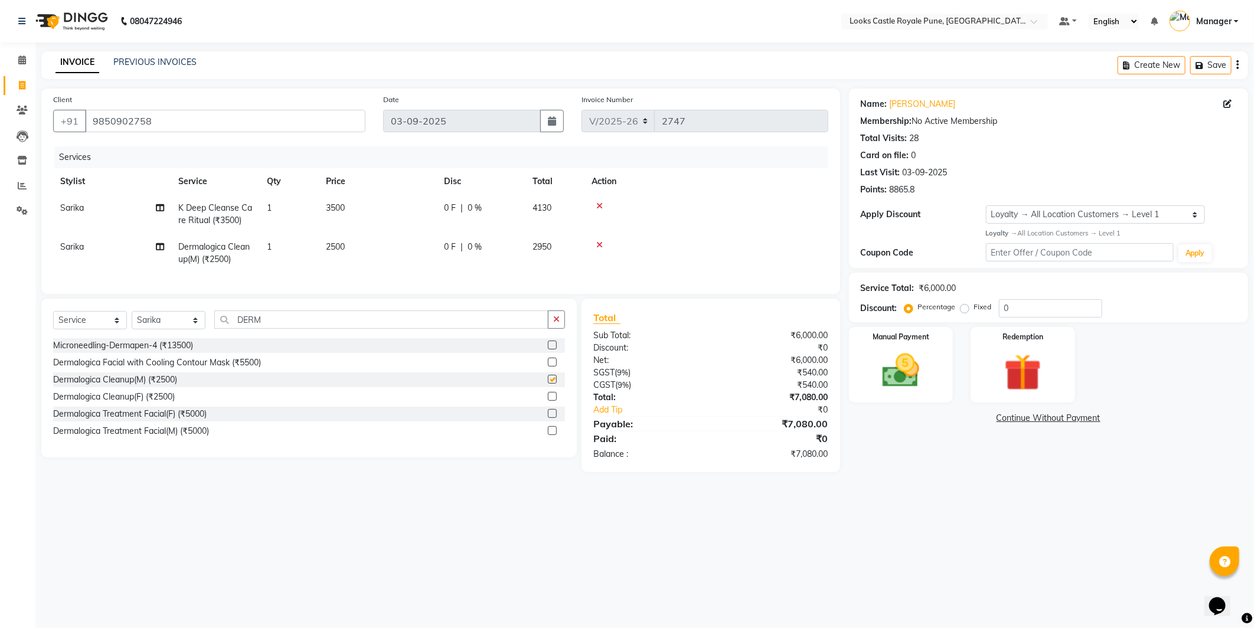
checkbox input "false"
click at [599, 204] on icon at bounding box center [600, 206] width 6 height 8
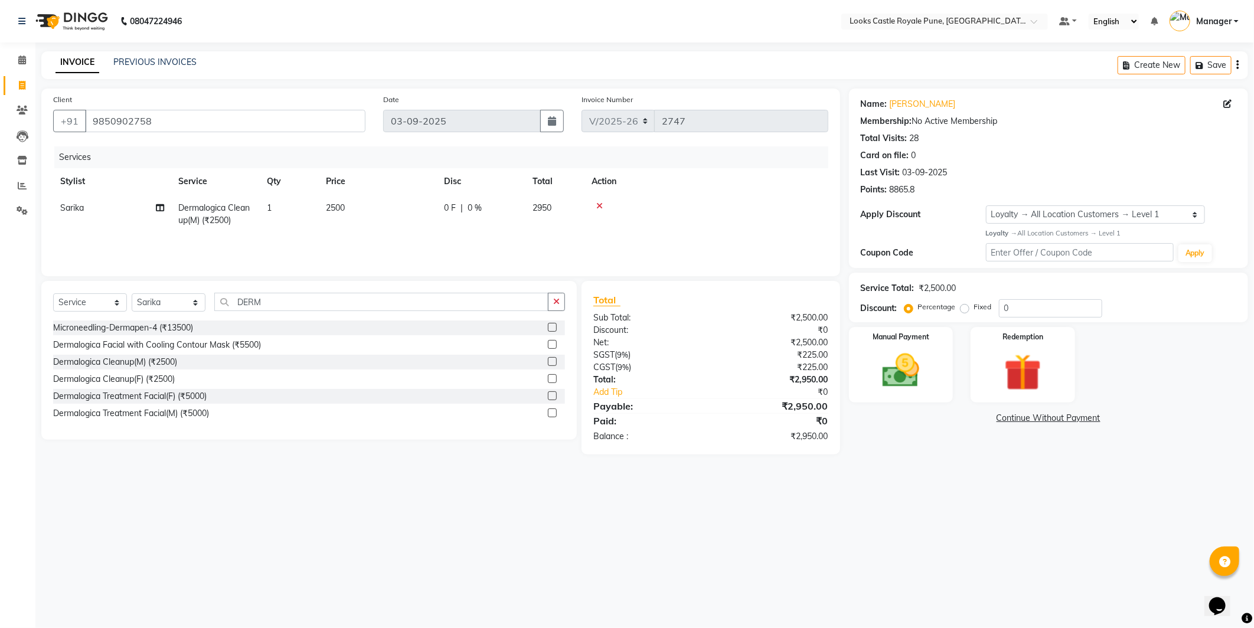
click at [374, 226] on td "2500" at bounding box center [378, 214] width 118 height 39
select select "71317"
drag, startPoint x: 411, startPoint y: 216, endPoint x: 187, endPoint y: 214, distance: 224.4
click at [187, 214] on tr "Akshay Alisha Amir Anjali Arif Arman Christy Danish Eli Gloria Hafiz Hussain_pd…" at bounding box center [440, 220] width 775 height 50
type input "3500"
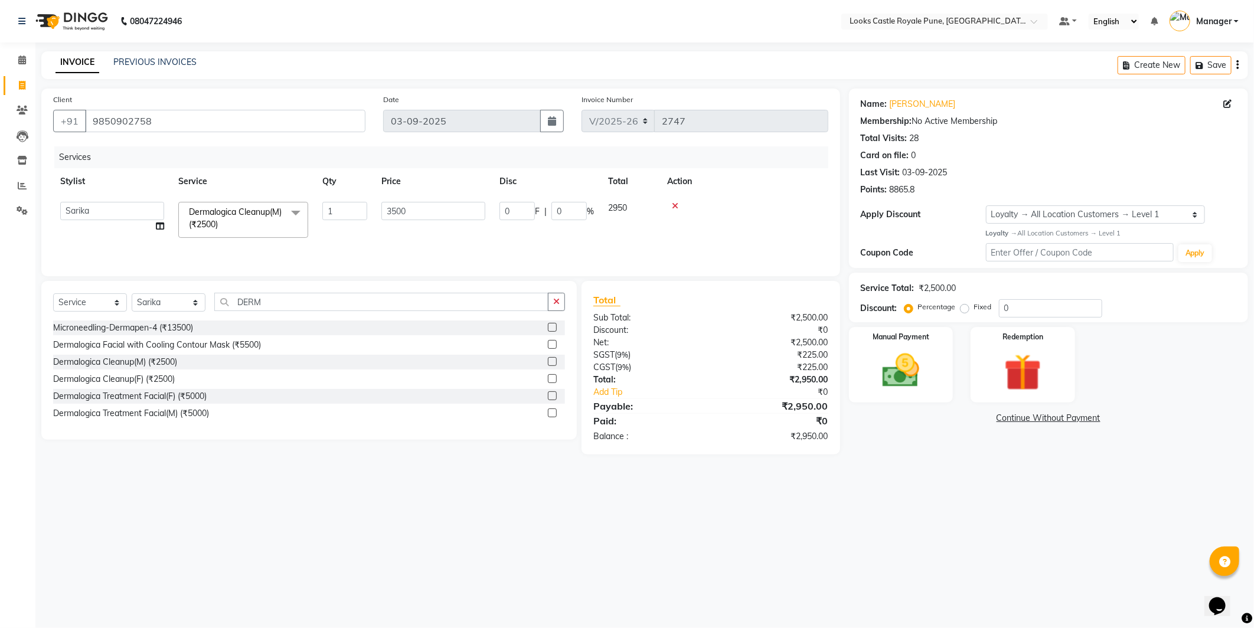
click at [739, 498] on div "08047224946 Select Location × Looks Castle Royale Pune, Pune, Maharashtra Defau…" at bounding box center [627, 314] width 1254 height 628
click at [899, 378] on img at bounding box center [901, 371] width 63 height 45
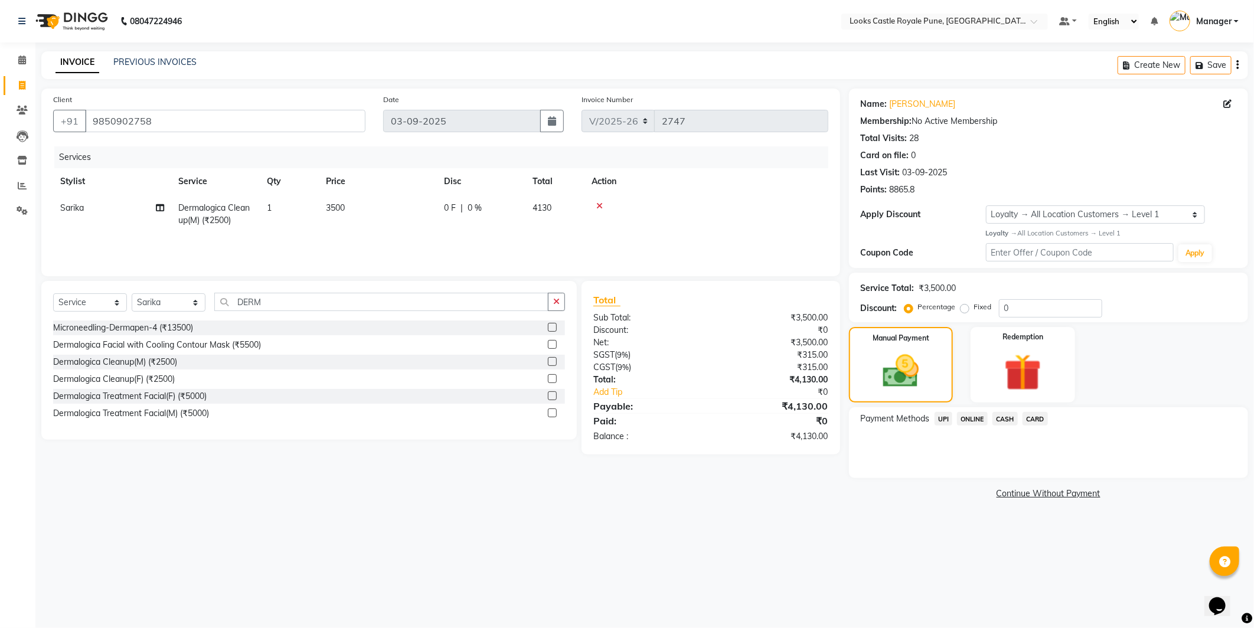
click at [936, 420] on span "UPI" at bounding box center [944, 419] width 18 height 14
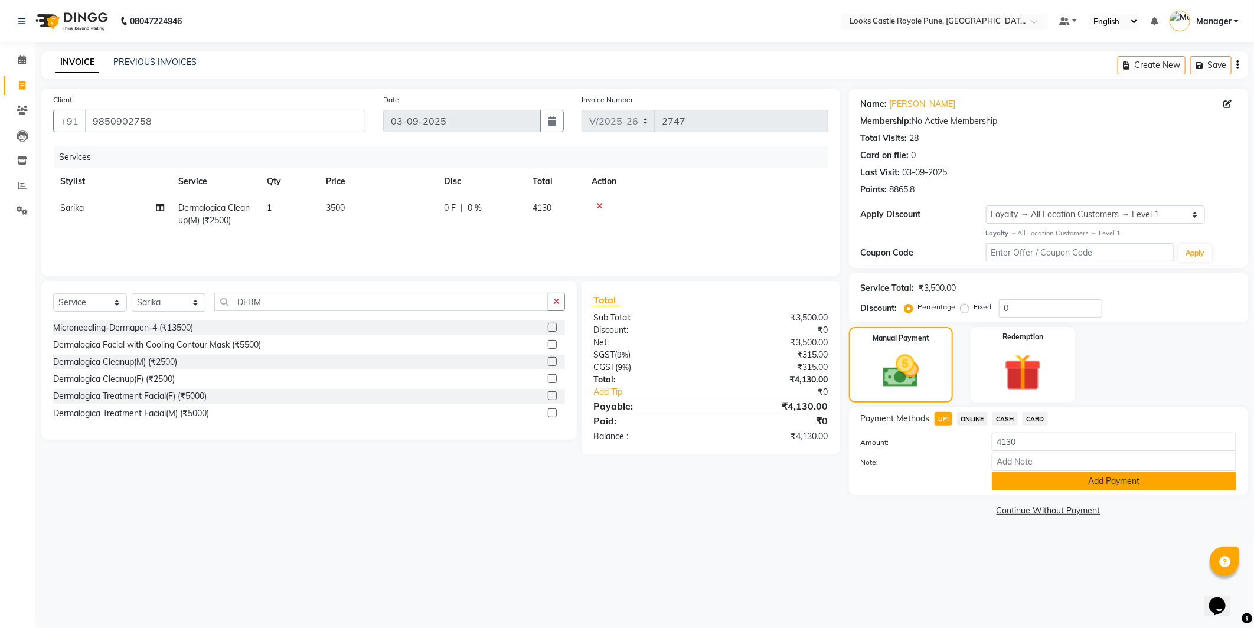
drag, startPoint x: 1054, startPoint y: 472, endPoint x: 1055, endPoint y: 481, distance: 8.9
click at [1054, 473] on button "Add Payment" at bounding box center [1114, 481] width 245 height 18
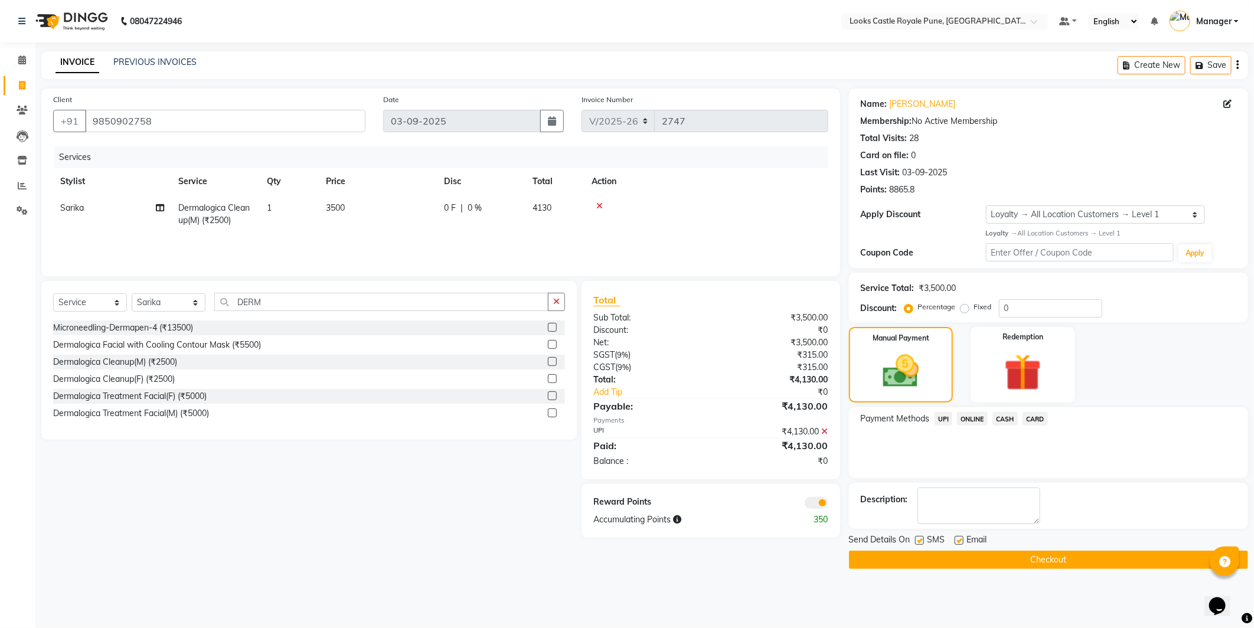
click at [1055, 553] on button "Checkout" at bounding box center [1048, 560] width 399 height 18
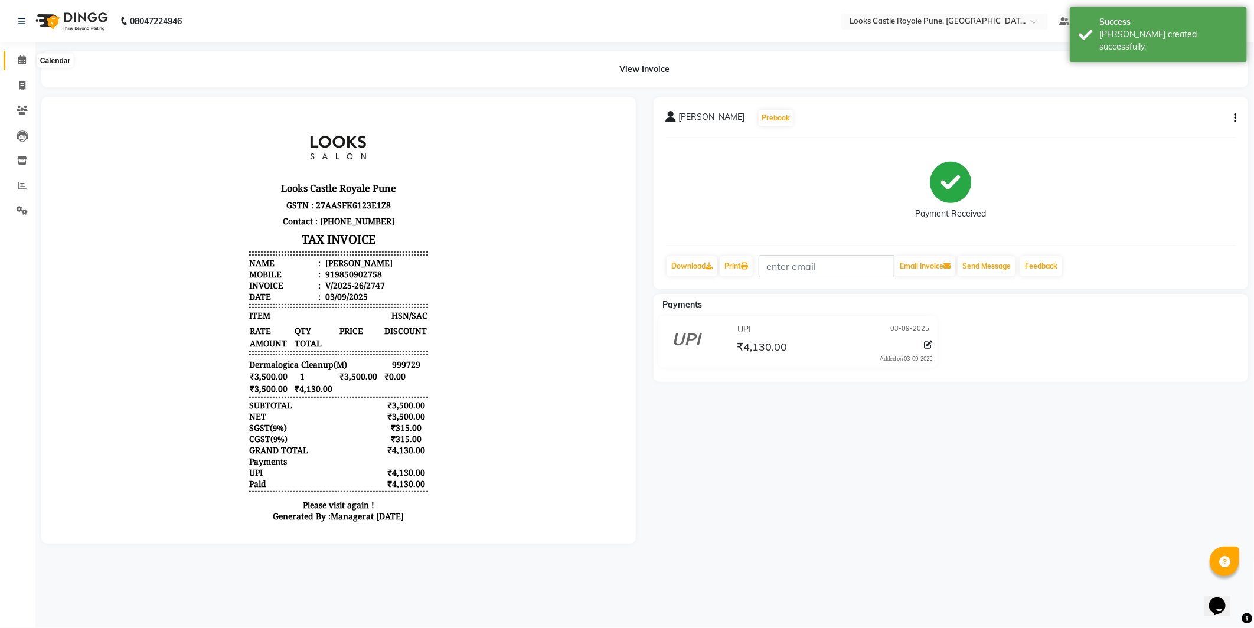
click at [14, 60] on span at bounding box center [22, 61] width 21 height 14
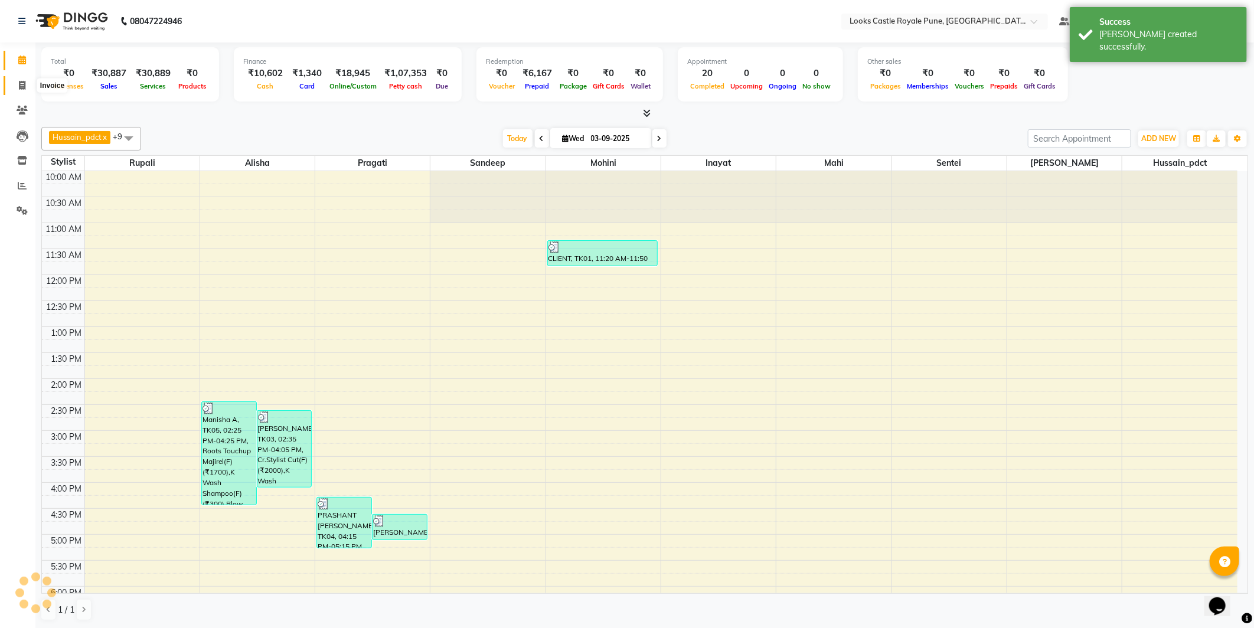
click at [19, 83] on icon at bounding box center [22, 85] width 6 height 9
select select "5915"
select select "service"
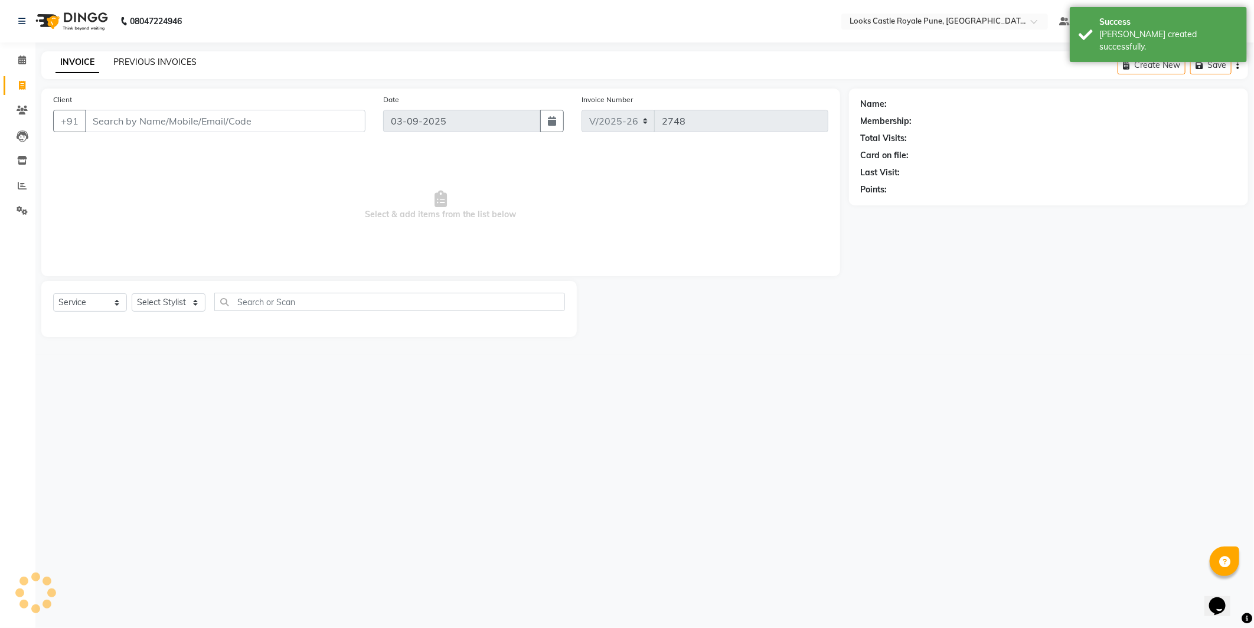
click at [163, 57] on link "PREVIOUS INVOICES" at bounding box center [154, 62] width 83 height 11
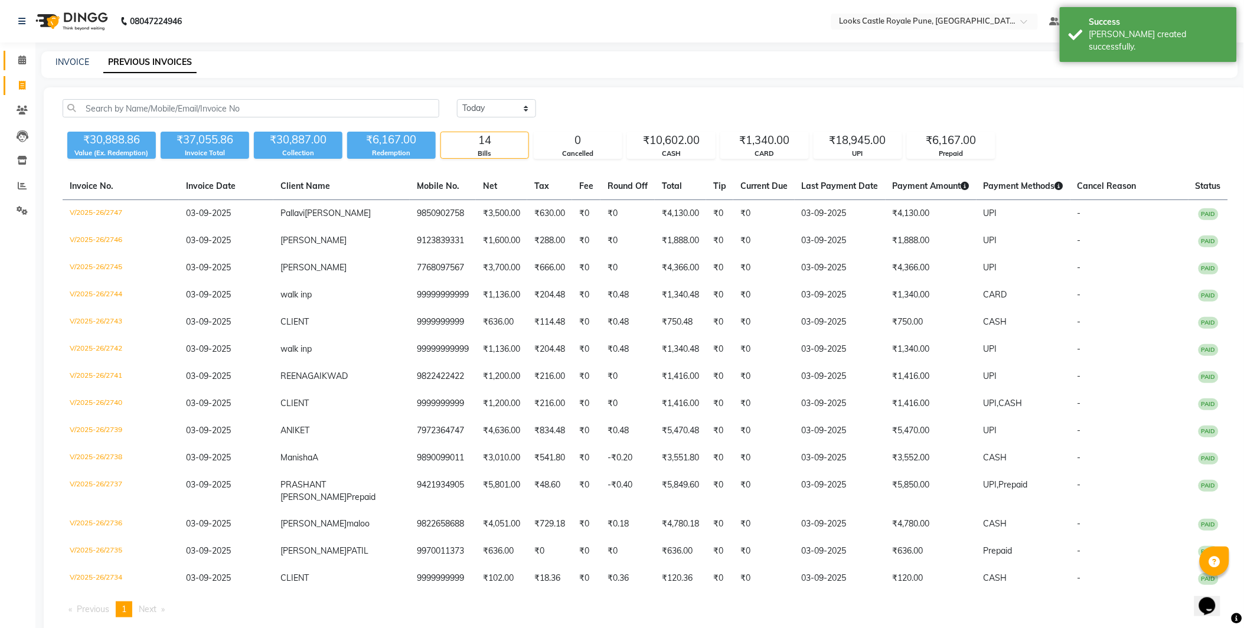
click at [9, 67] on link "Calendar" at bounding box center [18, 60] width 28 height 19
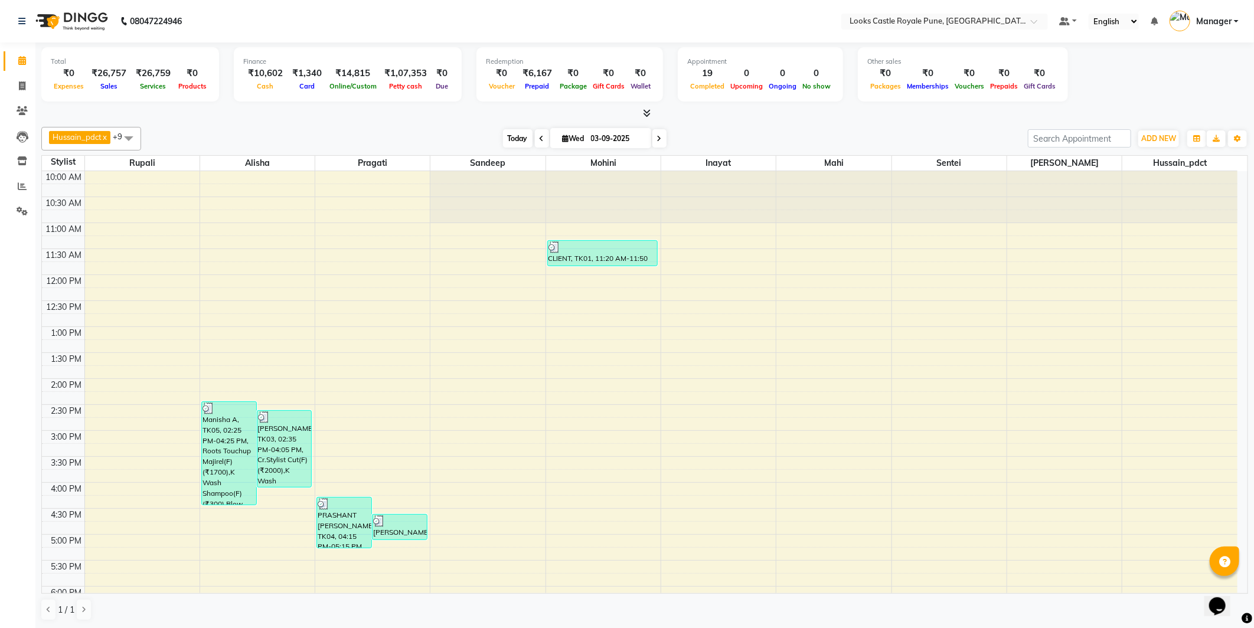
click at [503, 138] on span "Today" at bounding box center [518, 138] width 30 height 18
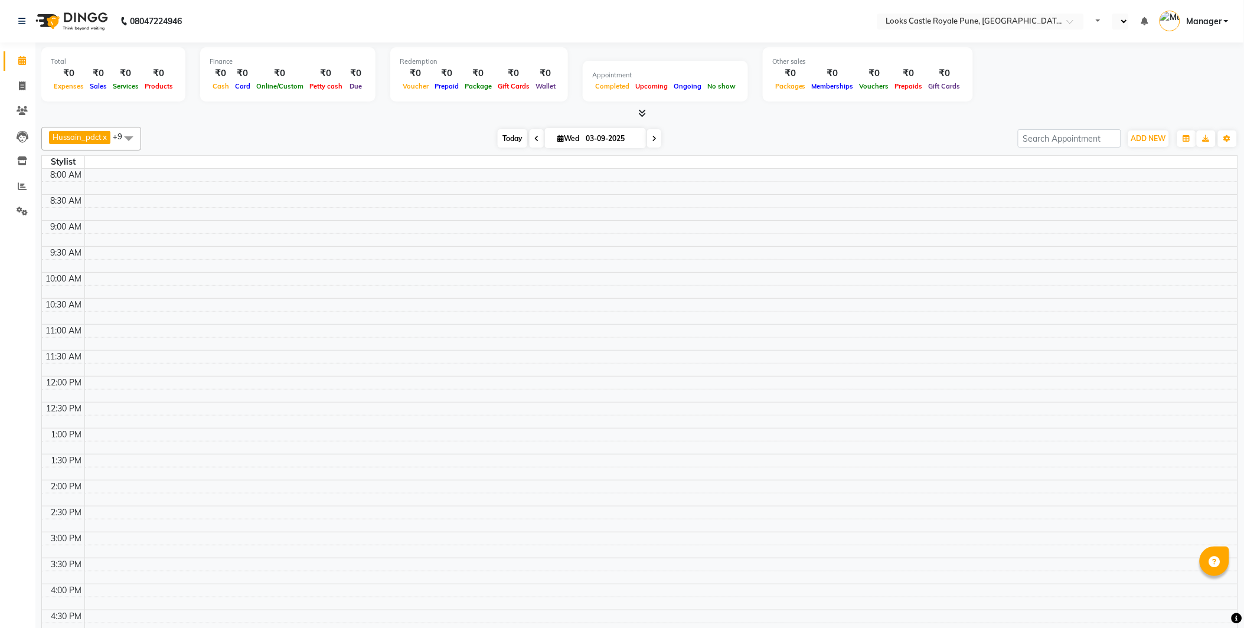
select select "en"
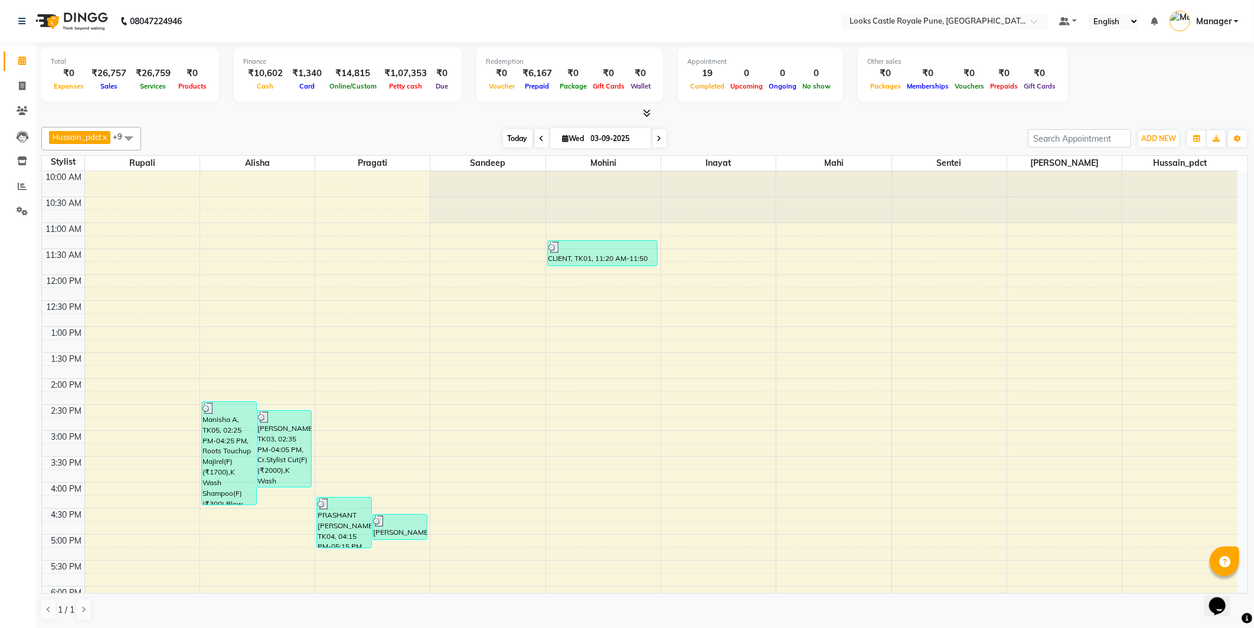
click at [515, 132] on span "Today" at bounding box center [518, 138] width 30 height 18
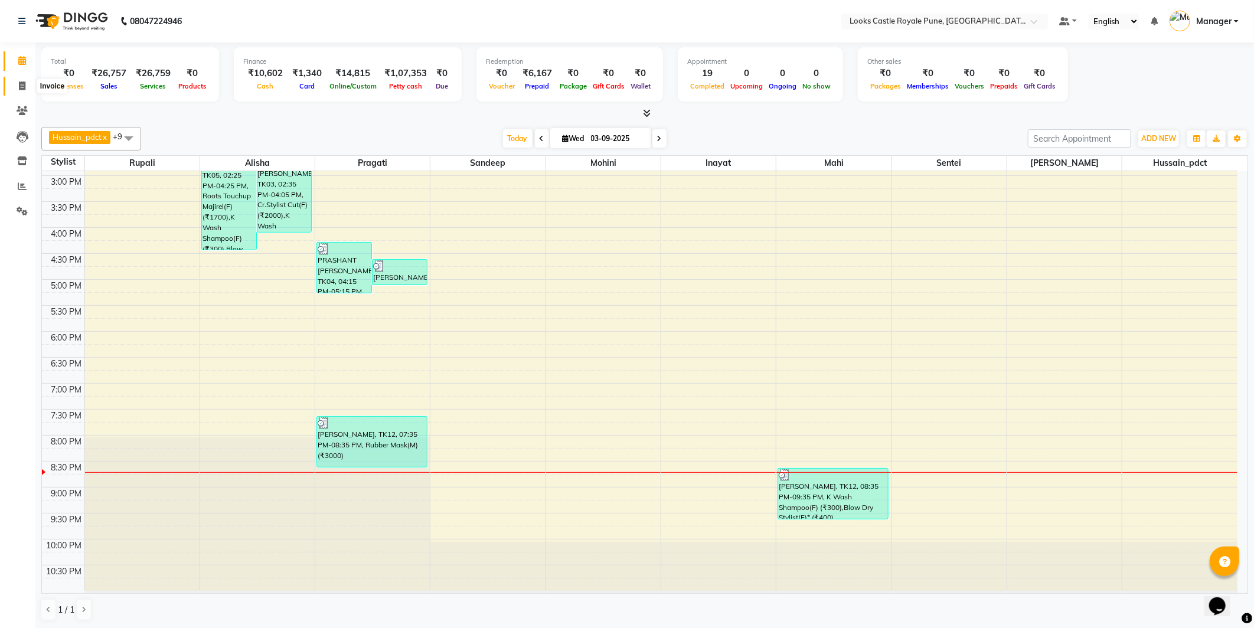
click at [21, 90] on icon at bounding box center [22, 86] width 6 height 9
select select "5915"
select select "service"
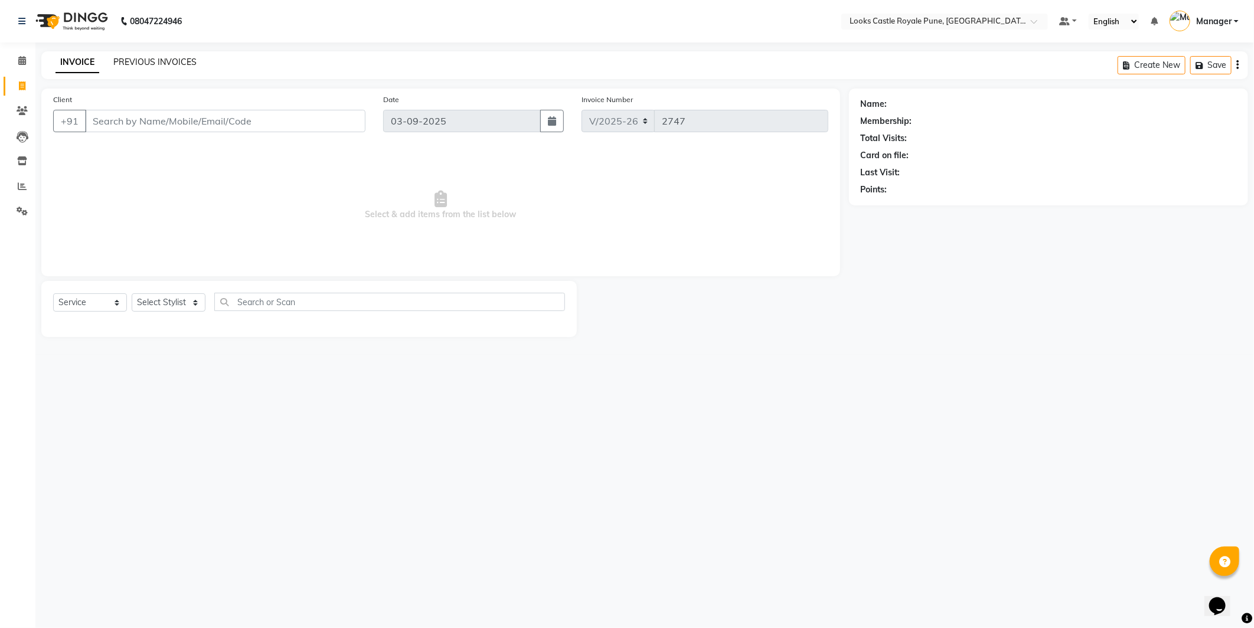
click at [139, 63] on link "PREVIOUS INVOICES" at bounding box center [154, 62] width 83 height 11
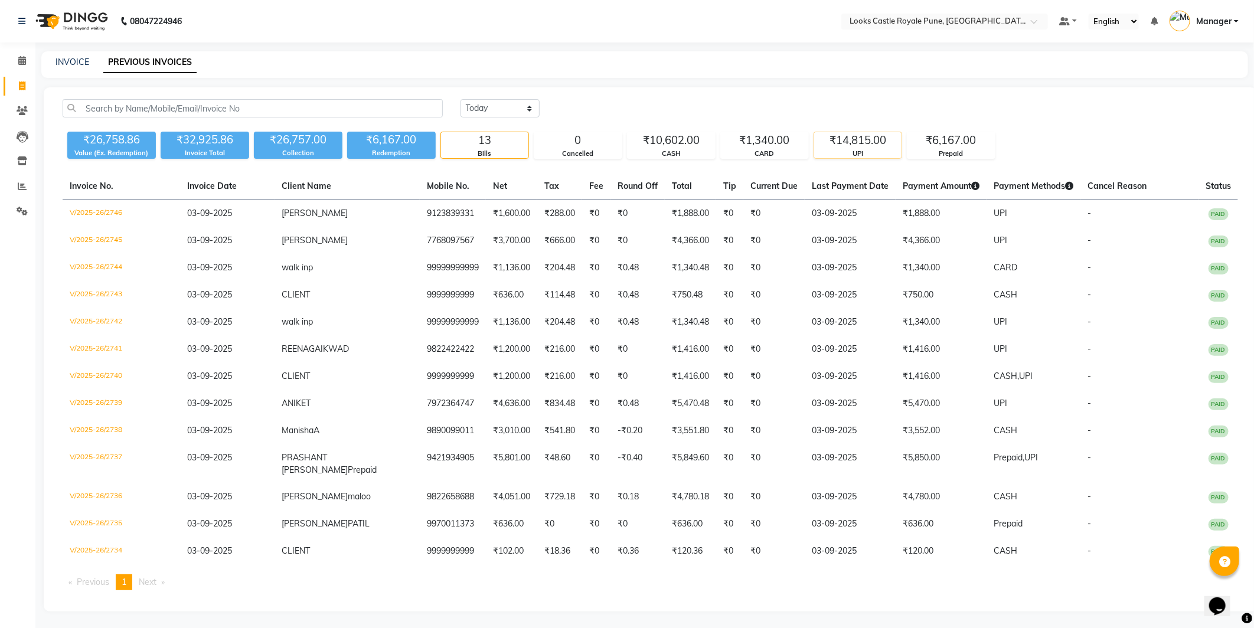
click at [863, 144] on div "₹14,815.00" at bounding box center [857, 140] width 87 height 17
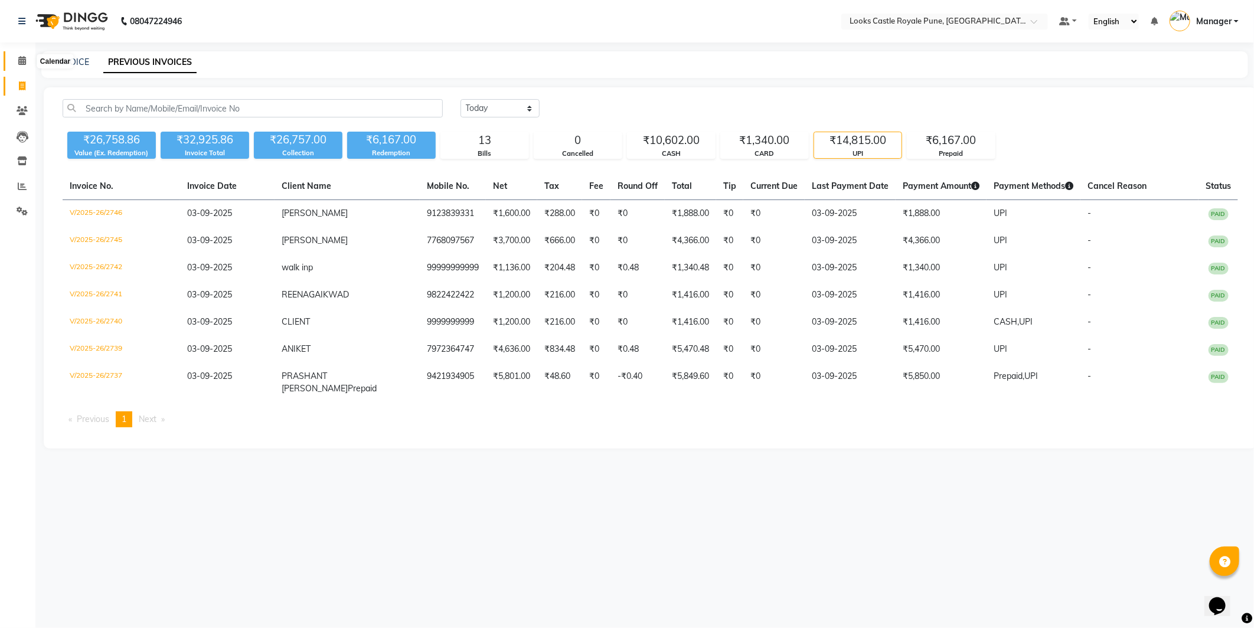
click at [18, 59] on icon at bounding box center [22, 60] width 8 height 9
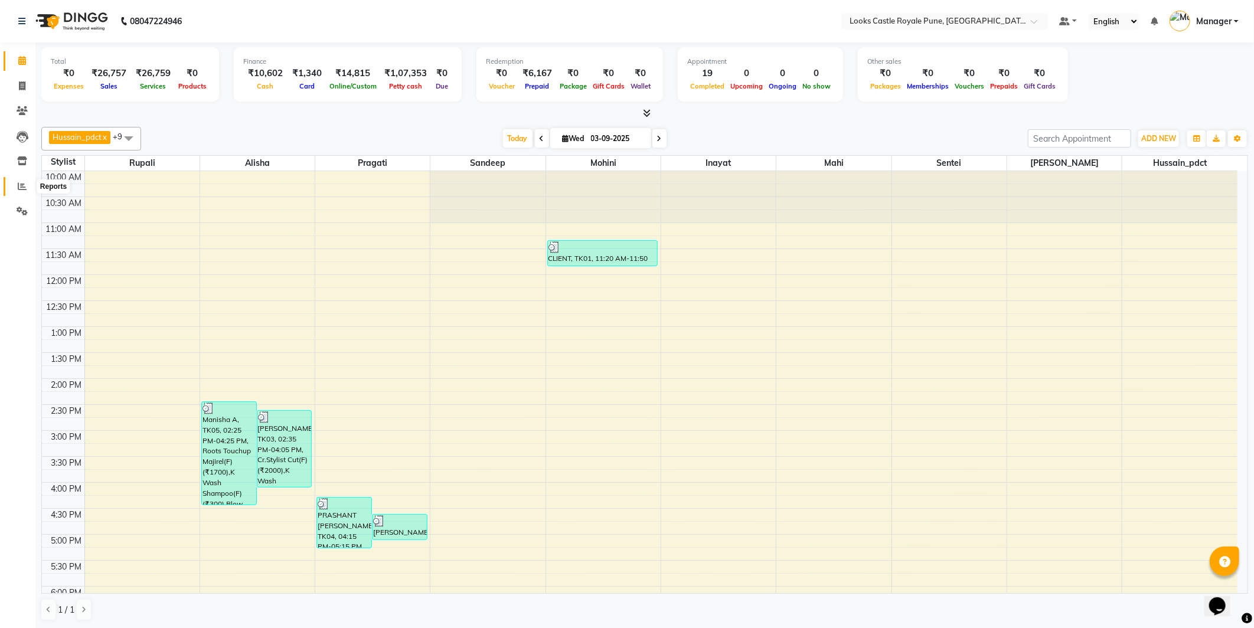
click at [19, 182] on icon at bounding box center [22, 186] width 9 height 9
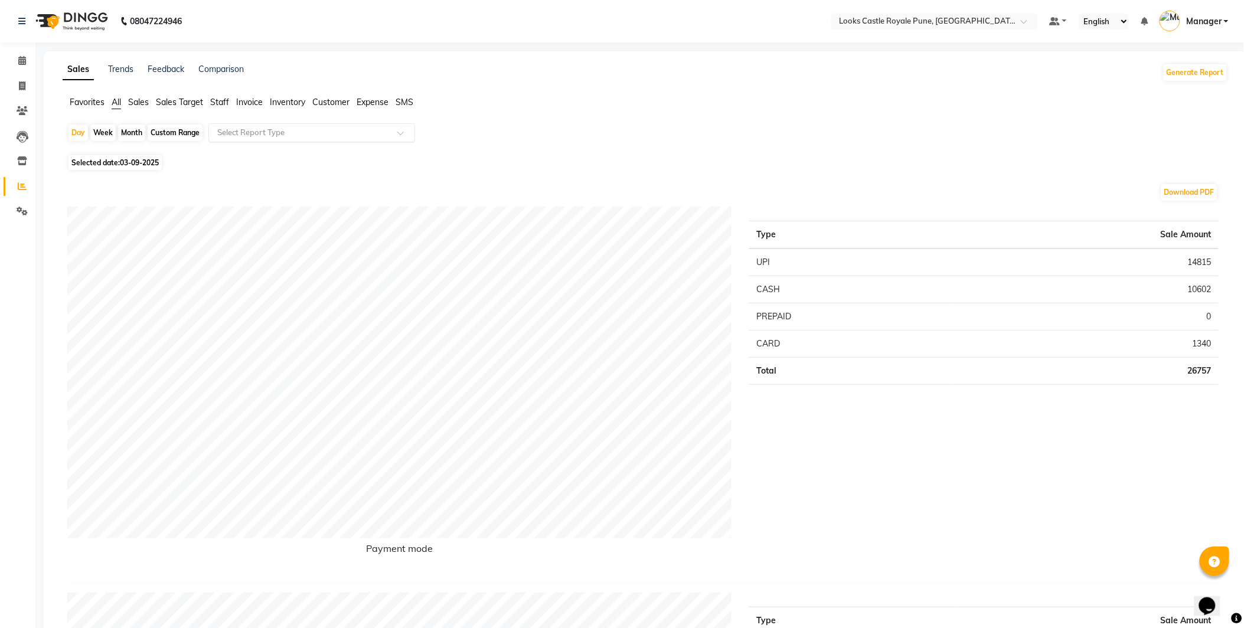
click at [291, 133] on input "text" at bounding box center [300, 133] width 170 height 12
click at [228, 96] on li "Staff" at bounding box center [219, 102] width 19 height 12
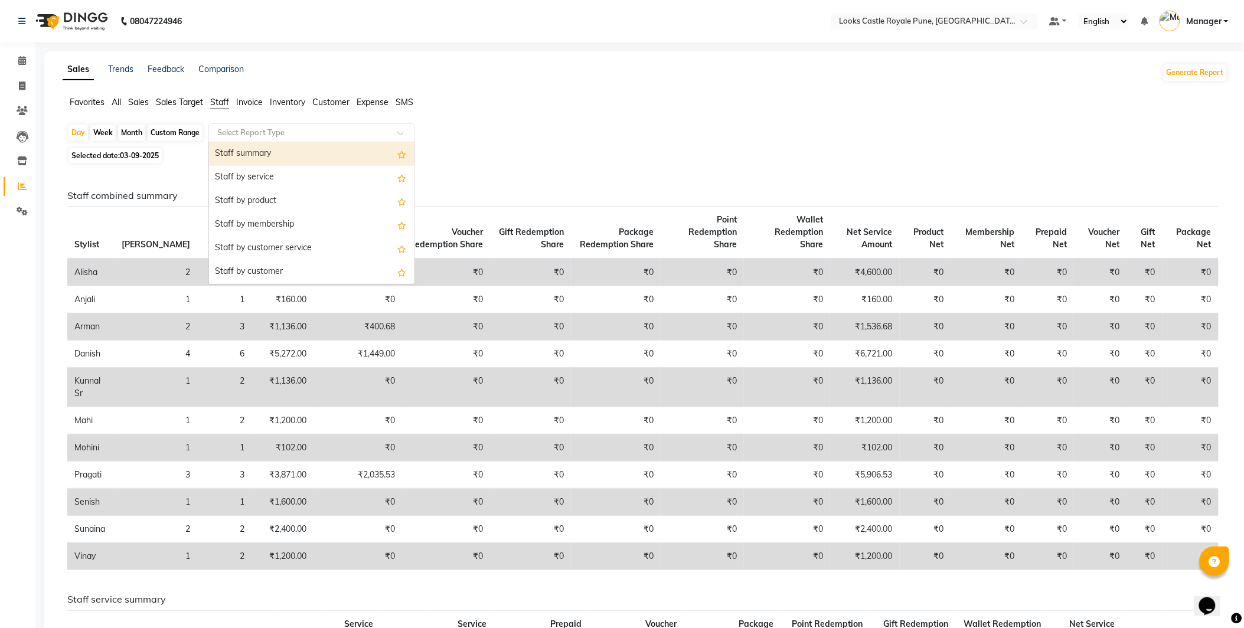
click at [244, 134] on input "text" at bounding box center [300, 133] width 170 height 12
click at [238, 180] on div "Staff by service" at bounding box center [312, 178] width 206 height 24
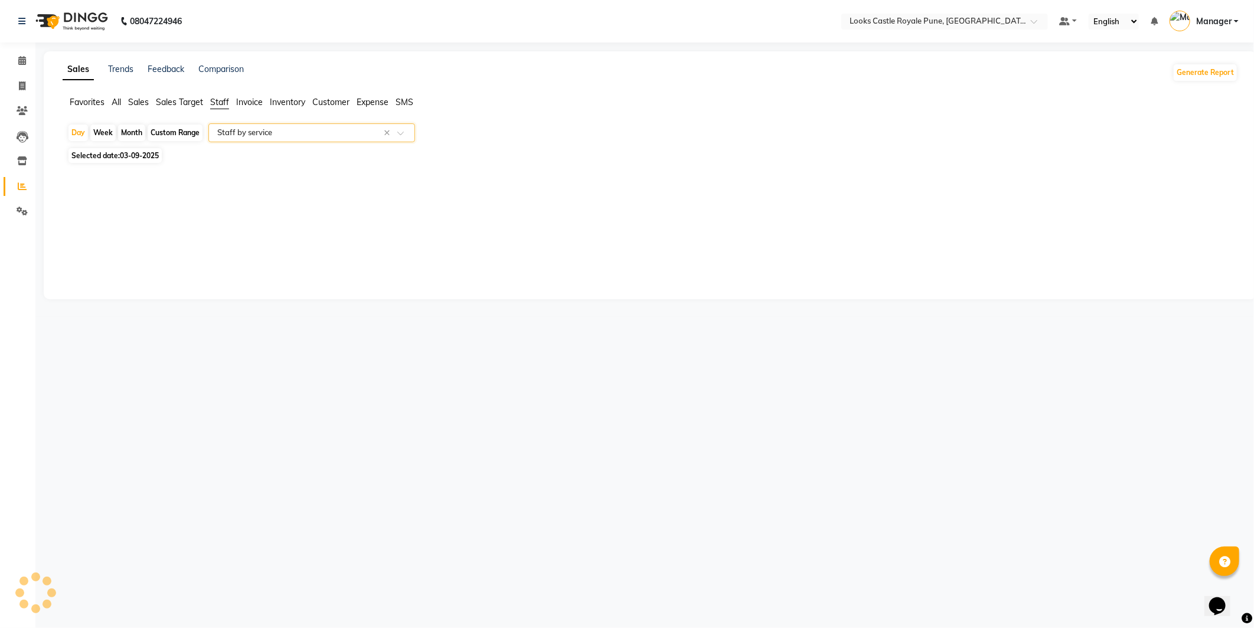
select select "full_report"
select select "csv"
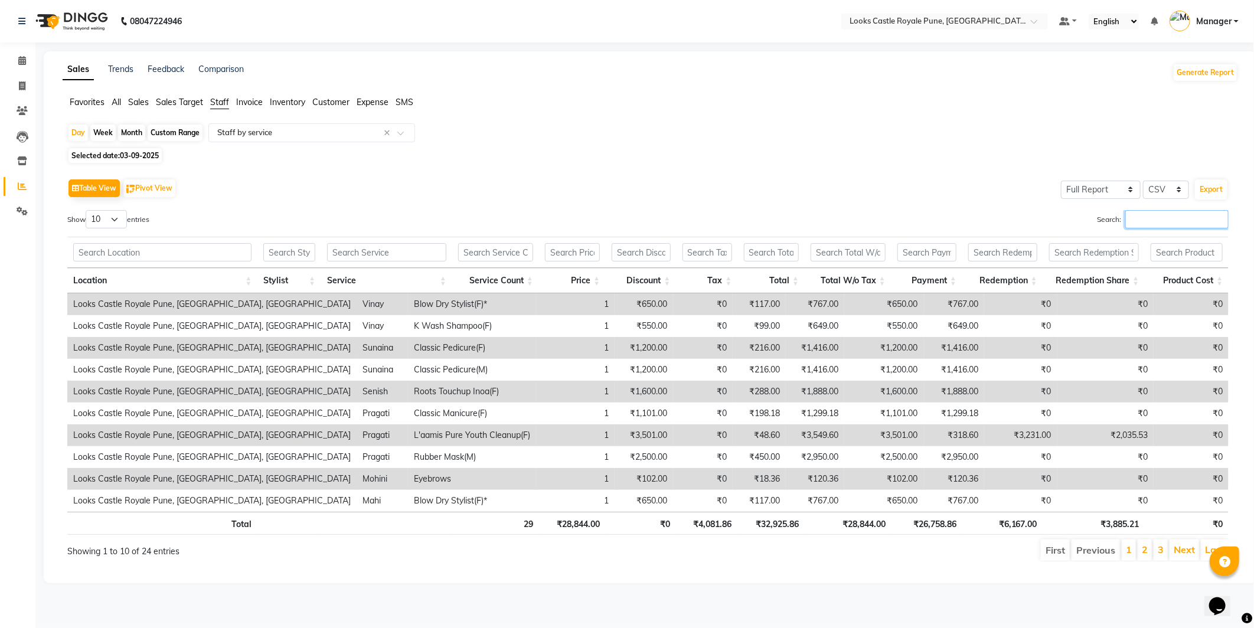
click at [1177, 219] on input "Search:" at bounding box center [1177, 219] width 103 height 18
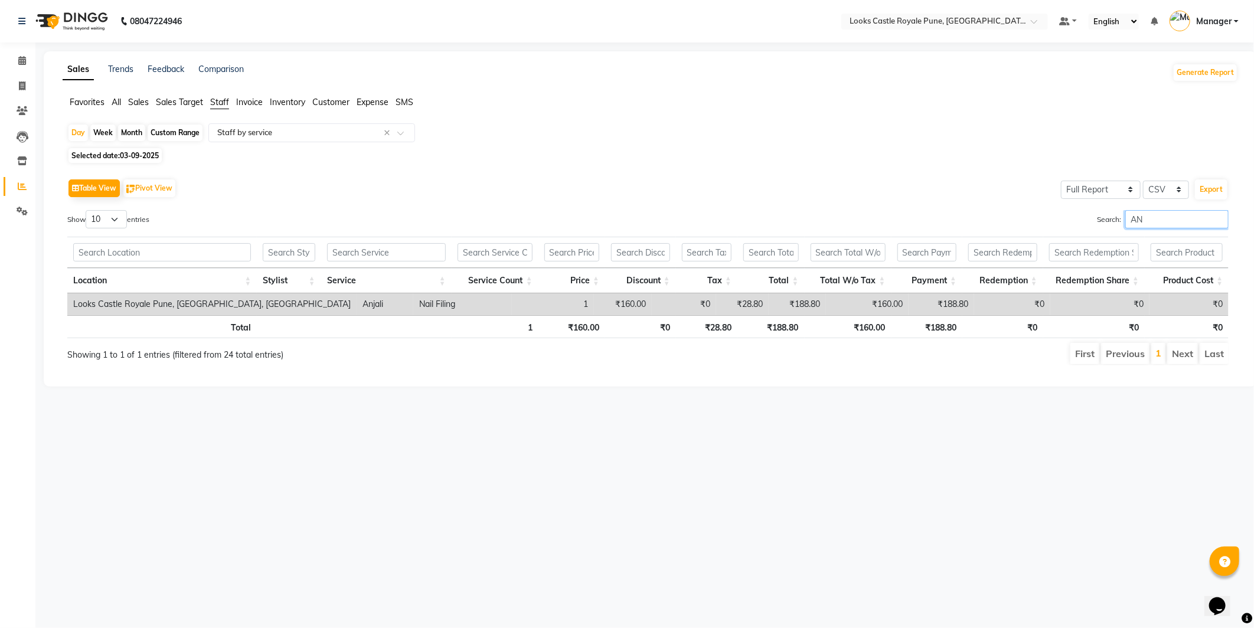
type input "A"
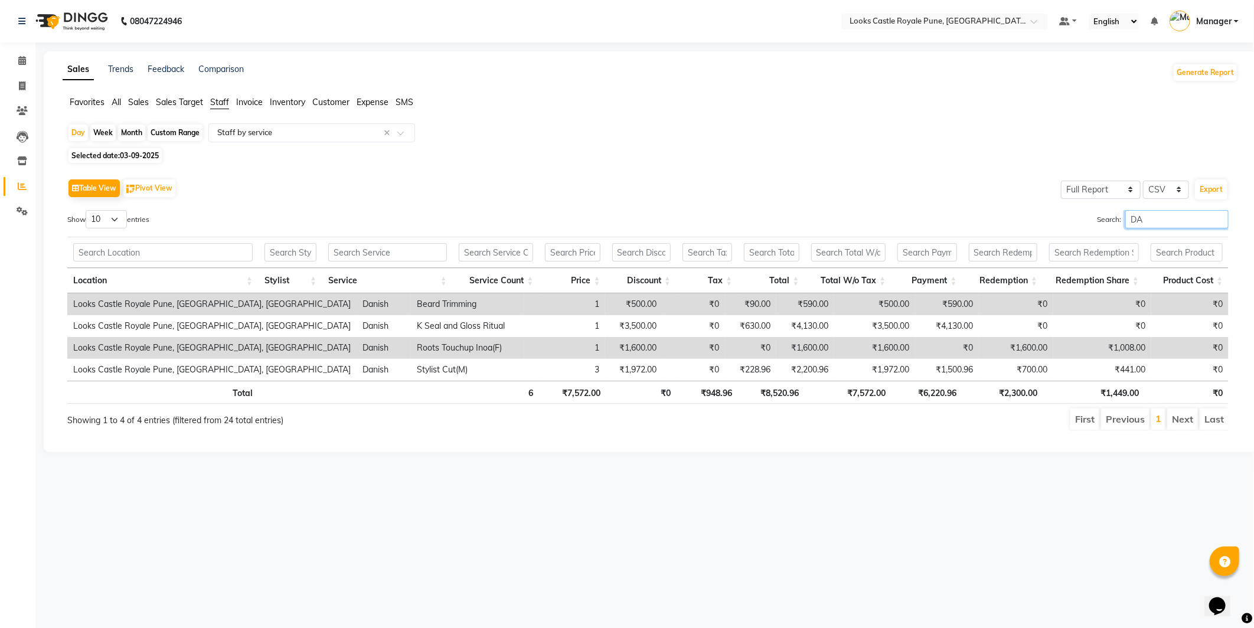
type input "D"
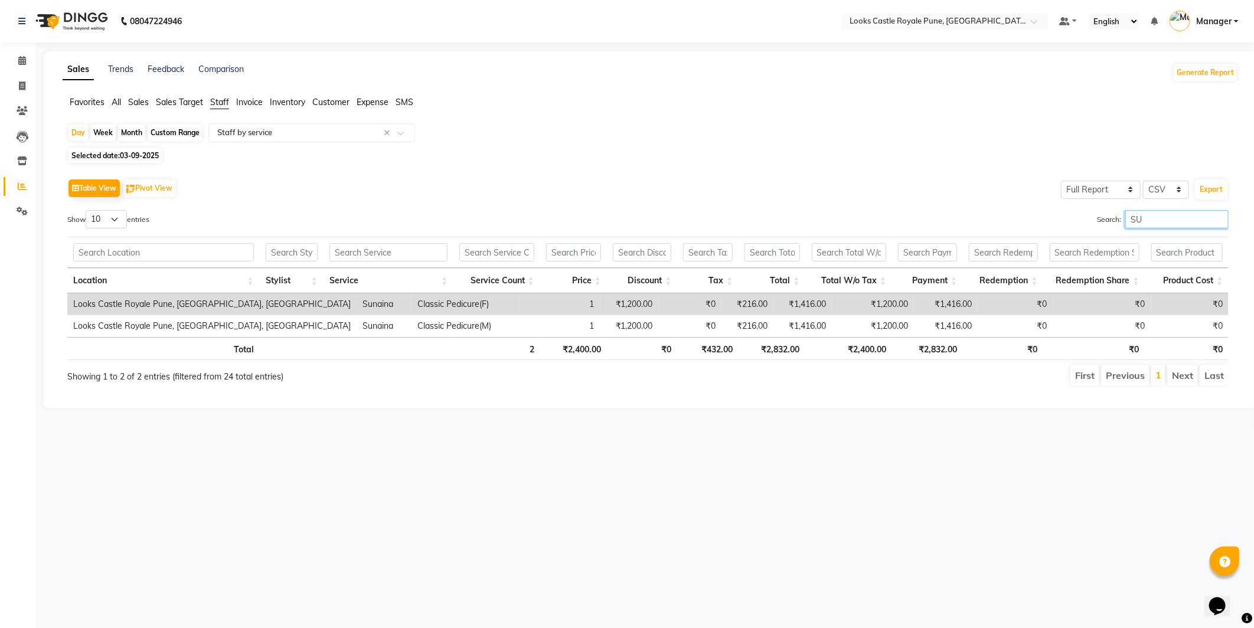
type input "S"
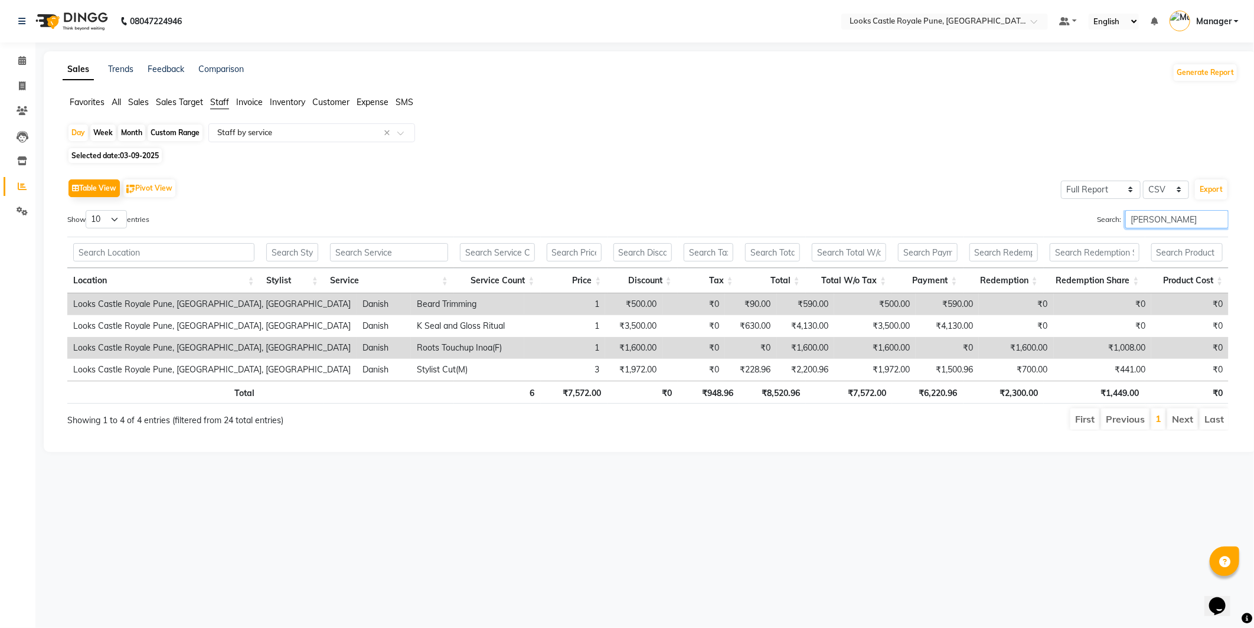
type input "DAN"
click at [25, 63] on icon at bounding box center [22, 60] width 8 height 9
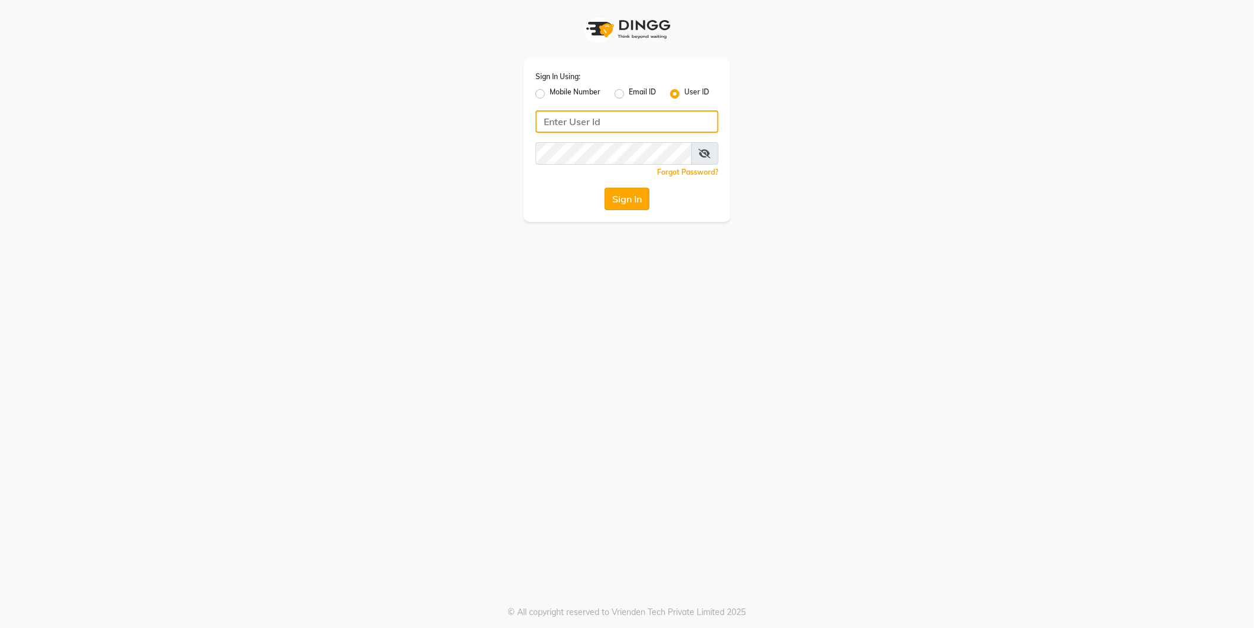
type input "e2555-01"
click at [612, 194] on button "Sign In" at bounding box center [627, 199] width 45 height 22
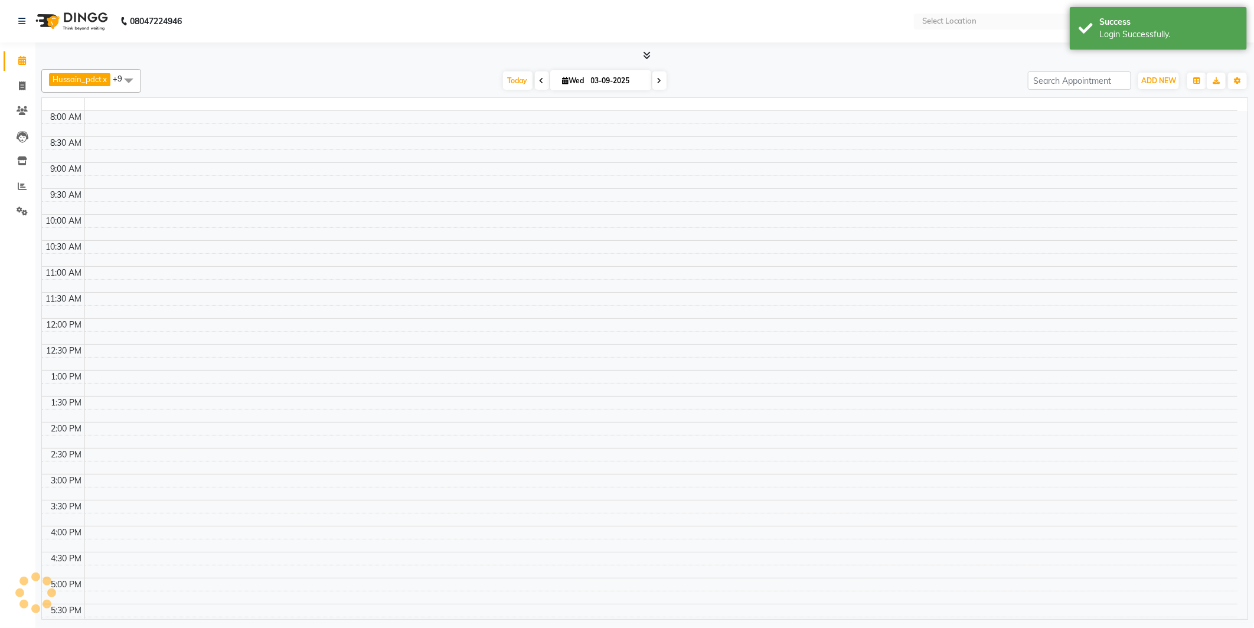
select select "en"
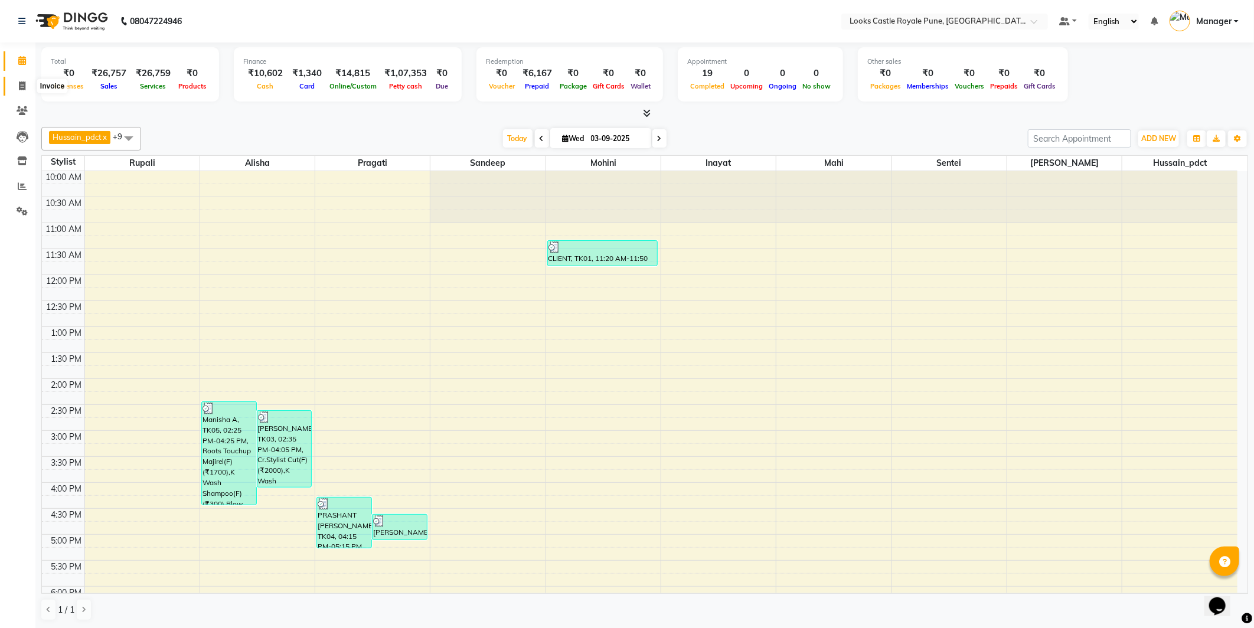
click at [26, 89] on span at bounding box center [22, 87] width 21 height 14
select select "5915"
select select "service"
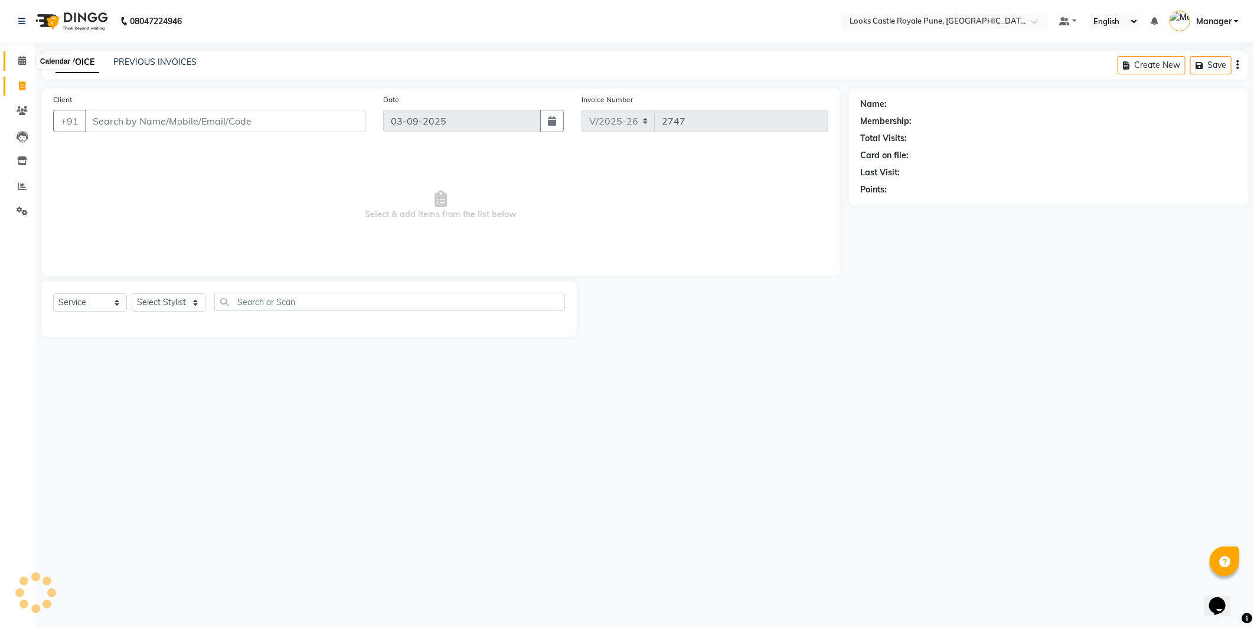
click at [15, 67] on span at bounding box center [22, 61] width 21 height 14
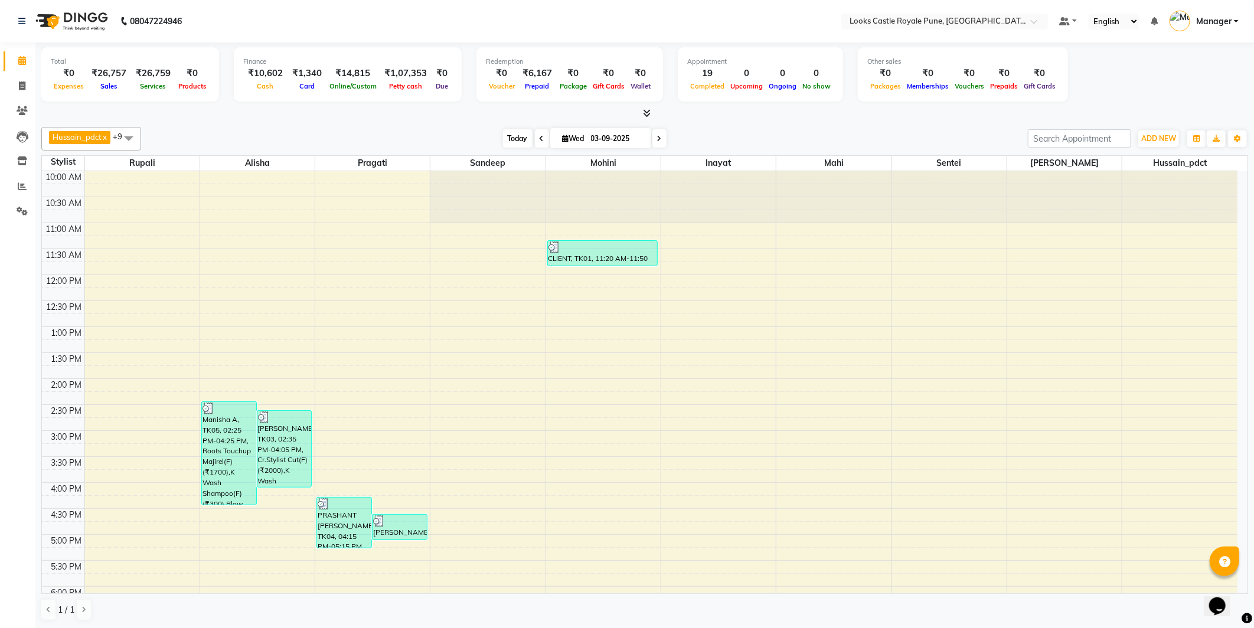
click at [518, 135] on span "Today" at bounding box center [518, 138] width 30 height 18
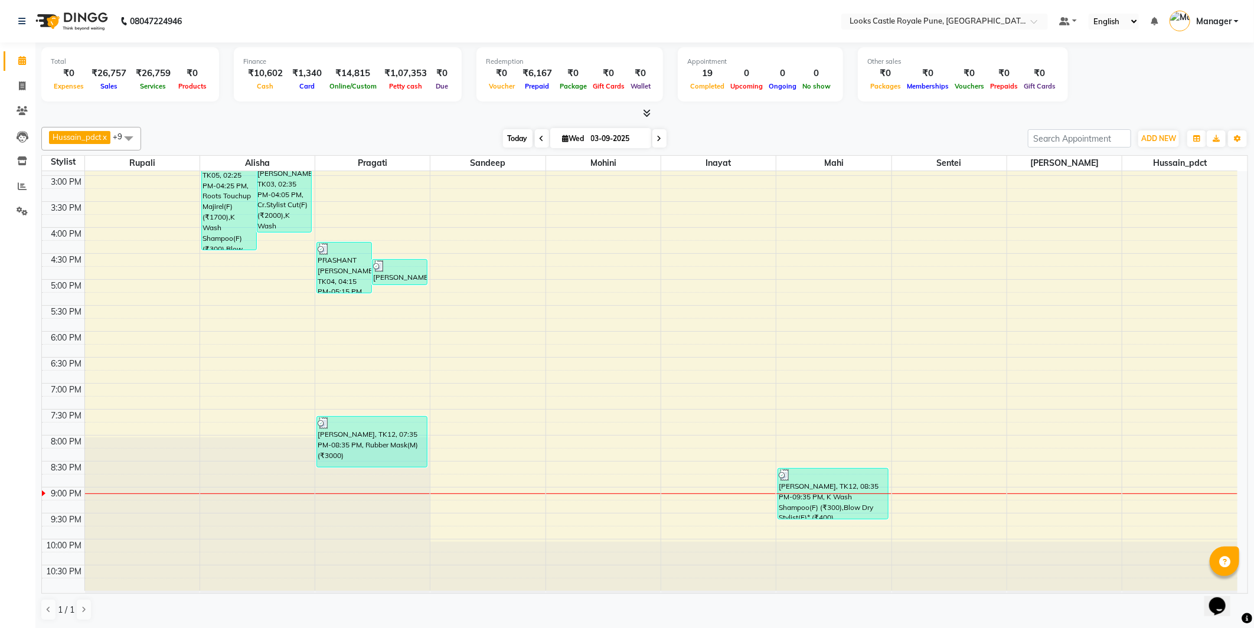
click at [503, 134] on span "Today" at bounding box center [518, 138] width 30 height 18
click at [20, 84] on icon at bounding box center [22, 86] width 6 height 9
select select "service"
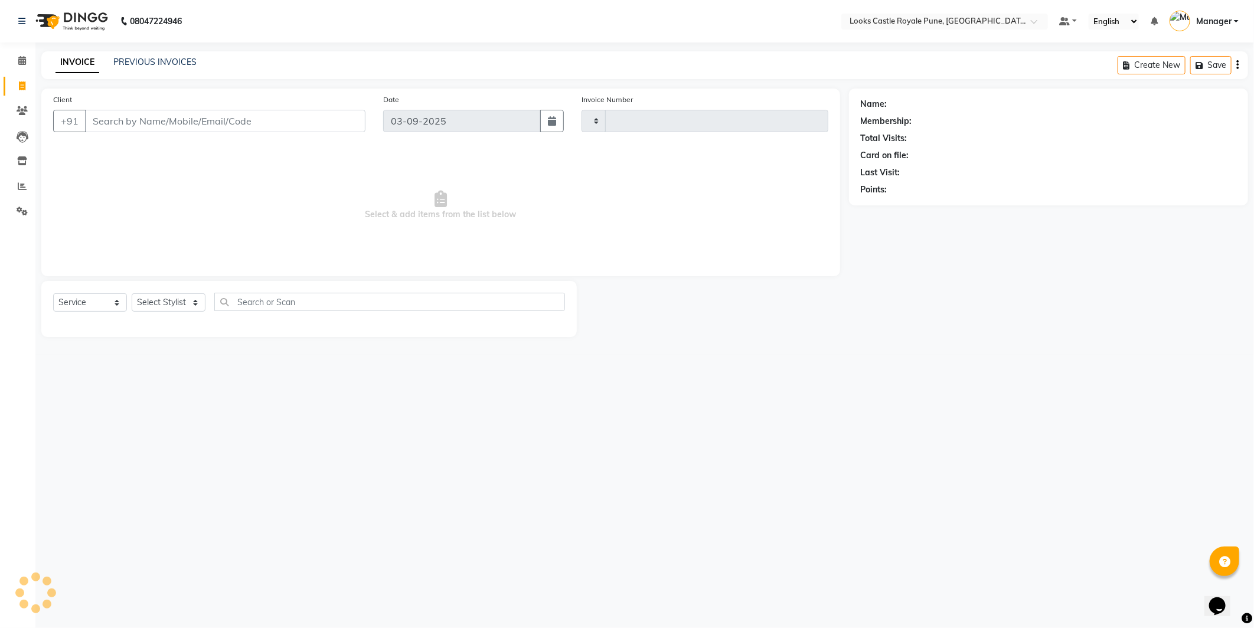
type input "2748"
select select "5915"
click at [138, 65] on link "PREVIOUS INVOICES" at bounding box center [154, 62] width 83 height 11
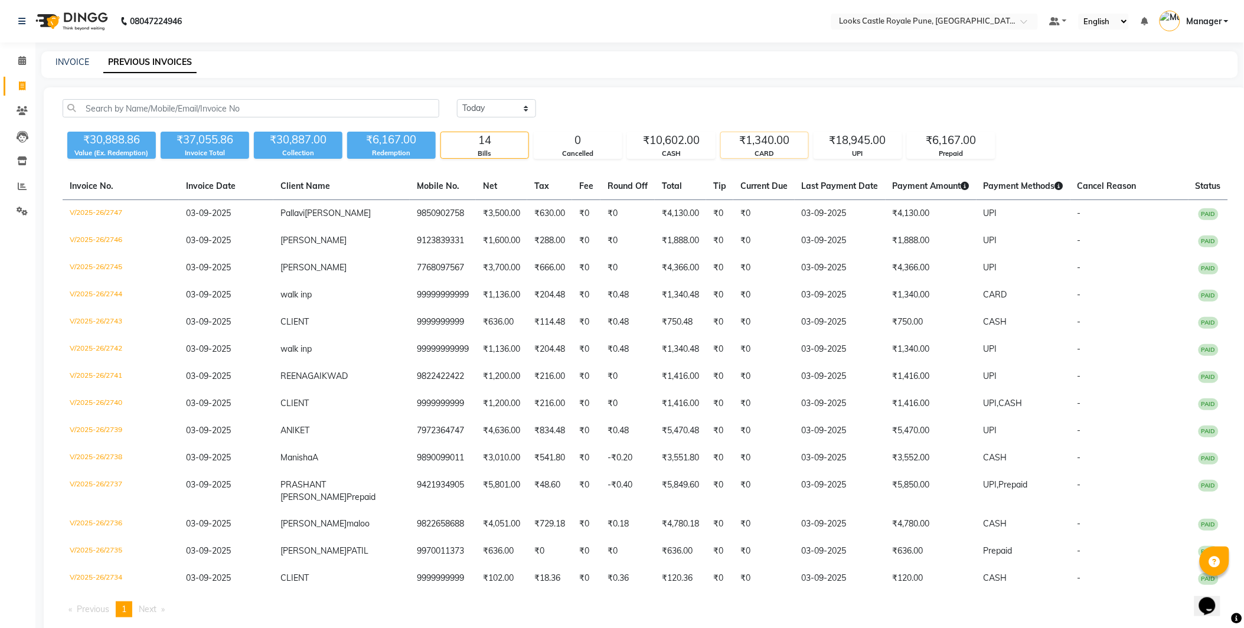
click at [737, 138] on div "₹1,340.00" at bounding box center [764, 140] width 87 height 17
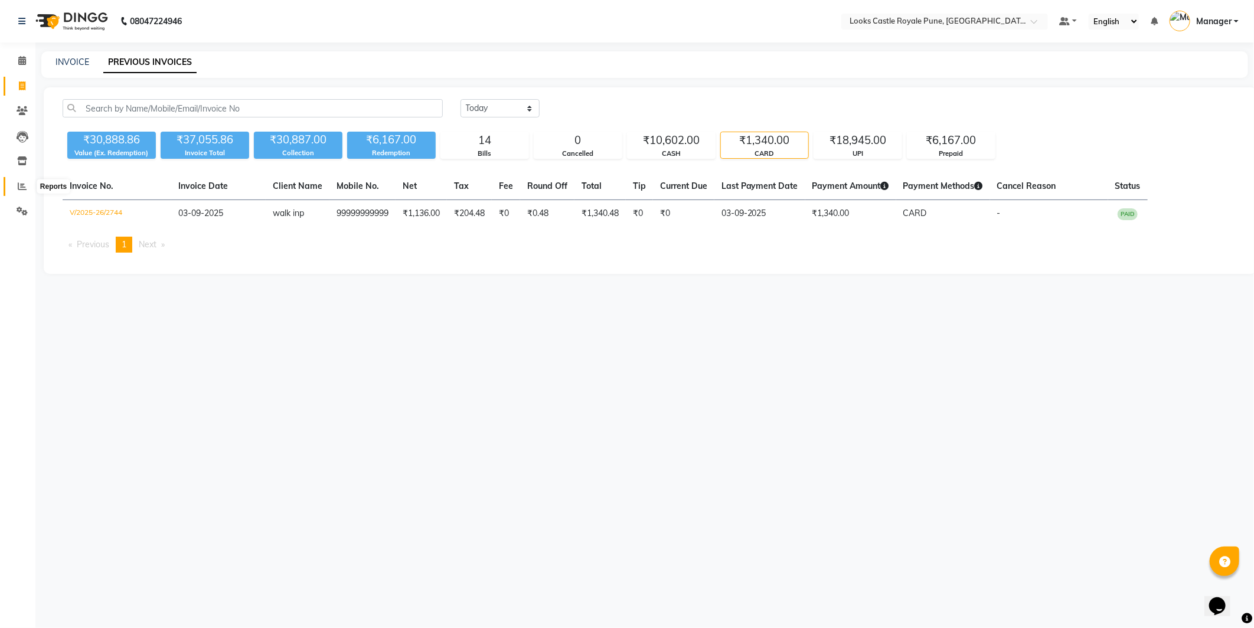
click at [16, 181] on span at bounding box center [22, 187] width 21 height 14
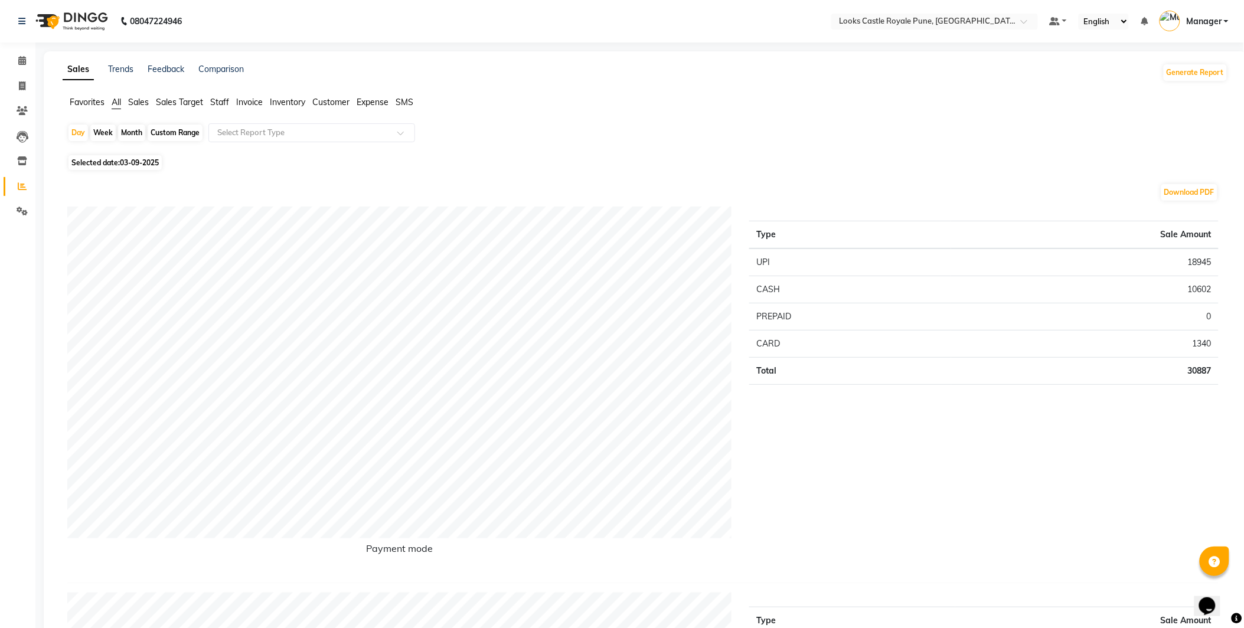
click at [221, 103] on span "Staff" at bounding box center [219, 102] width 19 height 11
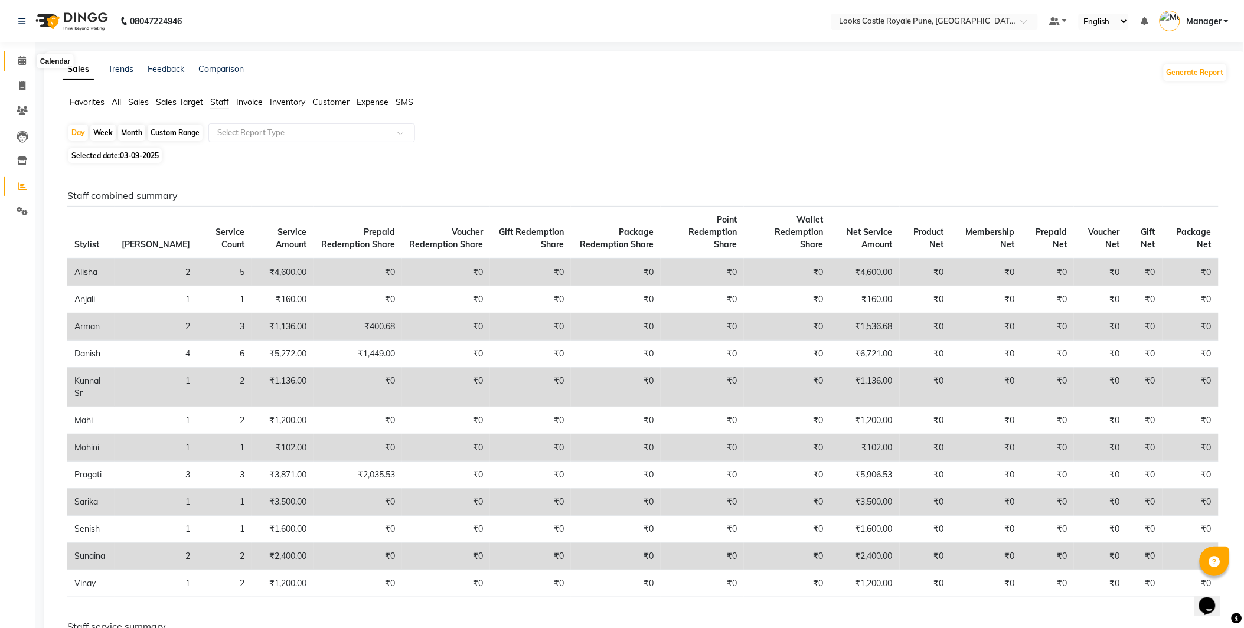
click at [12, 58] on span at bounding box center [22, 61] width 21 height 14
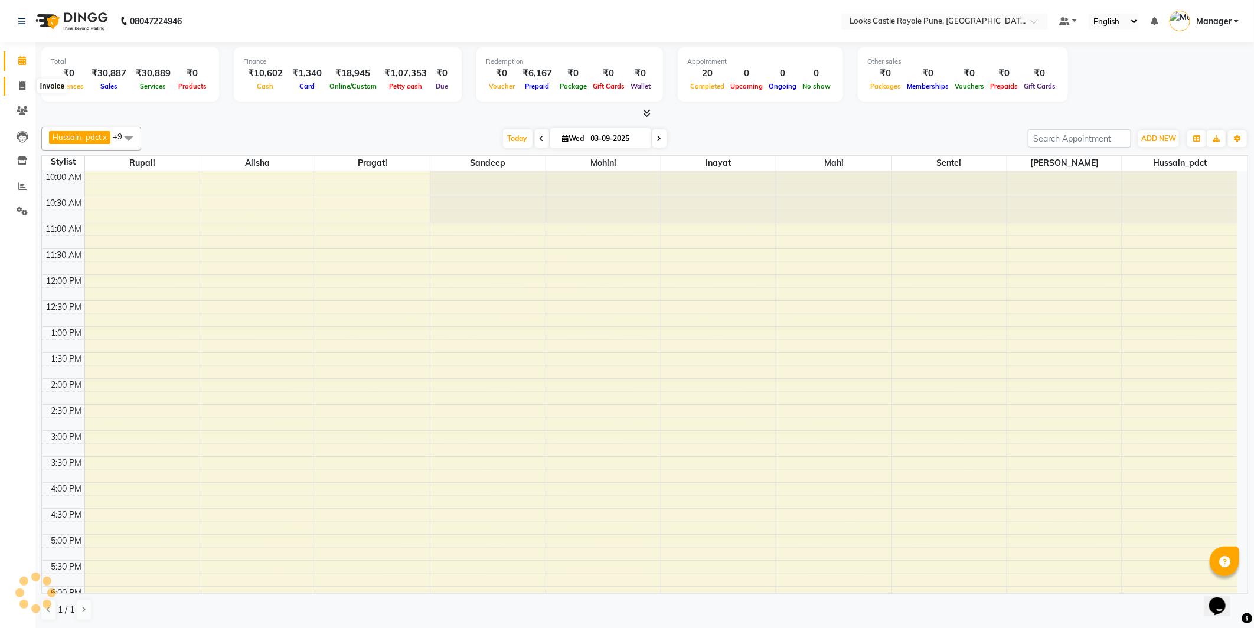
click at [16, 80] on span at bounding box center [22, 87] width 21 height 14
select select "5915"
select select "service"
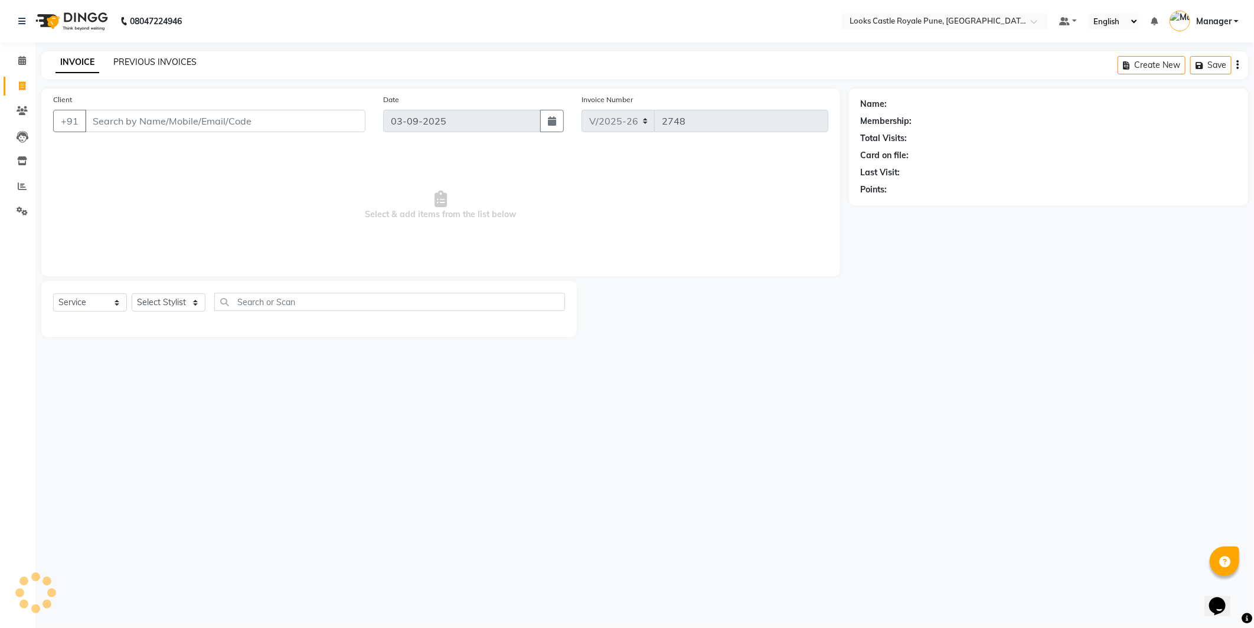
click at [129, 66] on link "PREVIOUS INVOICES" at bounding box center [154, 62] width 83 height 11
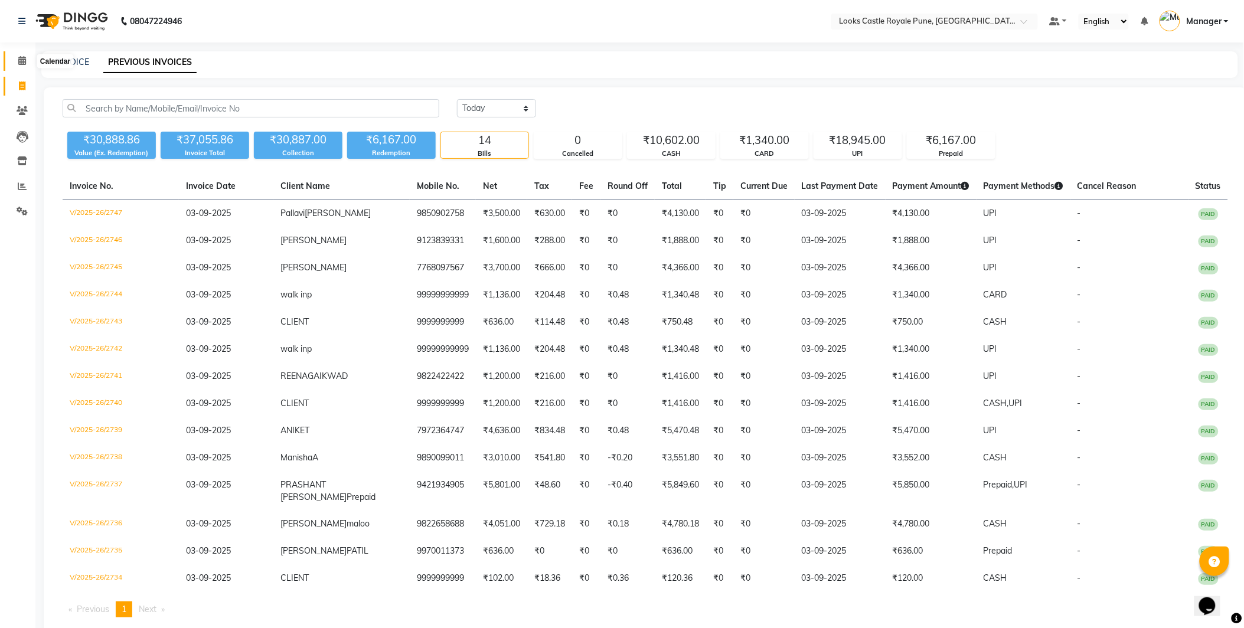
click at [25, 60] on icon at bounding box center [22, 60] width 8 height 9
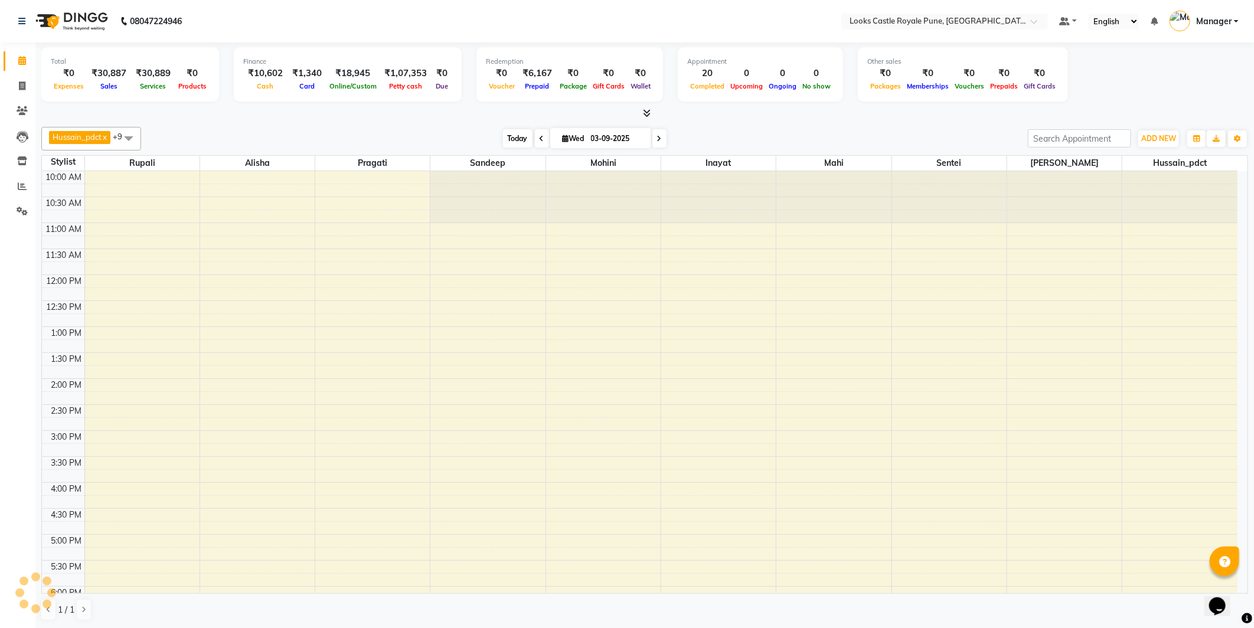
click at [517, 134] on span "Today" at bounding box center [518, 138] width 30 height 18
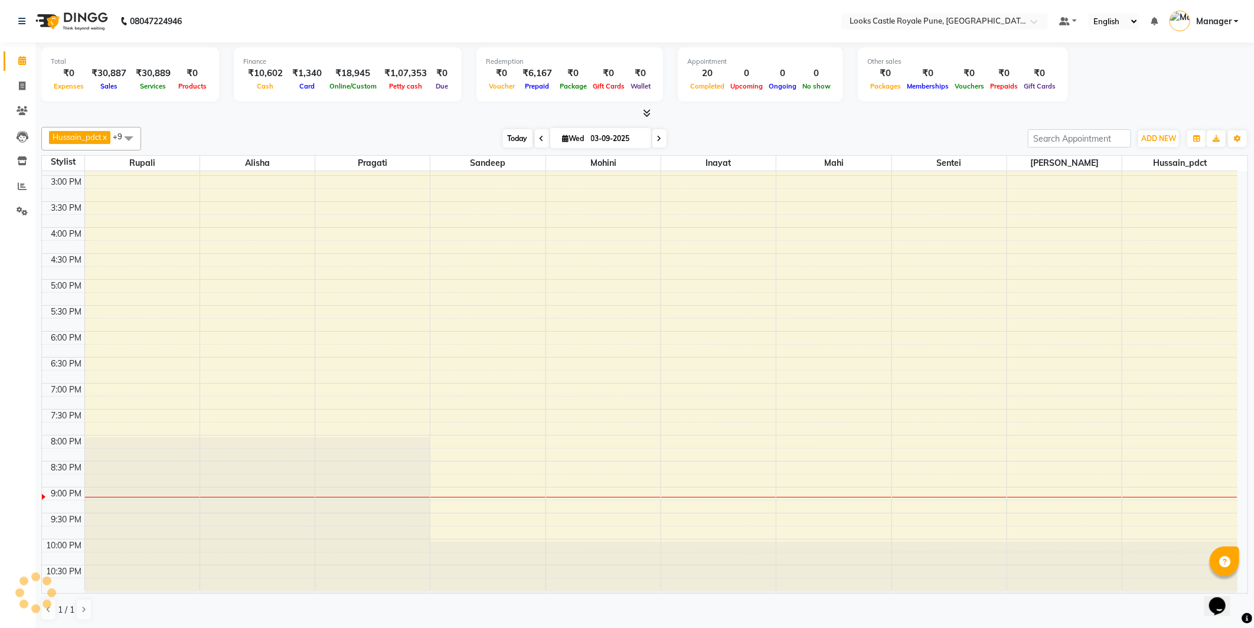
click at [517, 134] on span "Today" at bounding box center [518, 138] width 30 height 18
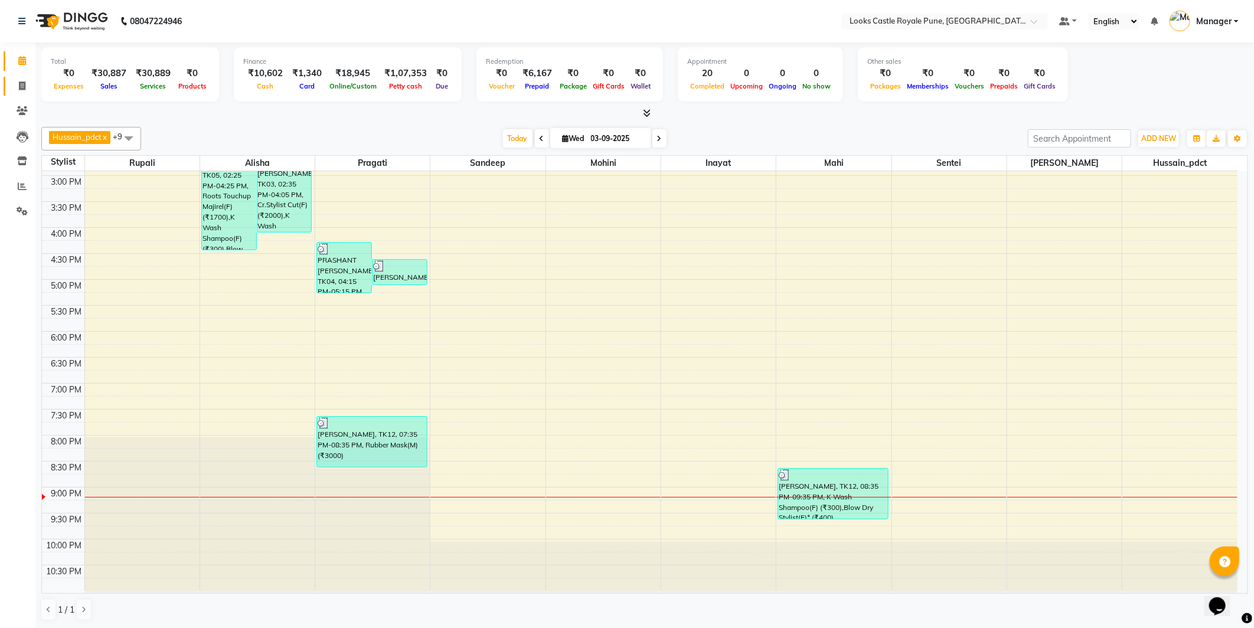
click at [15, 79] on link "Invoice" at bounding box center [18, 86] width 28 height 19
select select "5915"
select select "service"
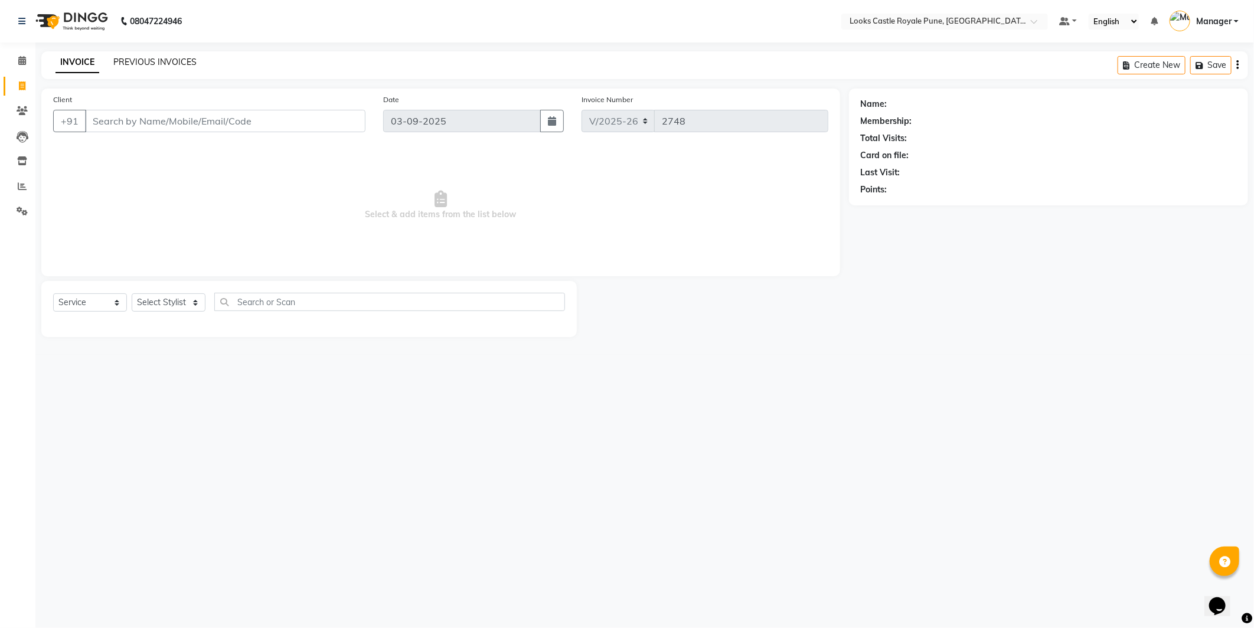
click at [173, 64] on link "PREVIOUS INVOICES" at bounding box center [154, 62] width 83 height 11
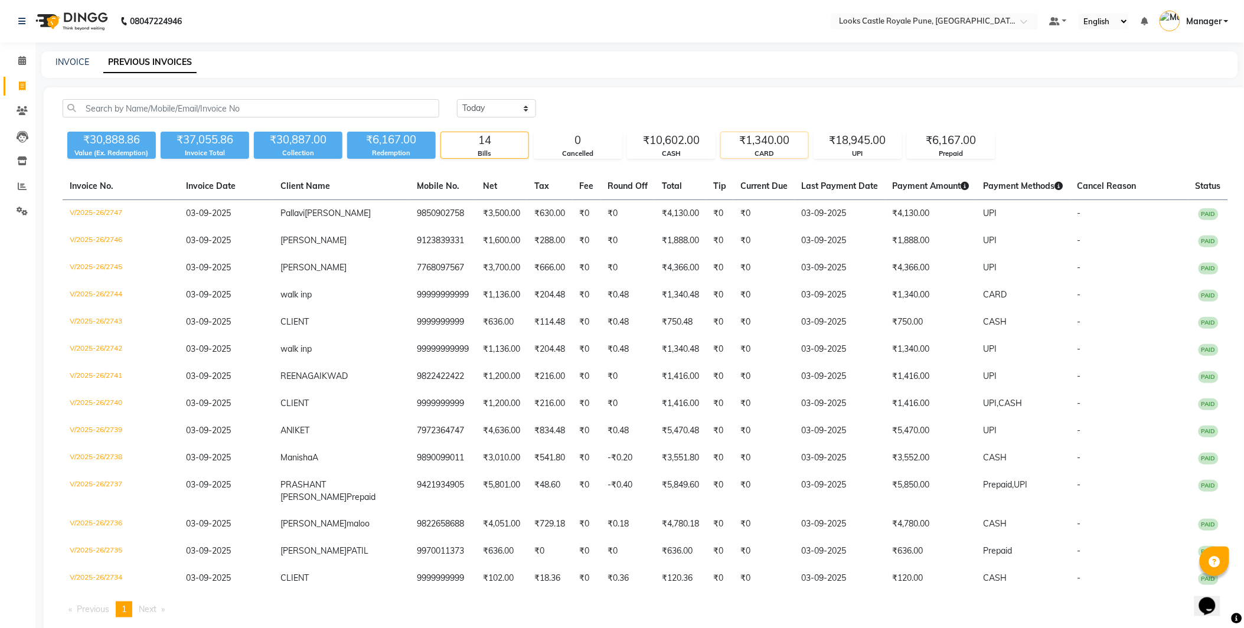
click at [763, 135] on div "₹1,340.00" at bounding box center [764, 140] width 87 height 17
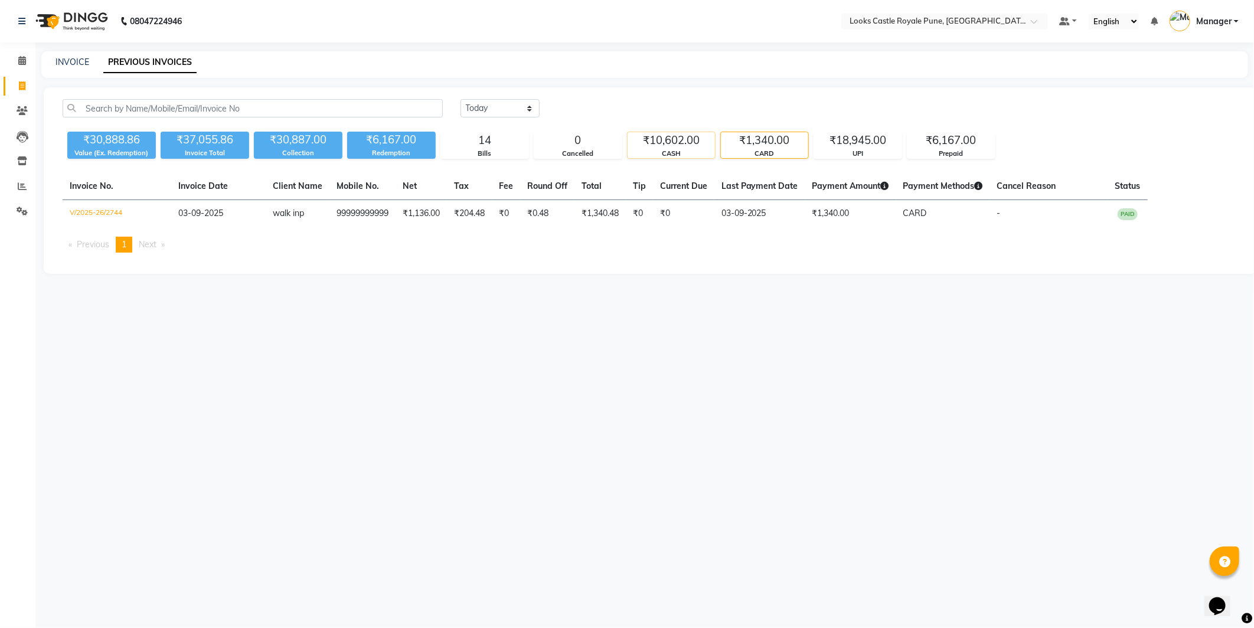
click at [676, 155] on div "CASH" at bounding box center [671, 154] width 87 height 10
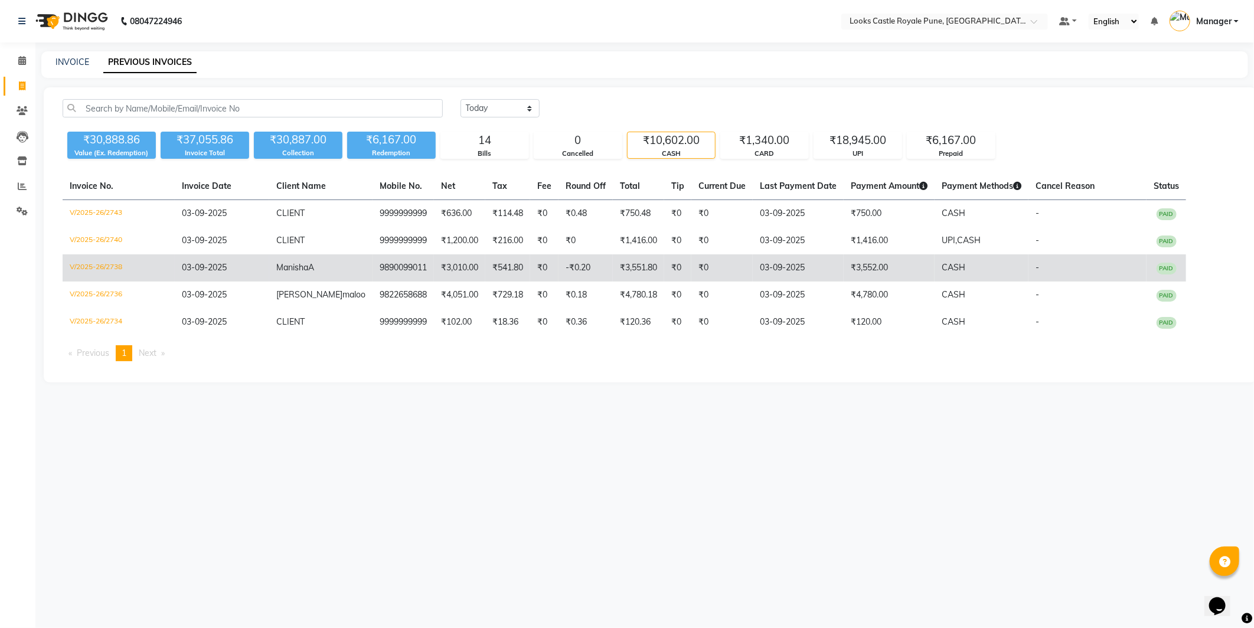
click at [894, 263] on td "₹3,552.00" at bounding box center [889, 268] width 91 height 27
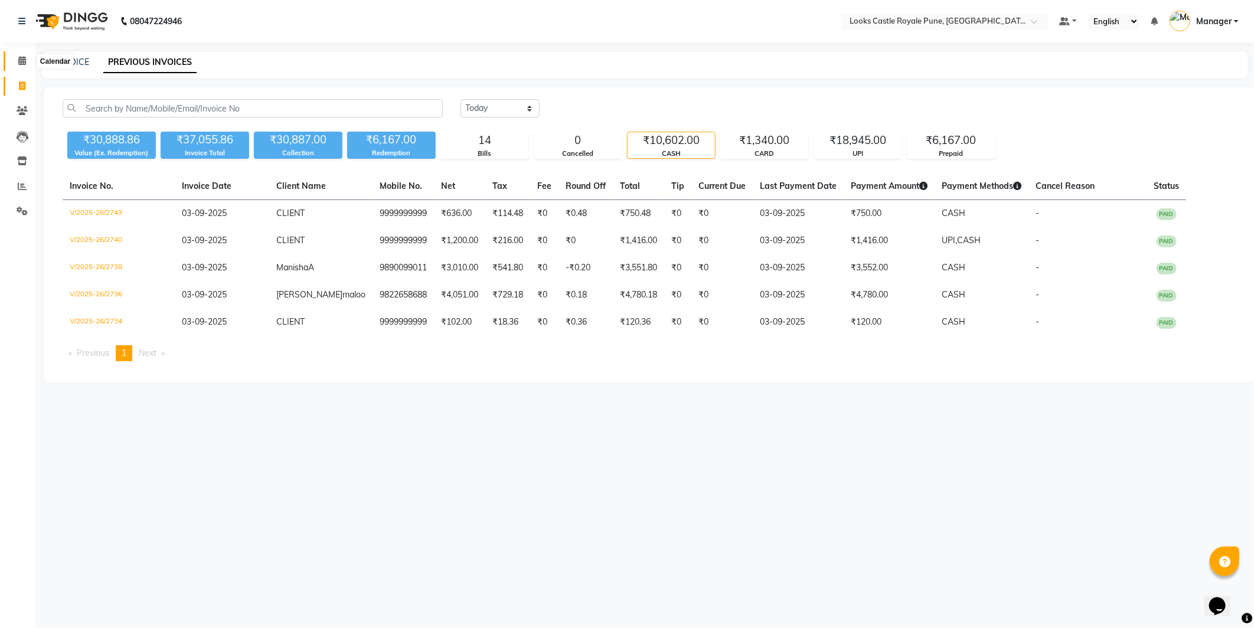
click at [19, 57] on icon at bounding box center [22, 60] width 8 height 9
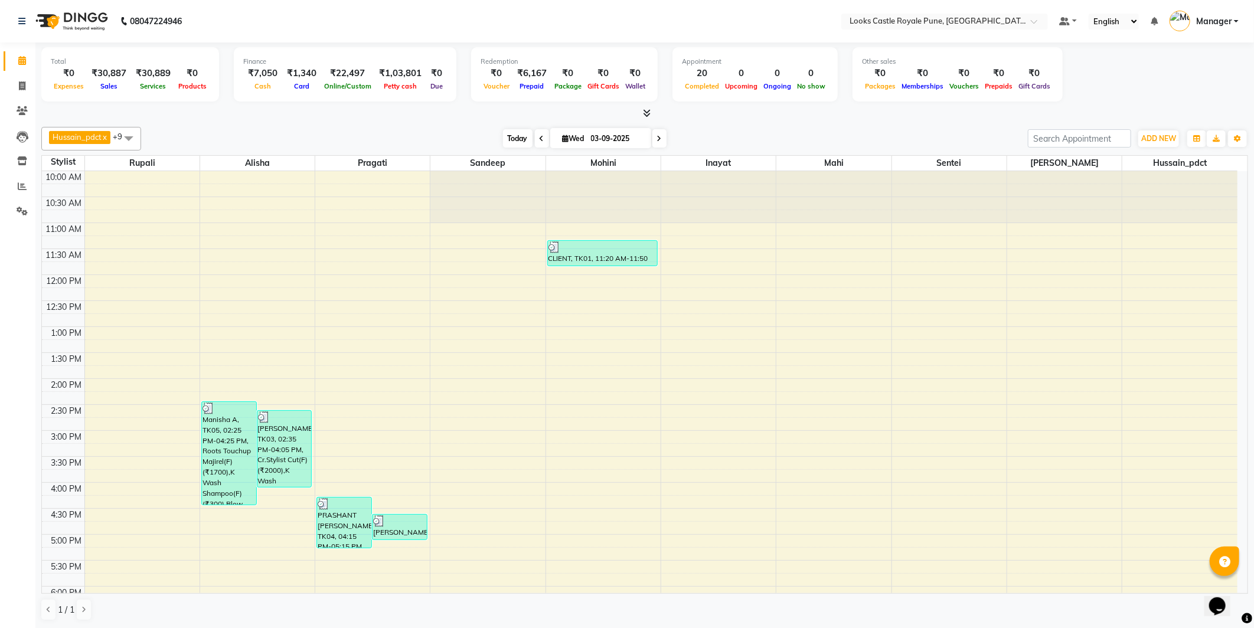
click at [517, 133] on span "Today" at bounding box center [518, 138] width 30 height 18
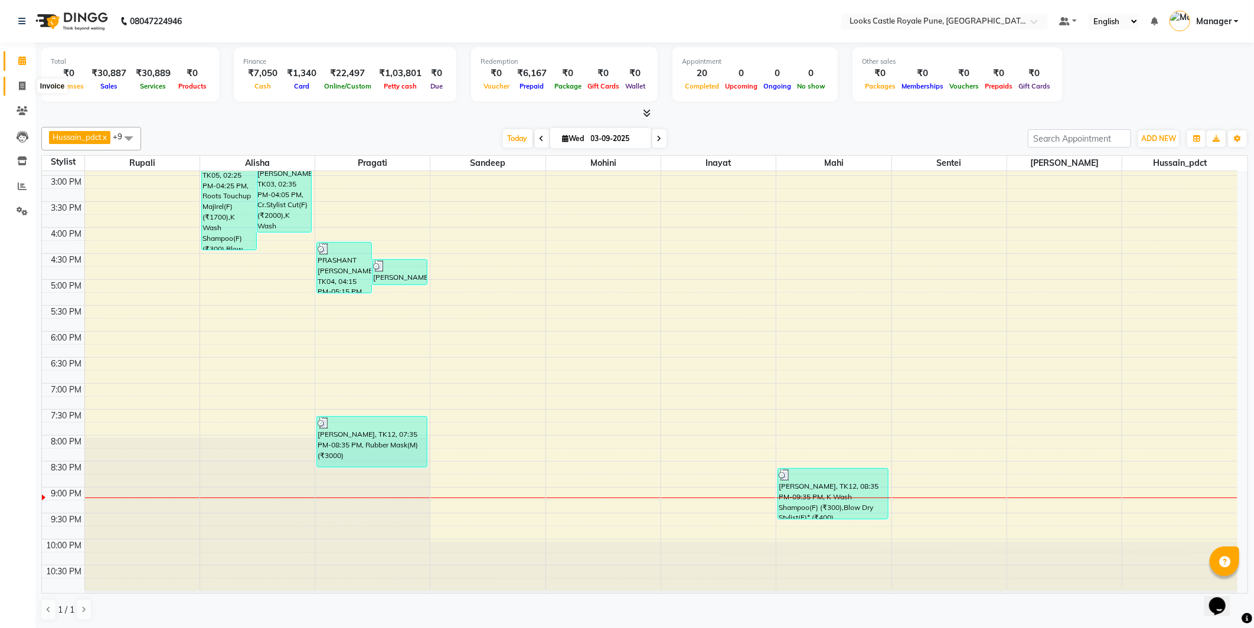
click at [21, 89] on icon at bounding box center [22, 86] width 6 height 9
select select "service"
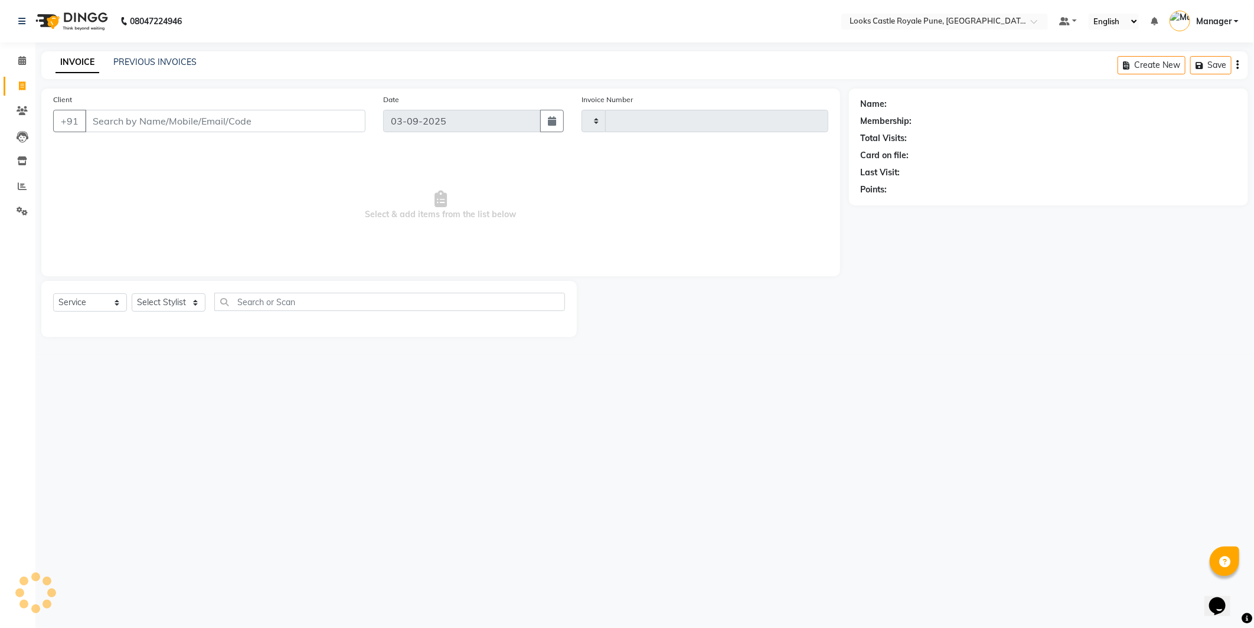
type input "2748"
select select "5915"
click at [128, 114] on input "Client" at bounding box center [225, 121] width 281 height 22
click at [171, 304] on select "Select Stylist Akshay Alisha Amir Anjali Arif Arman Christy Danish Eli Gloria H…" at bounding box center [169, 303] width 74 height 18
select select "71317"
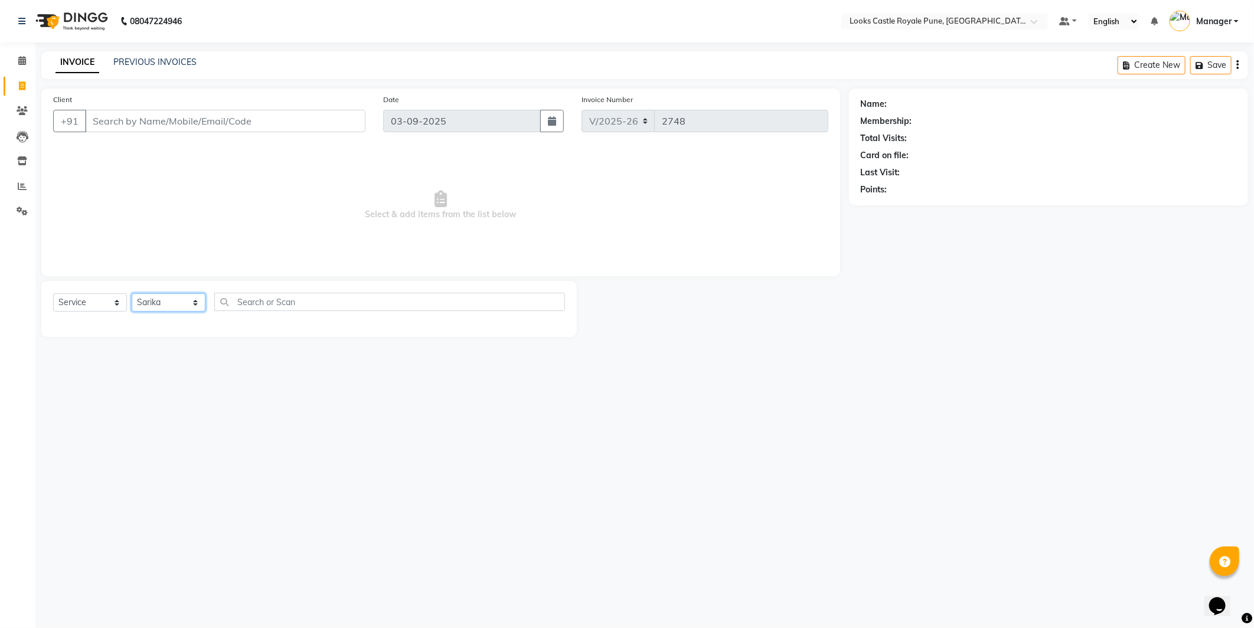
click at [132, 294] on select "Select Stylist Akshay Alisha Amir Anjali Arif Arman Christy Danish Eli Gloria H…" at bounding box center [169, 303] width 74 height 18
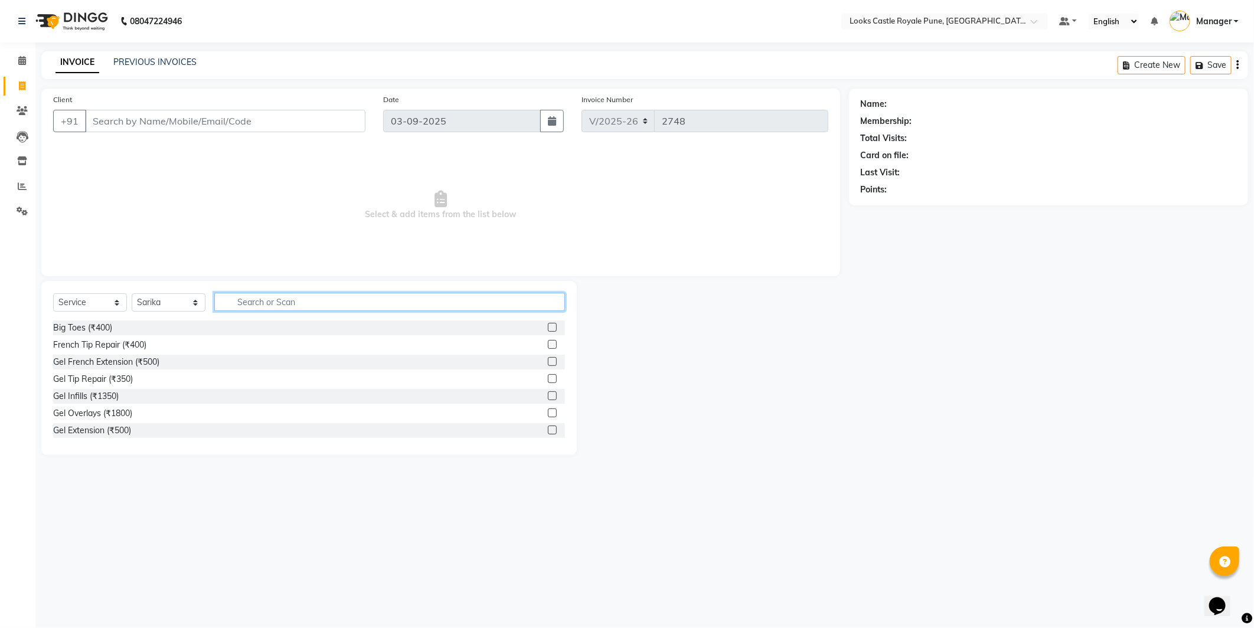
click at [262, 302] on input "text" at bounding box center [389, 302] width 351 height 18
type input "FULL"
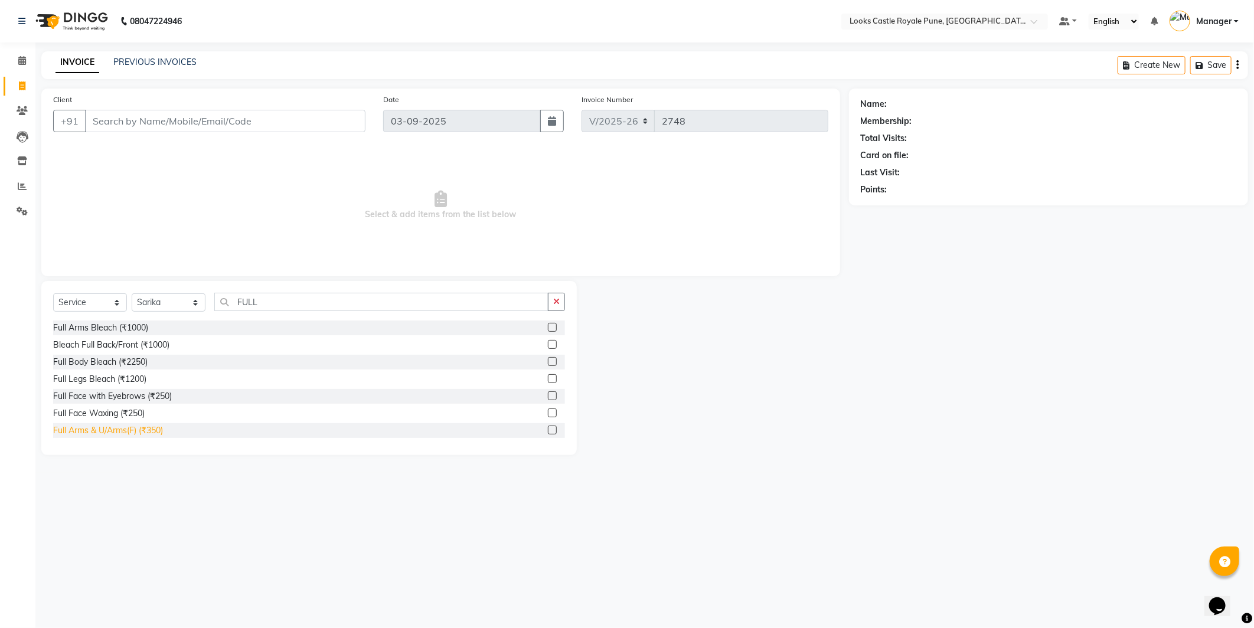
click at [89, 432] on div "Full Arms & U/Arms(F) (₹350)" at bounding box center [108, 431] width 110 height 12
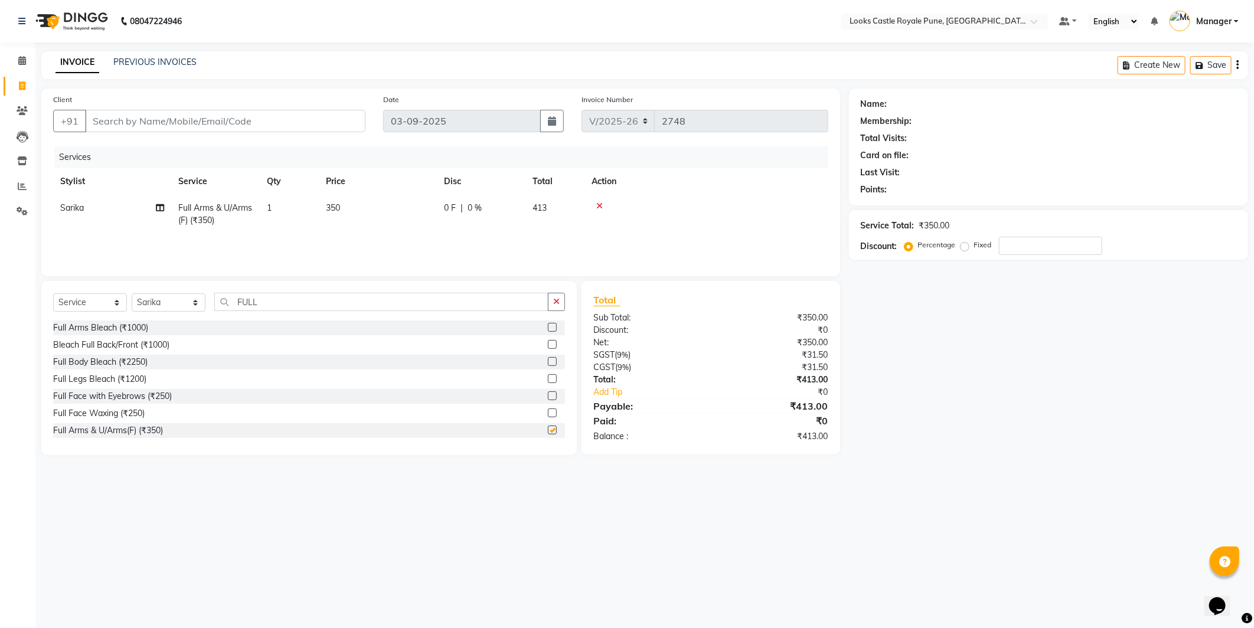
checkbox input "false"
click at [296, 305] on input "FULL" at bounding box center [381, 302] width 334 height 18
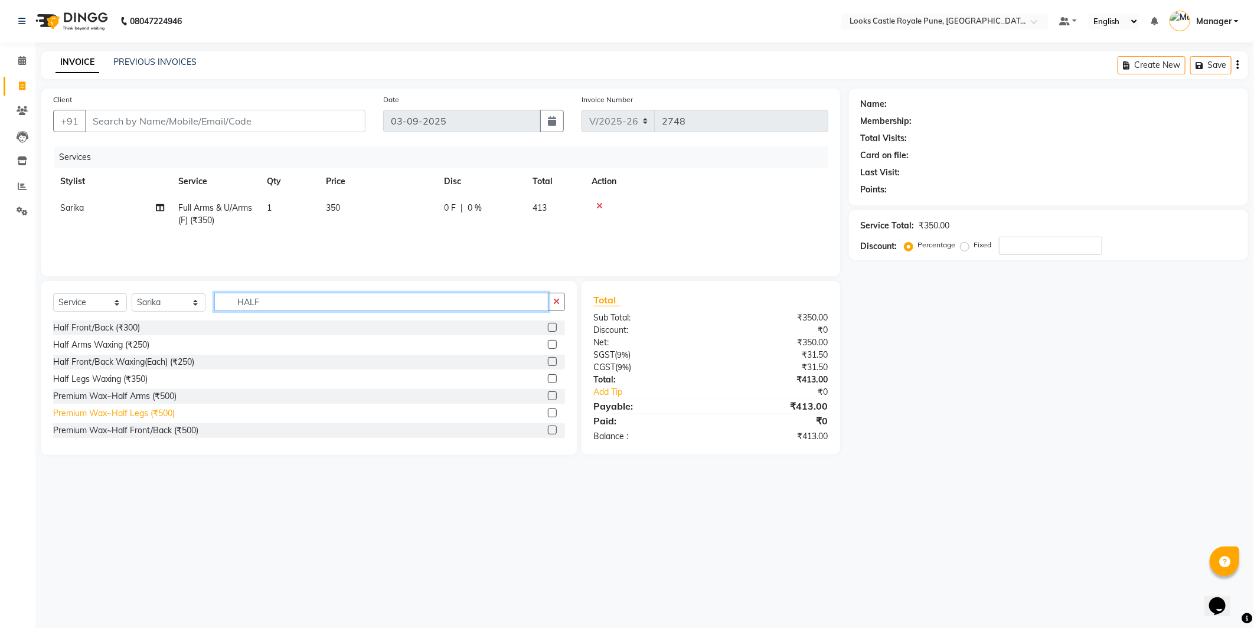
type input "HALF"
click at [151, 412] on div "Premium Wax~Half Legs (₹500)" at bounding box center [114, 414] width 122 height 12
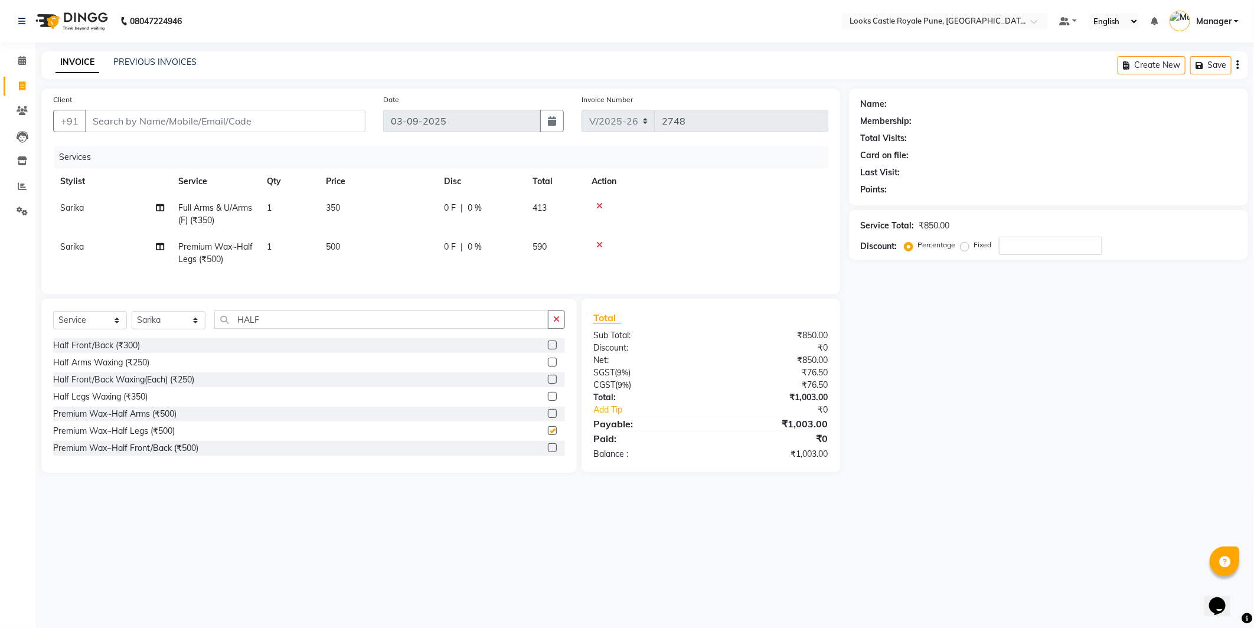
checkbox input "false"
click at [395, 248] on td "500" at bounding box center [378, 253] width 118 height 39
select select "71317"
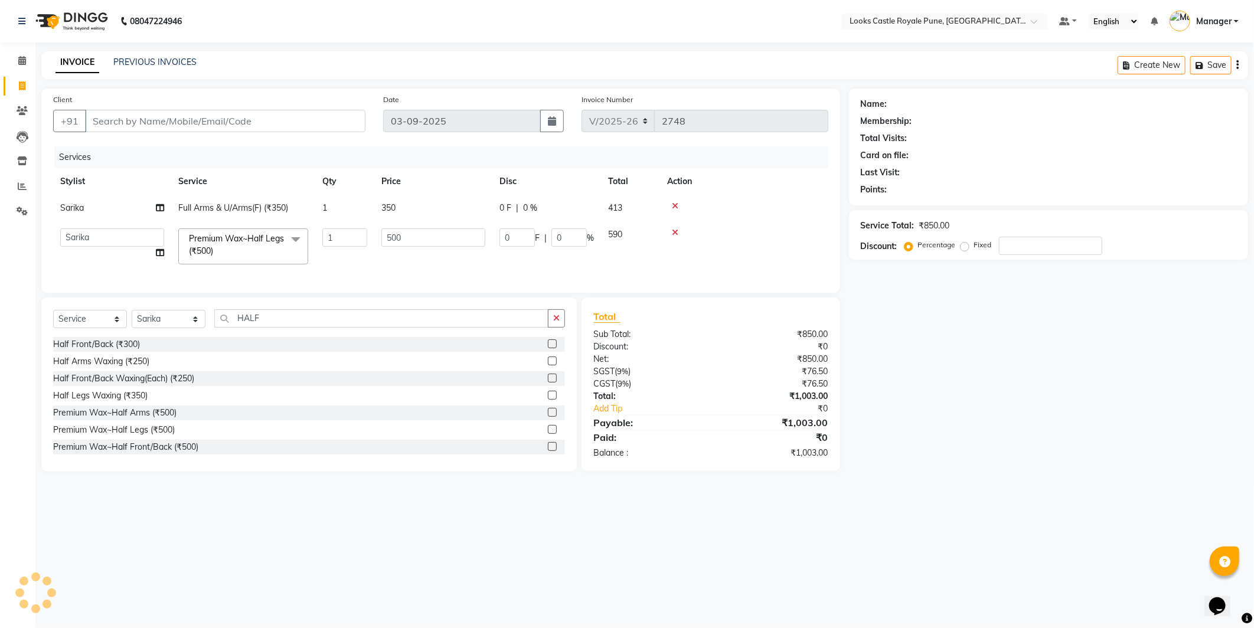
click at [232, 247] on tr "Akshay Alisha Amir Anjali Arif Arman Christy Danish Eli Gloria Hafiz Hussain_pd…" at bounding box center [440, 246] width 775 height 50
type input "750"
click at [412, 203] on td "350" at bounding box center [433, 208] width 118 height 27
select select "71317"
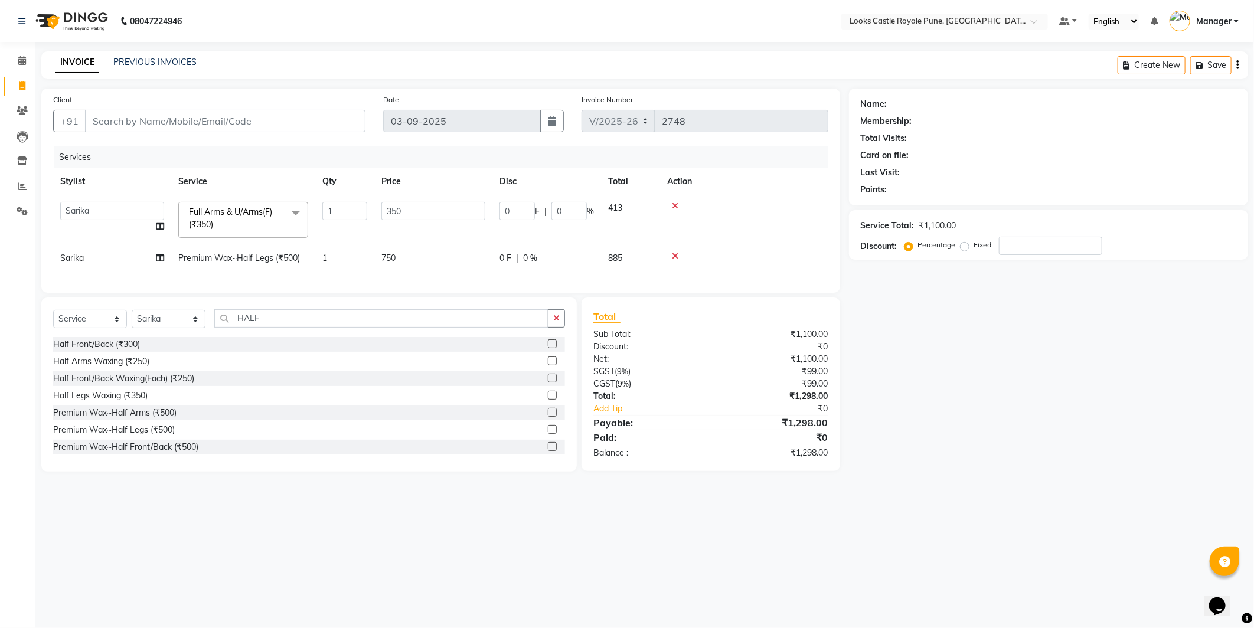
click at [414, 203] on input "350" at bounding box center [434, 211] width 104 height 18
type input "1150"
click at [259, 328] on input "HALF" at bounding box center [381, 318] width 334 height 18
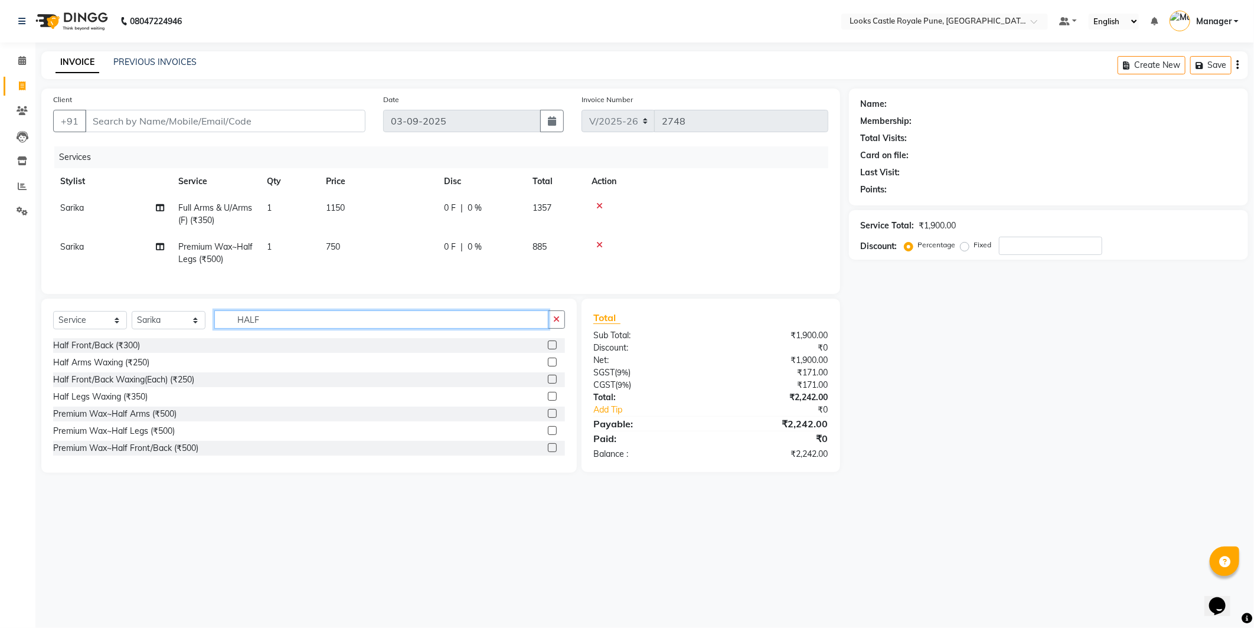
click at [259, 328] on input "HALF" at bounding box center [381, 320] width 334 height 18
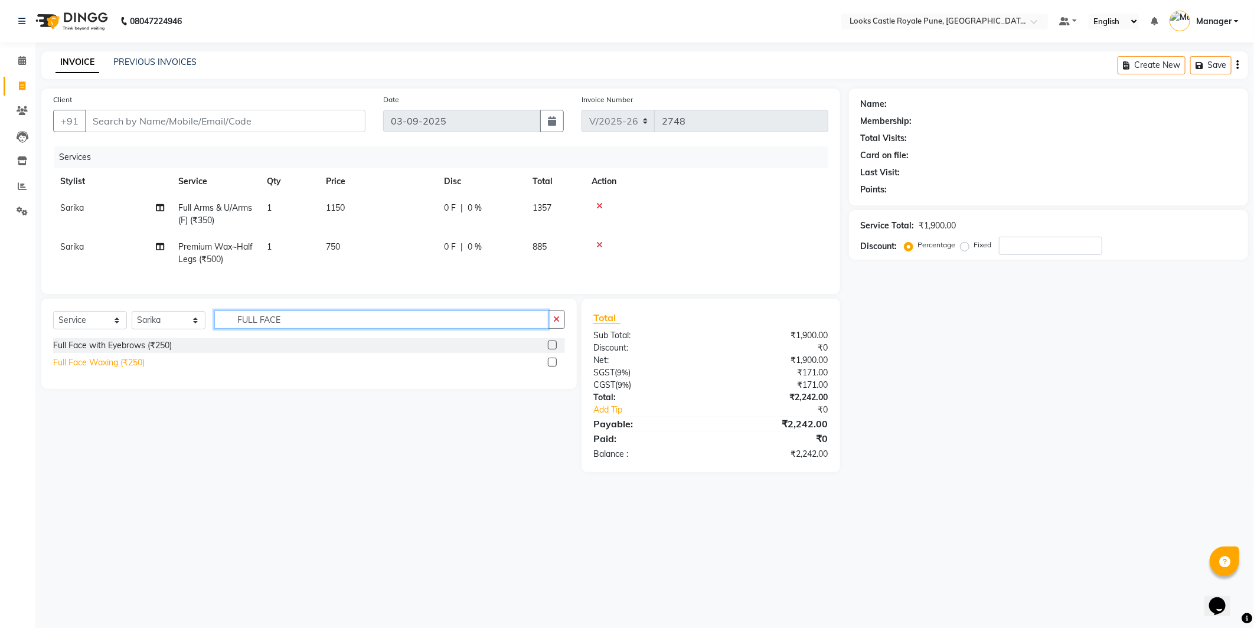
type input "FULL FACE"
click at [108, 369] on div "Full Face Waxing (₹250)" at bounding box center [99, 363] width 92 height 12
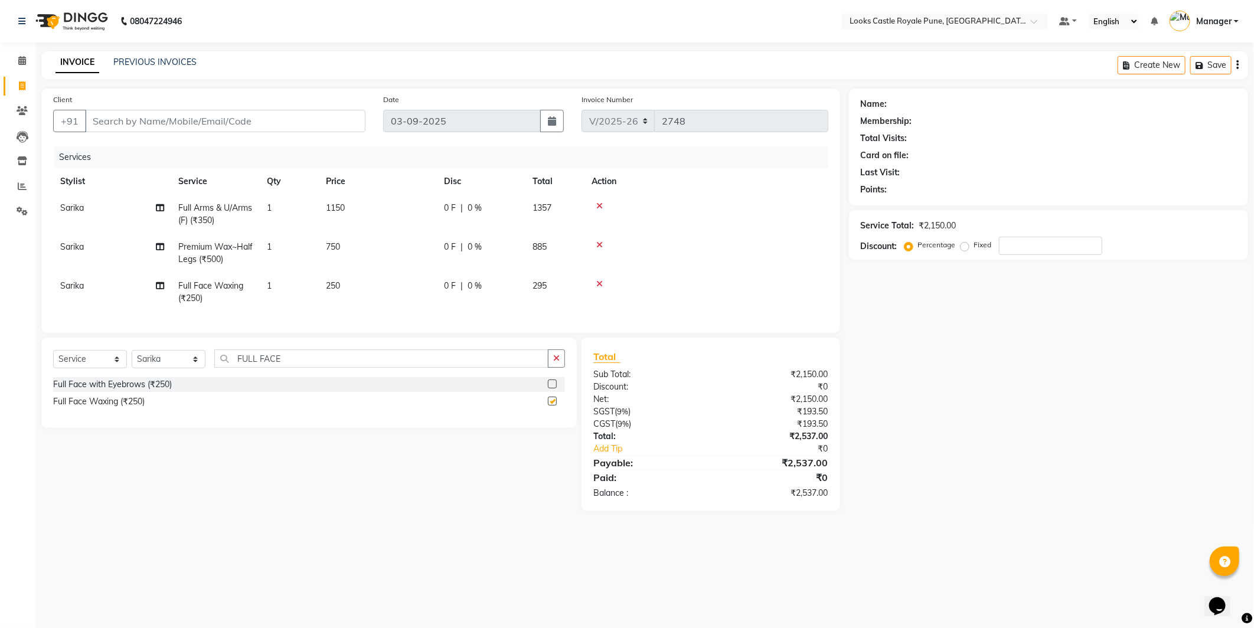
checkbox input "false"
click at [404, 293] on td "250" at bounding box center [378, 292] width 118 height 39
select select "71317"
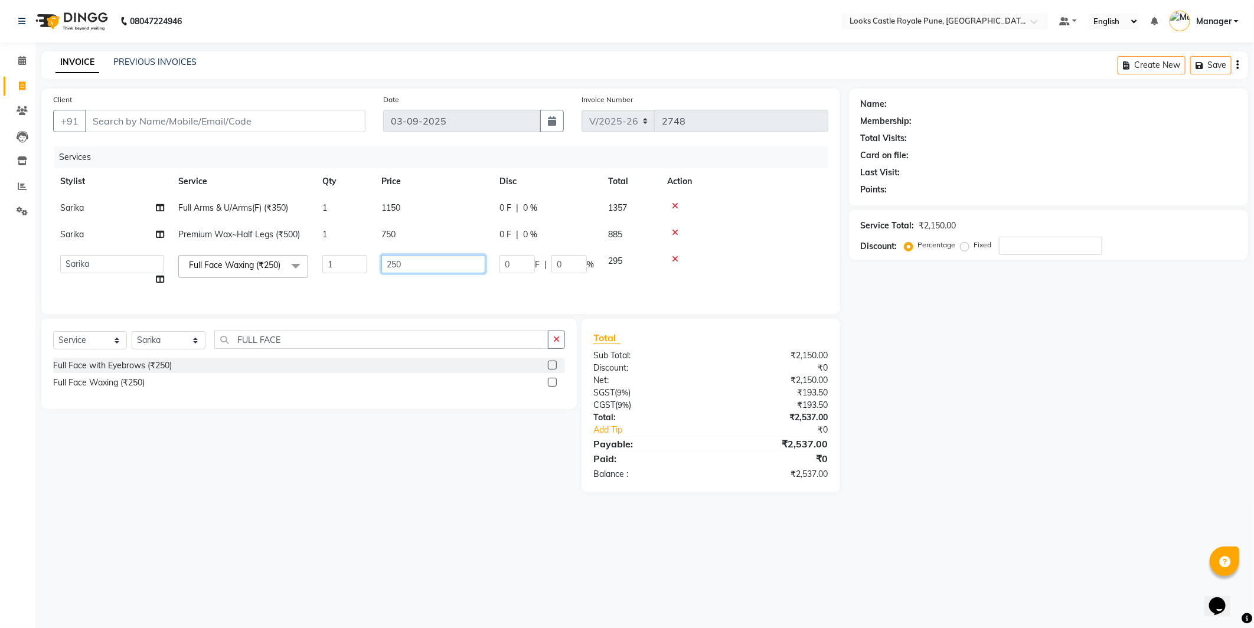
drag, startPoint x: 431, startPoint y: 274, endPoint x: 374, endPoint y: 215, distance: 81.9
click at [374, 237] on tbody "Sarika Full Arms & U/Arms(F) (₹350) 1 1150 0 F | 0 % 1357 Sarika Premium Wax~Ha…" at bounding box center [440, 244] width 775 height 98
type input "1500"
click at [291, 354] on div "Select Service Product Membership Package Voucher Prepaid Gift Card Select Styl…" at bounding box center [309, 364] width 536 height 90
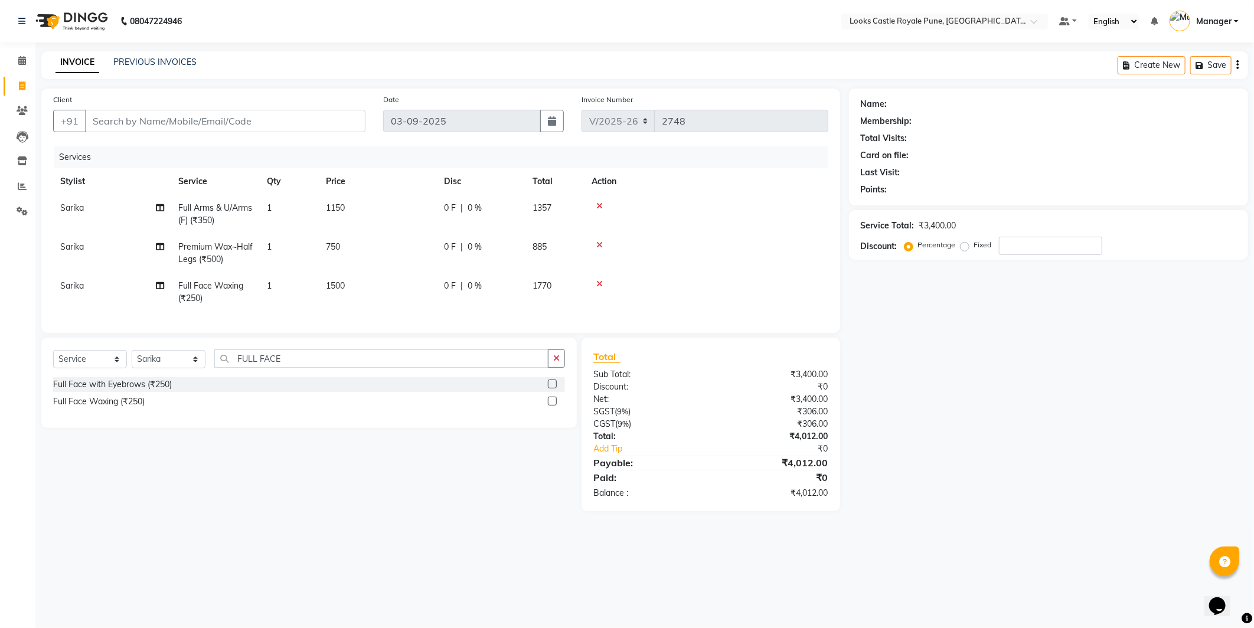
click at [291, 354] on div "Select Service Product Membership Package Voucher Prepaid Gift Card Select Styl…" at bounding box center [309, 383] width 536 height 90
click at [305, 377] on div "Select Service Product Membership Package Voucher Prepaid Gift Card Select Styl…" at bounding box center [309, 364] width 512 height 28
click at [305, 368] on input "FULL FACE" at bounding box center [381, 359] width 334 height 18
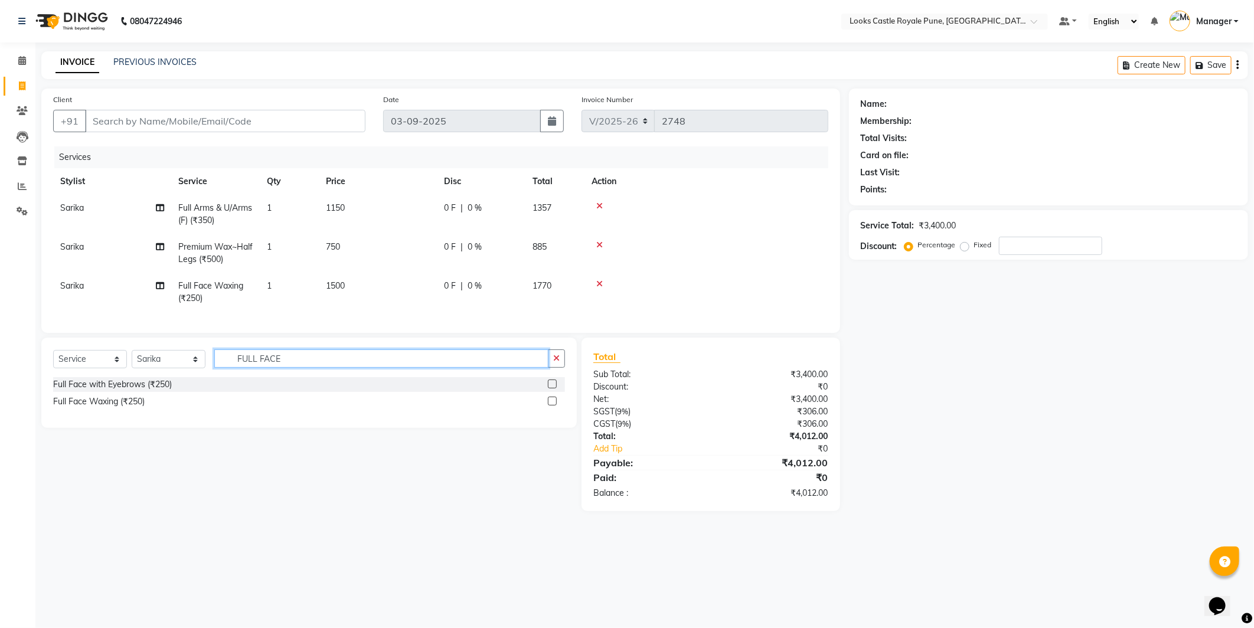
type input "W"
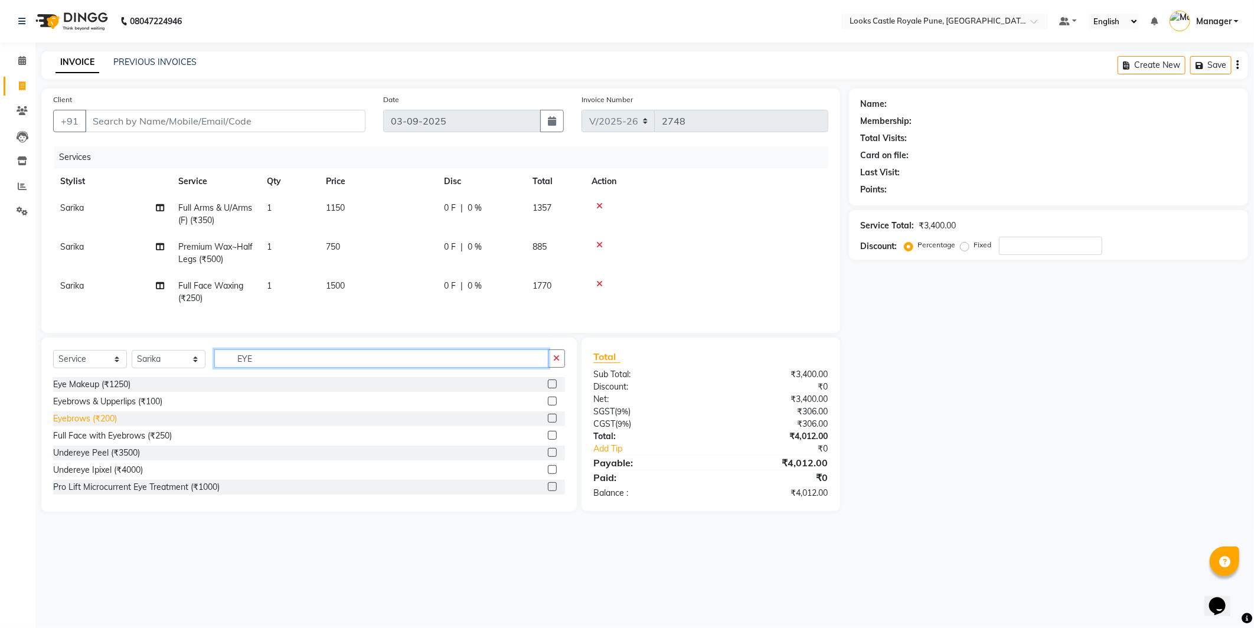
type input "EYE"
drag, startPoint x: 75, startPoint y: 433, endPoint x: 361, endPoint y: 372, distance: 292.8
click at [77, 425] on div "Eyebrows (₹200)" at bounding box center [85, 419] width 64 height 12
checkbox input "false"
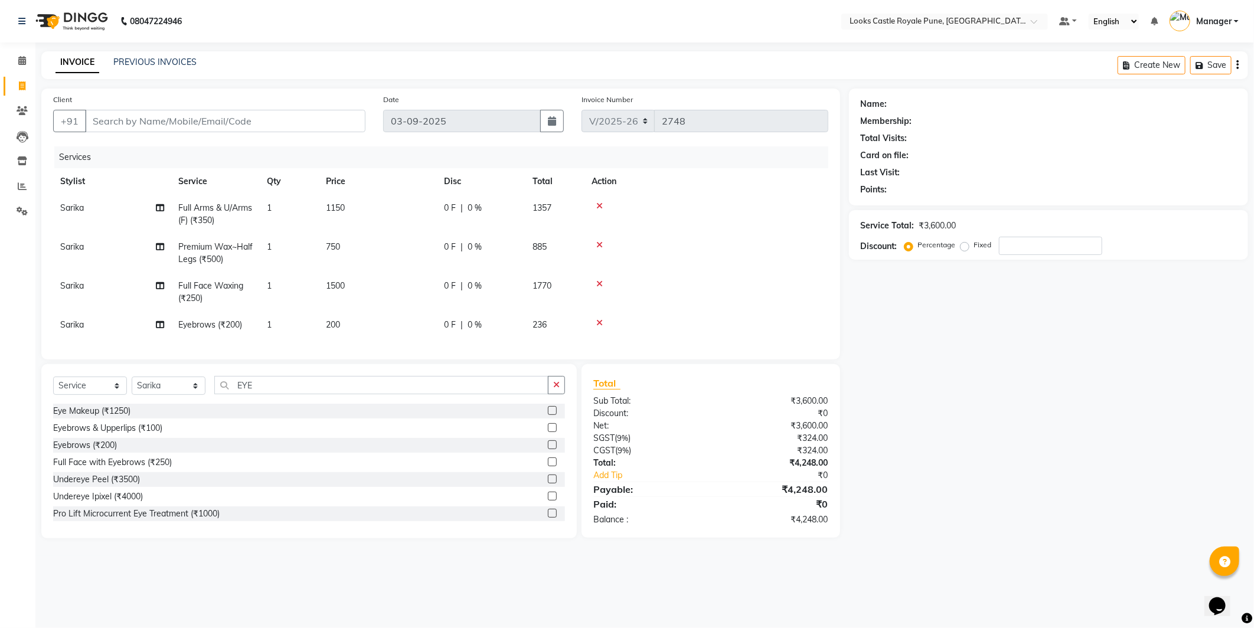
click at [410, 319] on td "200" at bounding box center [378, 325] width 118 height 27
select select "71317"
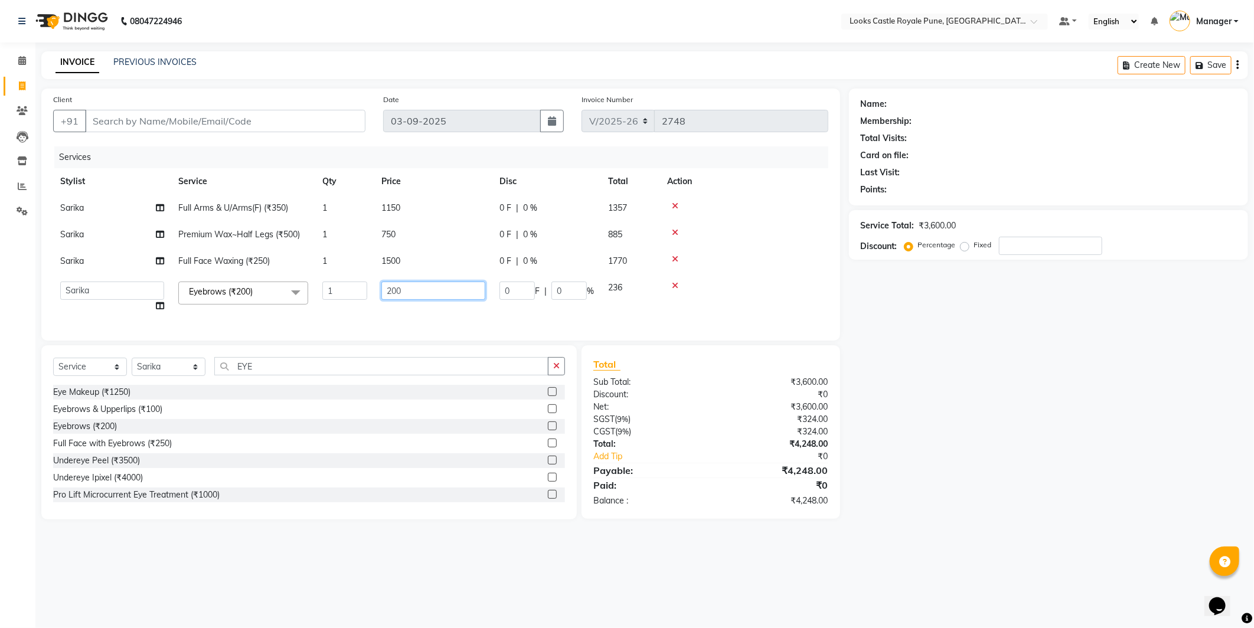
drag, startPoint x: 431, startPoint y: 300, endPoint x: 355, endPoint y: 245, distance: 93.9
click at [357, 281] on tr "Akshay Alisha Amir Anjali Arif Arman Christy Danish Eli Gloria Hafiz Hussain_pd…" at bounding box center [440, 297] width 775 height 45
type input "102"
click at [935, 363] on div "Name: Membership: Total Visits: Card on file: Last Visit: Points: Service Total…" at bounding box center [1053, 304] width 408 height 431
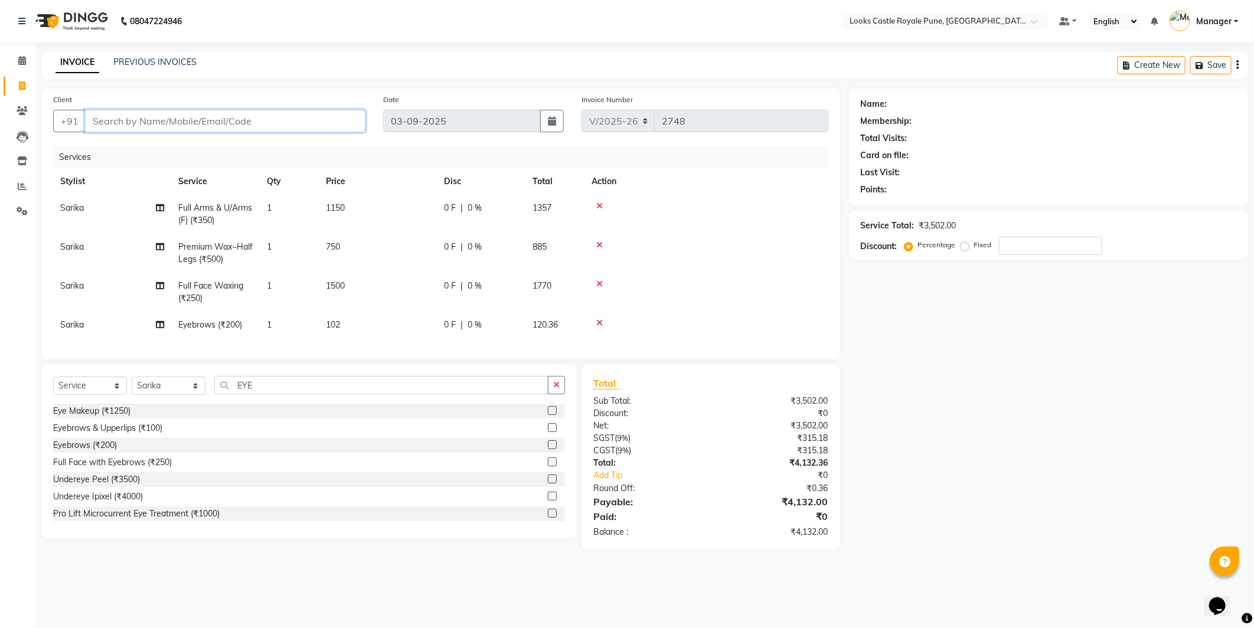
click at [304, 117] on input "Client" at bounding box center [225, 121] width 281 height 22
type input "7"
type input "0"
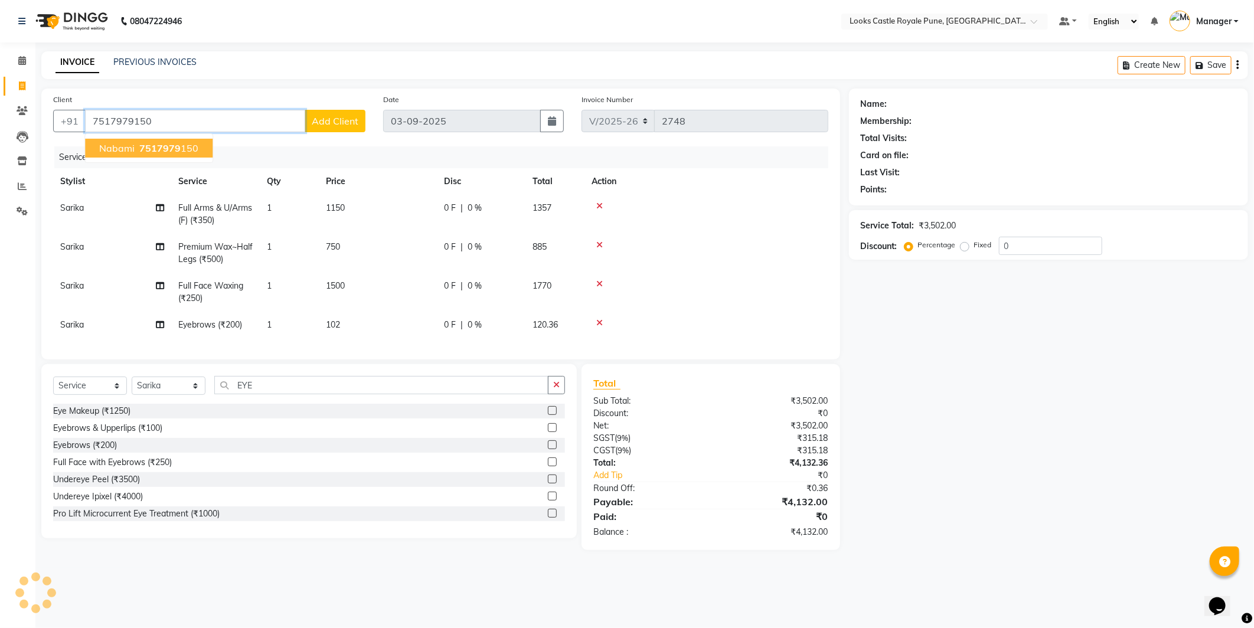
type input "7517979150"
select select "1: Object"
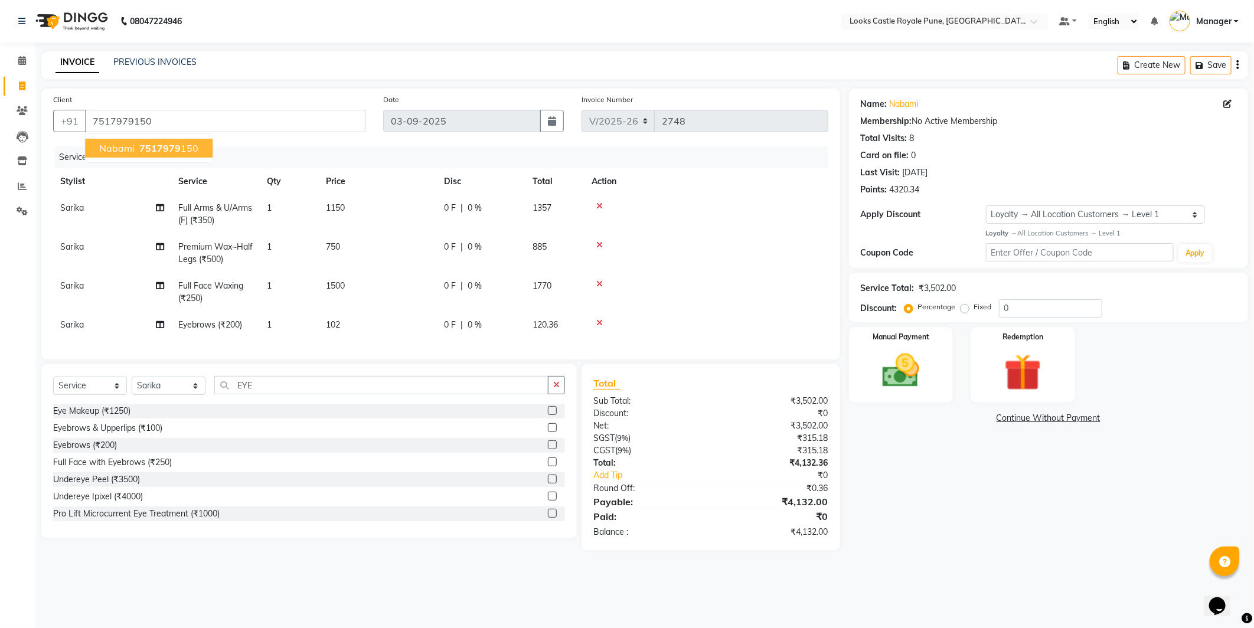
click at [112, 150] on span "Nabami" at bounding box center [116, 148] width 35 height 12
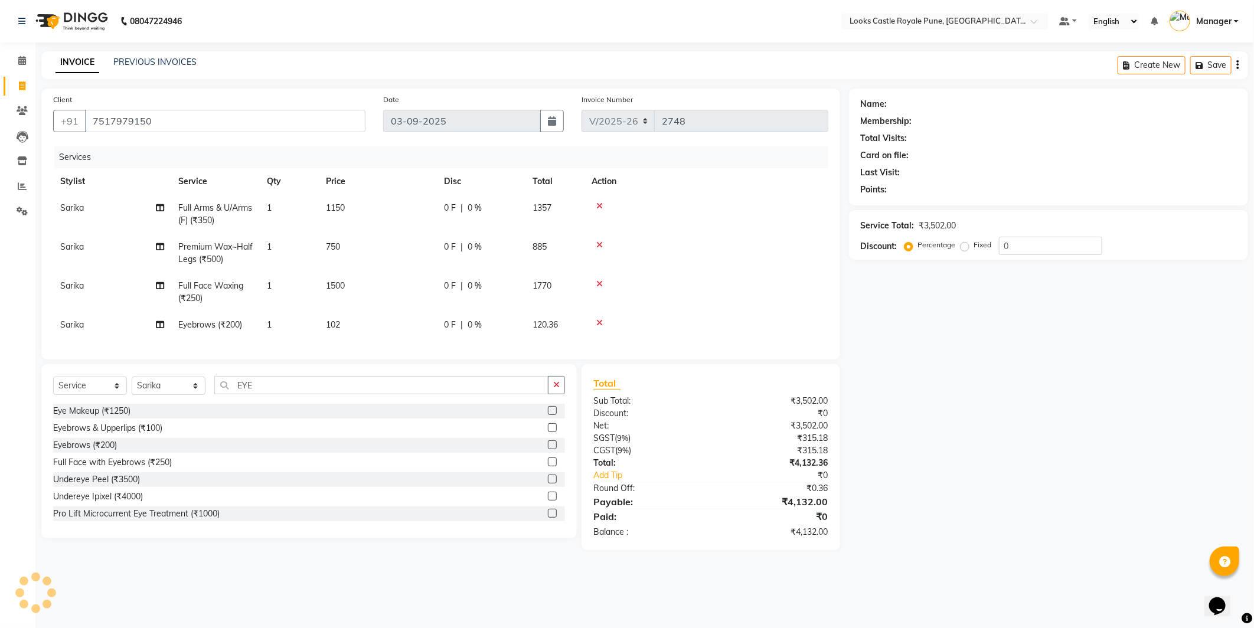
select select "1: Object"
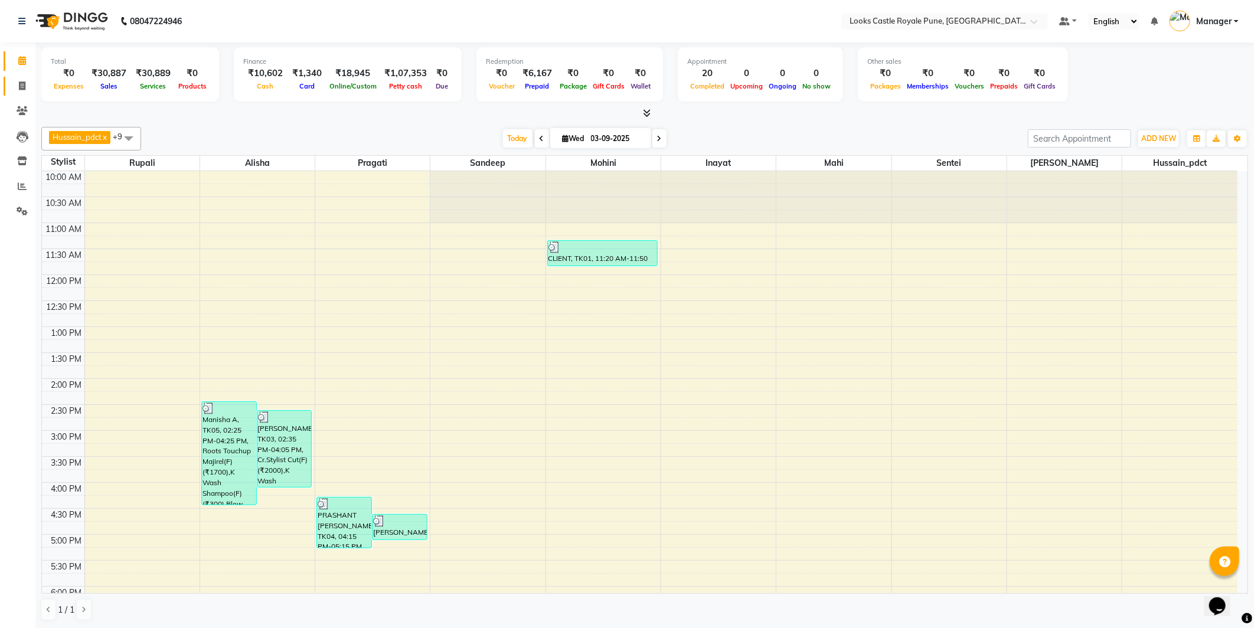
click at [7, 84] on link "Invoice" at bounding box center [18, 86] width 28 height 19
select select "service"
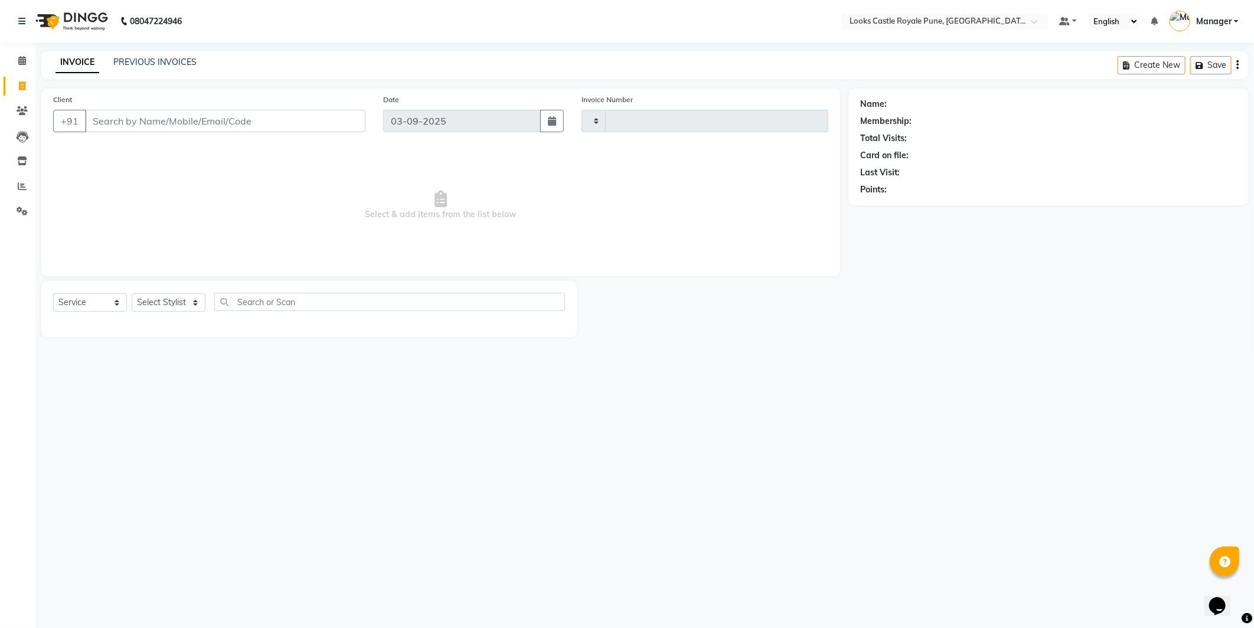
type input "2748"
select select "5915"
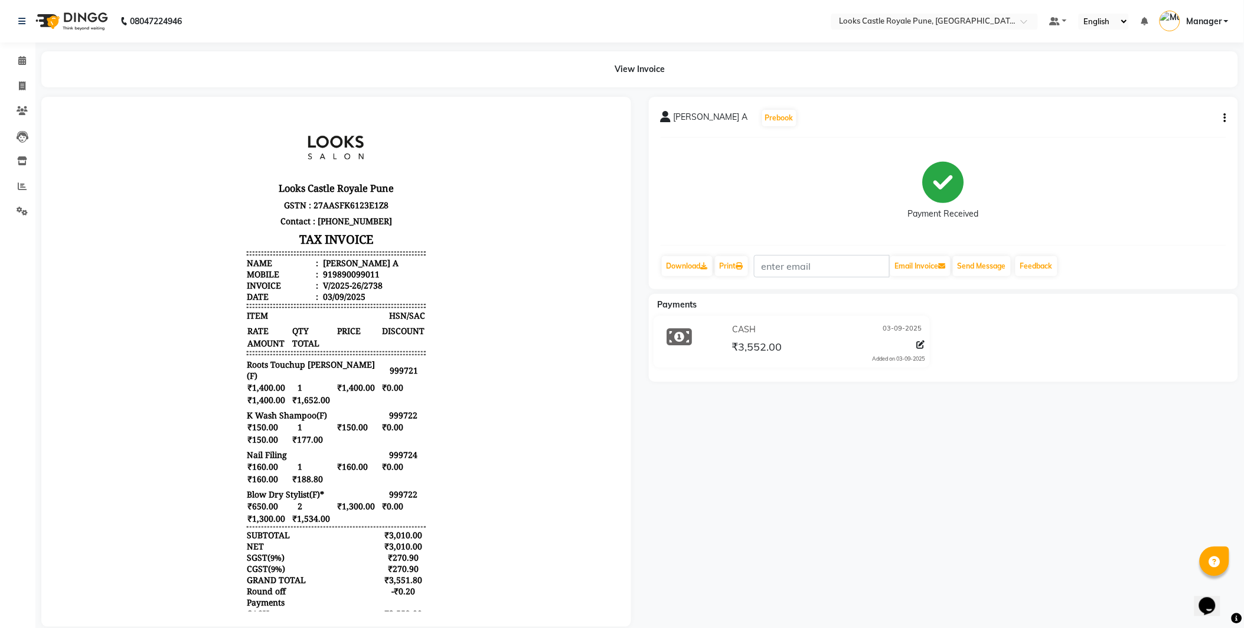
click at [917, 345] on div at bounding box center [919, 347] width 13 height 16
click at [924, 345] on icon at bounding box center [921, 345] width 8 height 8
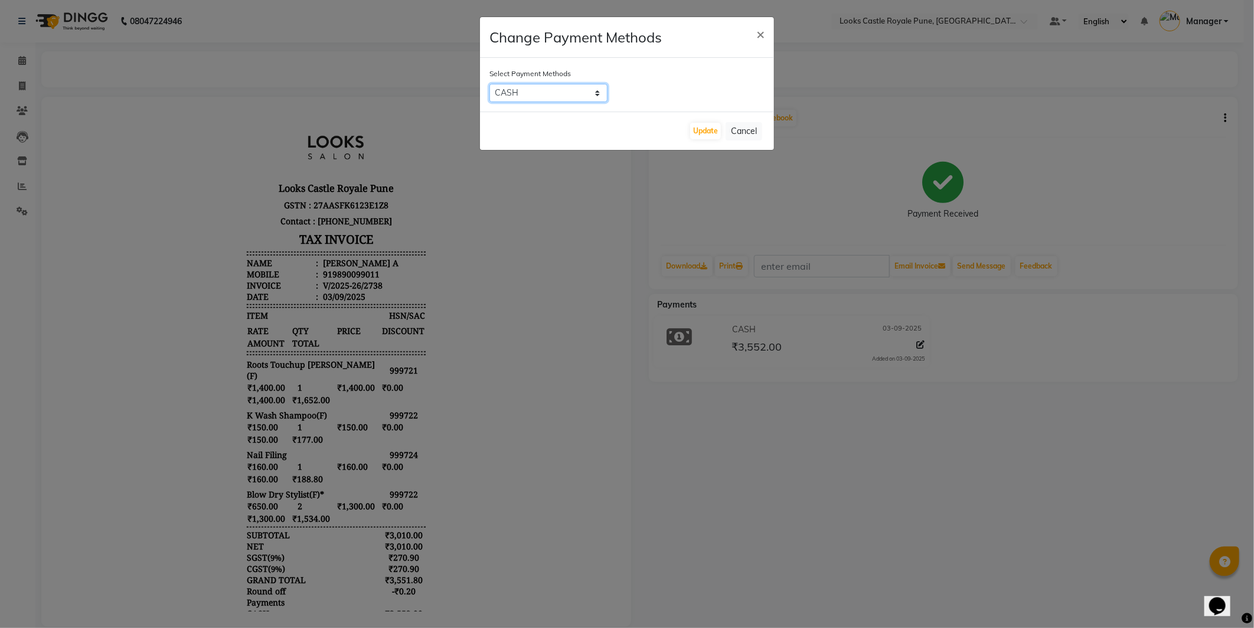
click at [517, 89] on select "UPI ONLINE CASH CARD" at bounding box center [549, 93] width 118 height 18
select select "8"
click at [490, 84] on select "UPI ONLINE CASH CARD" at bounding box center [549, 93] width 118 height 18
click at [713, 131] on button "Update" at bounding box center [705, 131] width 31 height 17
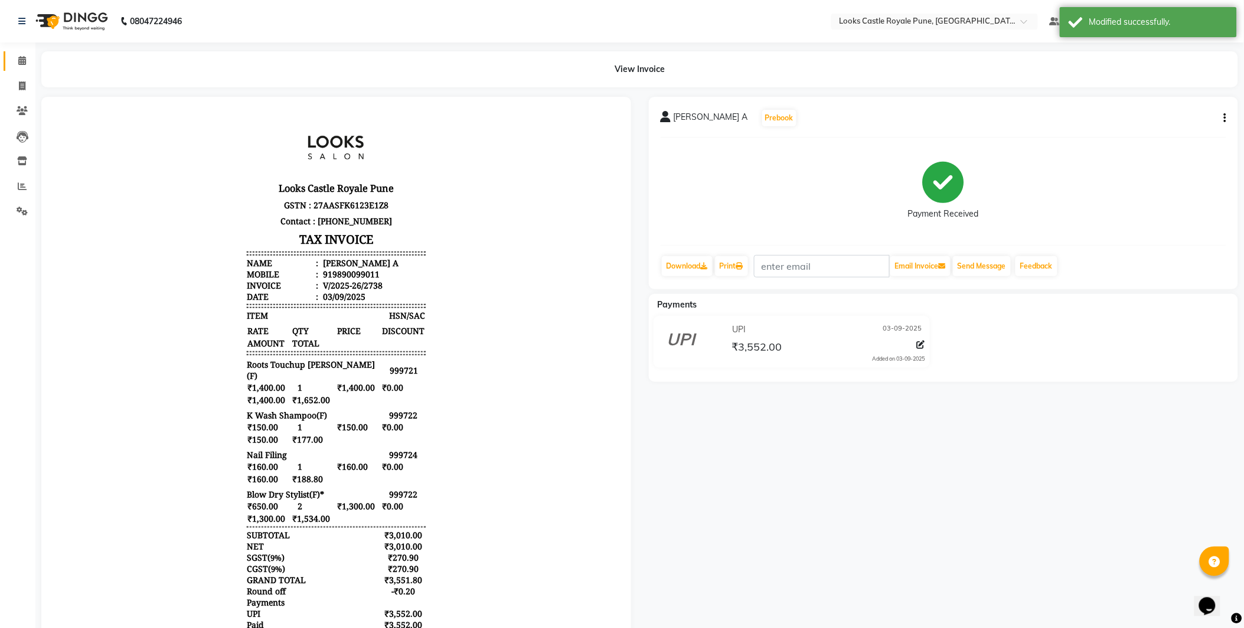
click at [7, 55] on link "Calendar" at bounding box center [18, 60] width 28 height 19
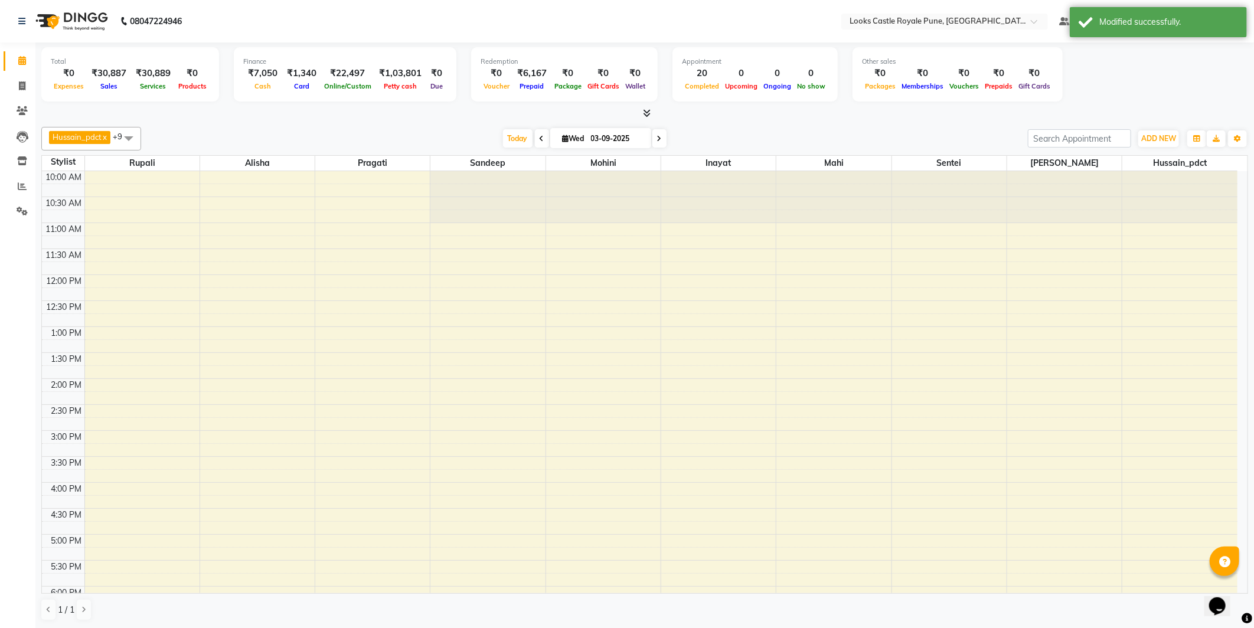
click at [9, 55] on link "Calendar" at bounding box center [18, 60] width 28 height 19
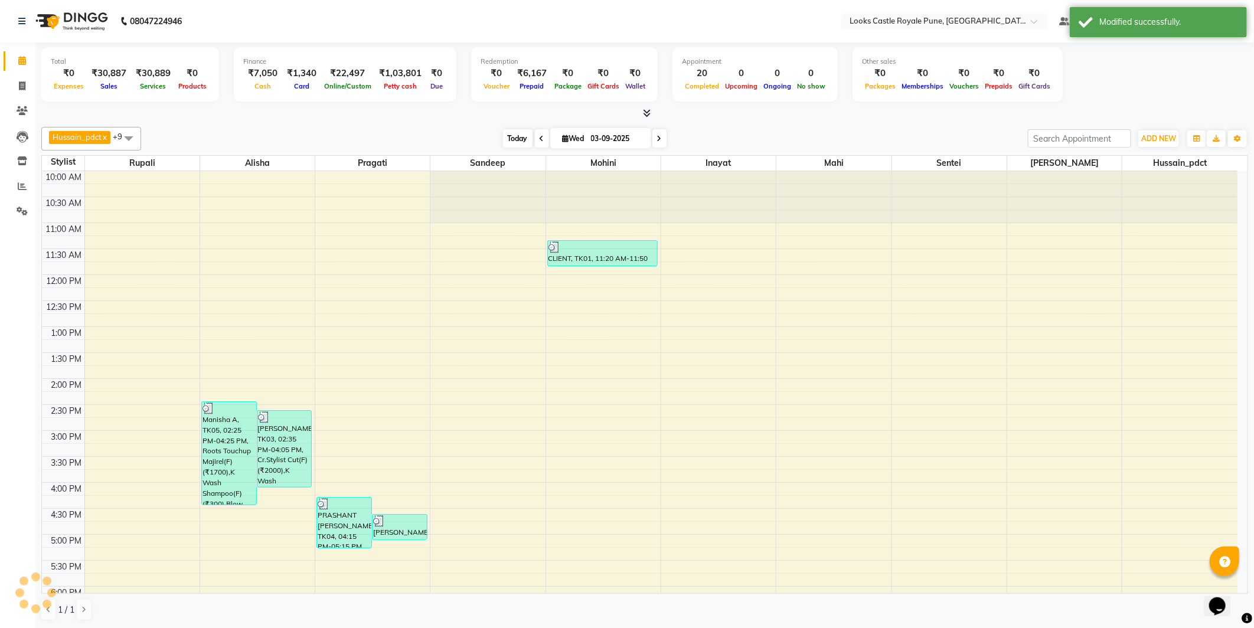
click at [520, 133] on span "Today" at bounding box center [518, 138] width 30 height 18
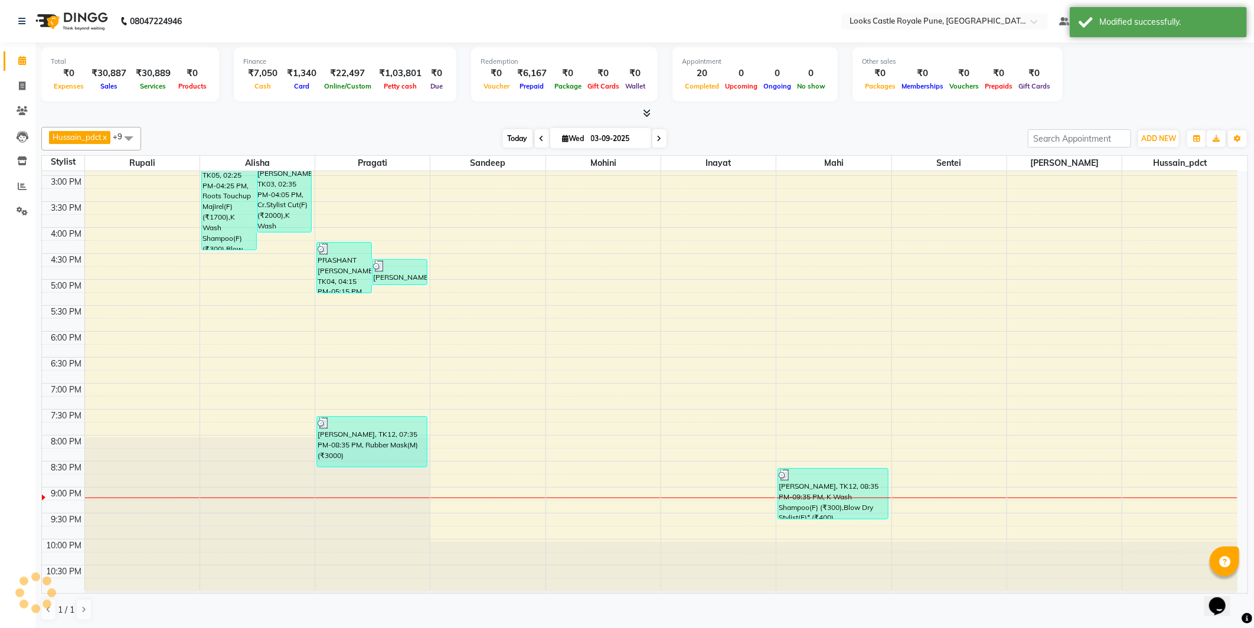
click at [520, 133] on span "Today" at bounding box center [518, 138] width 30 height 18
